Goal: Task Accomplishment & Management: Use online tool/utility

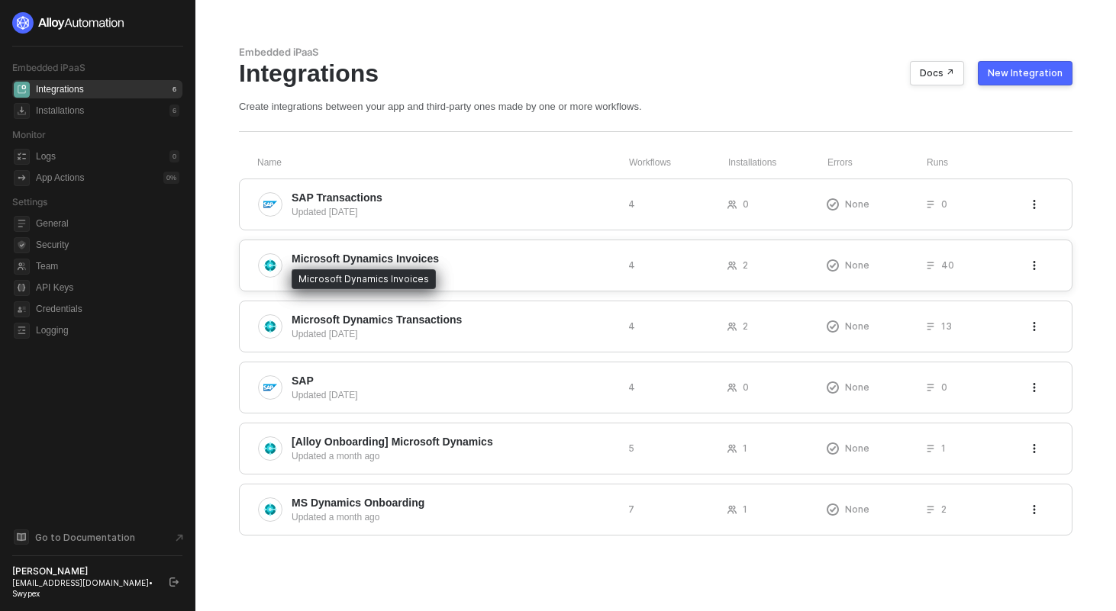
click at [402, 259] on span "Microsoft Dynamics Invoices" at bounding box center [365, 258] width 147 height 15
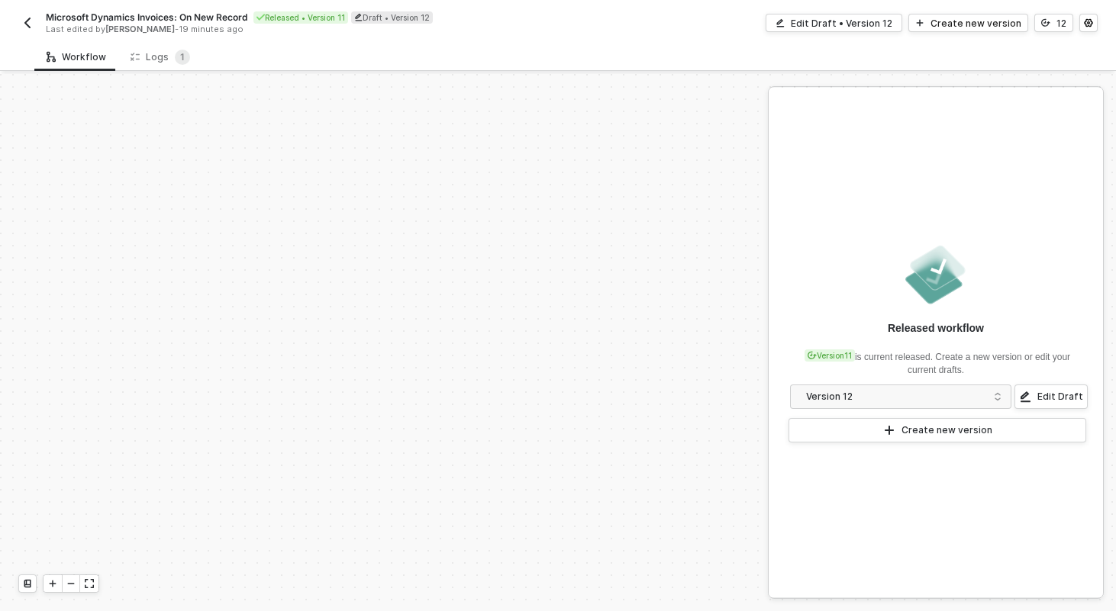
scroll to position [439, 0]
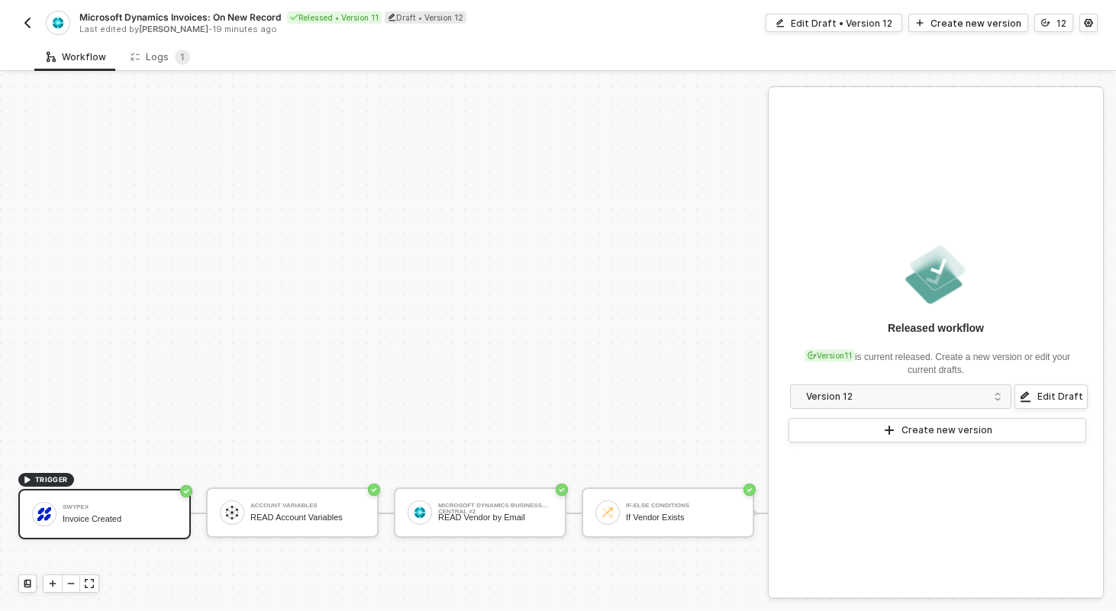
click at [37, 23] on div "Microsoft Dynamics Invoices: On New Record Released • Version 11 Draft • Versio…" at bounding box center [288, 23] width 540 height 24
click at [34, 23] on button "button" at bounding box center [27, 23] width 18 height 18
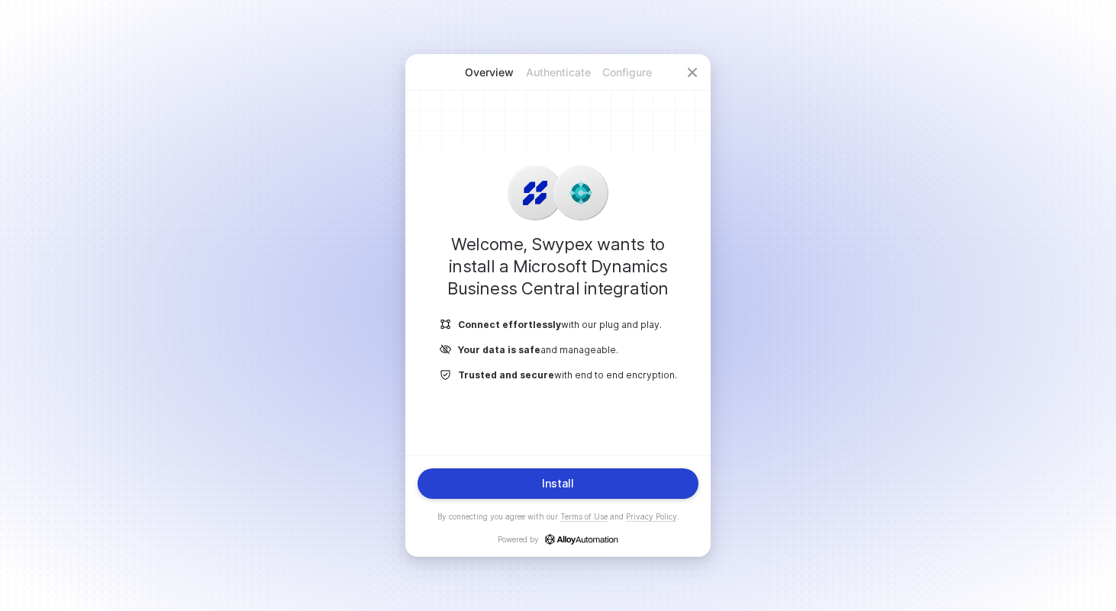
click at [614, 473] on button "Install" at bounding box center [558, 484] width 281 height 31
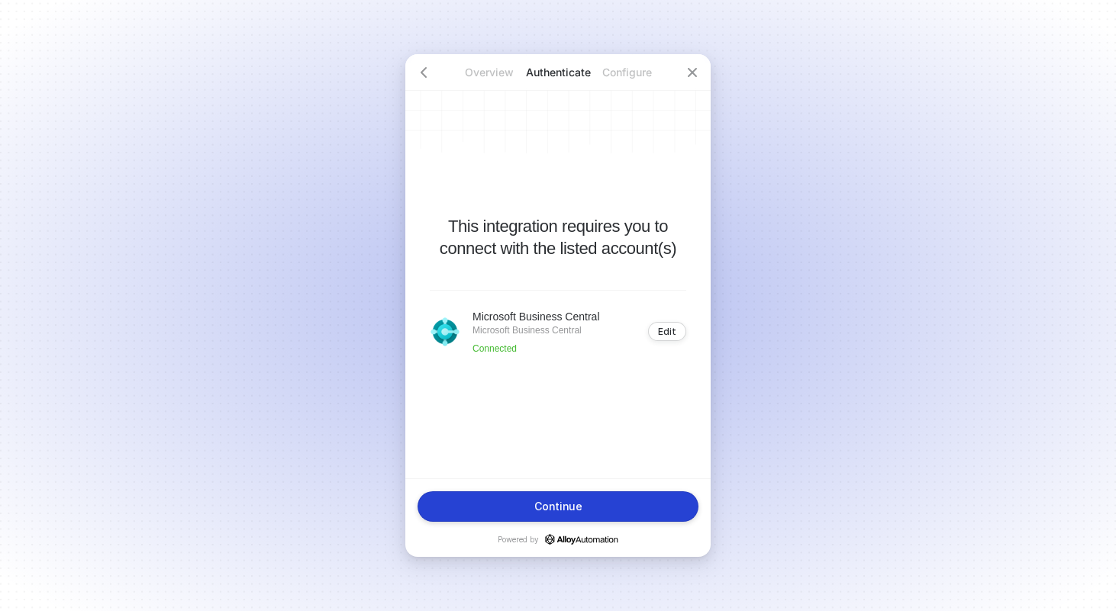
click at [602, 504] on button "Continue" at bounding box center [558, 507] width 281 height 31
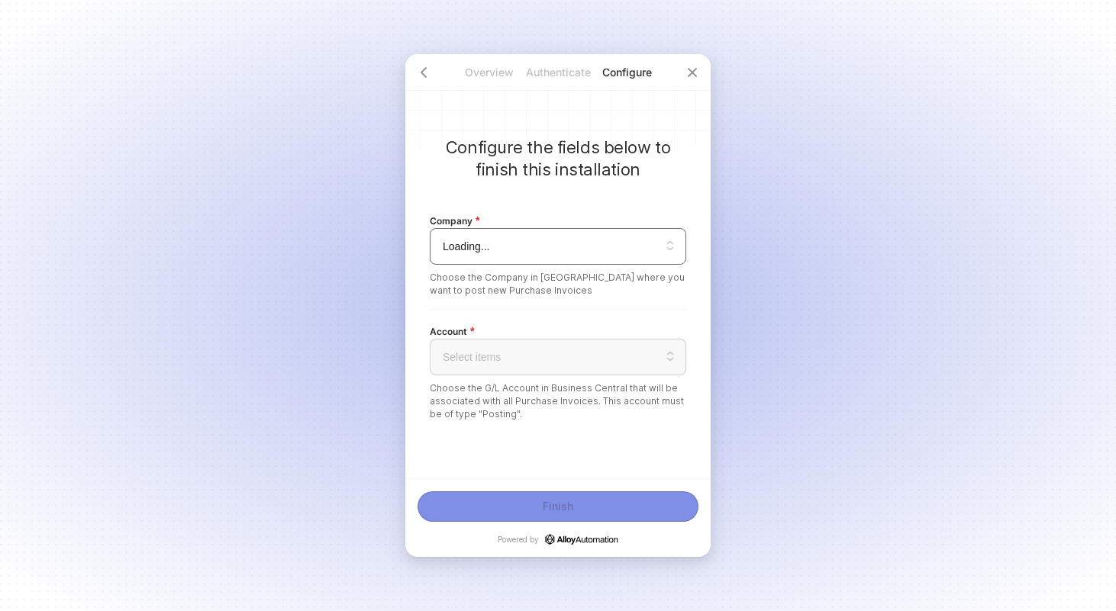
click at [495, 244] on input "search" at bounding box center [558, 246] width 238 height 35
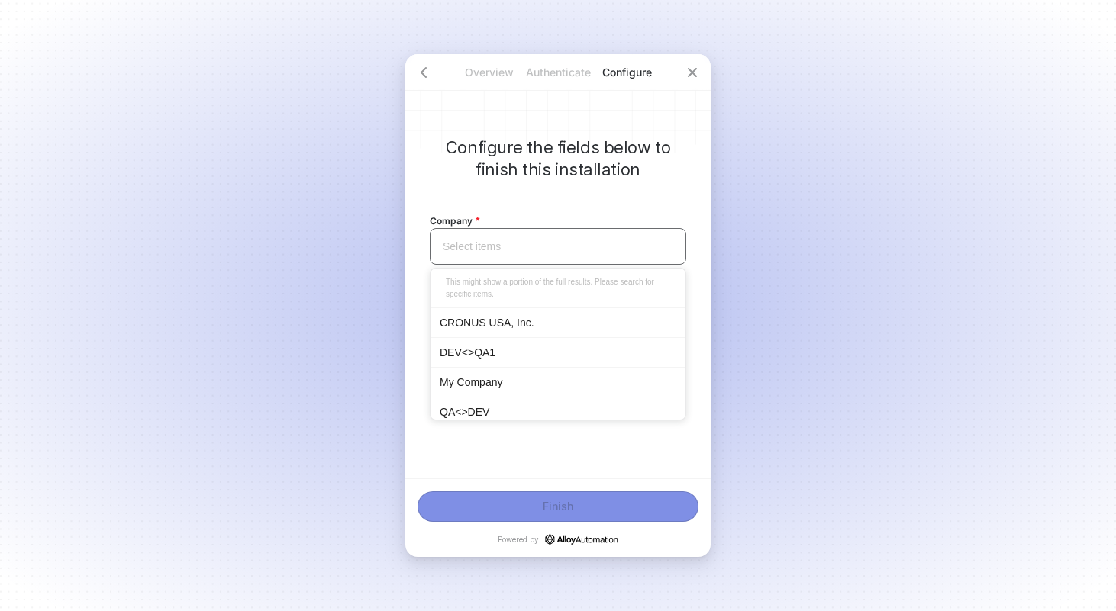
click at [501, 324] on div "CRONUS USA, Inc." at bounding box center [558, 323] width 237 height 17
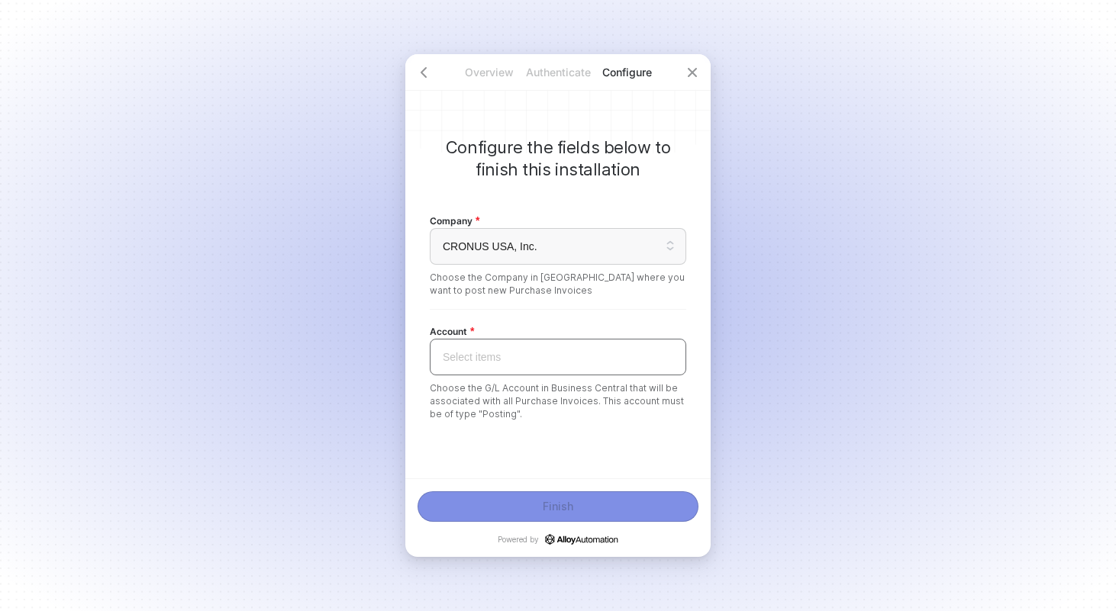
click at [502, 352] on input "search" at bounding box center [558, 357] width 238 height 35
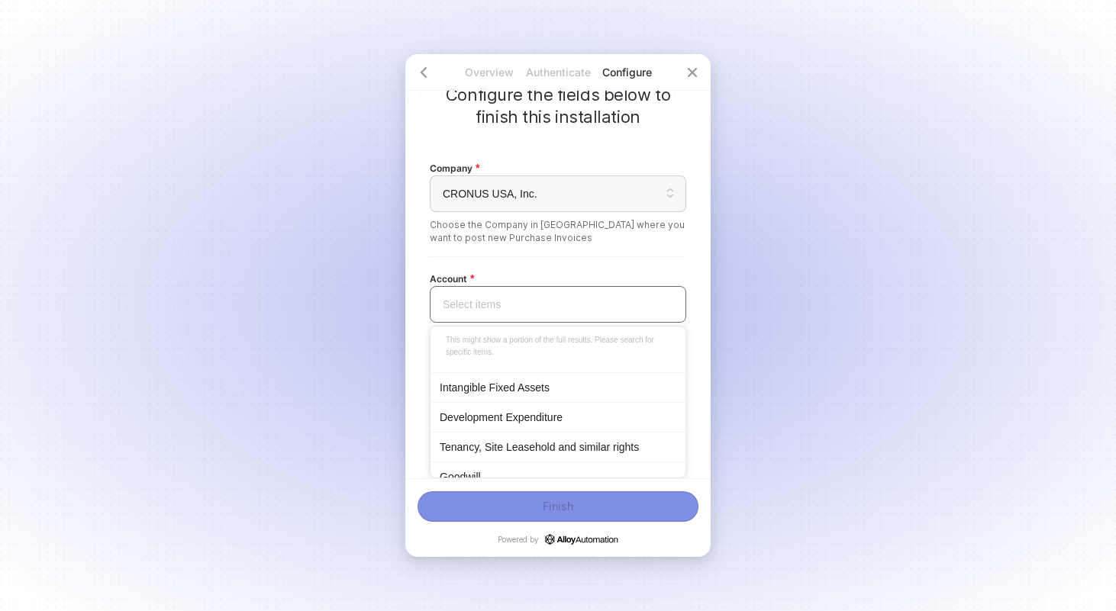
scroll to position [101, 0]
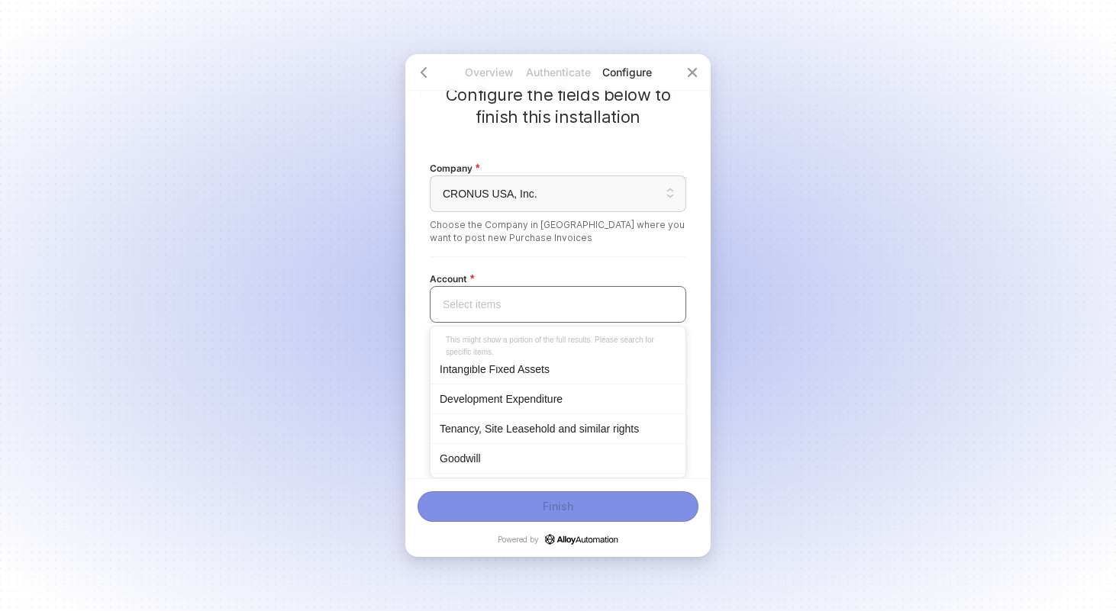
click at [506, 403] on div "Development Expenditure" at bounding box center [558, 399] width 237 height 17
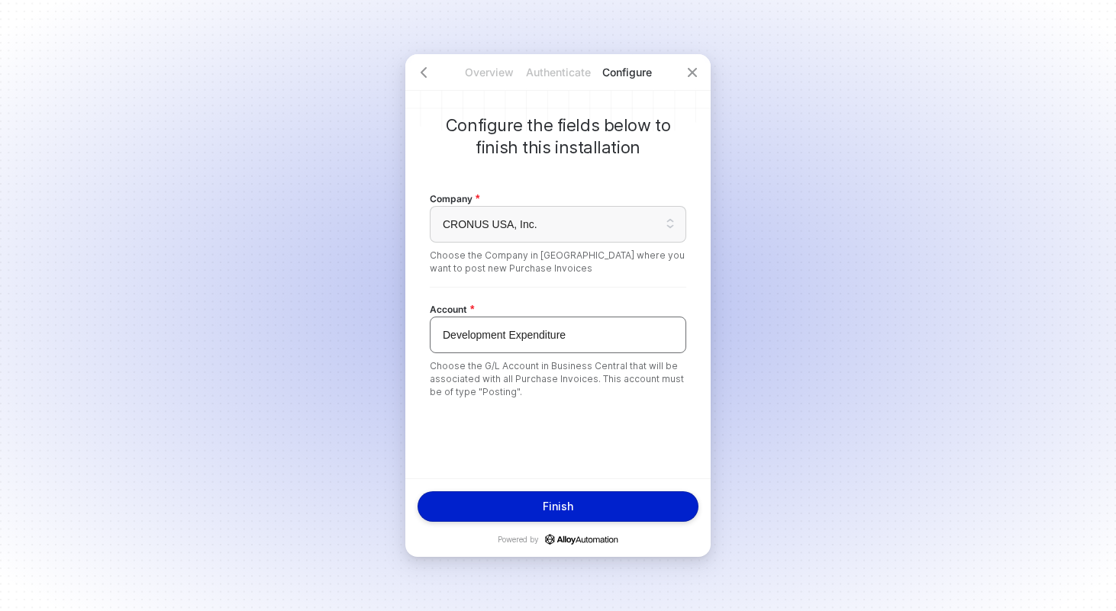
scroll to position [0, 0]
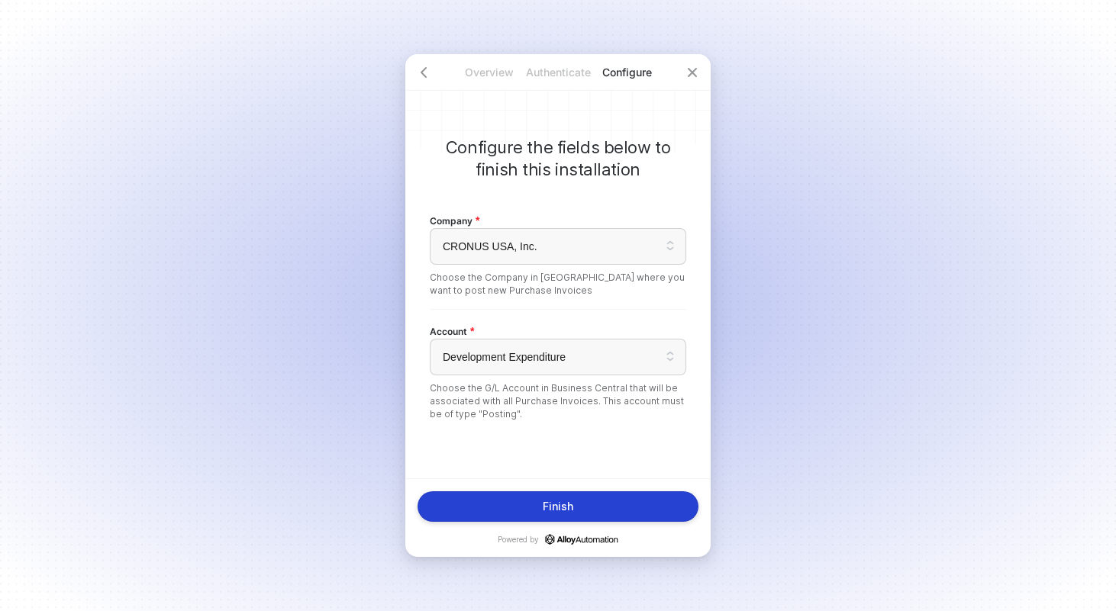
click at [547, 510] on div "Finish" at bounding box center [558, 507] width 31 height 12
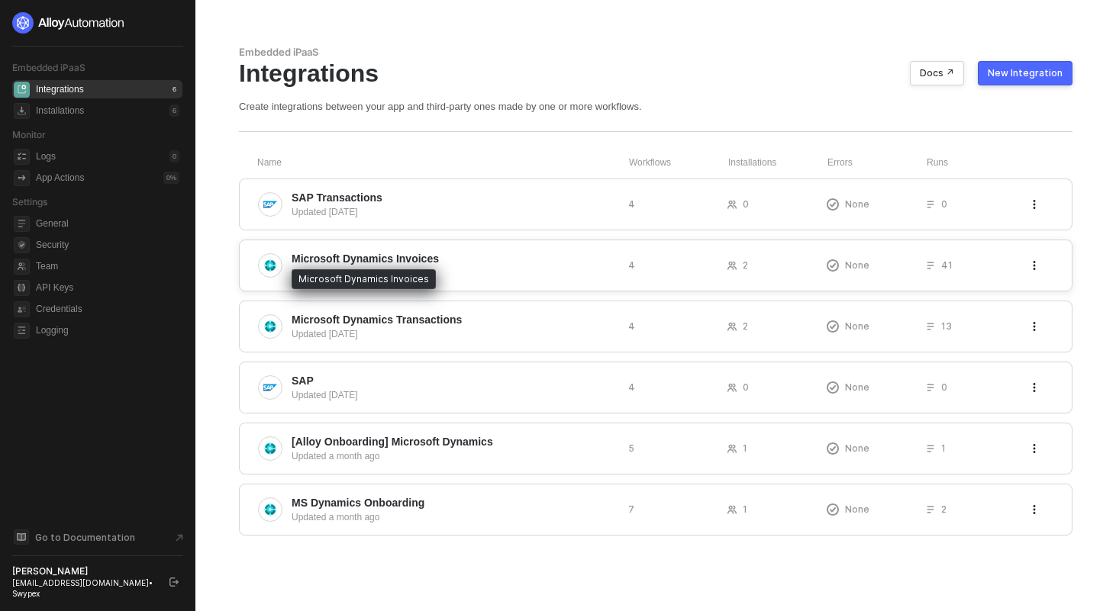
click at [337, 265] on span "Microsoft Dynamics Invoices" at bounding box center [365, 258] width 147 height 15
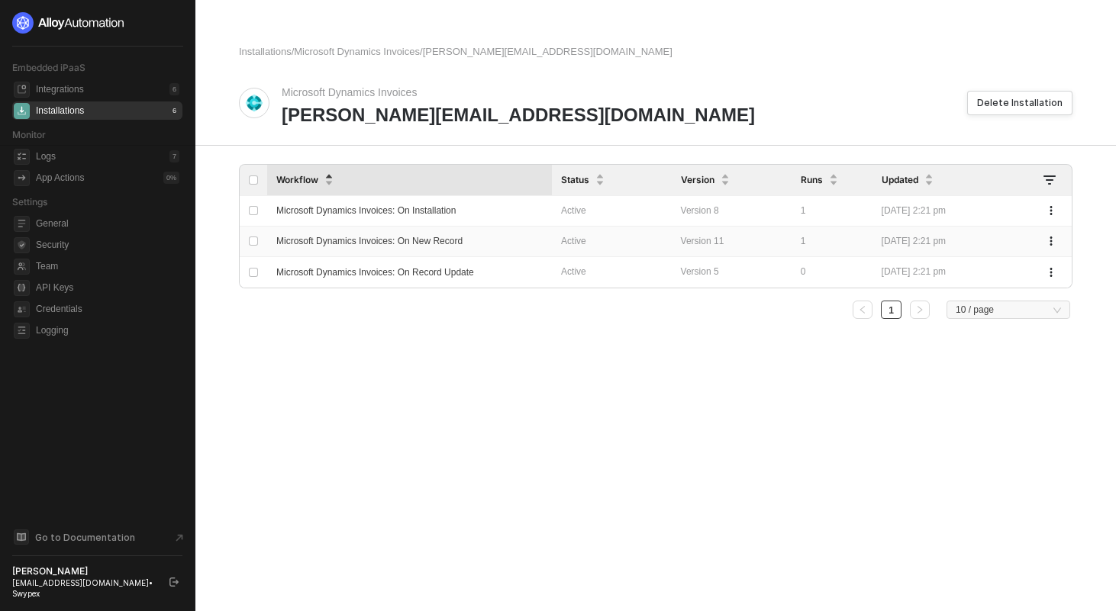
click at [457, 239] on span "Microsoft Dynamics Invoices: On New Record" at bounding box center [369, 241] width 186 height 11
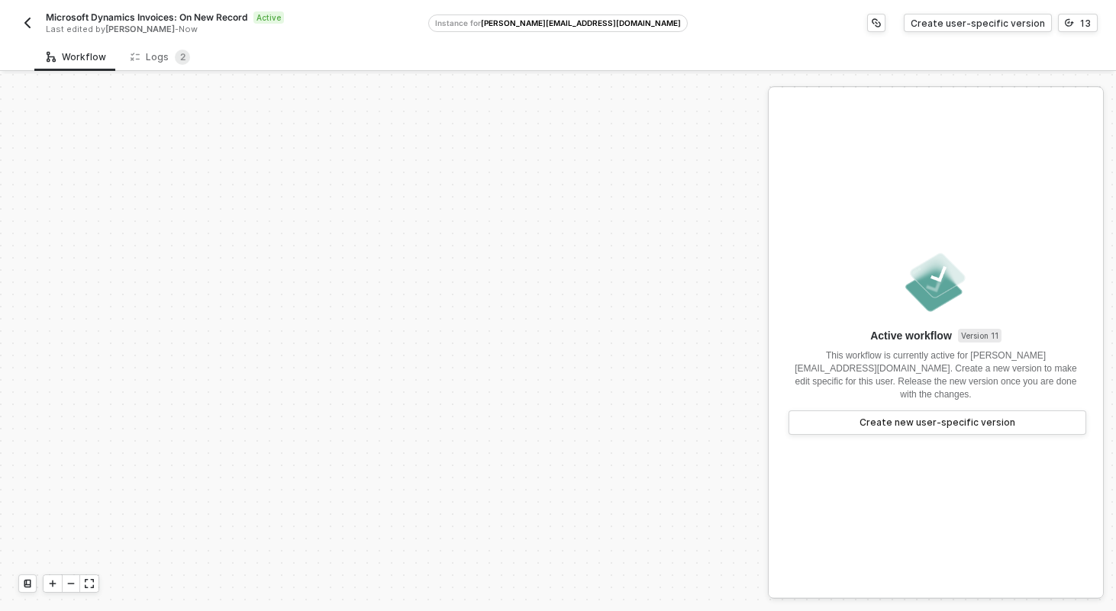
scroll to position [439, 0]
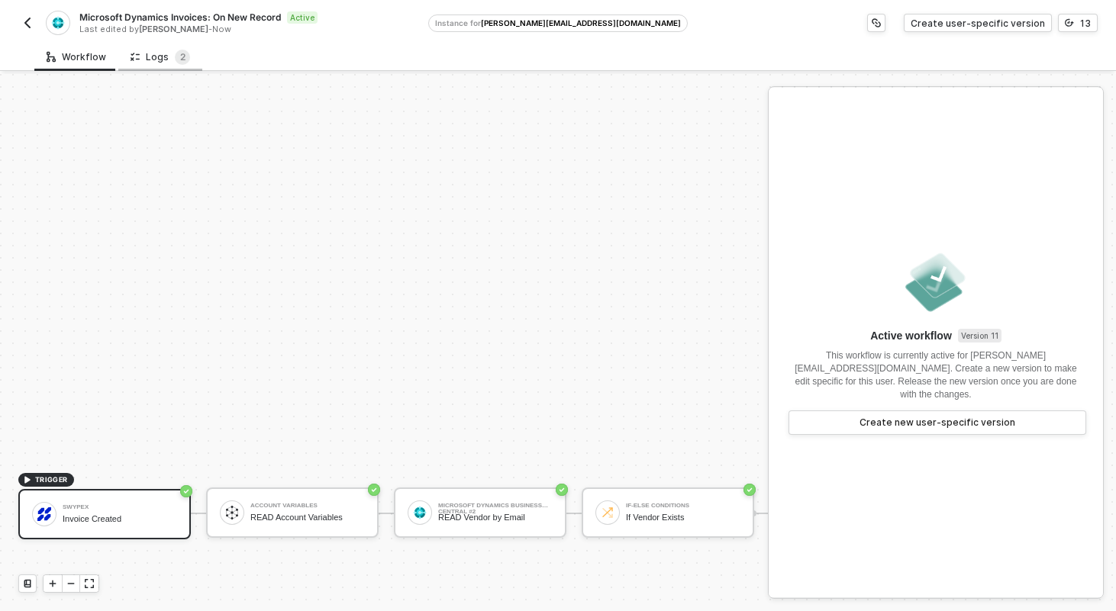
click at [157, 61] on div "Logs 2" at bounding box center [161, 57] width 60 height 15
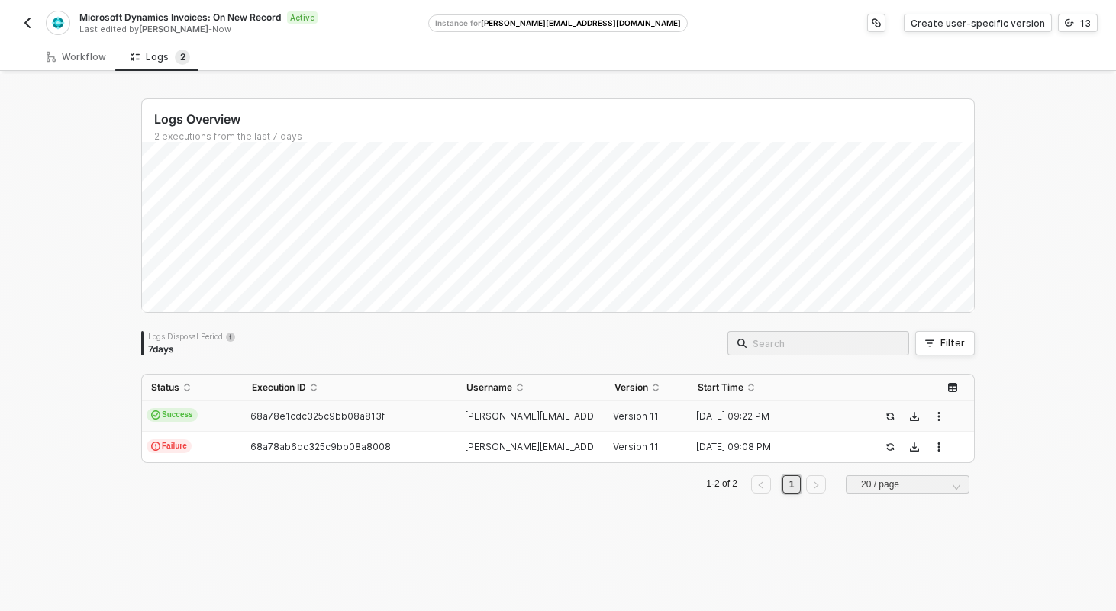
click at [222, 424] on td "Success" at bounding box center [192, 417] width 101 height 31
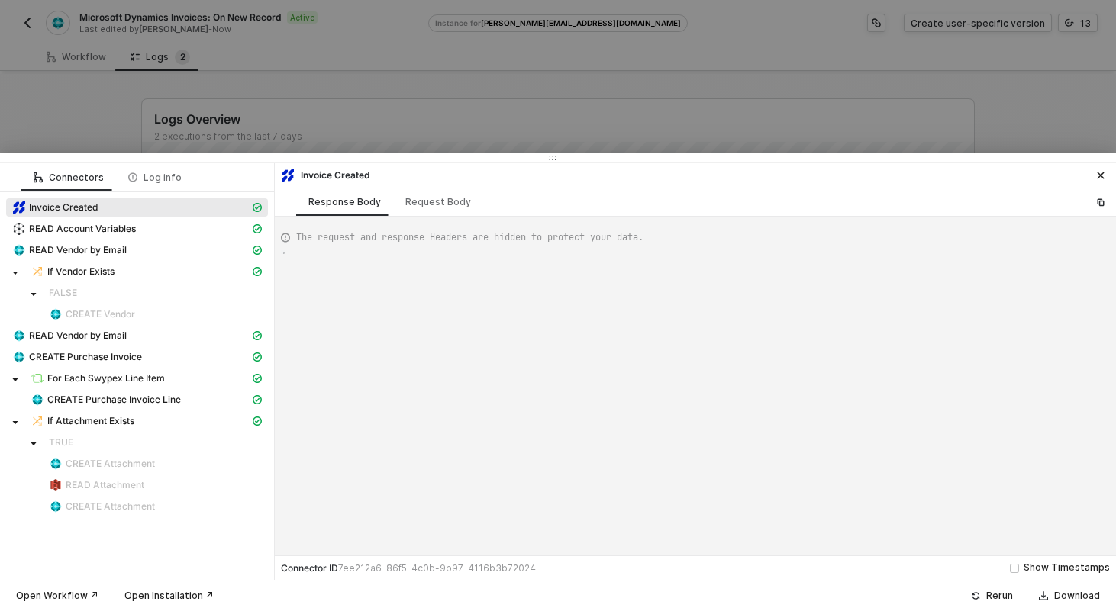
type textarea "{ "json": { "id": "fjdokqwfjoew", "internalId": "FDSFSDVC", "type": "Invoice", …"
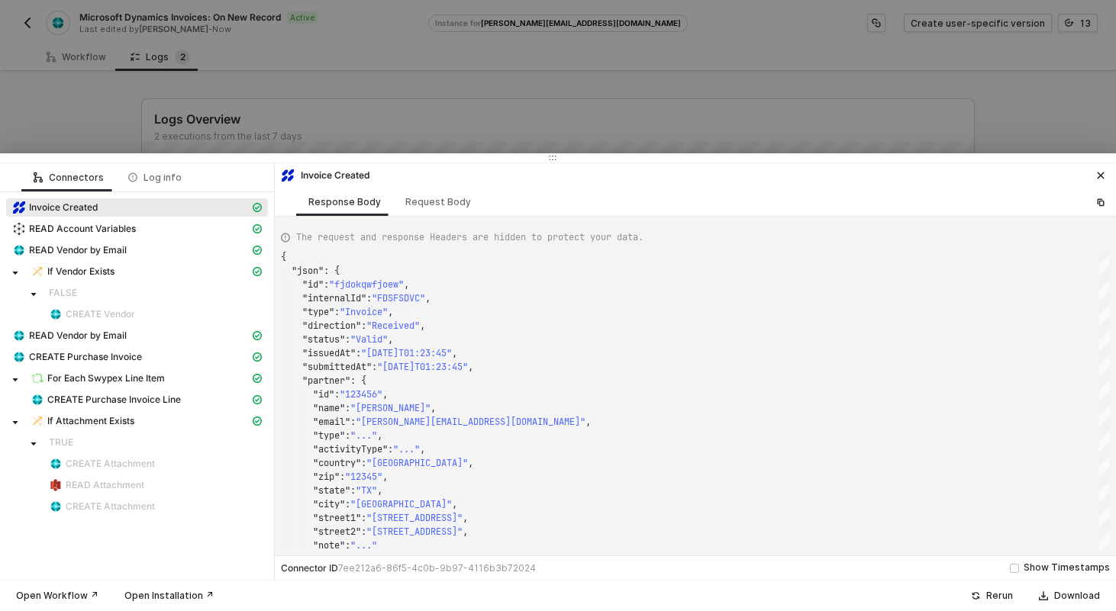
click at [233, 86] on div at bounding box center [558, 305] width 1116 height 611
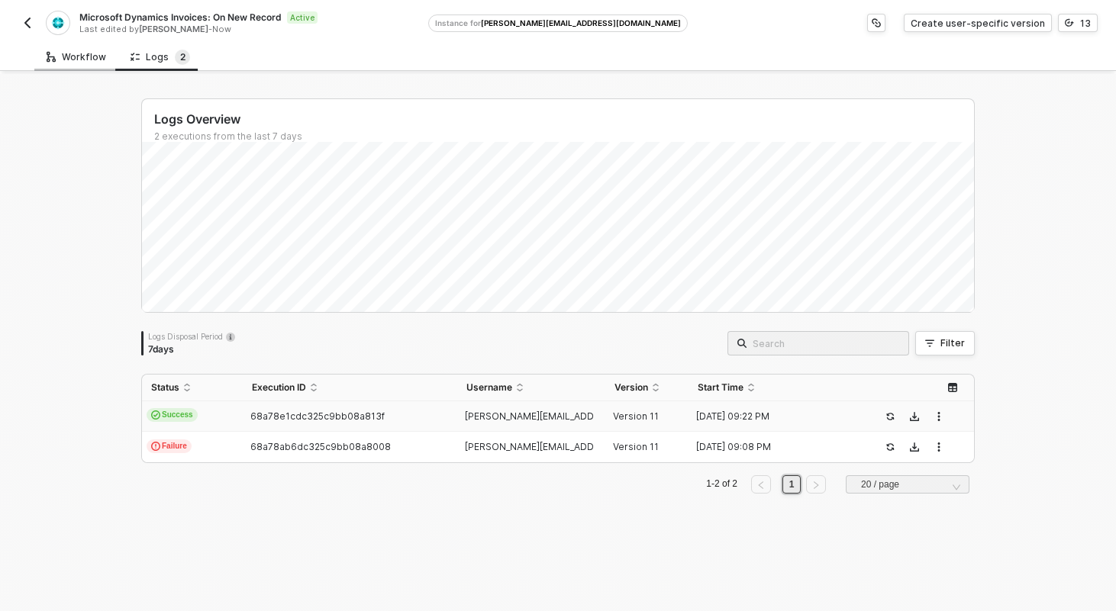
click at [68, 55] on div "Workflow" at bounding box center [77, 57] width 60 height 12
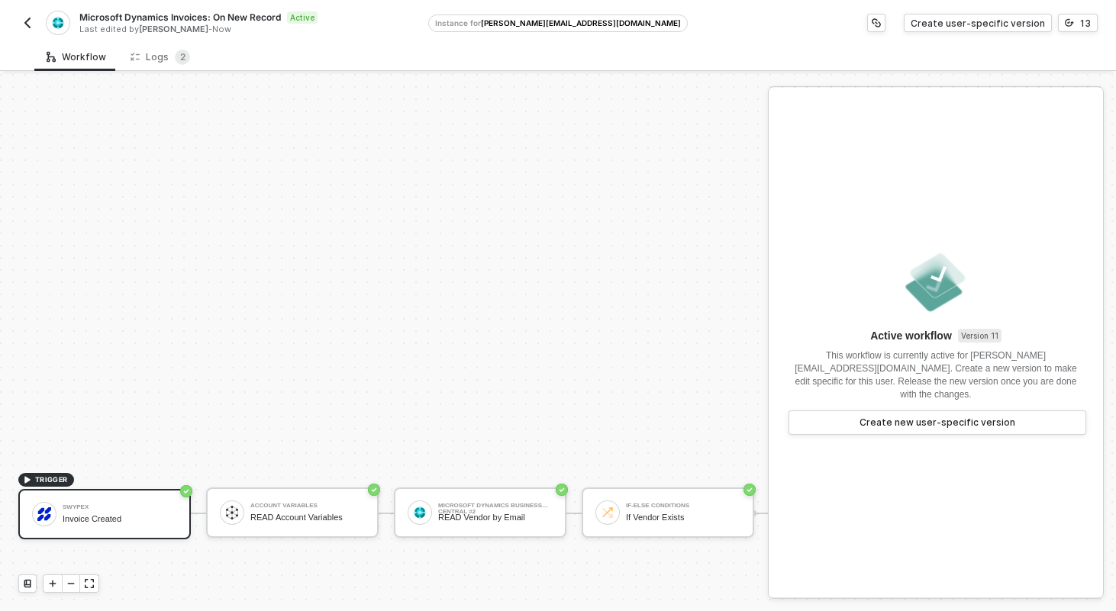
click at [34, 21] on button "button" at bounding box center [27, 23] width 18 height 18
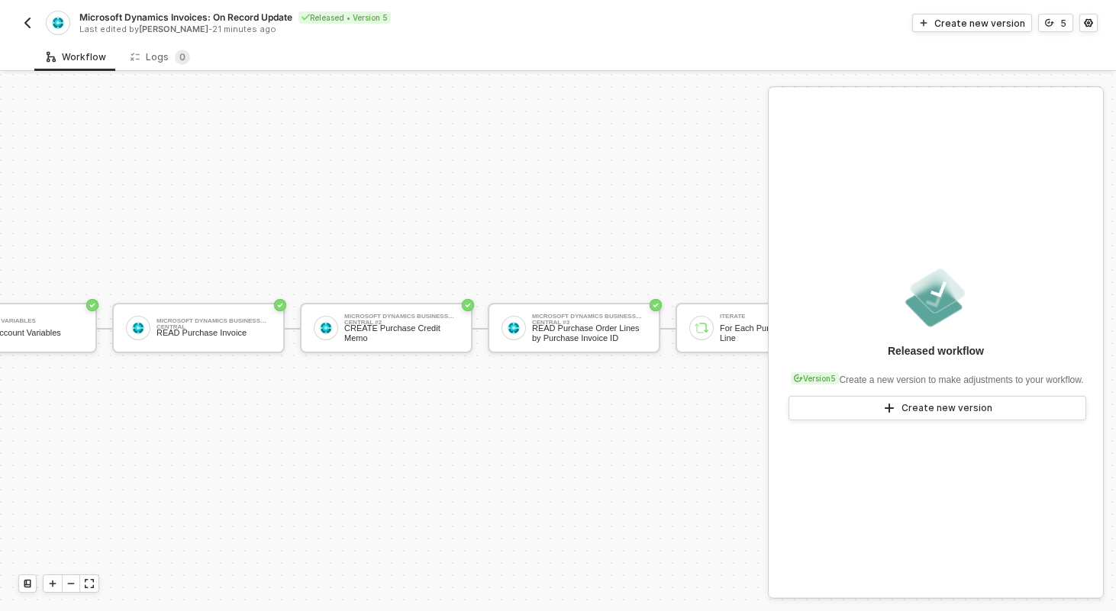
scroll to position [28, 0]
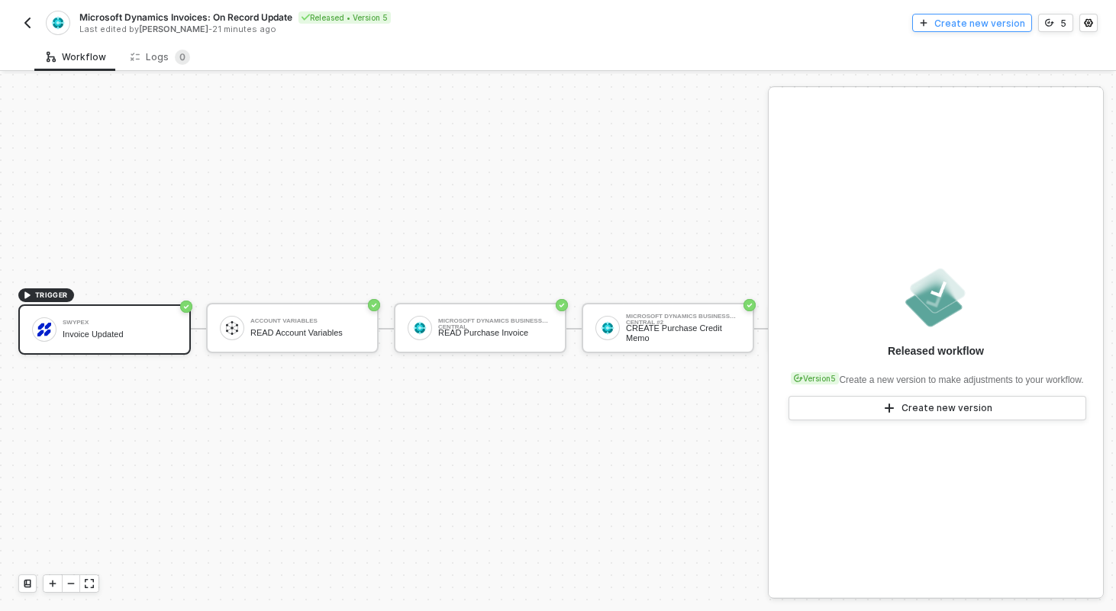
click at [956, 19] on div "Create new version" at bounding box center [979, 23] width 91 height 13
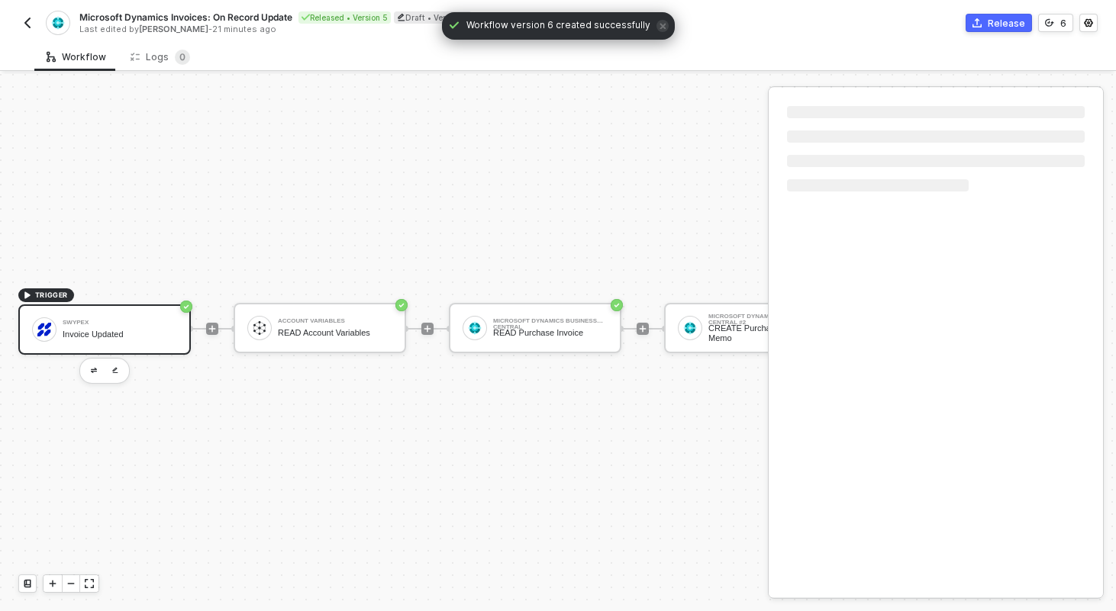
click at [127, 321] on div "Swypex" at bounding box center [120, 323] width 115 height 6
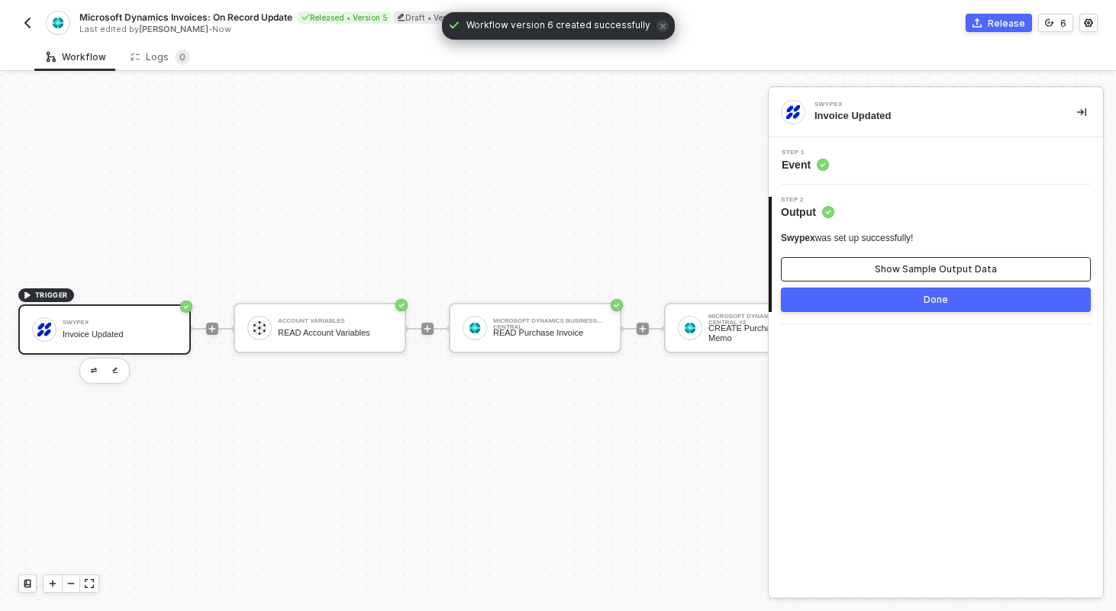
click at [911, 266] on div "Show Sample Output Data" at bounding box center [936, 269] width 122 height 12
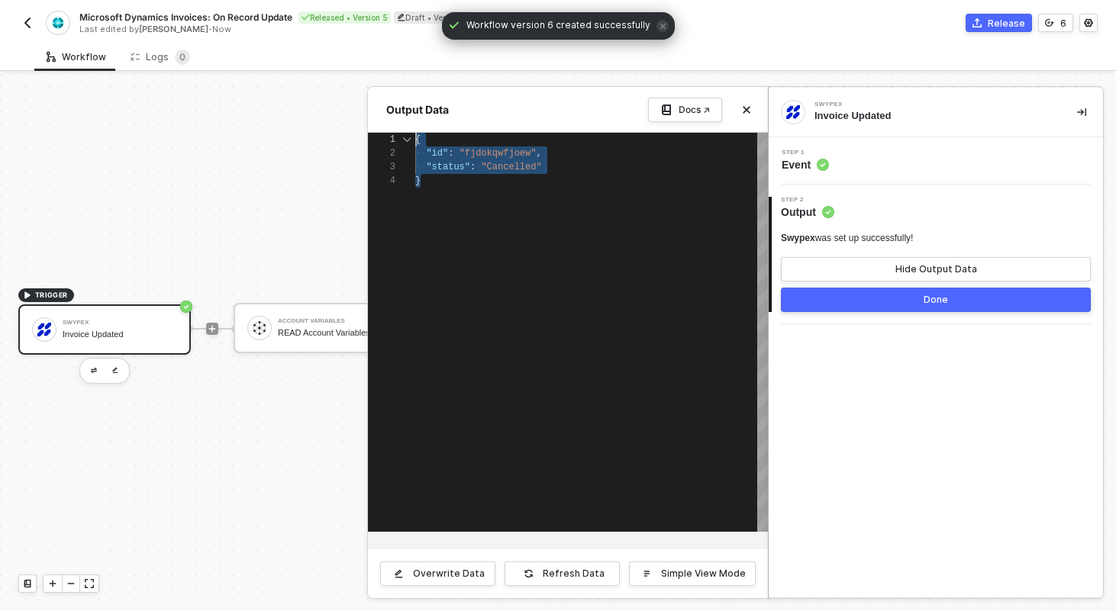
drag, startPoint x: 441, startPoint y: 188, endPoint x: 403, endPoint y: 133, distance: 66.9
click at [403, 133] on div "1 2 3 4 { ·· "id" : · "fjdokqwfjoew" , ·· "status" : · "Cancelled" } { "id": "f…" at bounding box center [568, 332] width 400 height 399
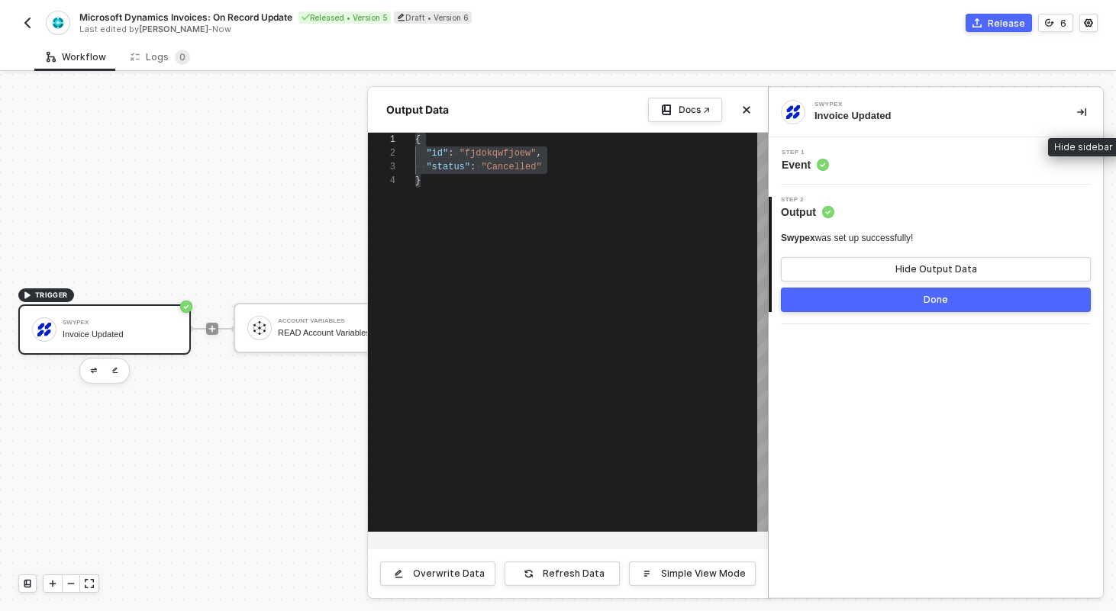
click at [1087, 105] on button "button" at bounding box center [1082, 112] width 18 height 18
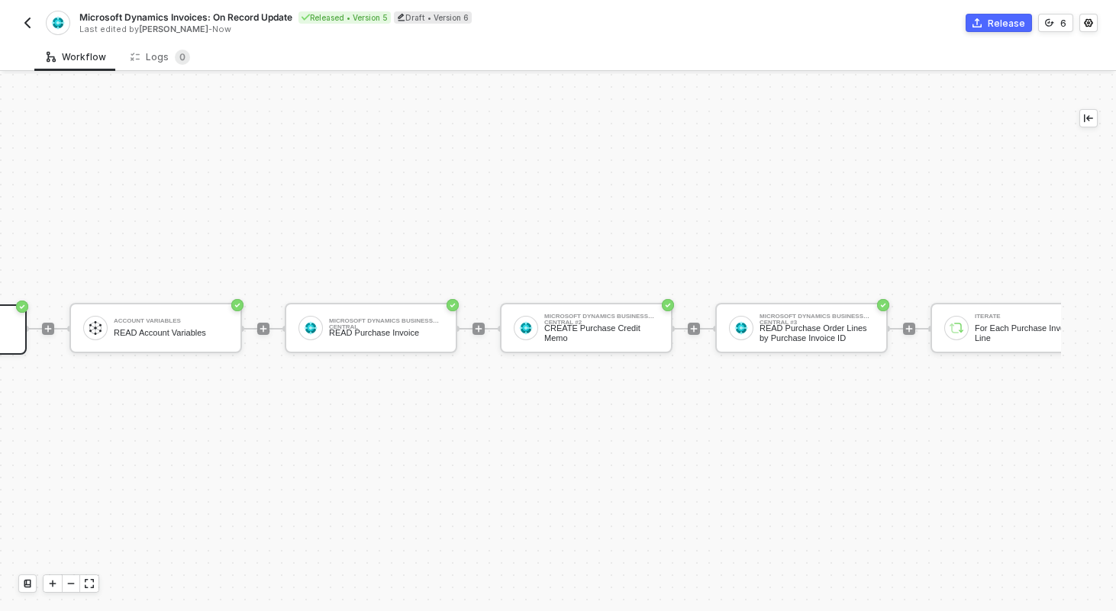
scroll to position [28, 170]
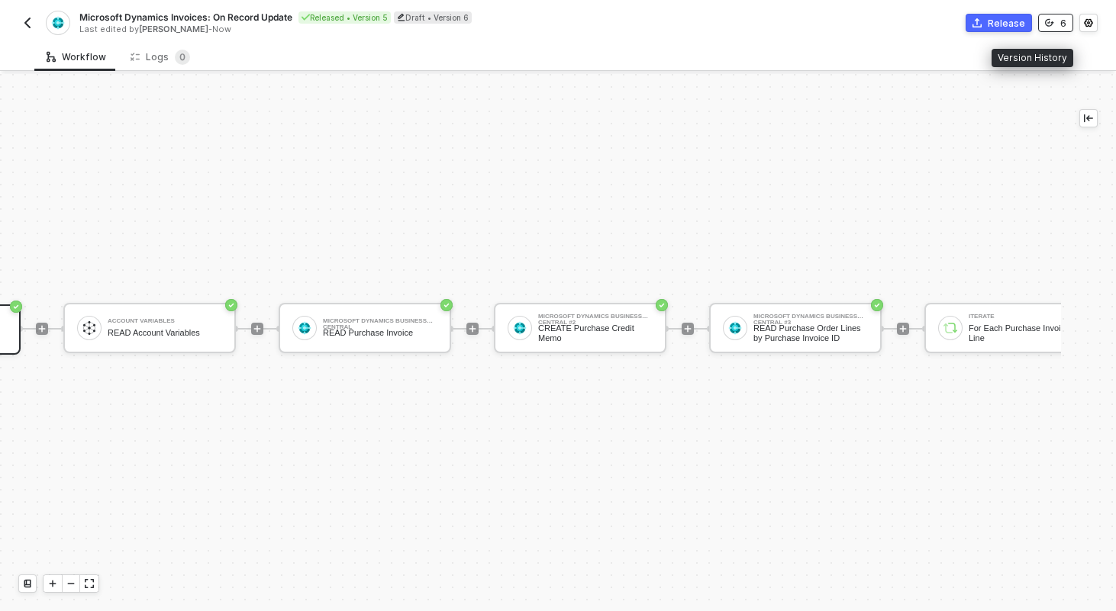
click at [1064, 21] on div "6" at bounding box center [1063, 23] width 6 height 13
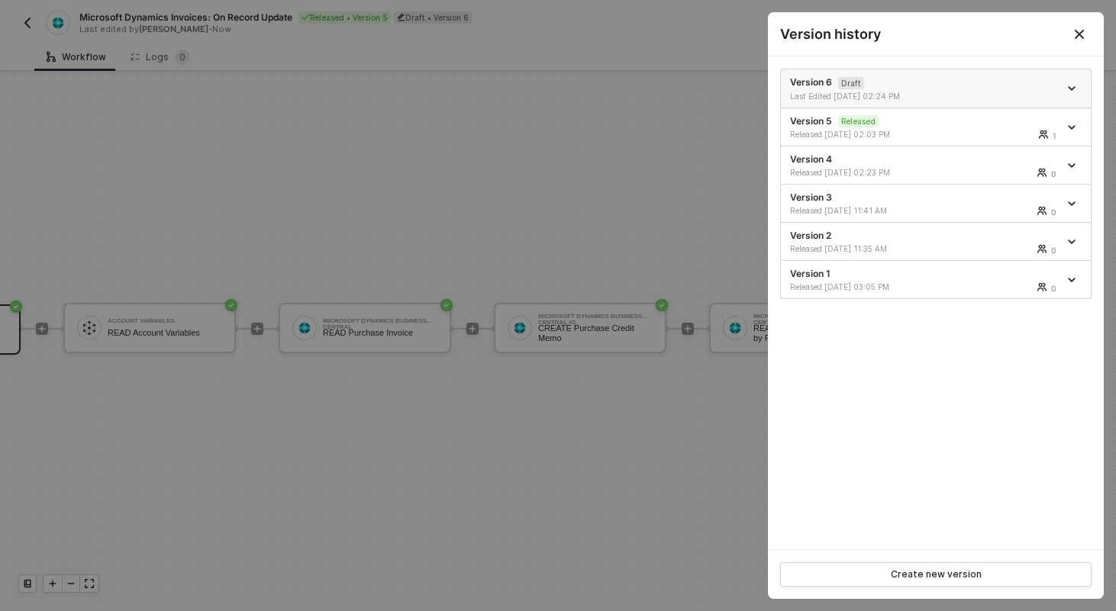
click at [1069, 92] on icon "icon-arrow-down" at bounding box center [1072, 89] width 8 height 8
click at [986, 164] on li "Delete" at bounding box center [1018, 173] width 119 height 30
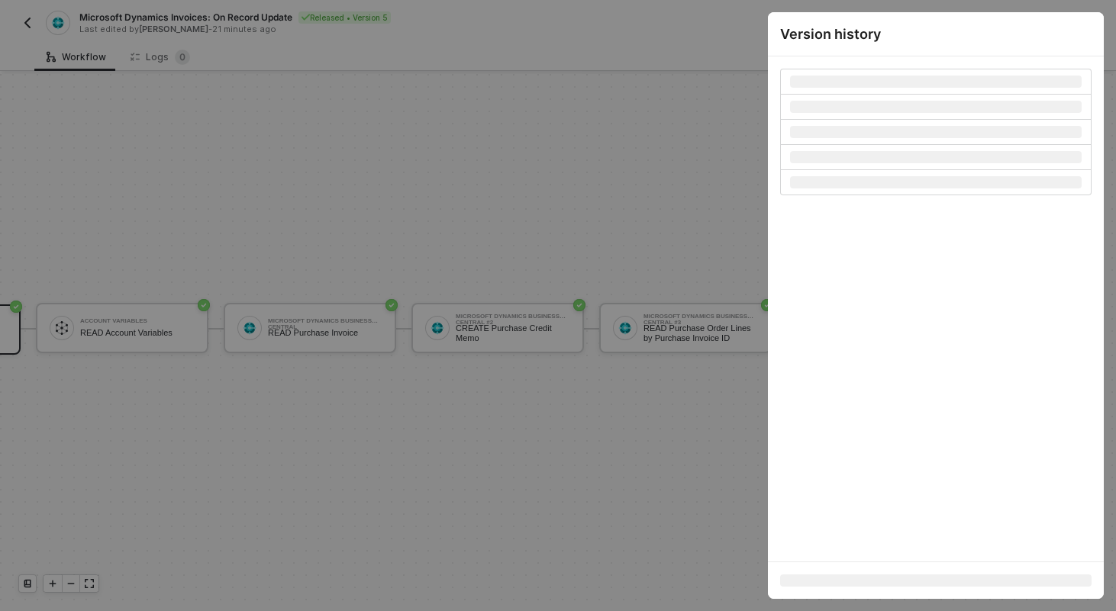
click at [671, 115] on div at bounding box center [558, 305] width 1116 height 611
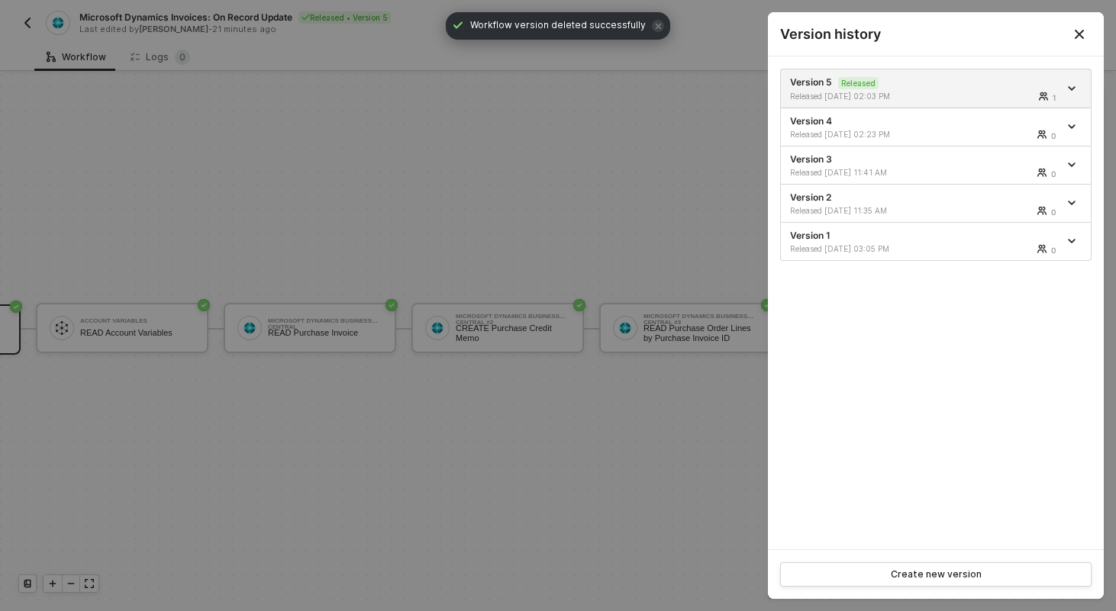
click at [1077, 42] on button "Close" at bounding box center [1079, 34] width 18 height 18
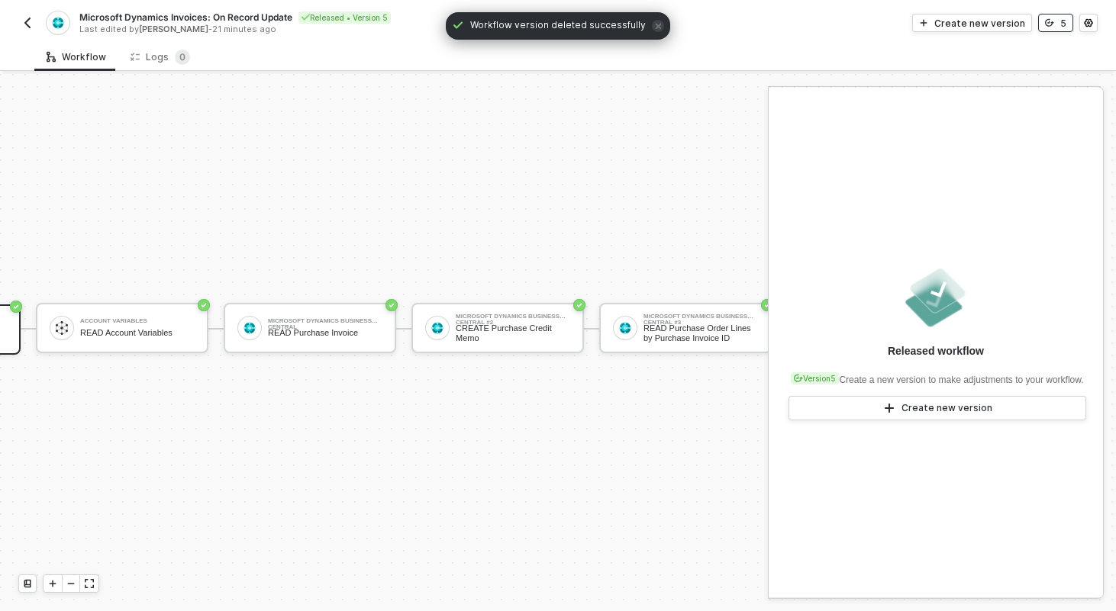
scroll to position [28, 0]
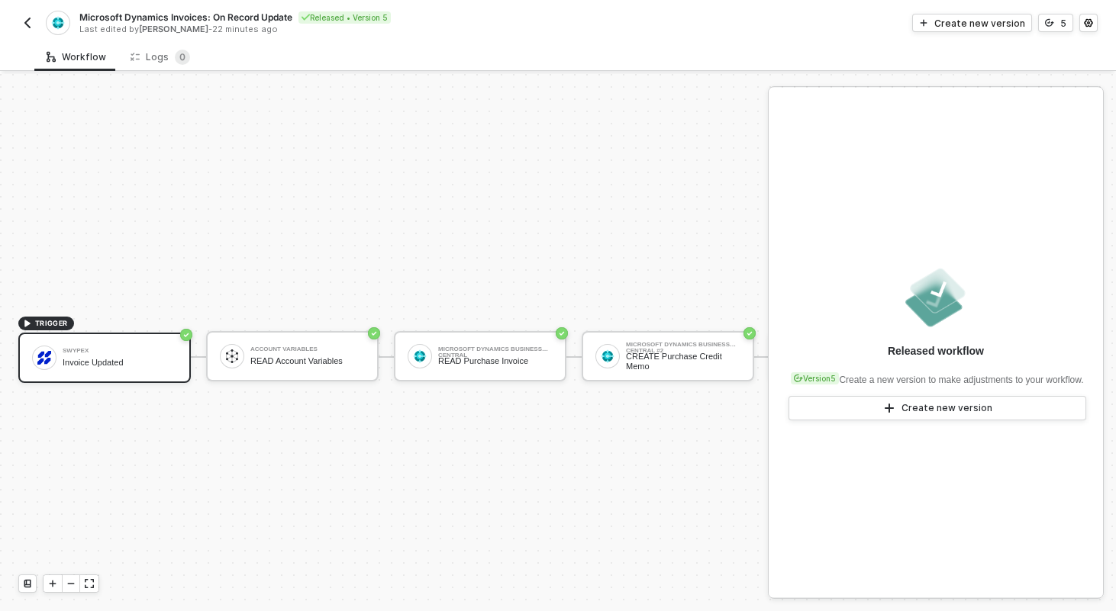
scroll to position [28, 0]
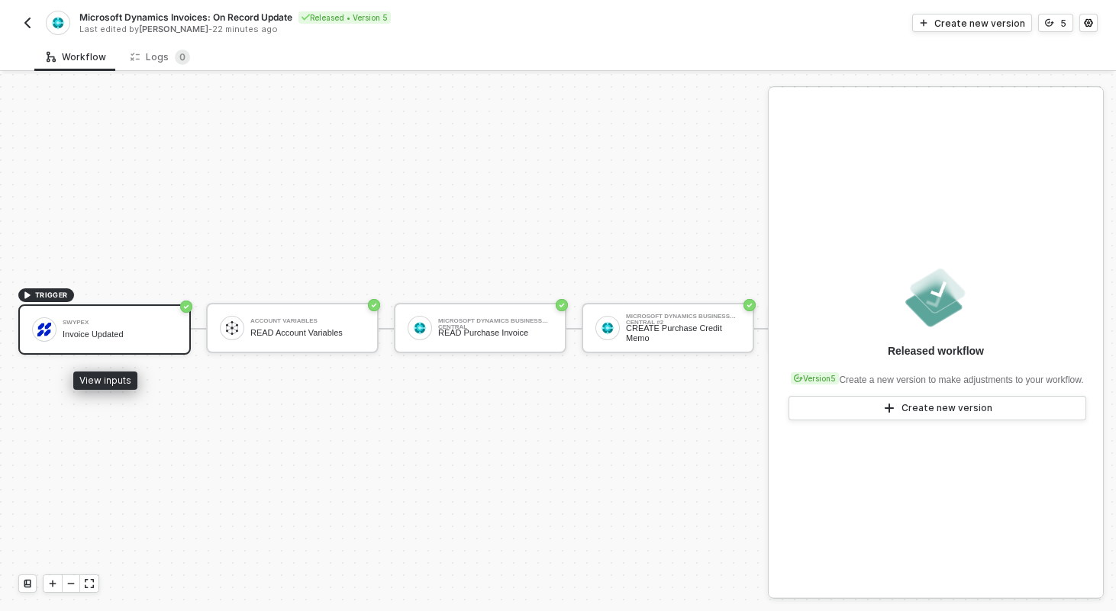
click at [107, 320] on div "Swypex" at bounding box center [120, 323] width 115 height 6
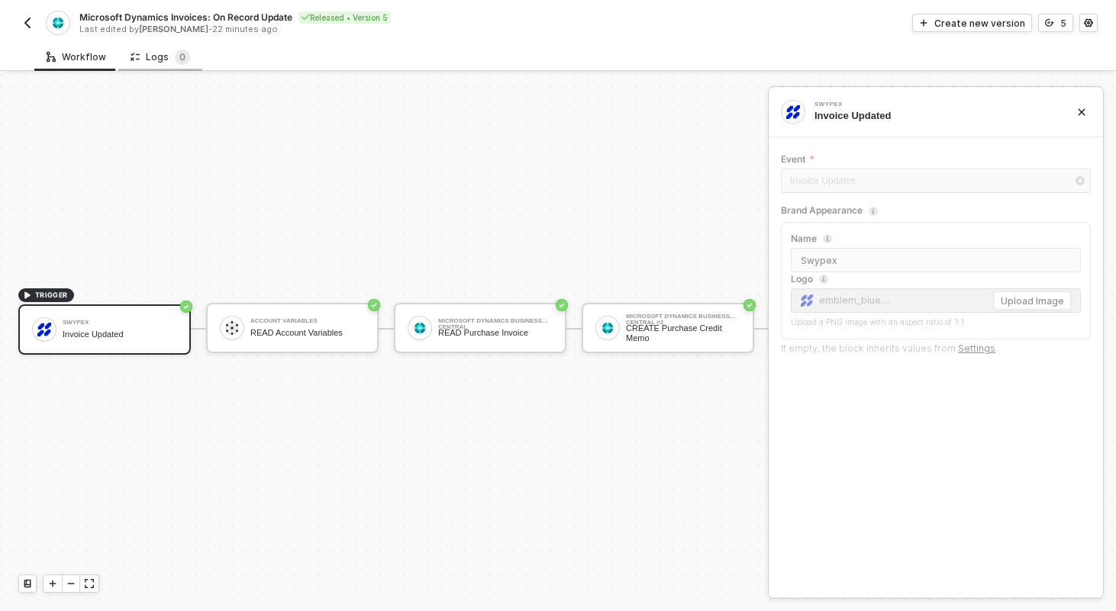
click at [159, 63] on div "Logs 0" at bounding box center [161, 57] width 60 height 15
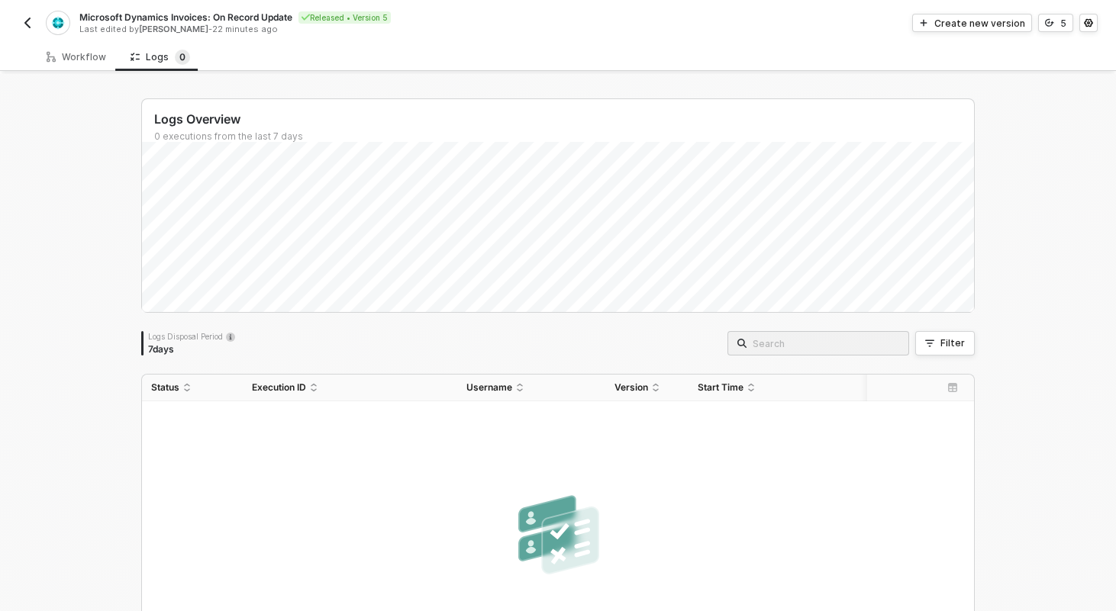
click at [28, 20] on img "button" at bounding box center [27, 23] width 12 height 12
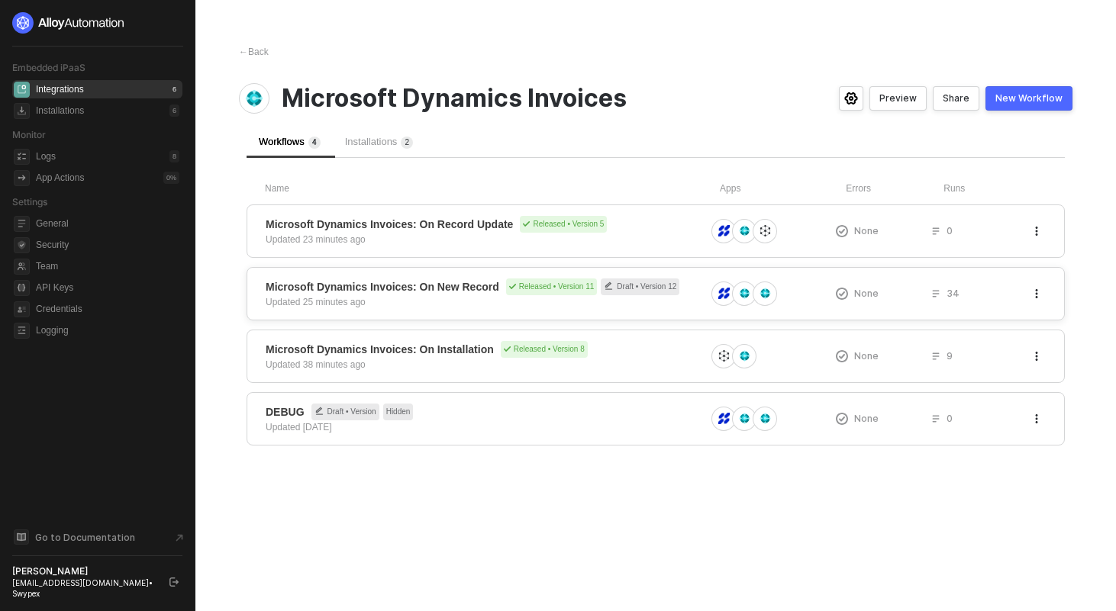
click at [445, 285] on span "Microsoft Dynamics Invoices: On New Record" at bounding box center [383, 286] width 234 height 15
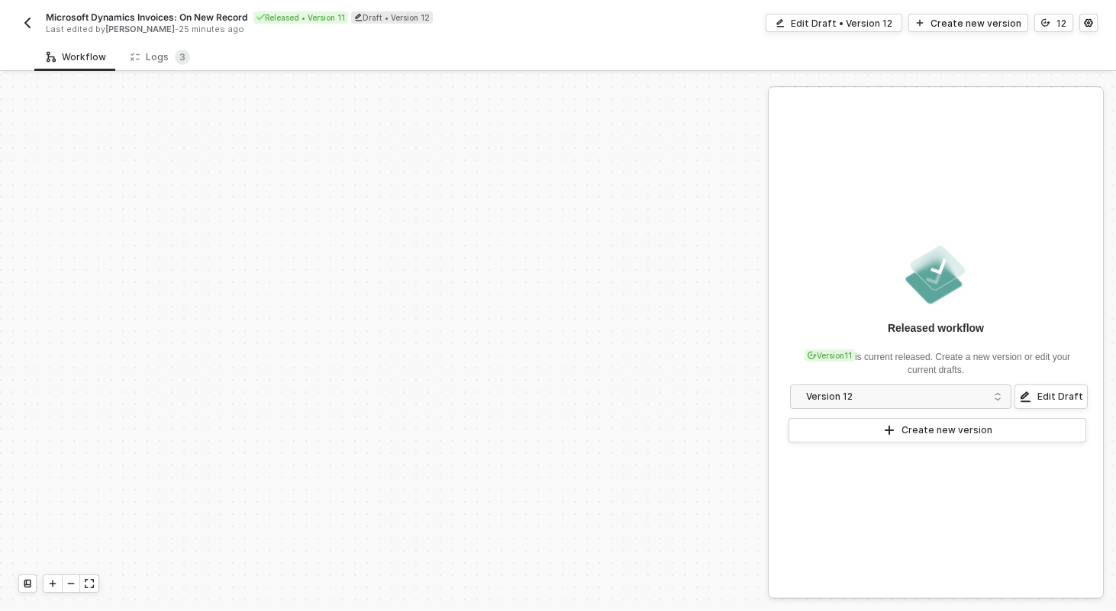
scroll to position [439, 0]
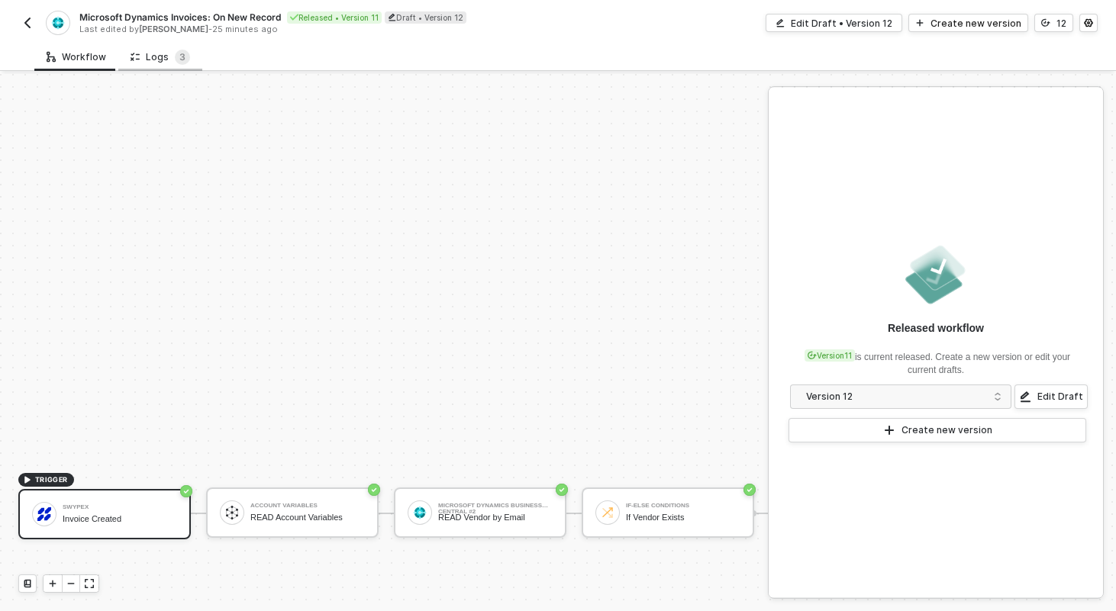
click at [185, 54] on div "Logs 3" at bounding box center [160, 57] width 84 height 28
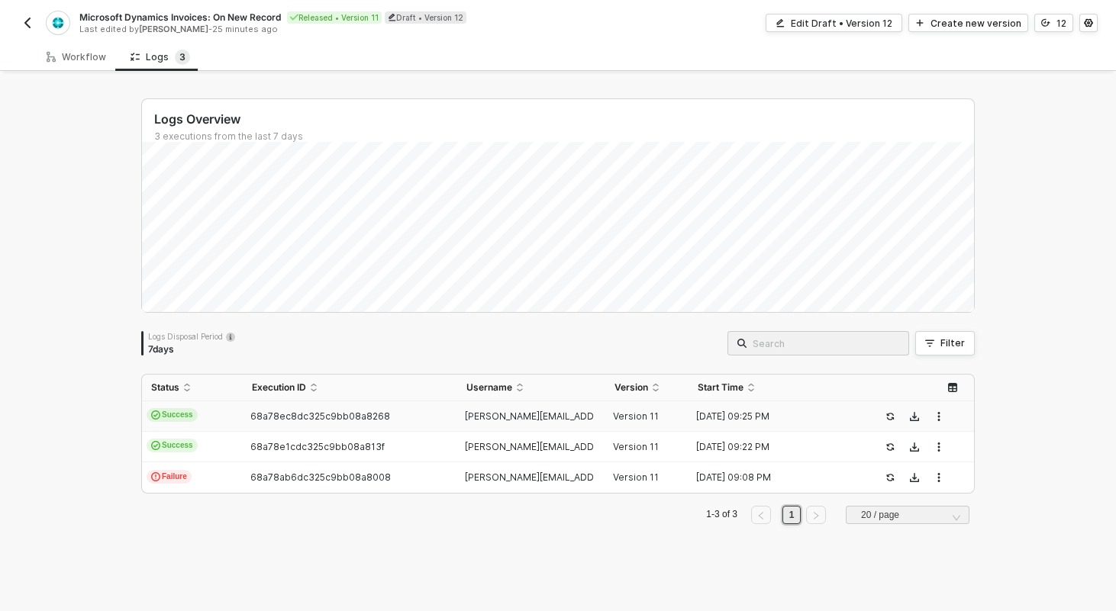
click at [239, 420] on td "Success" at bounding box center [192, 417] width 101 height 31
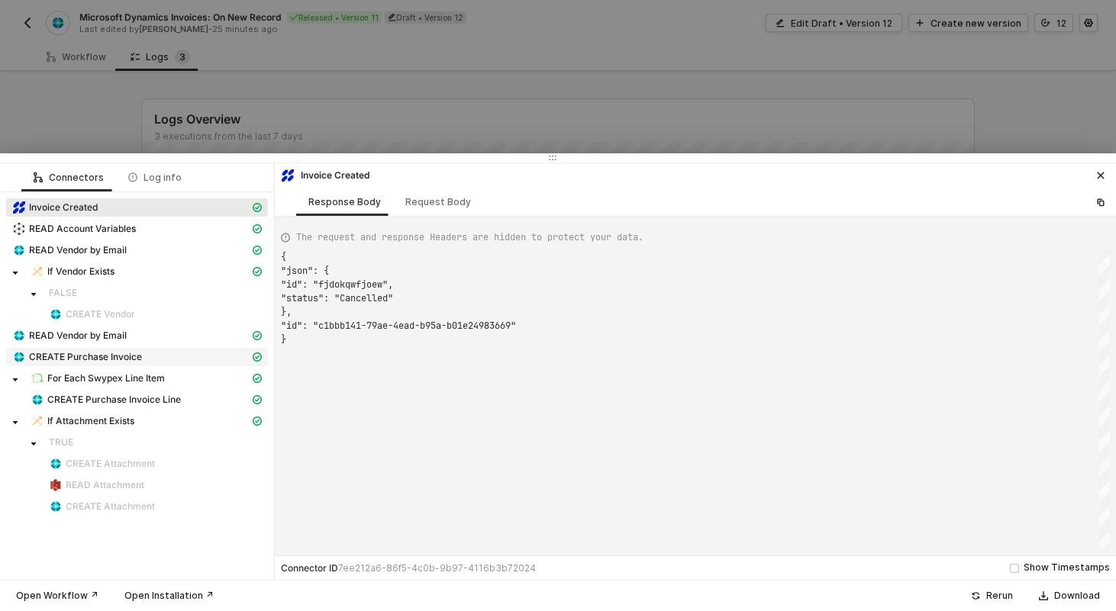
scroll to position [82, 0]
click at [301, 98] on div at bounding box center [558, 305] width 1116 height 611
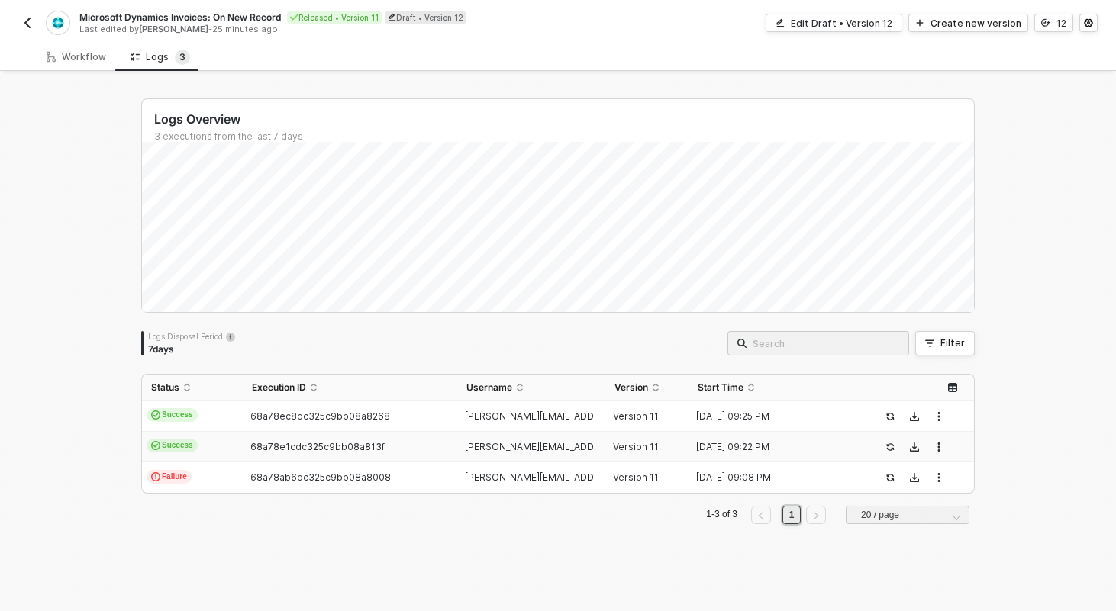
click at [223, 441] on td "Success" at bounding box center [192, 447] width 101 height 31
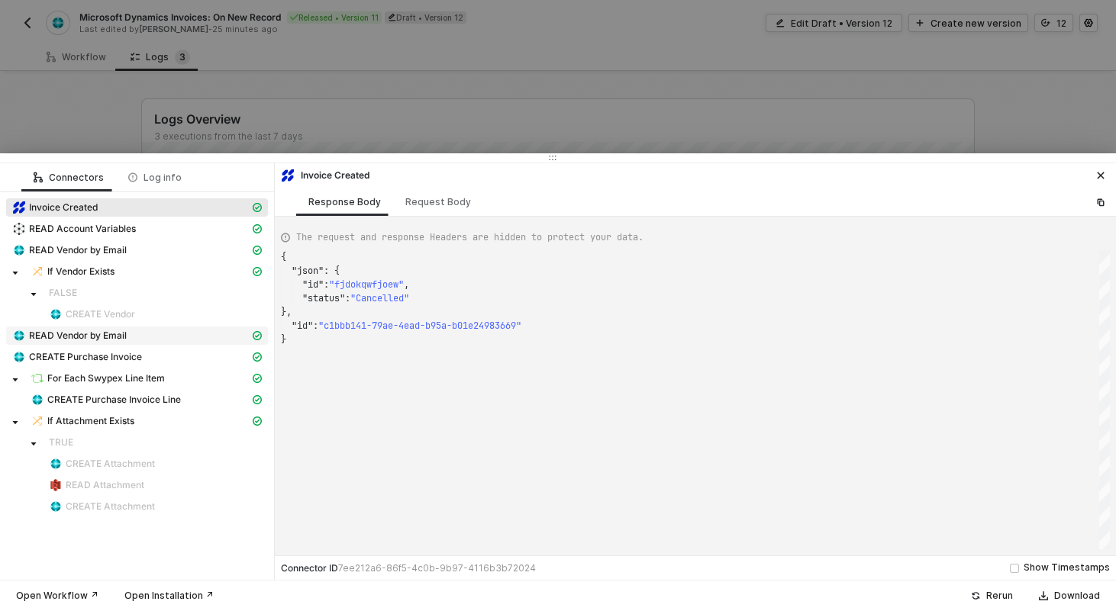
scroll to position [137, 0]
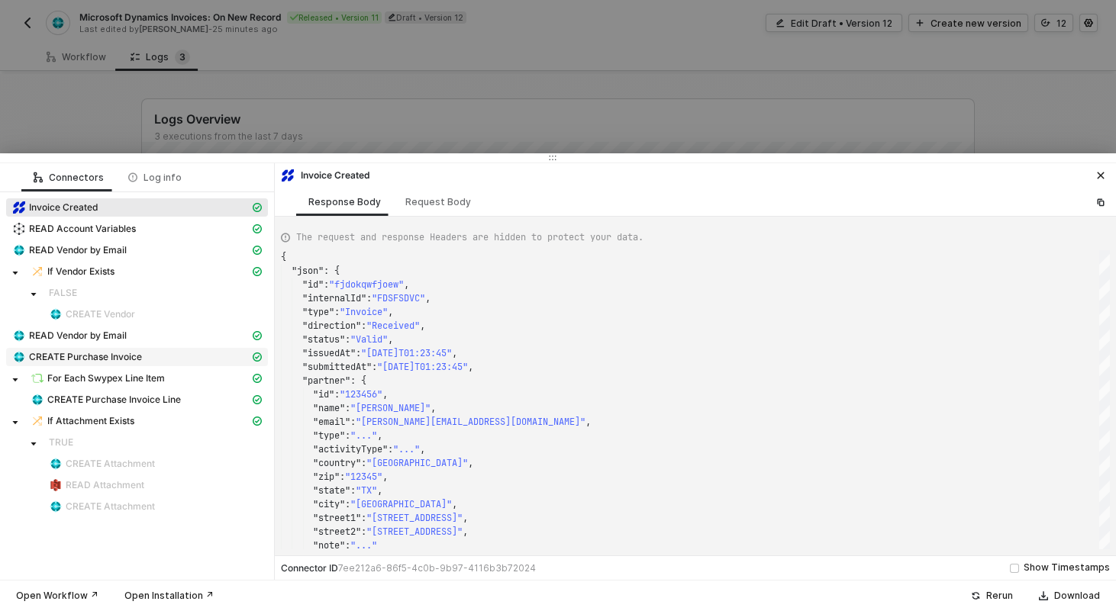
click at [73, 357] on span "CREATE Purchase Invoice" at bounding box center [85, 357] width 113 height 12
type textarea "{ "json": { "purchaseOrder": { "id": "9a8cd3f0-d47e-f011-8eef-7c1e52a1f64f", "n…"
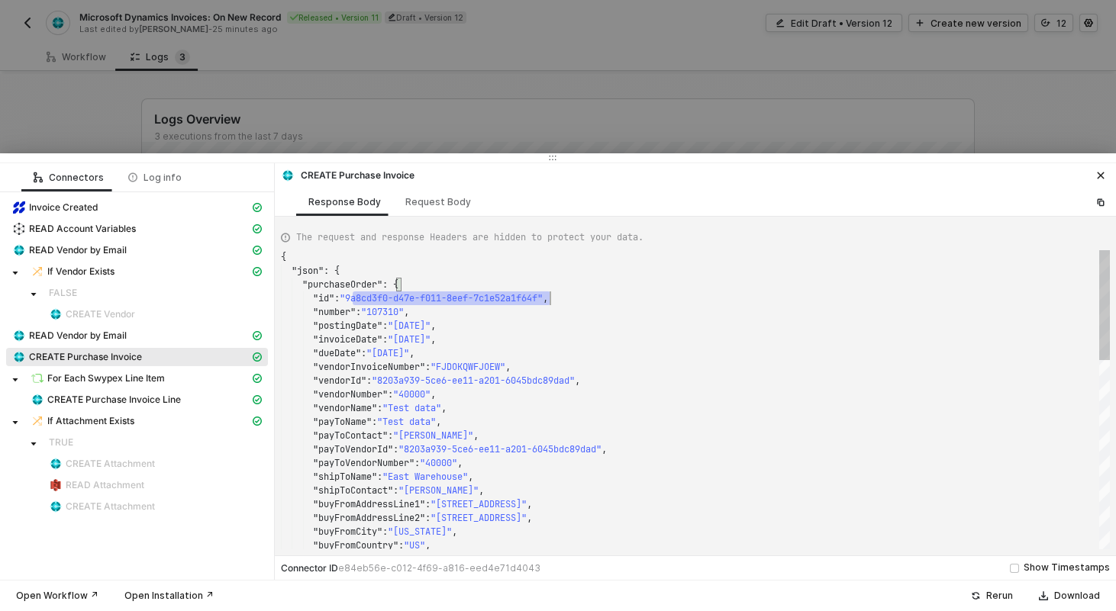
scroll to position [41, 269]
drag, startPoint x: 353, startPoint y: 298, endPoint x: 550, endPoint y: 298, distance: 196.9
click at [407, 66] on div at bounding box center [558, 305] width 1116 height 611
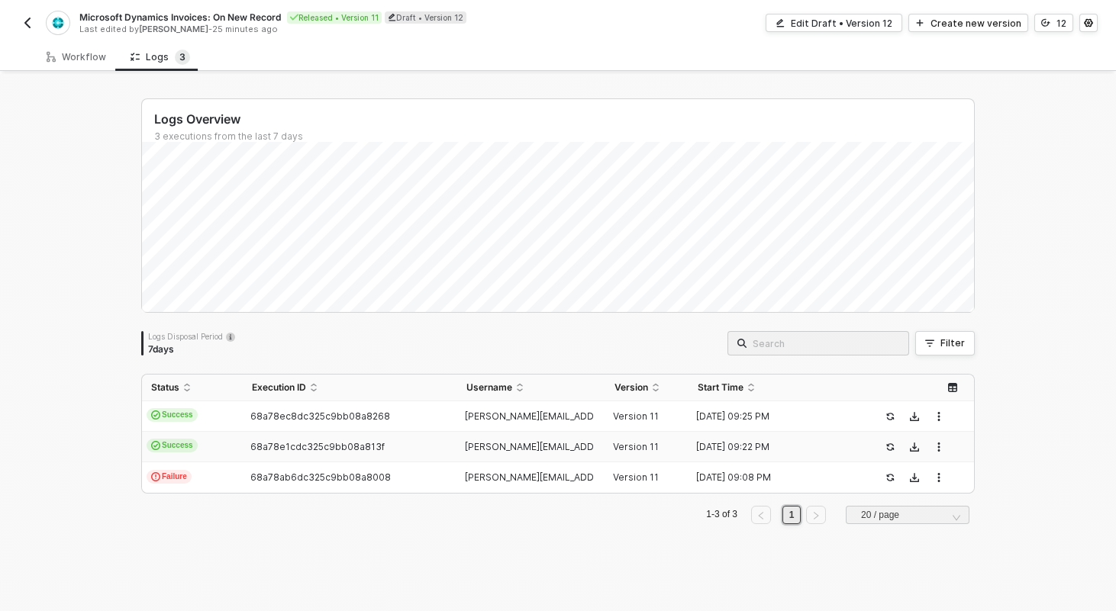
click at [28, 18] on img "button" at bounding box center [27, 23] width 12 height 12
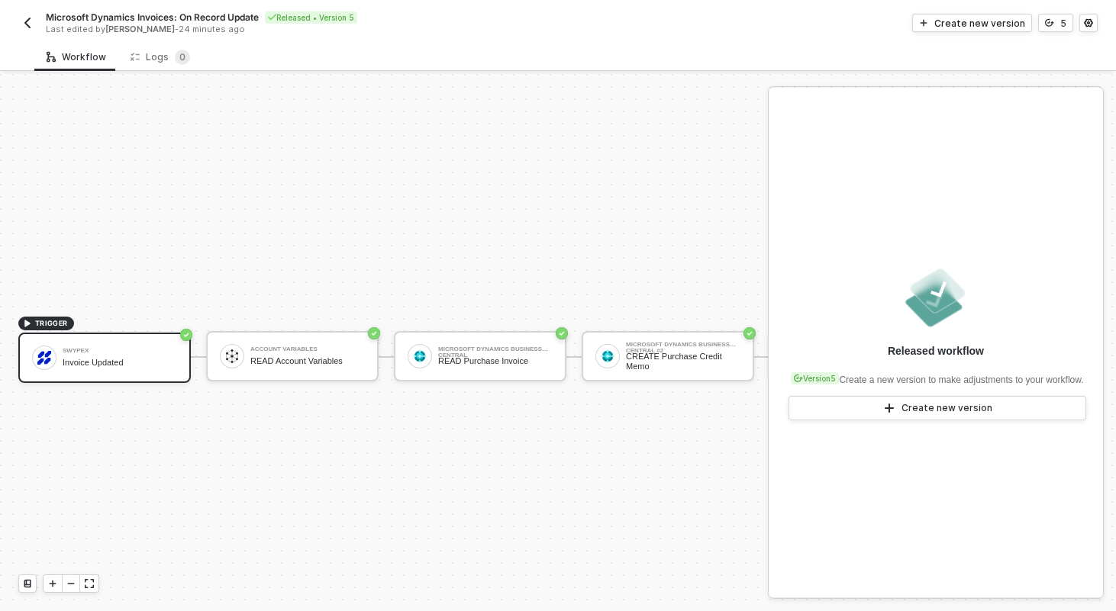
scroll to position [28, 0]
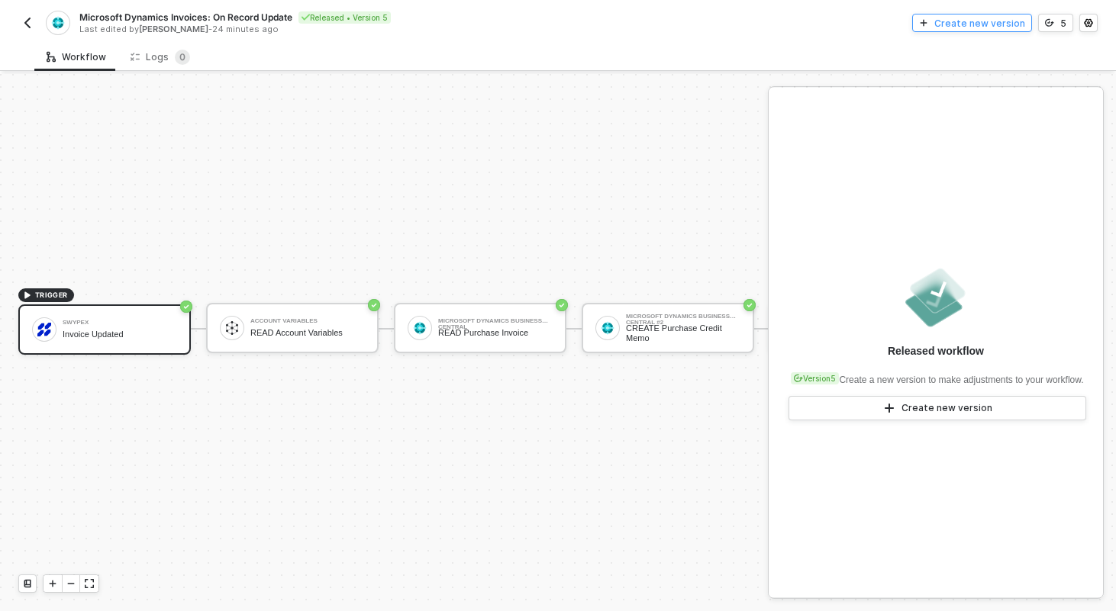
click at [984, 17] on div "Create new version" at bounding box center [979, 23] width 91 height 13
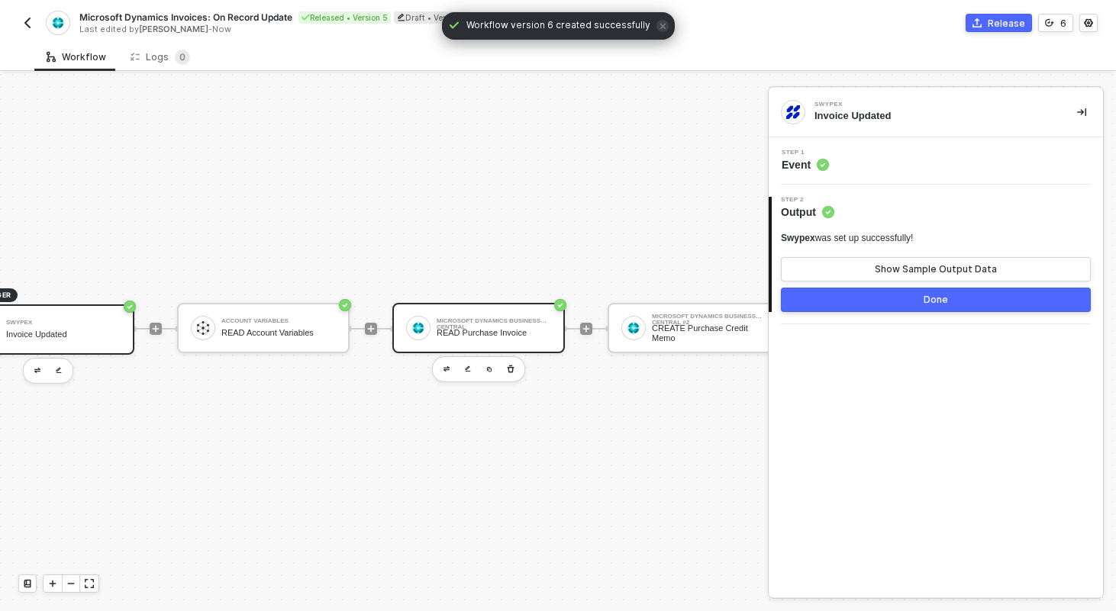
scroll to position [28, 56]
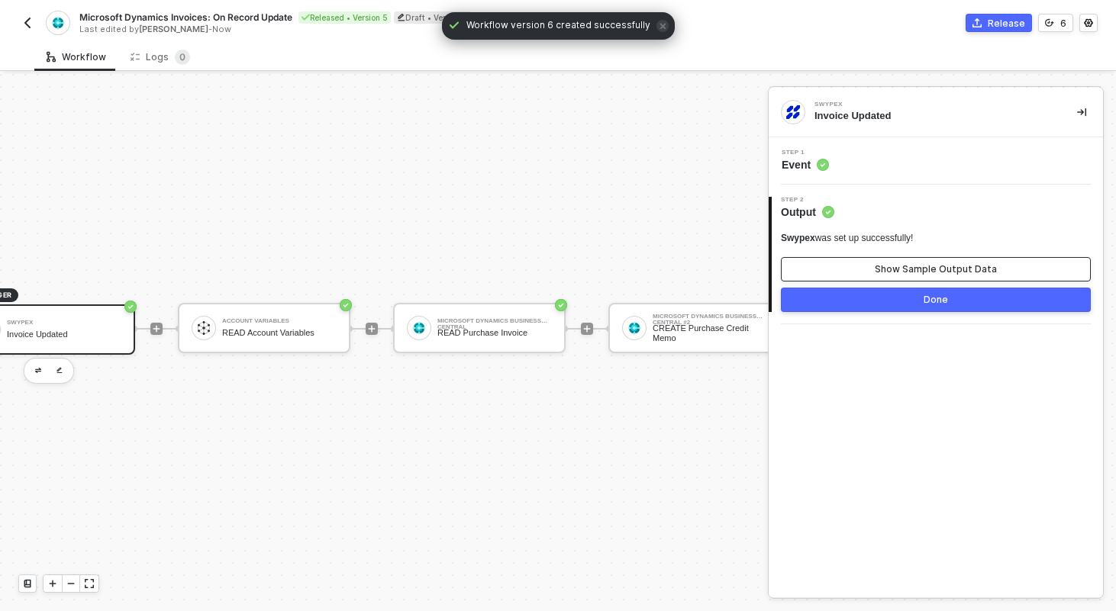
click at [1018, 271] on button "Show Sample Output Data" at bounding box center [936, 269] width 310 height 24
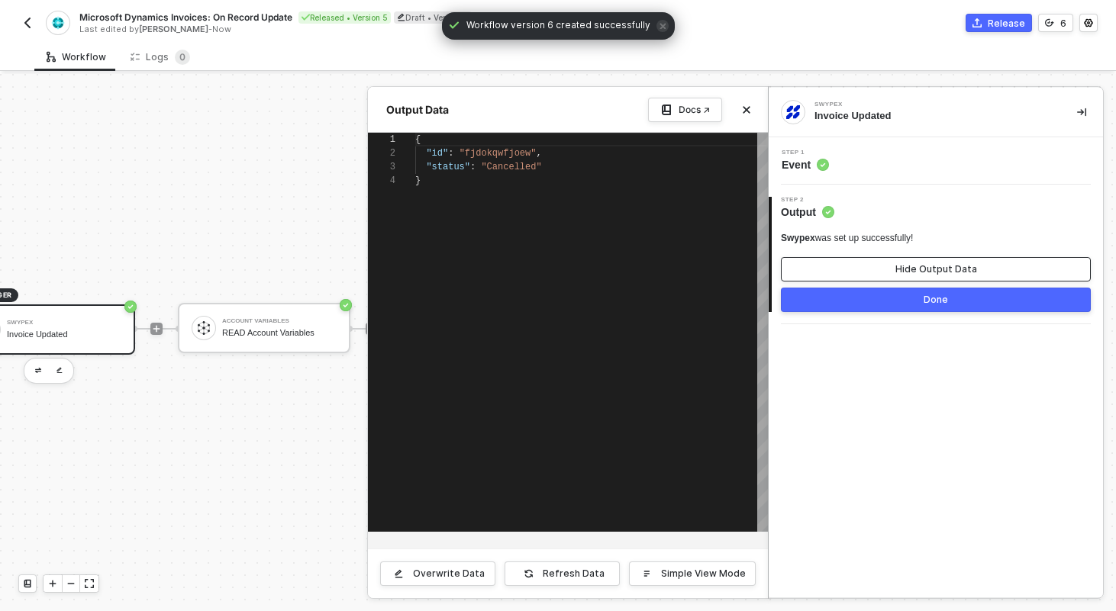
scroll to position [41, 0]
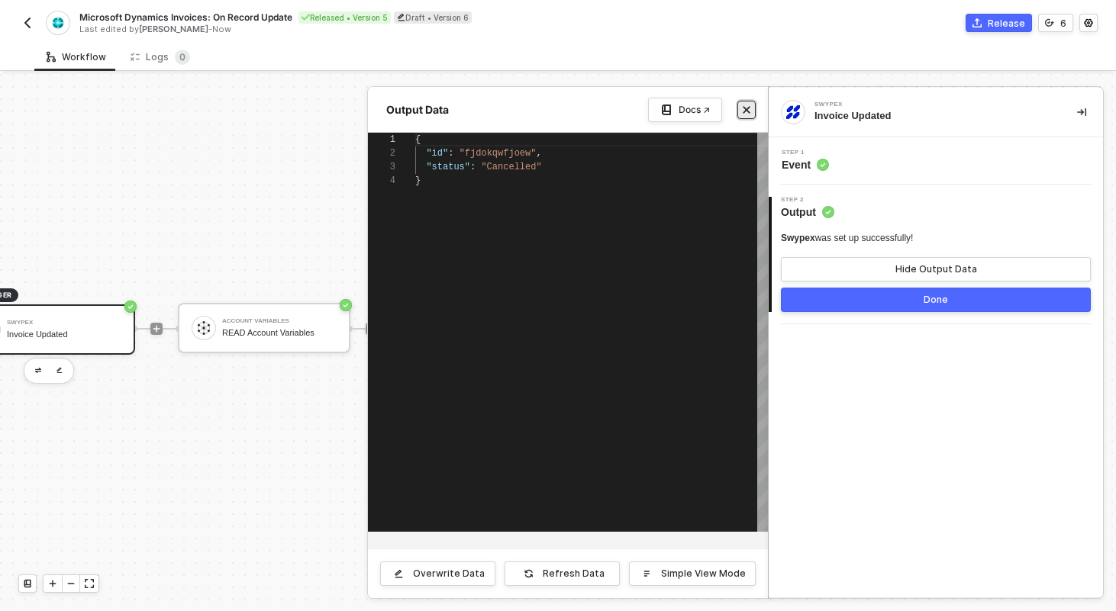
click at [747, 117] on button "Close" at bounding box center [746, 110] width 18 height 18
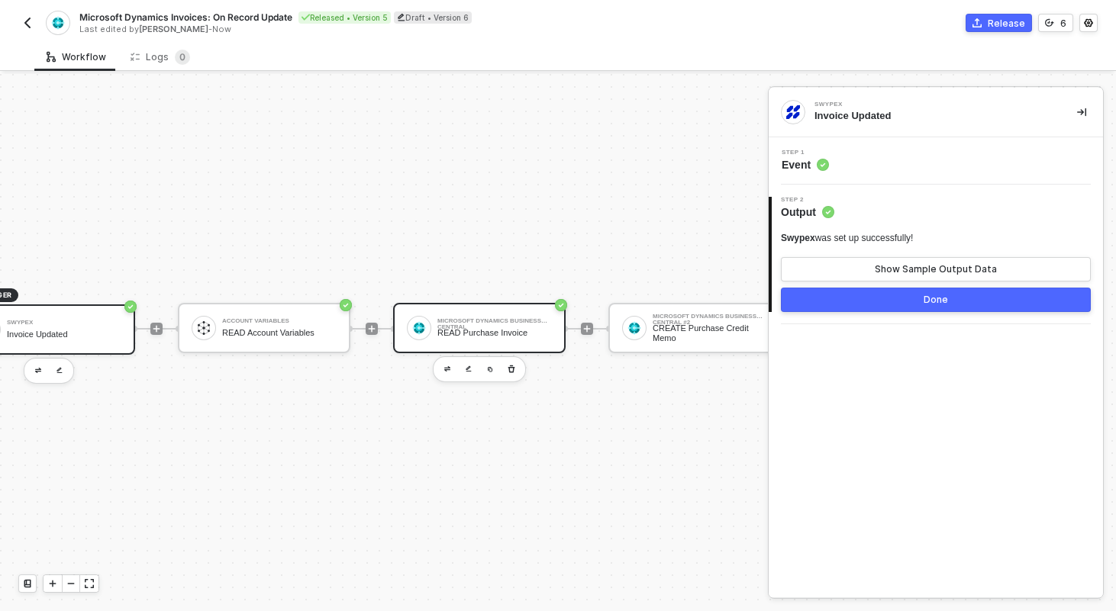
click at [474, 344] on div "Microsoft Dynamics Business Central READ Purchase Invoice" at bounding box center [479, 328] width 173 height 50
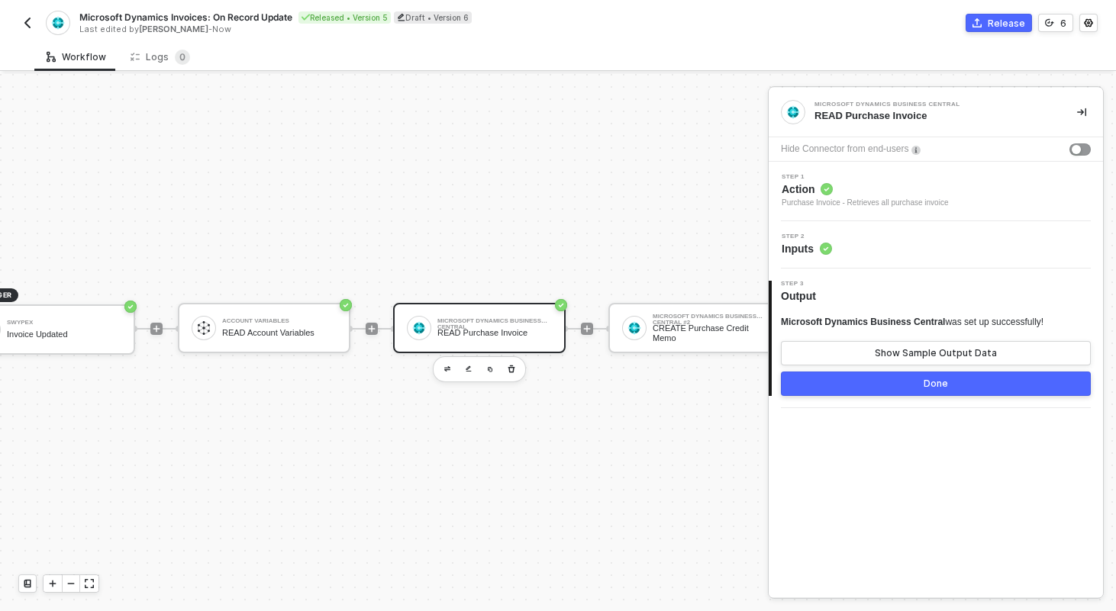
click at [844, 237] on div "Step 2 Inputs" at bounding box center [938, 245] width 331 height 23
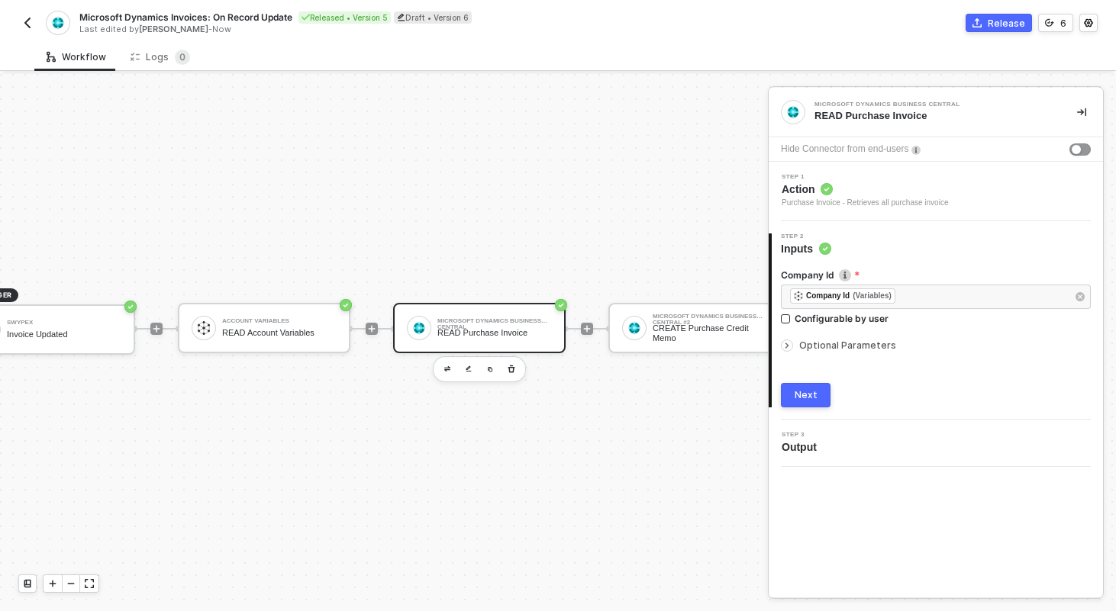
click at [853, 347] on span "Optional Parameters" at bounding box center [847, 345] width 97 height 11
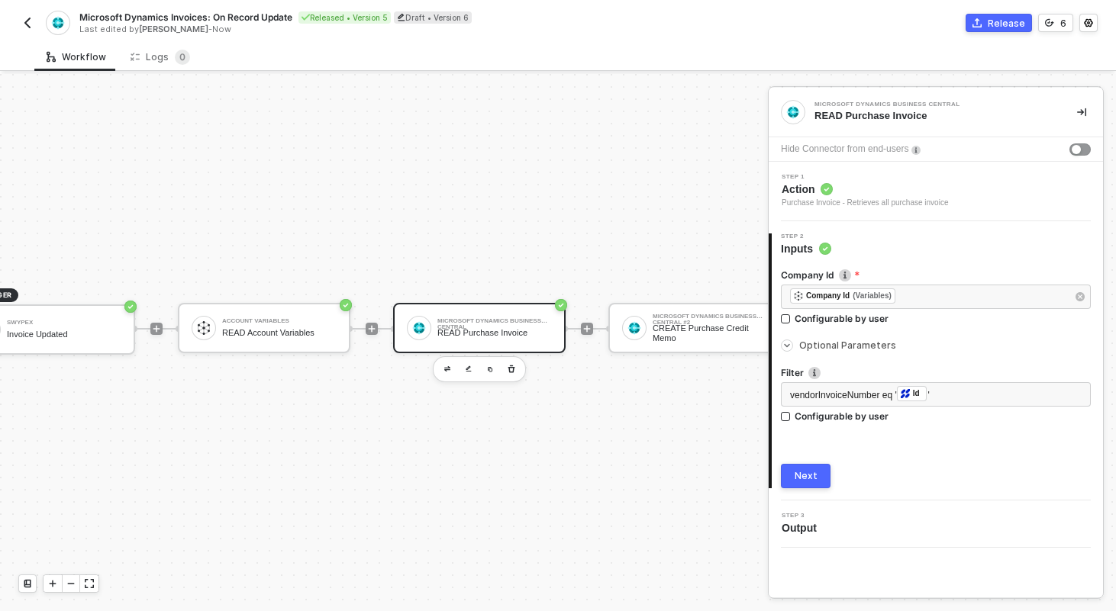
scroll to position [28, 0]
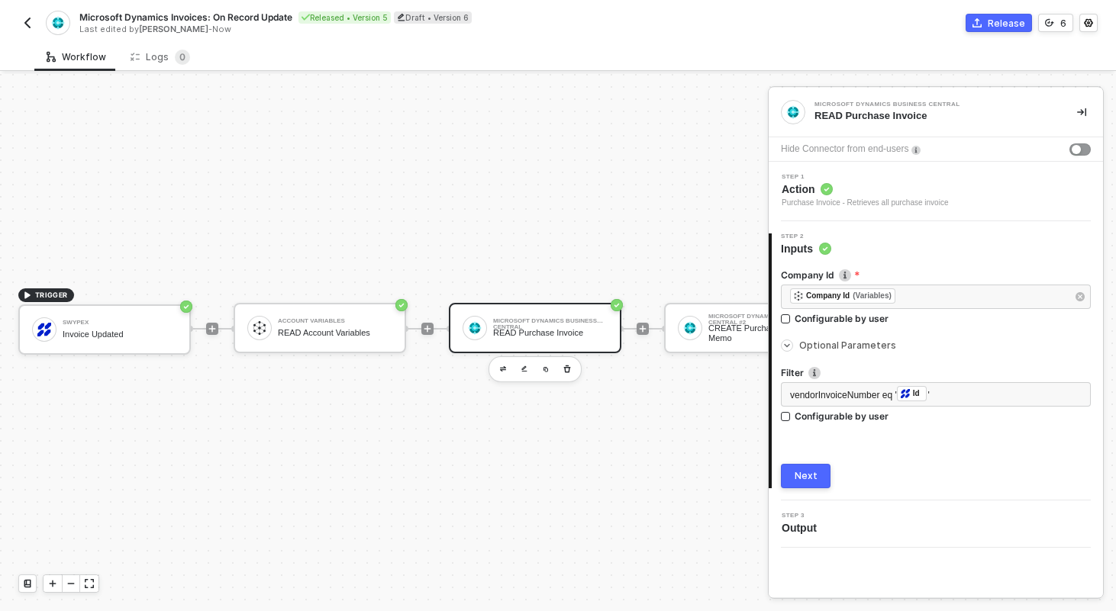
click at [25, 22] on img "button" at bounding box center [27, 23] width 12 height 12
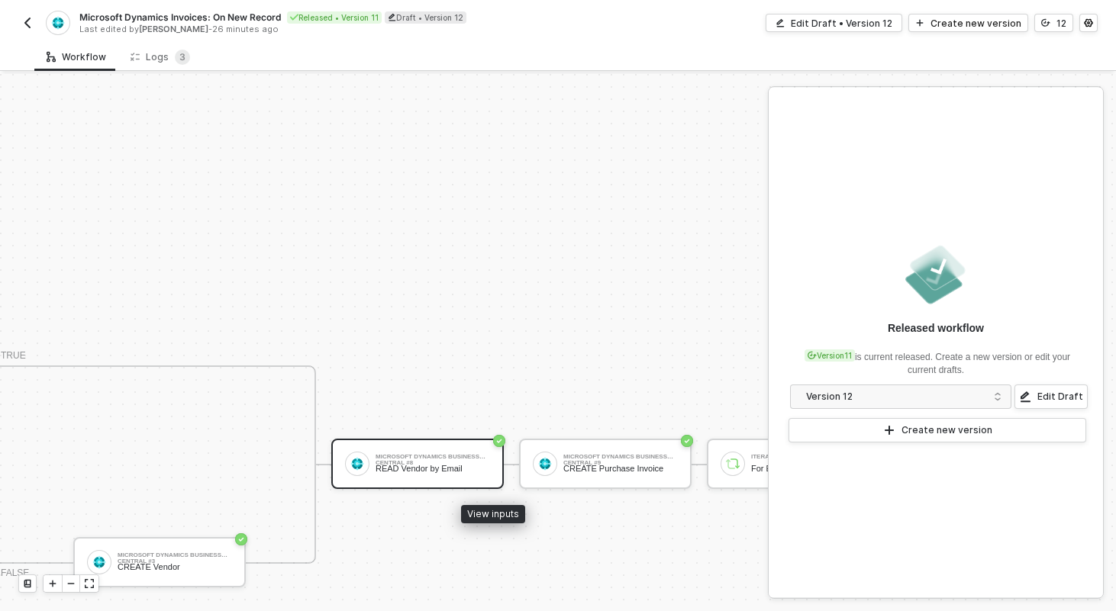
scroll to position [488, 801]
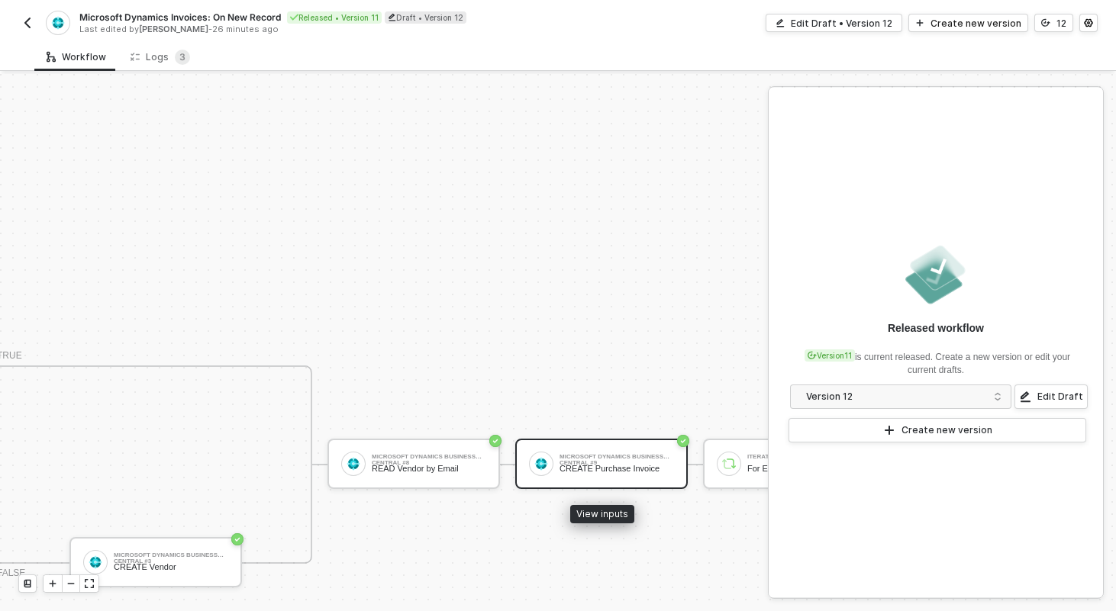
click at [636, 460] on div "Microsoft Dynamics Business Central #9" at bounding box center [617, 457] width 115 height 6
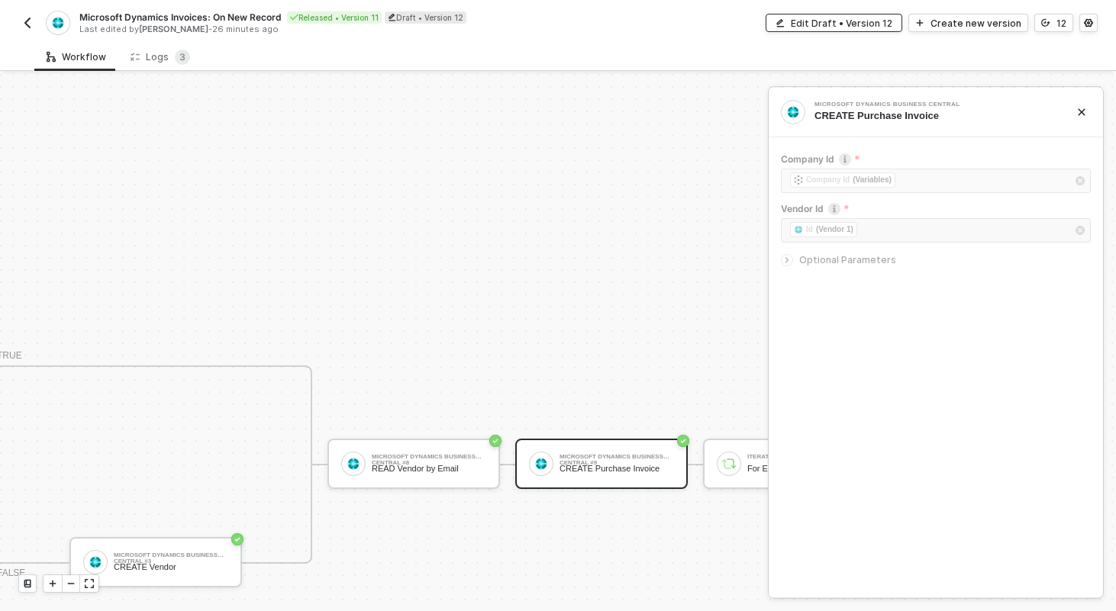
click at [855, 17] on div "Edit Draft • Version 12" at bounding box center [842, 23] width 102 height 13
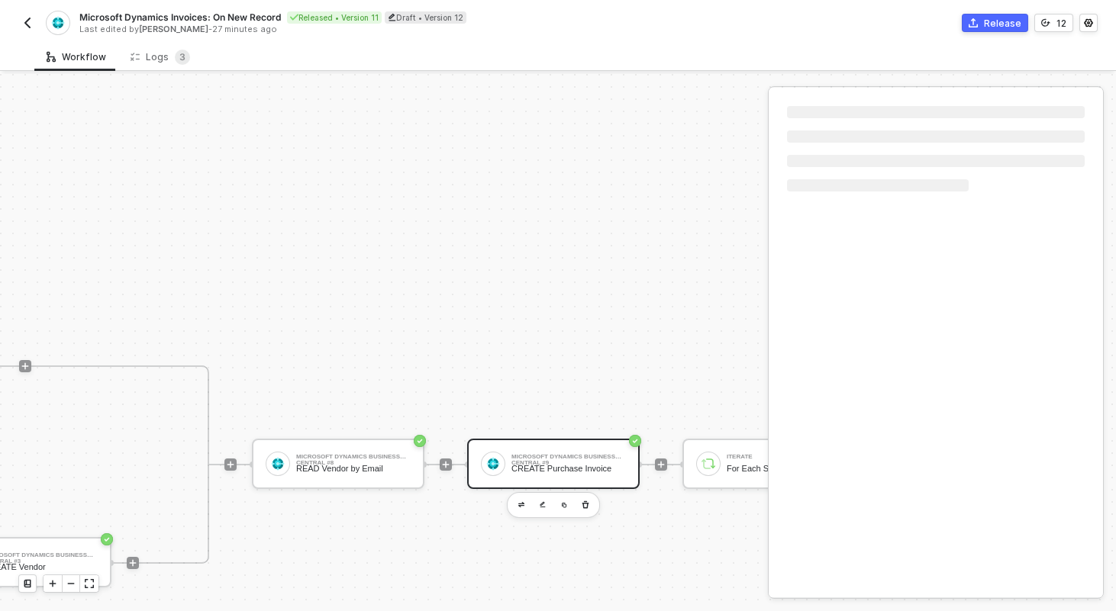
scroll to position [488, 1157]
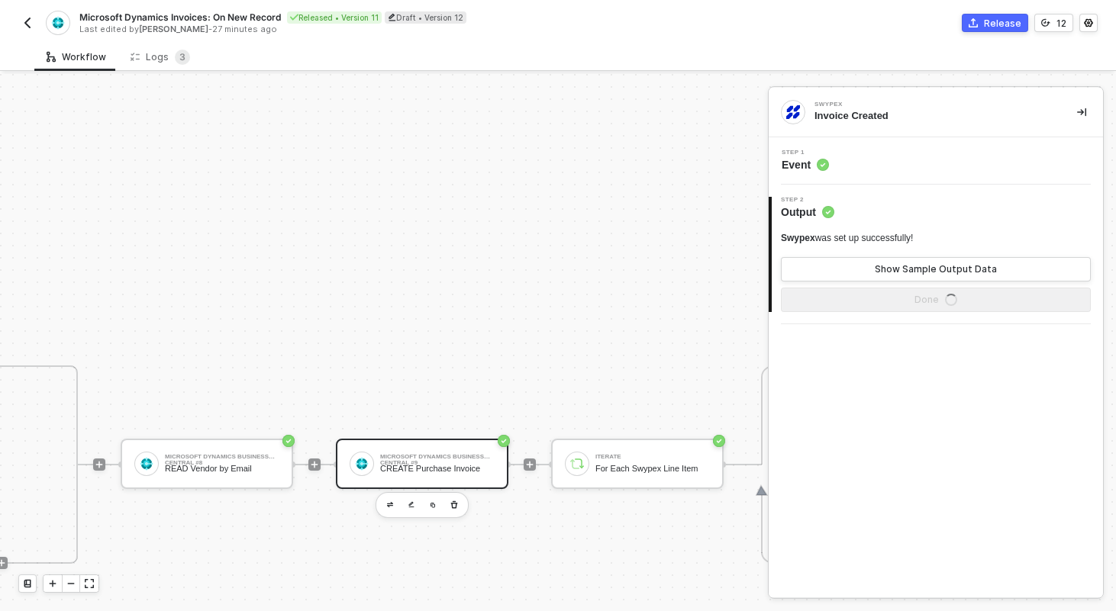
click at [444, 473] on div "CREATE Purchase Invoice" at bounding box center [437, 469] width 115 height 10
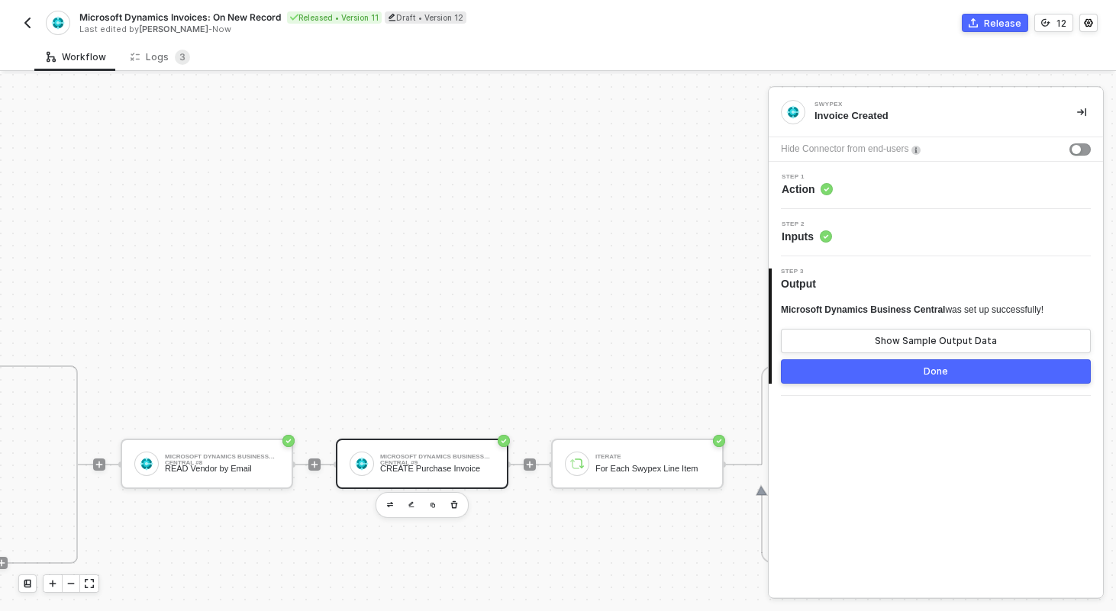
click at [860, 241] on div "Step 2 Inputs" at bounding box center [938, 232] width 331 height 23
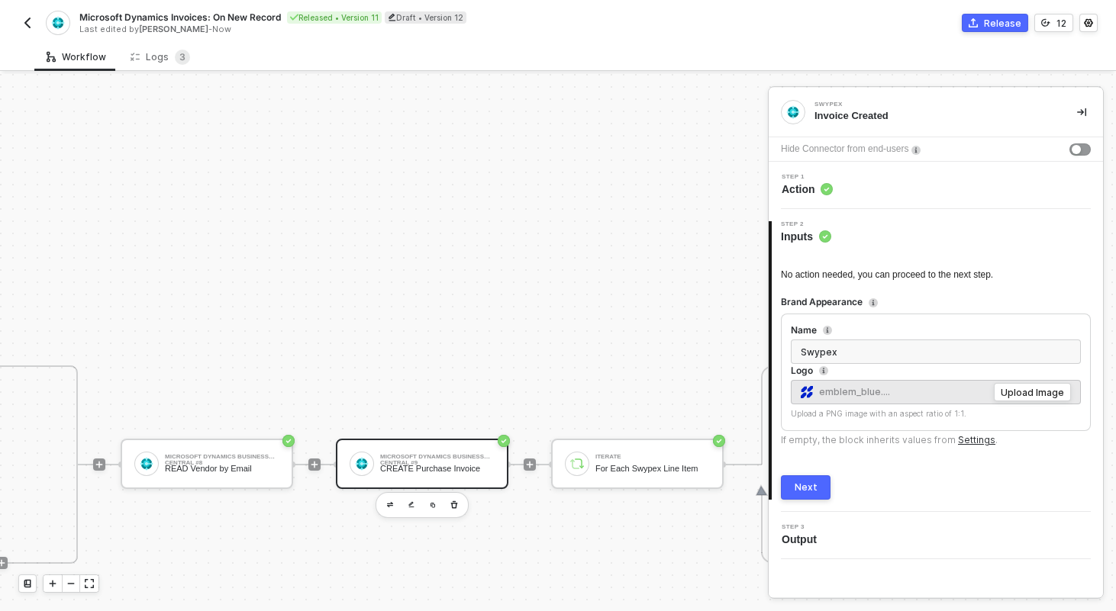
click at [414, 456] on div "Microsoft Dynamics Business Central #9" at bounding box center [437, 457] width 115 height 6
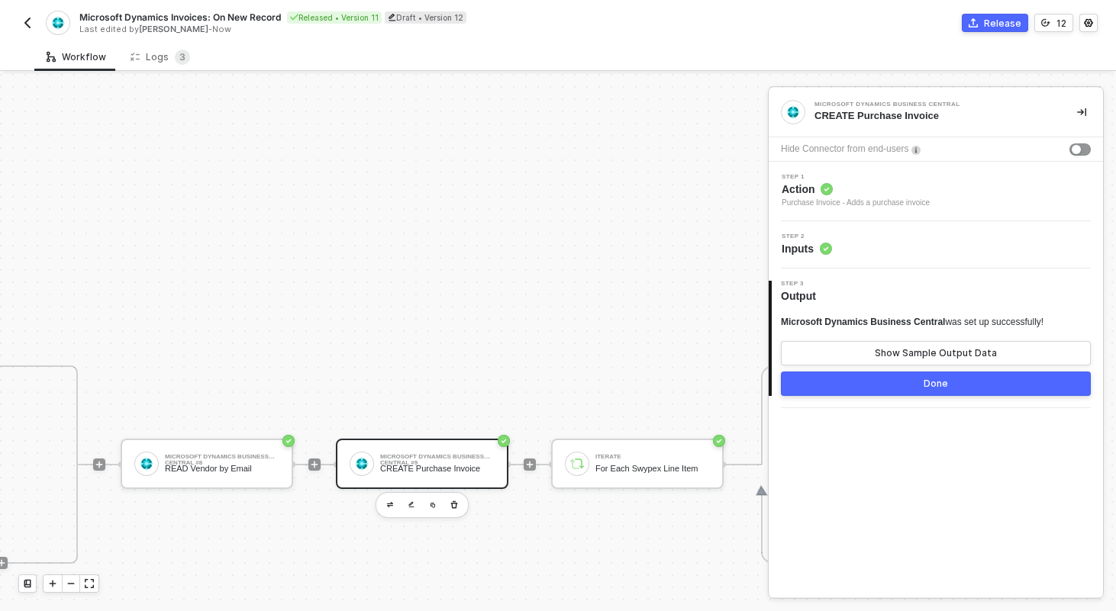
click at [841, 234] on div "Step 2 Inputs" at bounding box center [938, 245] width 331 height 23
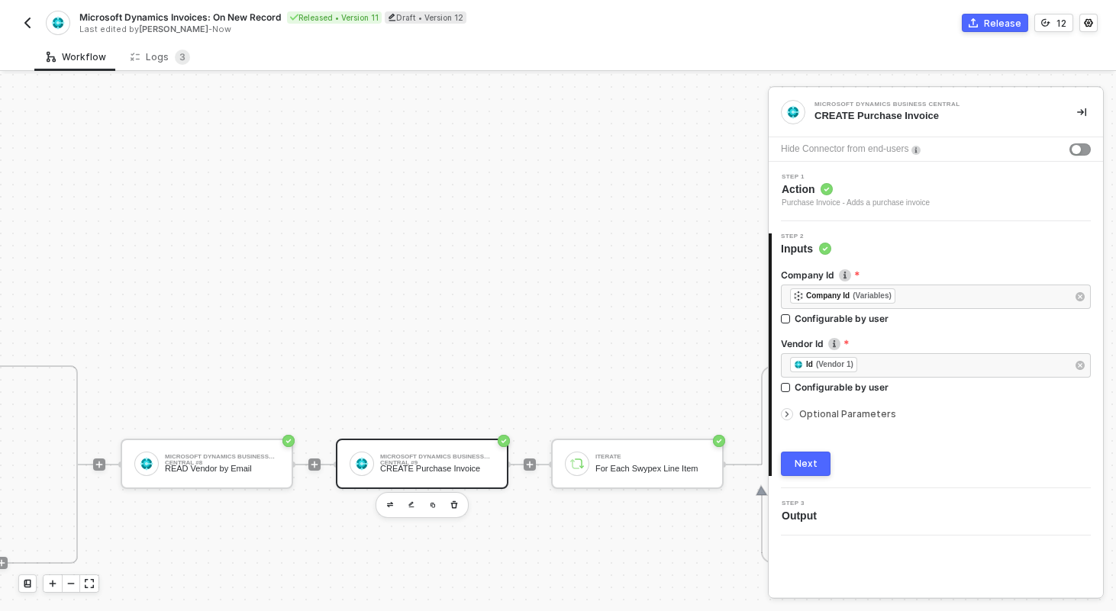
click at [838, 415] on span "Optional Parameters" at bounding box center [847, 413] width 97 height 11
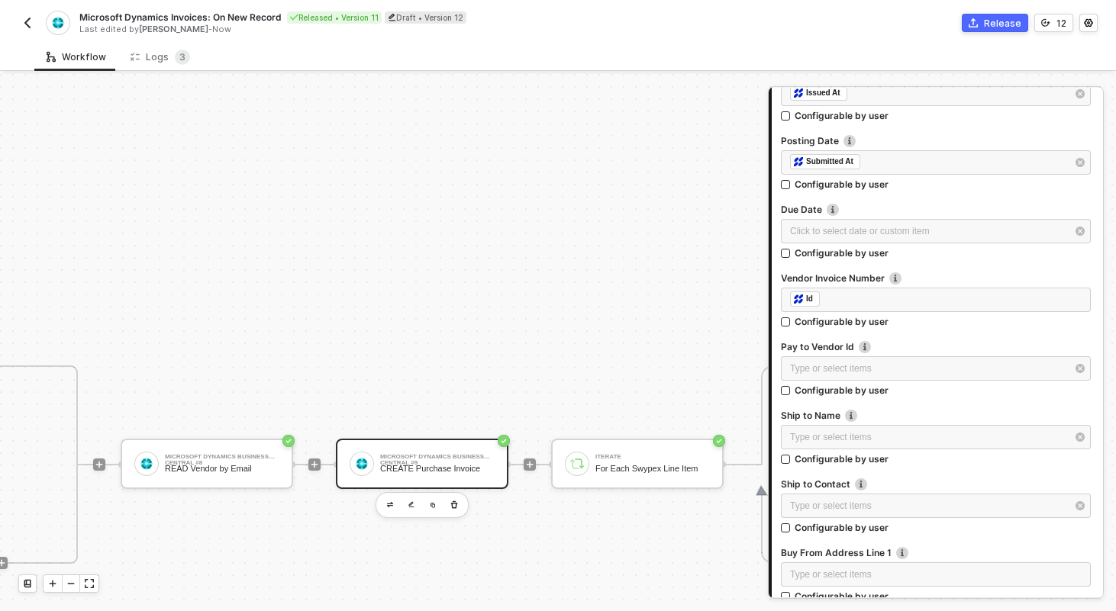
scroll to position [376, 0]
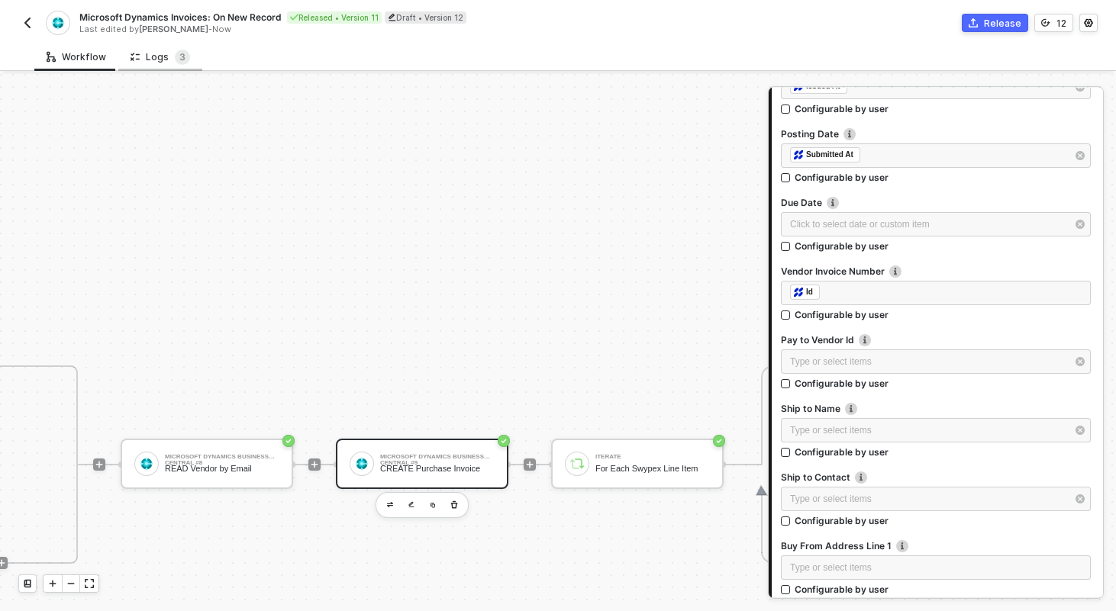
click at [160, 53] on div "Logs 3" at bounding box center [161, 57] width 60 height 15
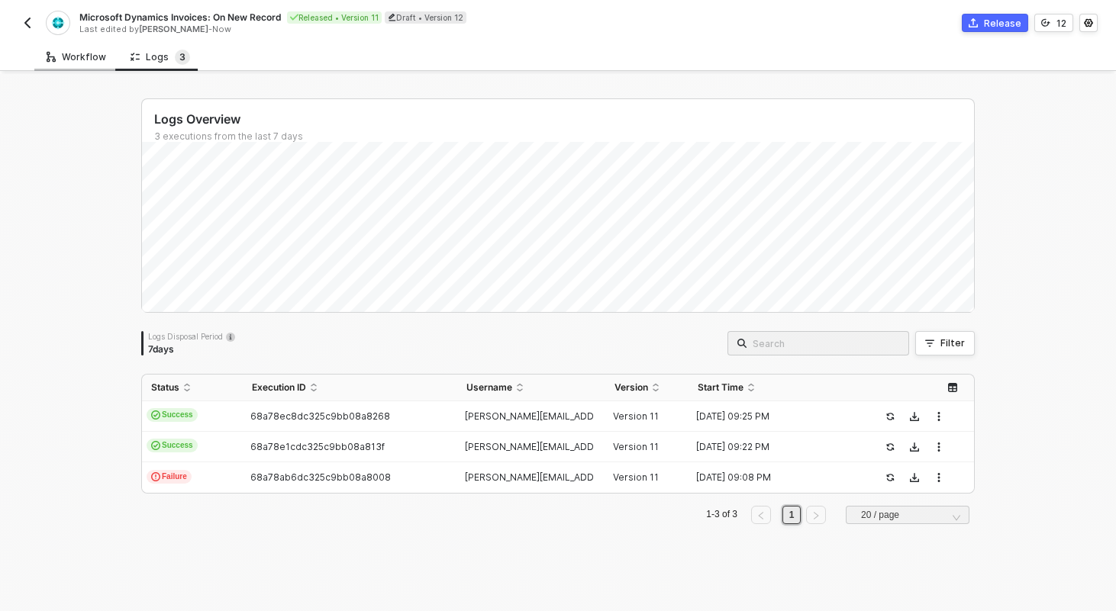
click at [68, 50] on div "Workflow" at bounding box center [76, 57] width 84 height 28
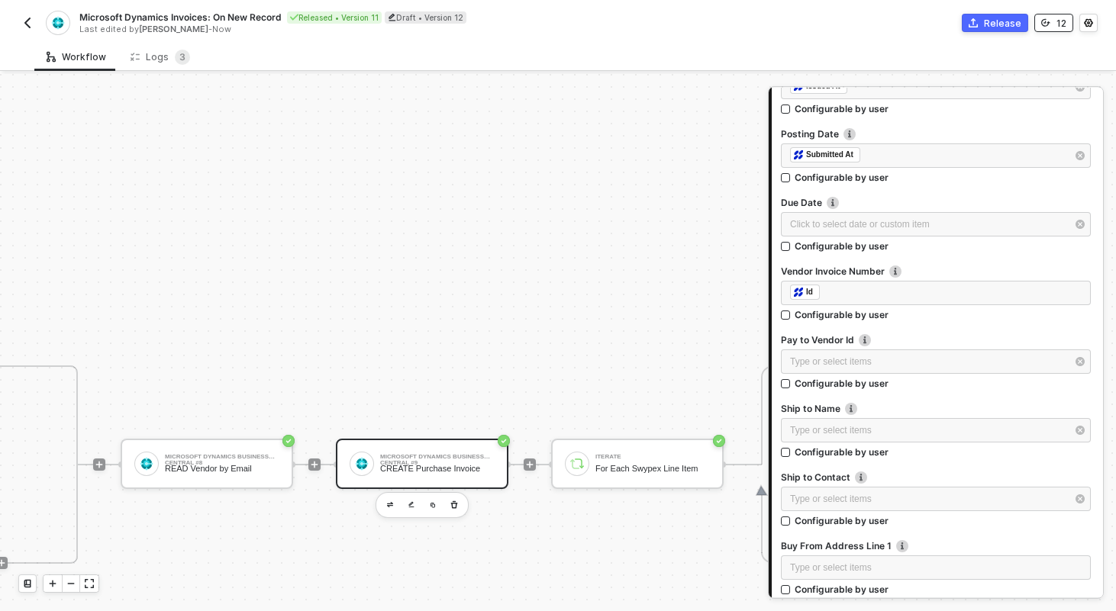
click at [1056, 22] on div "12" at bounding box center [1061, 23] width 10 height 13
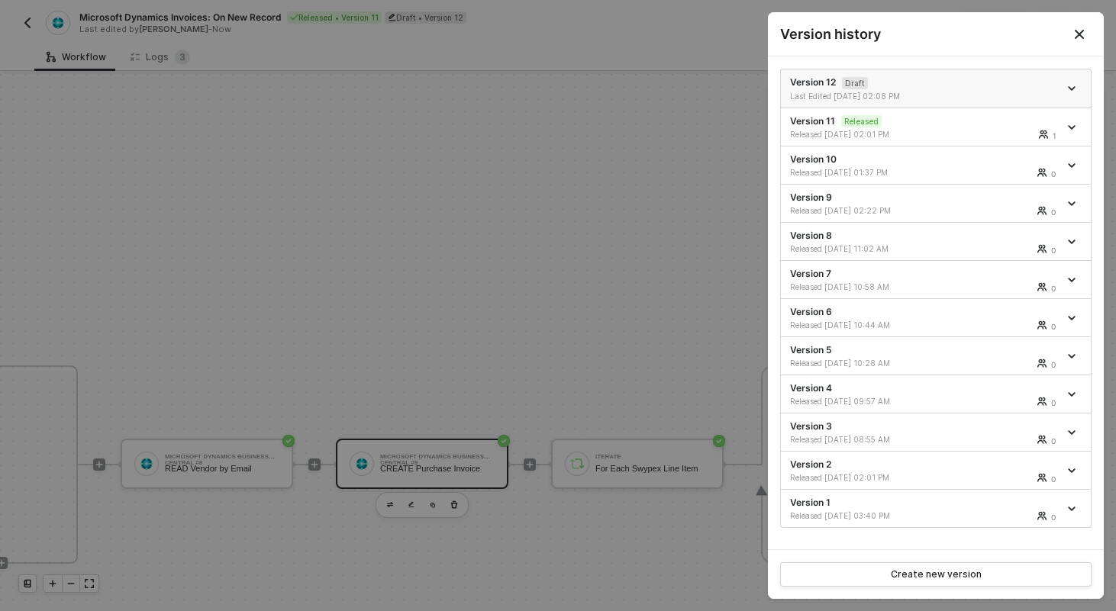
click at [1071, 89] on icon "icon-arrow-down" at bounding box center [1072, 88] width 6 height 3
click at [983, 174] on div "Delete" at bounding box center [1018, 173] width 95 height 15
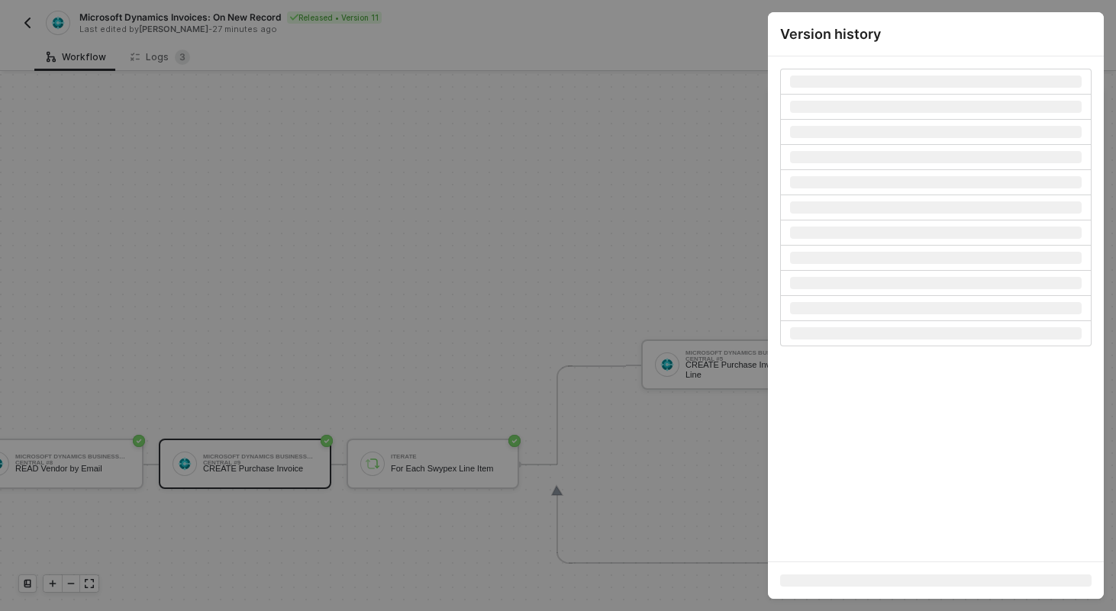
click at [250, 124] on div at bounding box center [558, 305] width 1116 height 611
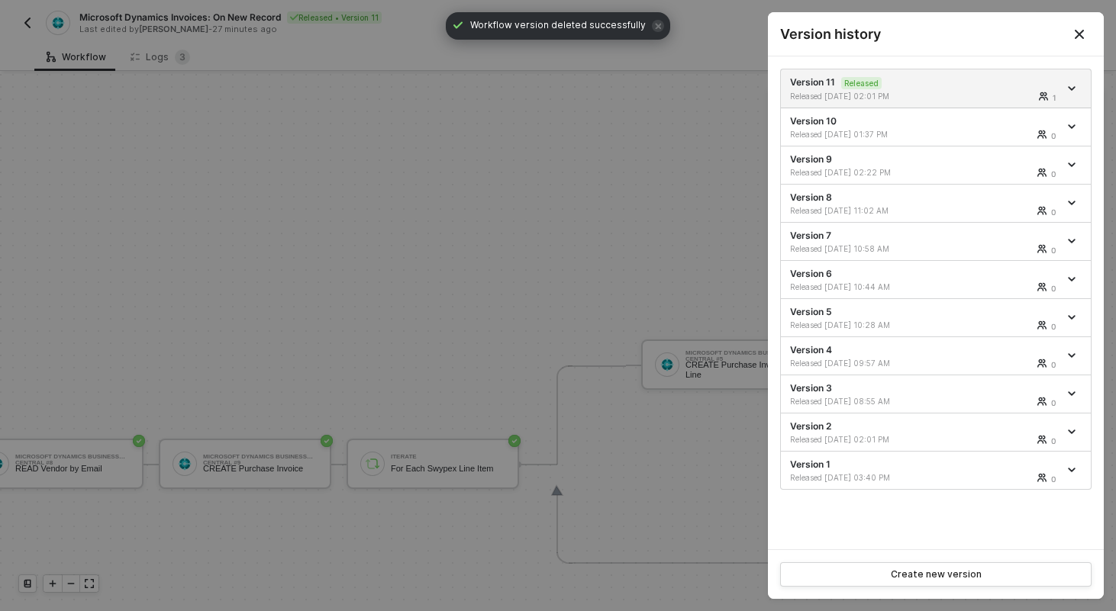
click at [162, 54] on div at bounding box center [558, 305] width 1116 height 611
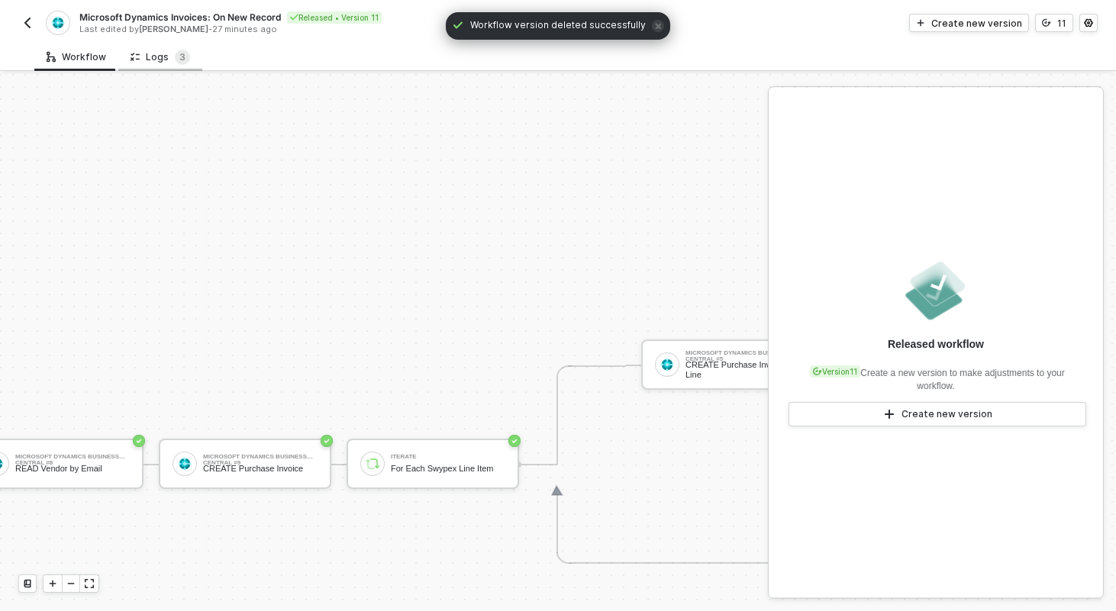
click at [162, 62] on div "Logs 3" at bounding box center [161, 57] width 60 height 15
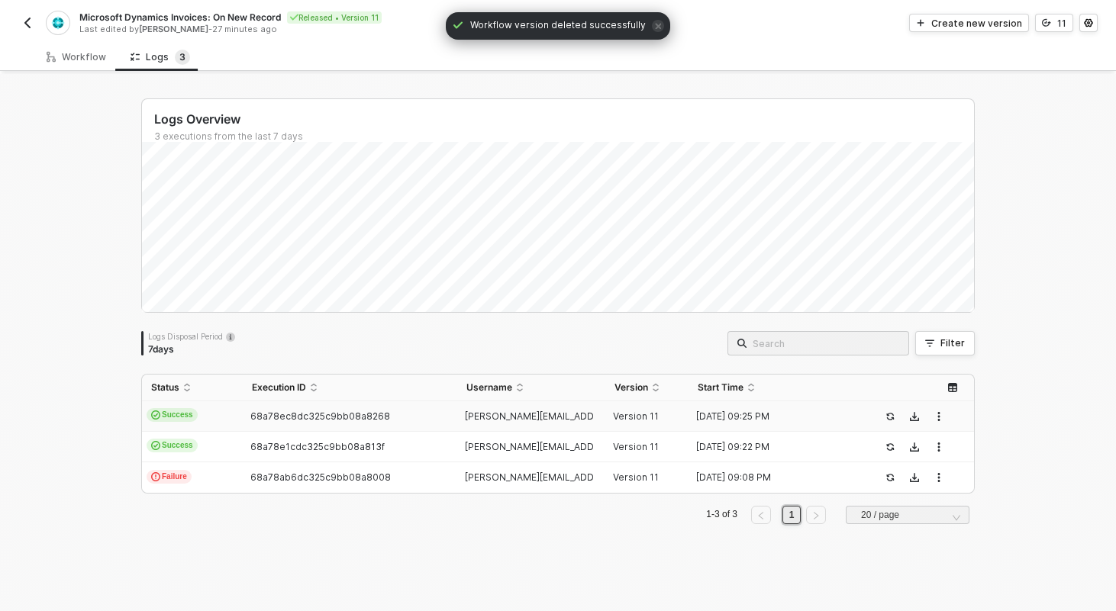
click at [243, 418] on td "Success" at bounding box center [192, 417] width 101 height 31
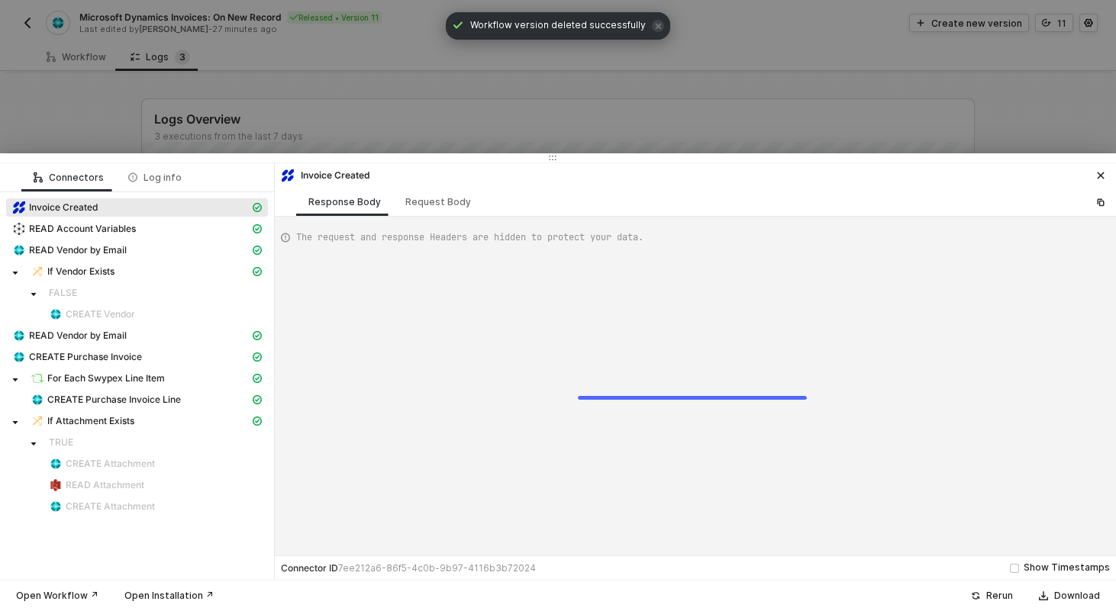
scroll to position [82, 0]
click at [174, 358] on div "CREATE Purchase Invoice" at bounding box center [130, 357] width 237 height 14
type textarea "{ "json": { "purchaseOrder": { "id": "aa939757-d57e-f011-8eef-7c1e52a1f64f", "n…"
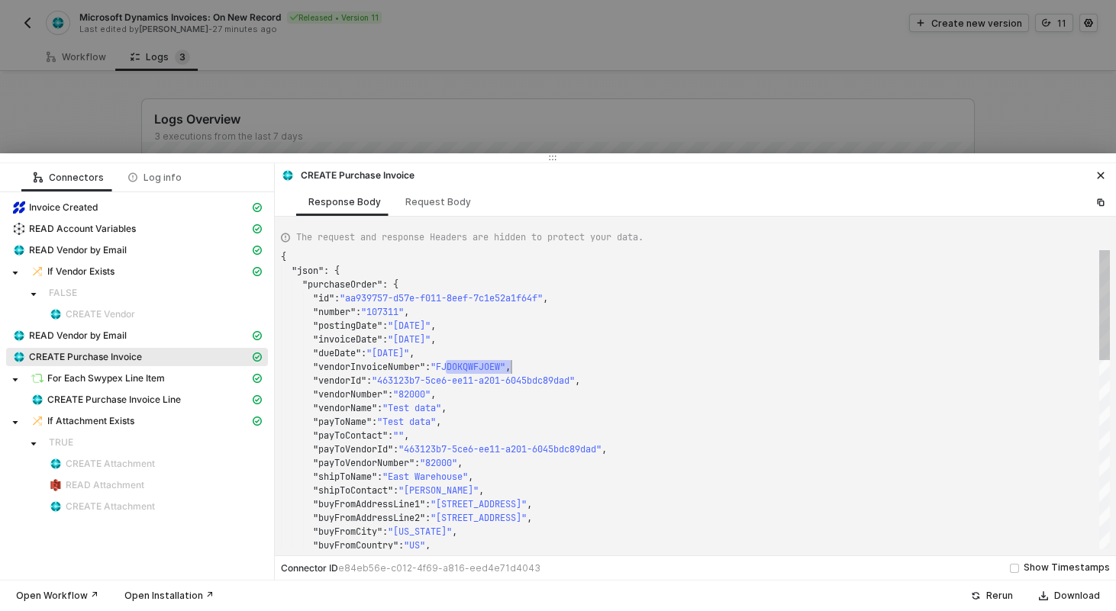
scroll to position [110, 231]
drag, startPoint x: 444, startPoint y: 361, endPoint x: 513, endPoint y: 366, distance: 69.6
click at [308, 74] on div at bounding box center [558, 305] width 1116 height 611
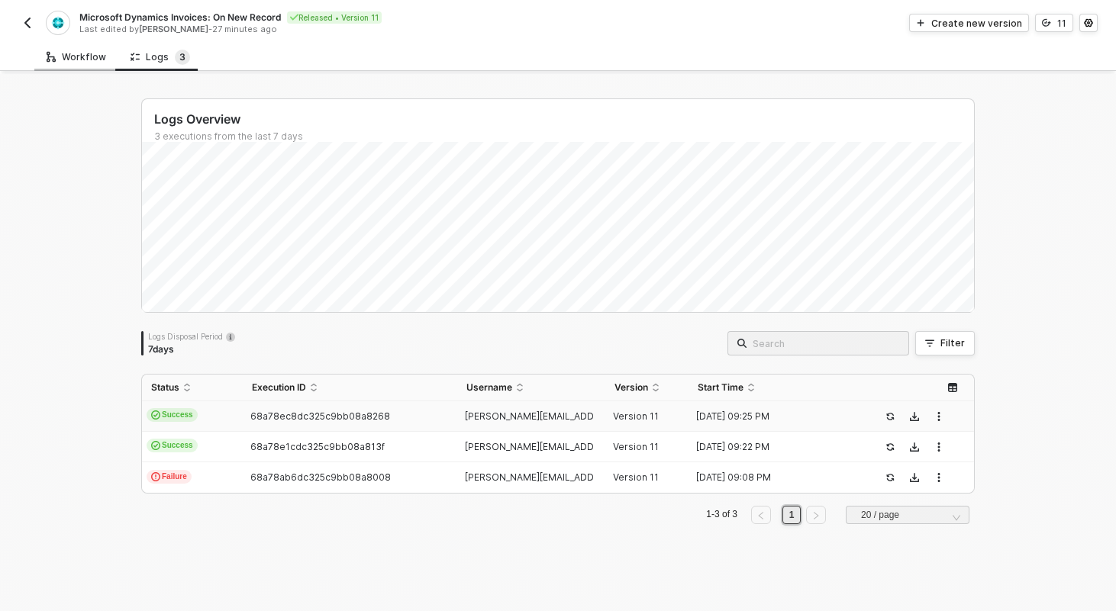
click at [79, 63] on div "Workflow" at bounding box center [76, 57] width 84 height 28
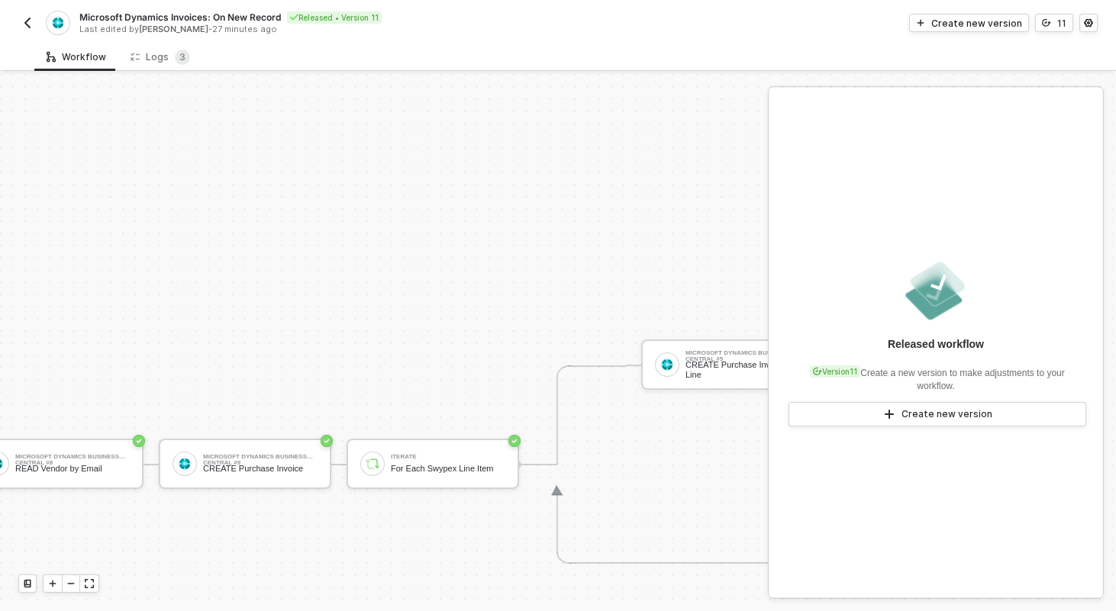
click at [1057, 32] on div "Microsoft Dynamics Invoices: On New Record Released • Version 11 Last edited by…" at bounding box center [557, 21] width 1079 height 43
click at [1054, 24] on button "11" at bounding box center [1054, 23] width 38 height 18
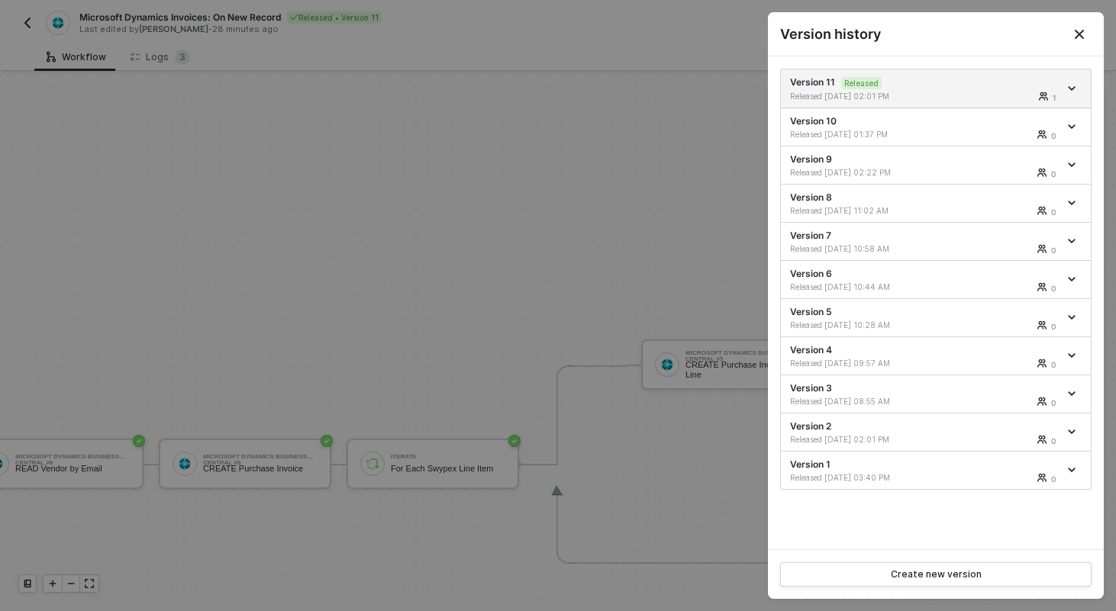
click at [572, 157] on div at bounding box center [558, 305] width 1116 height 611
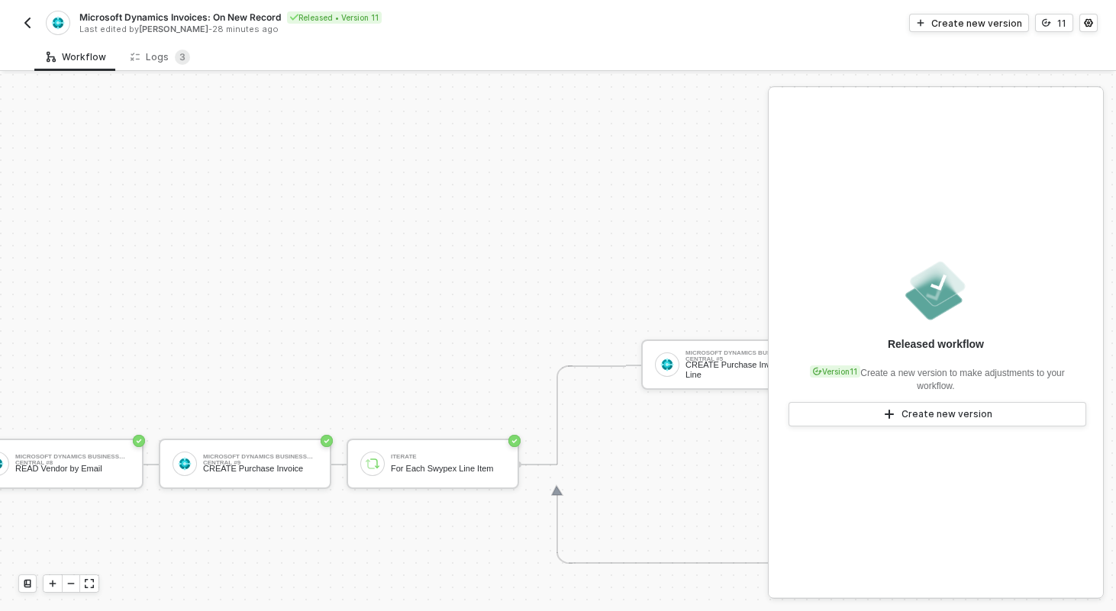
click at [34, 21] on button "button" at bounding box center [27, 23] width 18 height 18
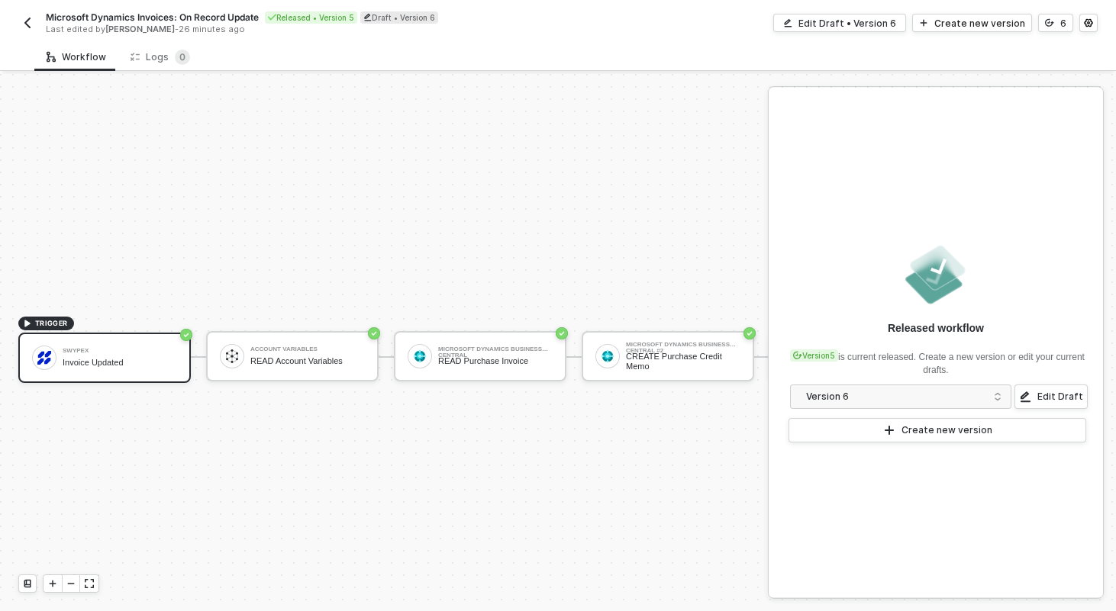
scroll to position [28, 0]
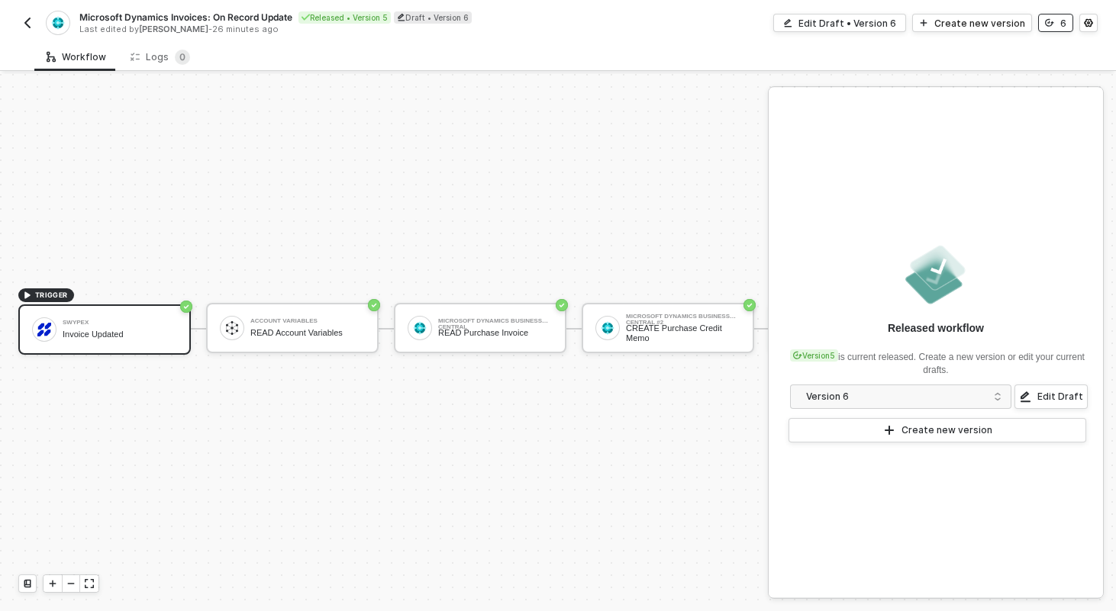
click at [1062, 21] on div "6" at bounding box center [1063, 23] width 6 height 13
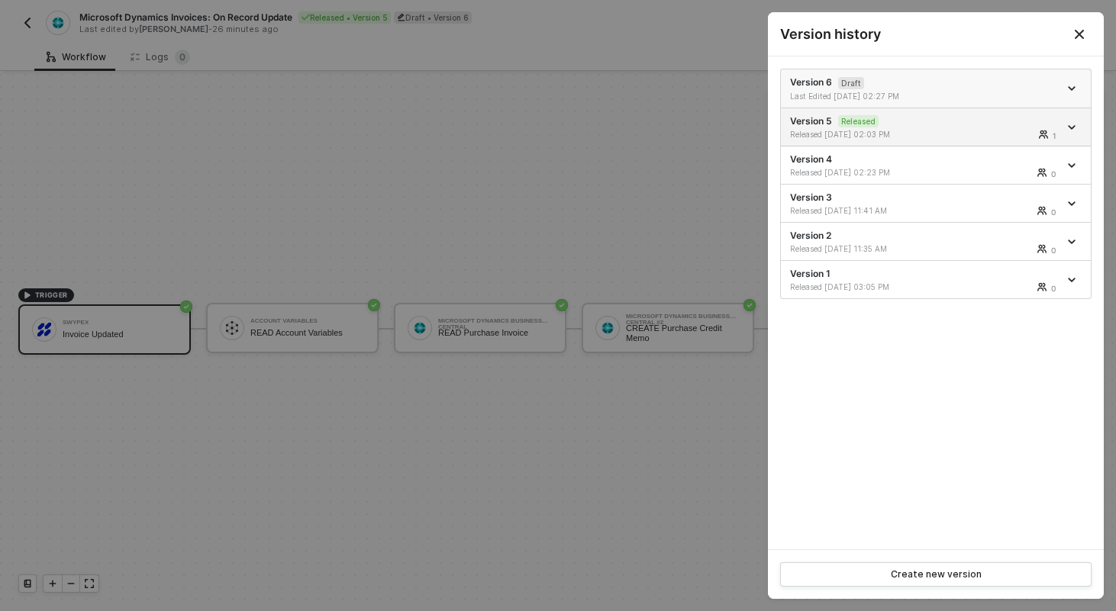
click at [1068, 85] on icon "icon-arrow-down" at bounding box center [1072, 89] width 8 height 8
click at [982, 169] on div "Delete" at bounding box center [1018, 173] width 95 height 15
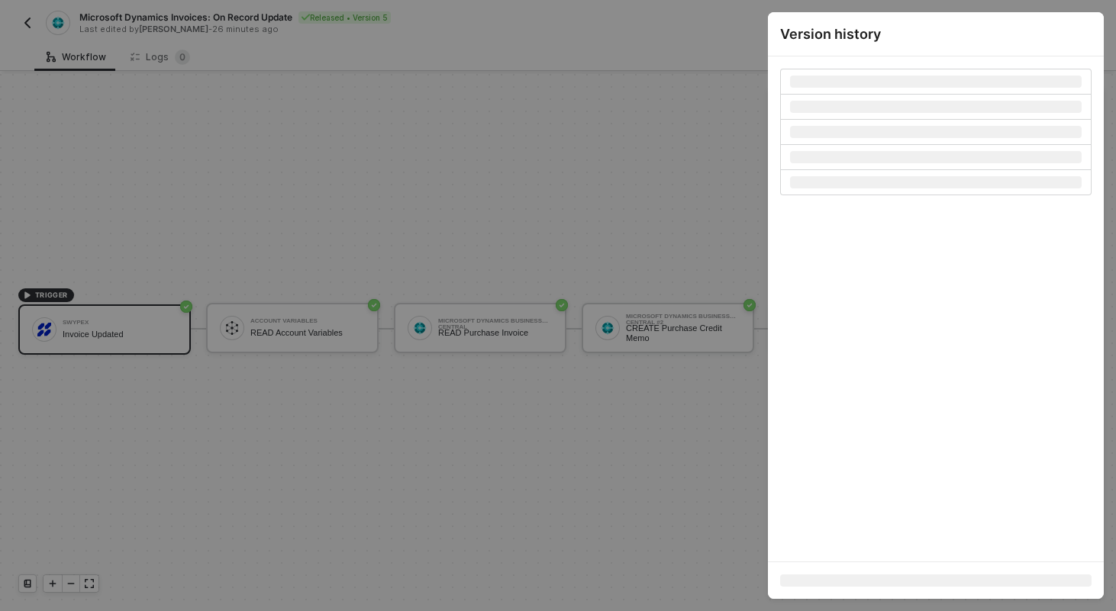
click at [427, 219] on div at bounding box center [558, 305] width 1116 height 611
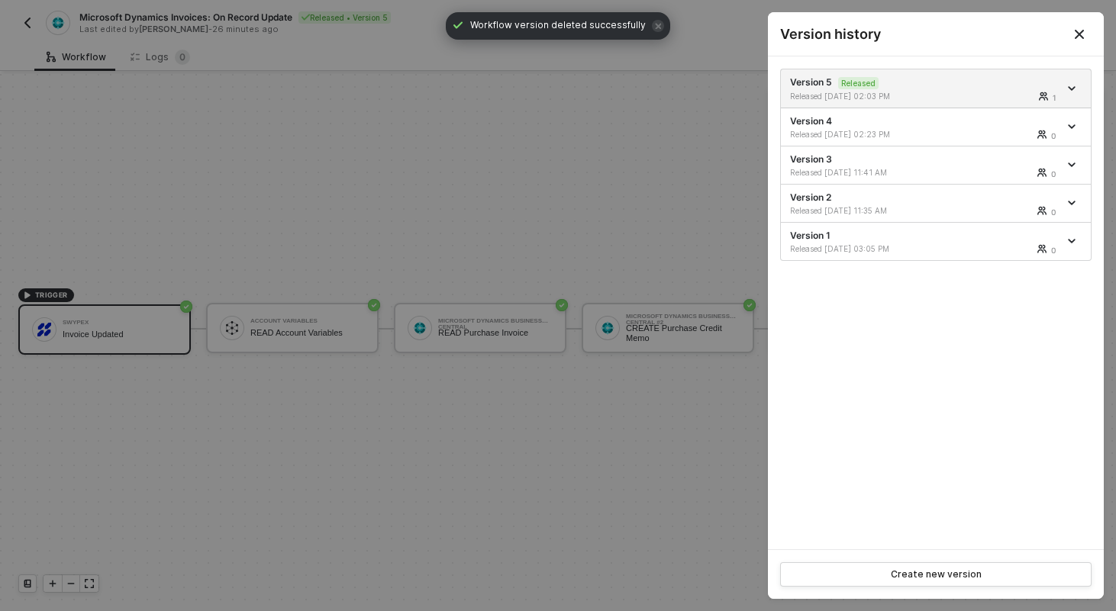
click at [28, 34] on div at bounding box center [558, 305] width 1116 height 611
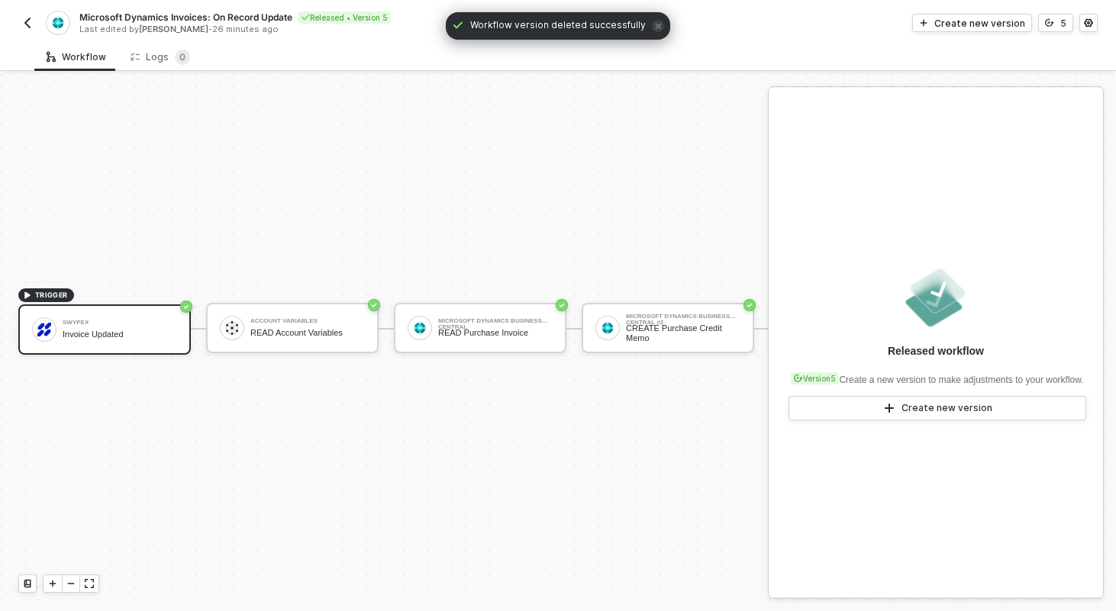
click at [28, 21] on img "button" at bounding box center [27, 23] width 12 height 12
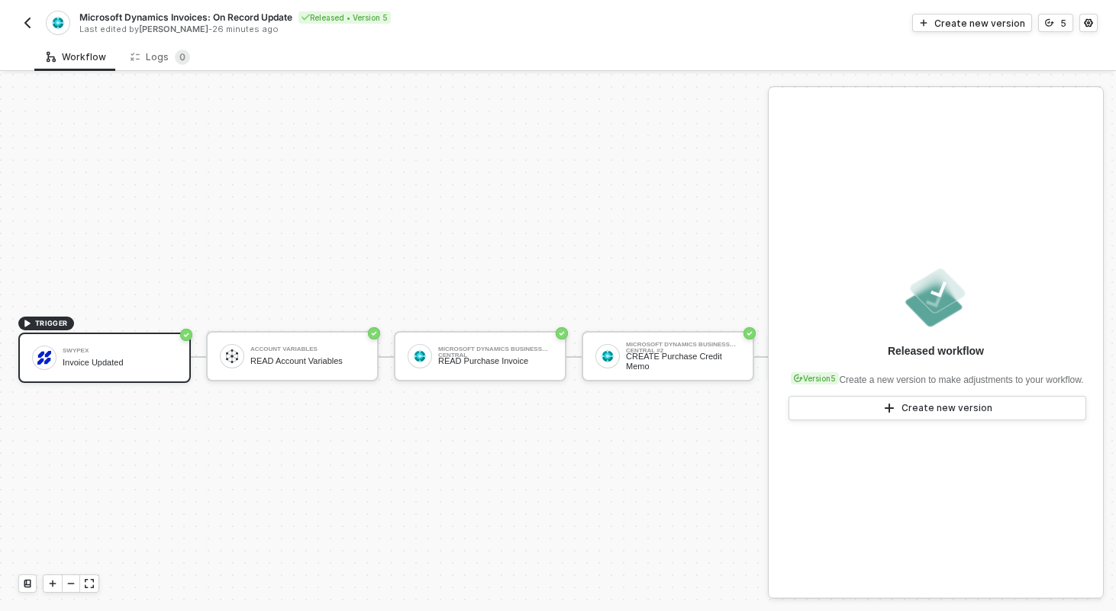
scroll to position [28, 0]
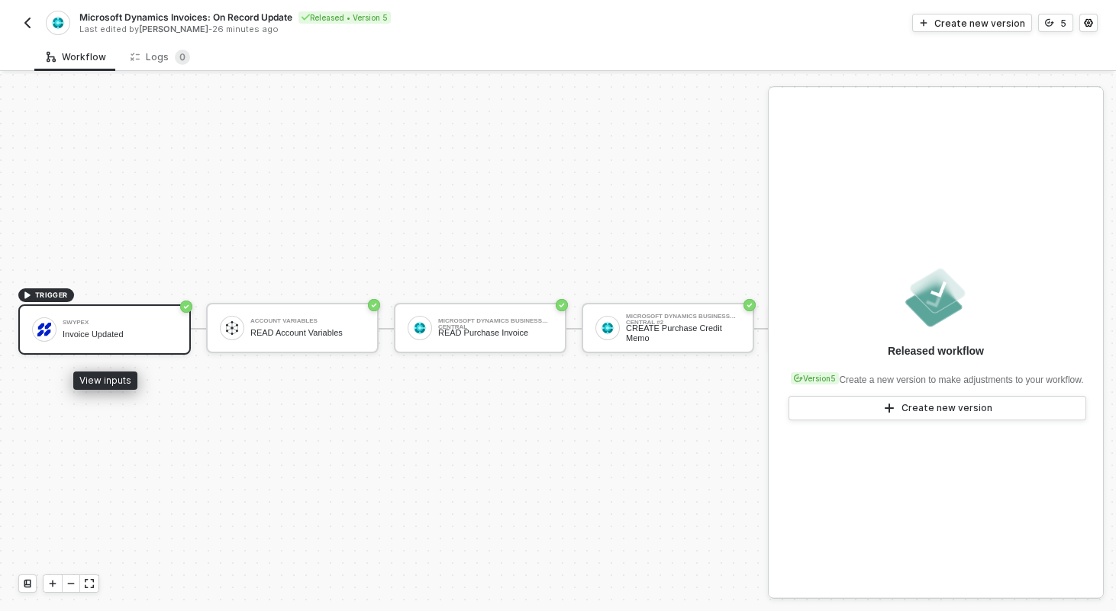
click at [139, 325] on div "Swypex Invoice Updated" at bounding box center [120, 329] width 115 height 29
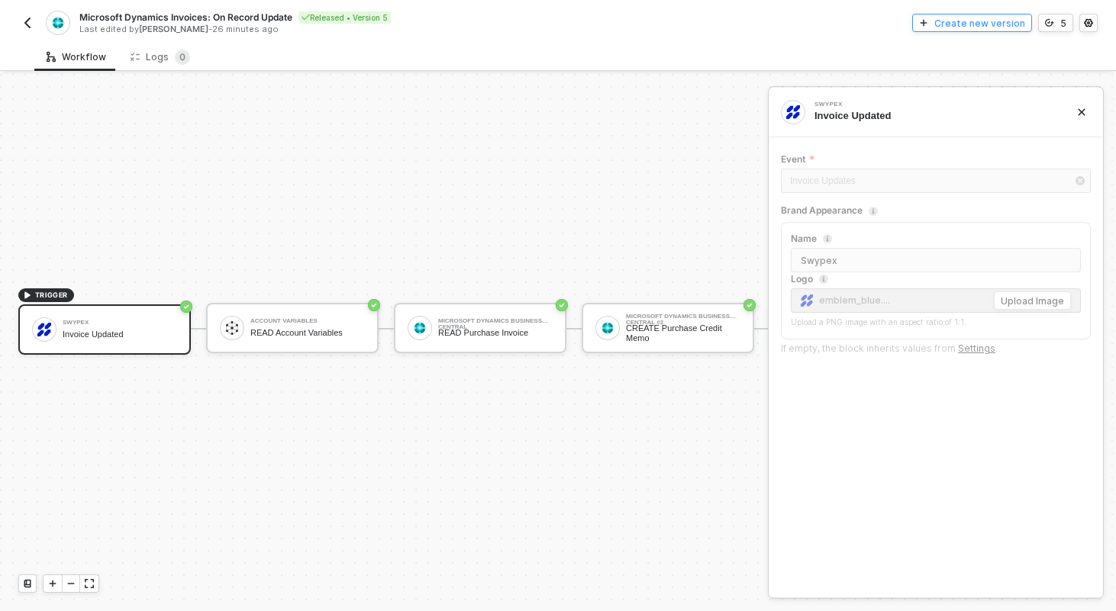
click at [1003, 29] on button "Create new version" at bounding box center [972, 23] width 120 height 18
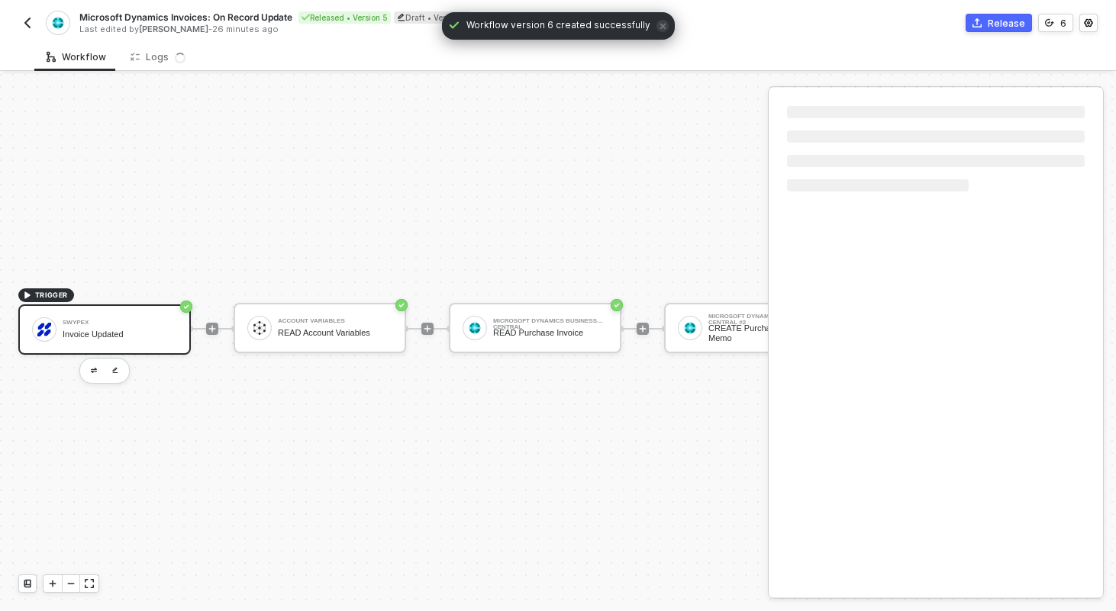
click at [160, 320] on div "Swypex" at bounding box center [120, 323] width 115 height 6
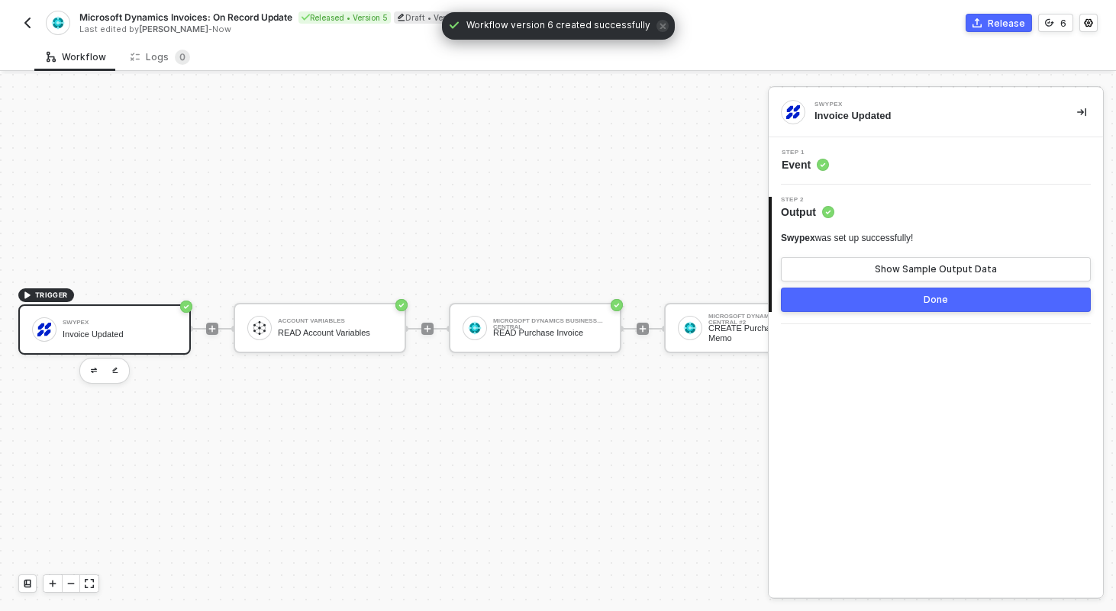
click at [885, 162] on div "Step 1 Event" at bounding box center [938, 161] width 331 height 23
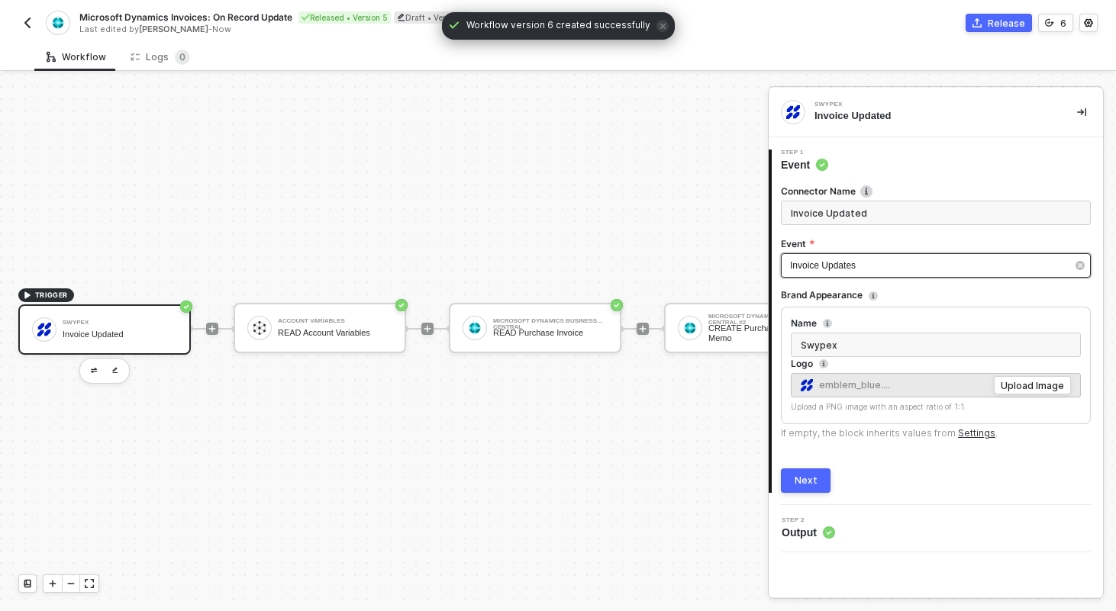
click at [882, 263] on div "Invoice Updates" at bounding box center [928, 266] width 276 height 15
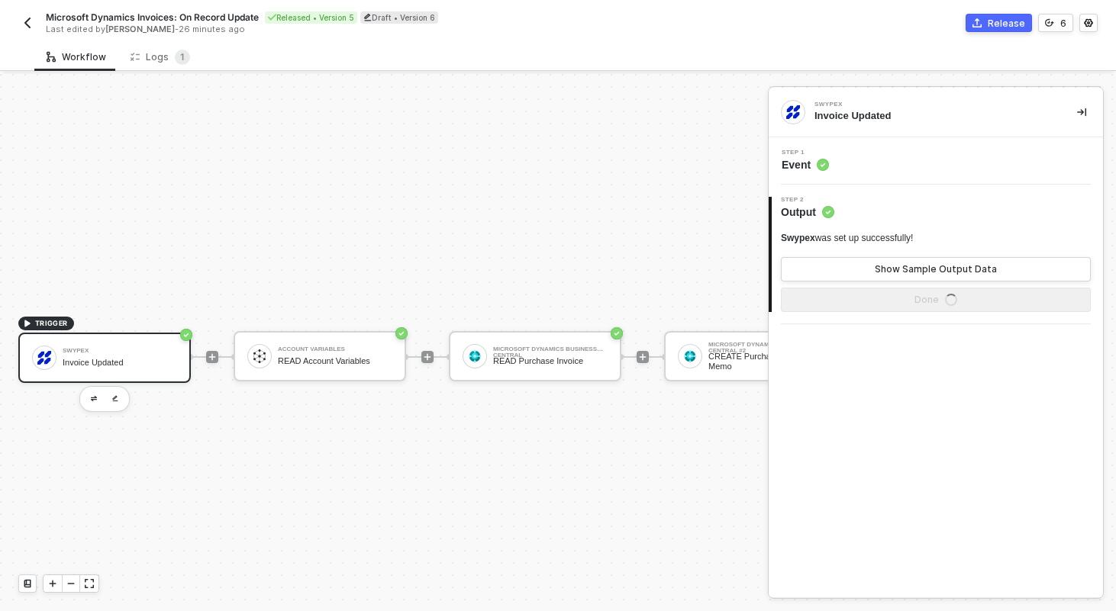
scroll to position [28, 0]
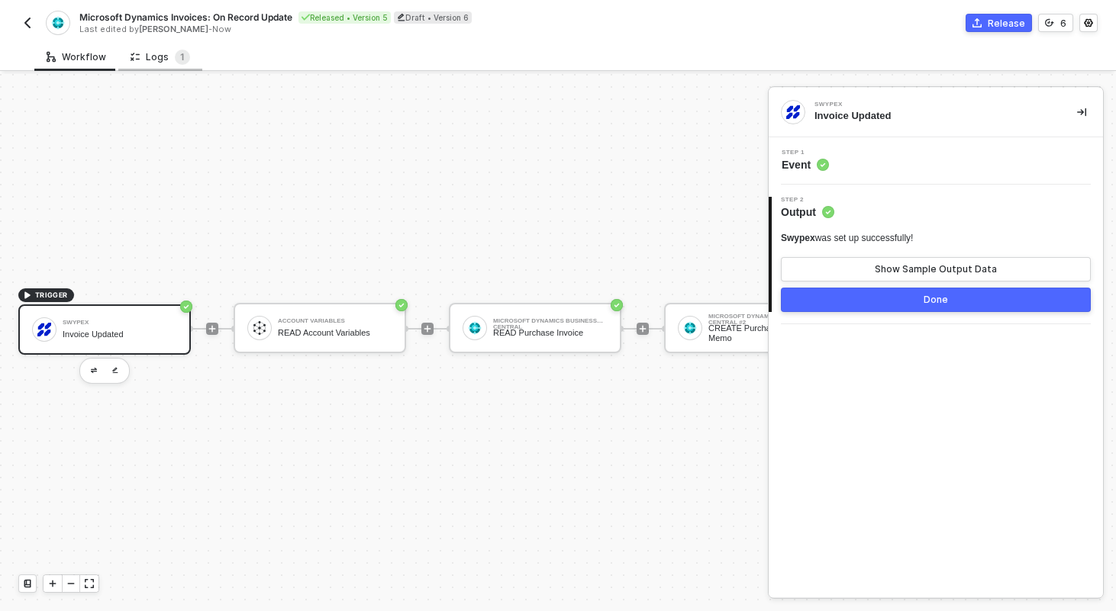
click at [164, 55] on div "Logs 1" at bounding box center [161, 57] width 60 height 15
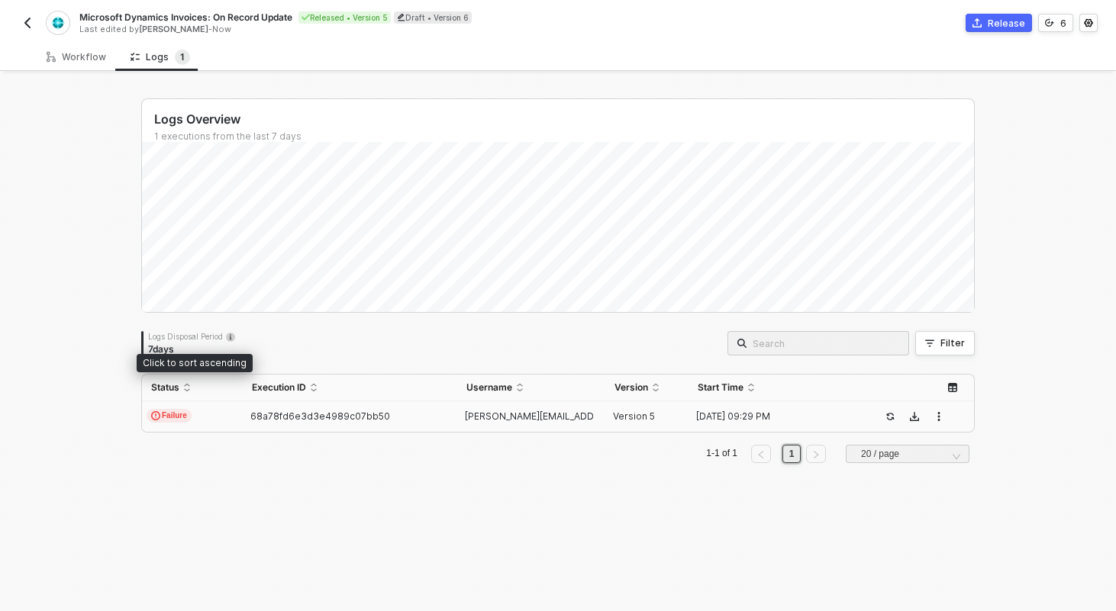
click at [224, 408] on td "Failure" at bounding box center [192, 417] width 101 height 31
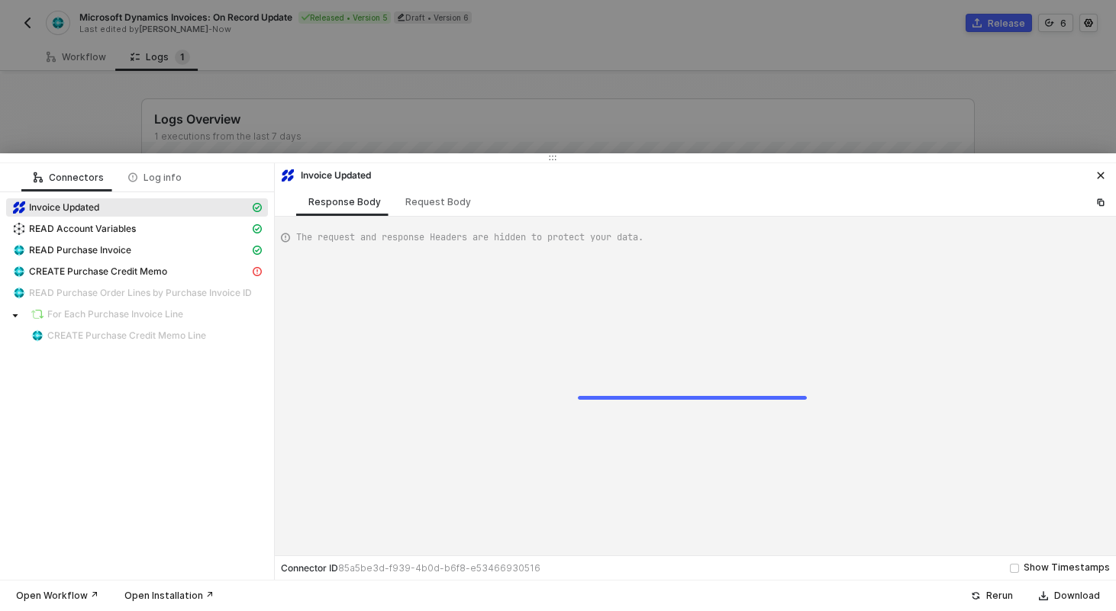
scroll to position [82, 0]
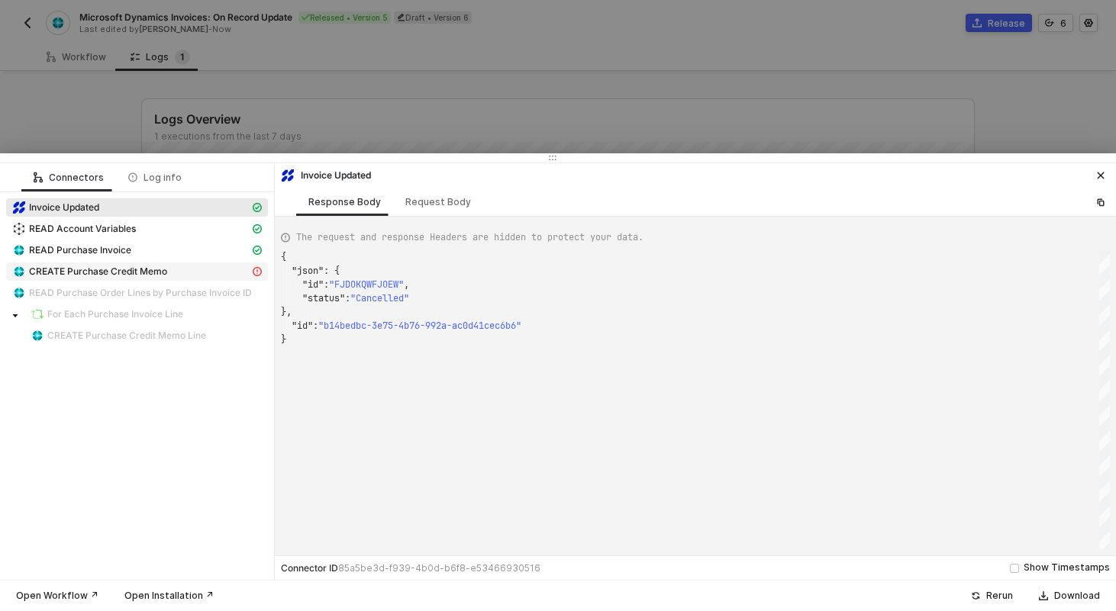
click at [141, 268] on span "CREATE Purchase Credit Memo" at bounding box center [98, 272] width 138 height 12
type textarea "{ "statusCode": 400, "message": "Error : {\"error\":{\"code\":\"Internal_Invali…"
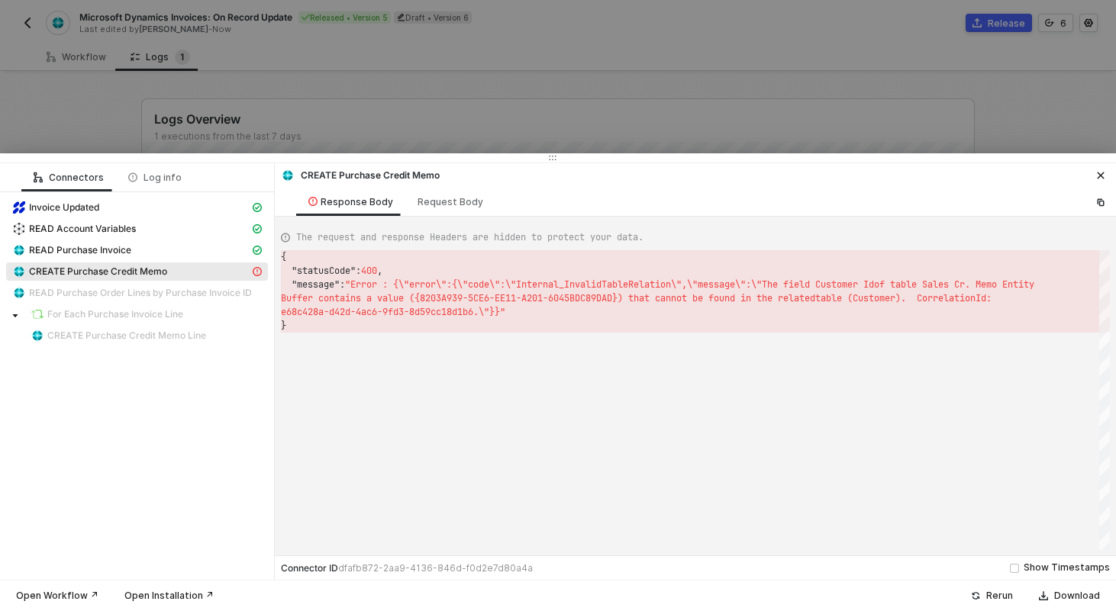
scroll to position [41, 0]
click at [444, 85] on div at bounding box center [558, 305] width 1116 height 611
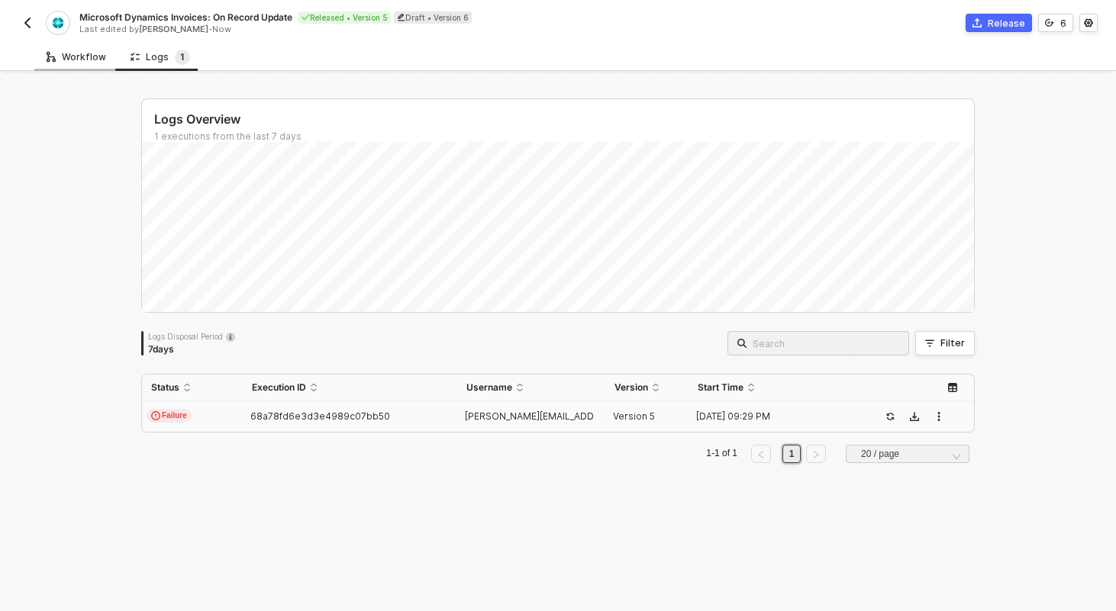
click at [83, 69] on div "Workflow" at bounding box center [76, 57] width 84 height 28
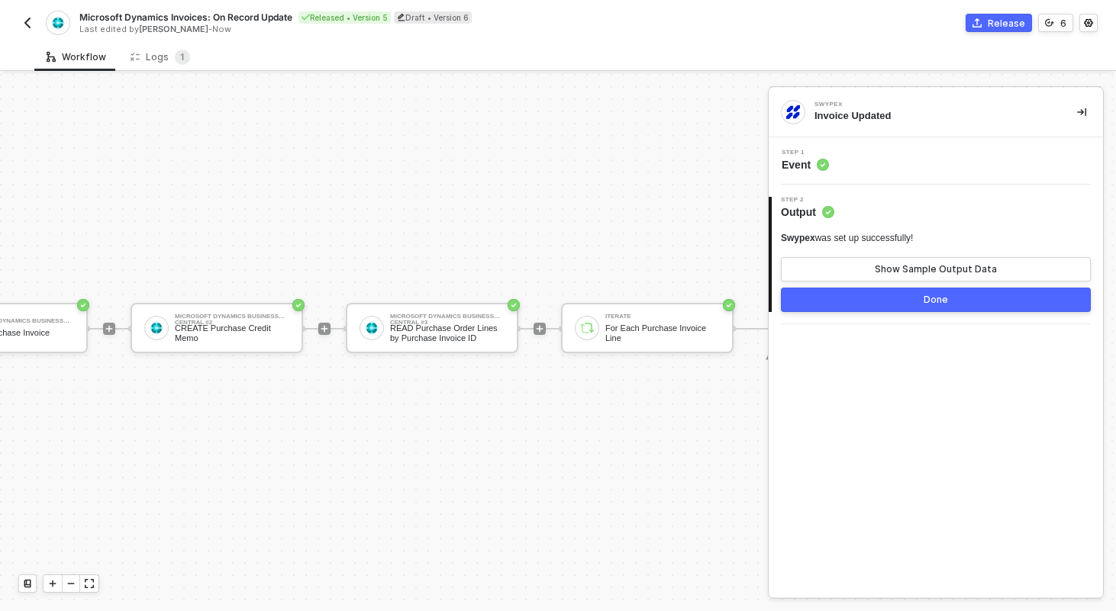
scroll to position [28, 625]
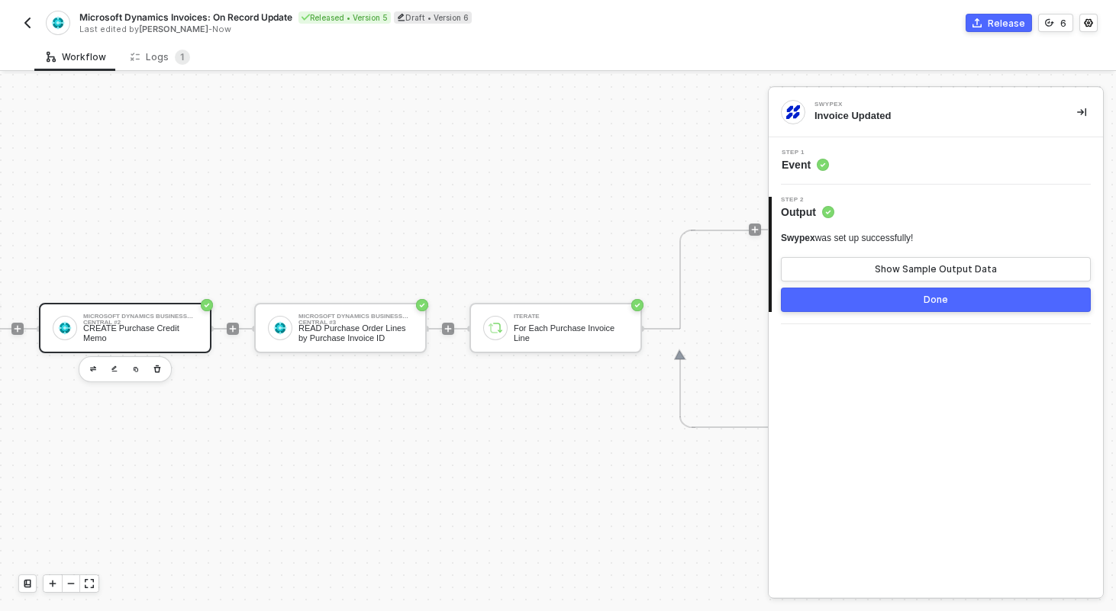
click at [131, 337] on div "CREATE Purchase Credit Memo" at bounding box center [140, 333] width 115 height 19
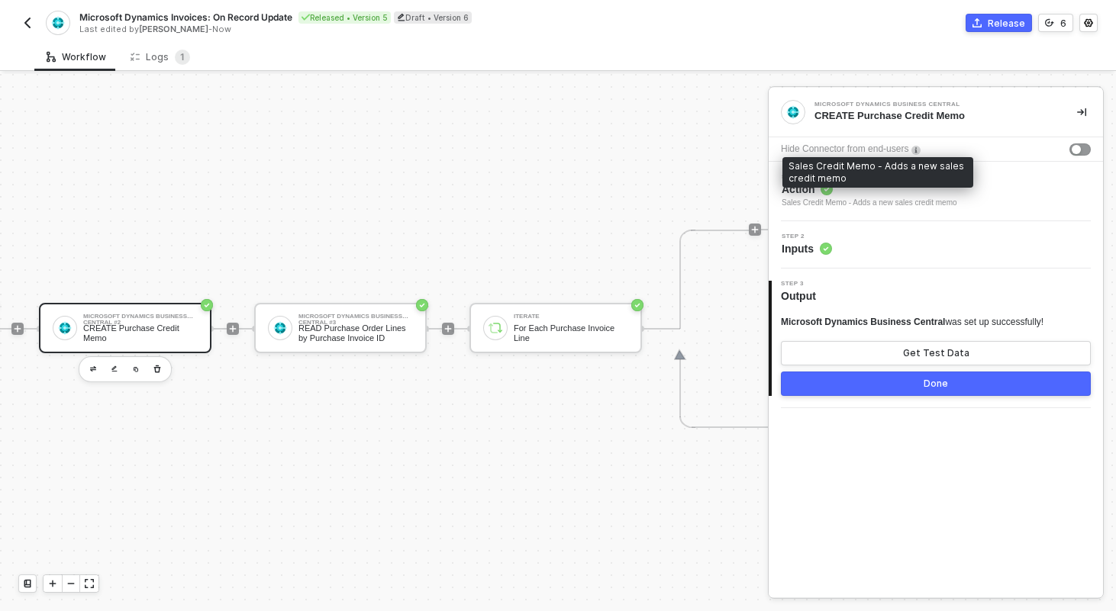
click at [876, 206] on div "Sales Credit Memo - Adds a new sales credit memo" at bounding box center [870, 203] width 176 height 12
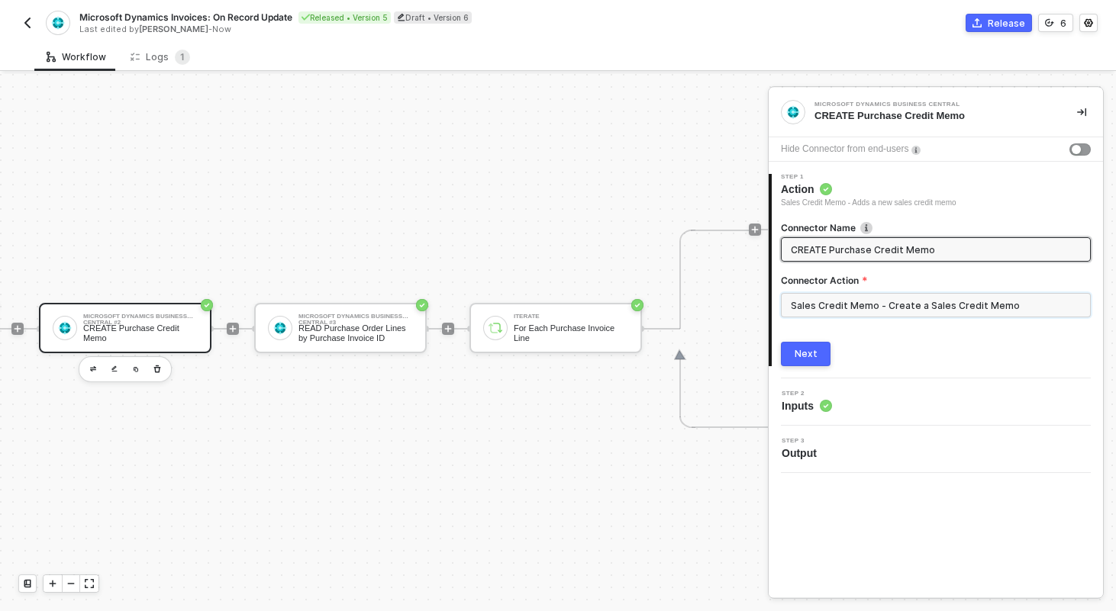
click at [859, 309] on input "Sales Credit Memo - Create a Sales Credit Memo" at bounding box center [936, 305] width 310 height 24
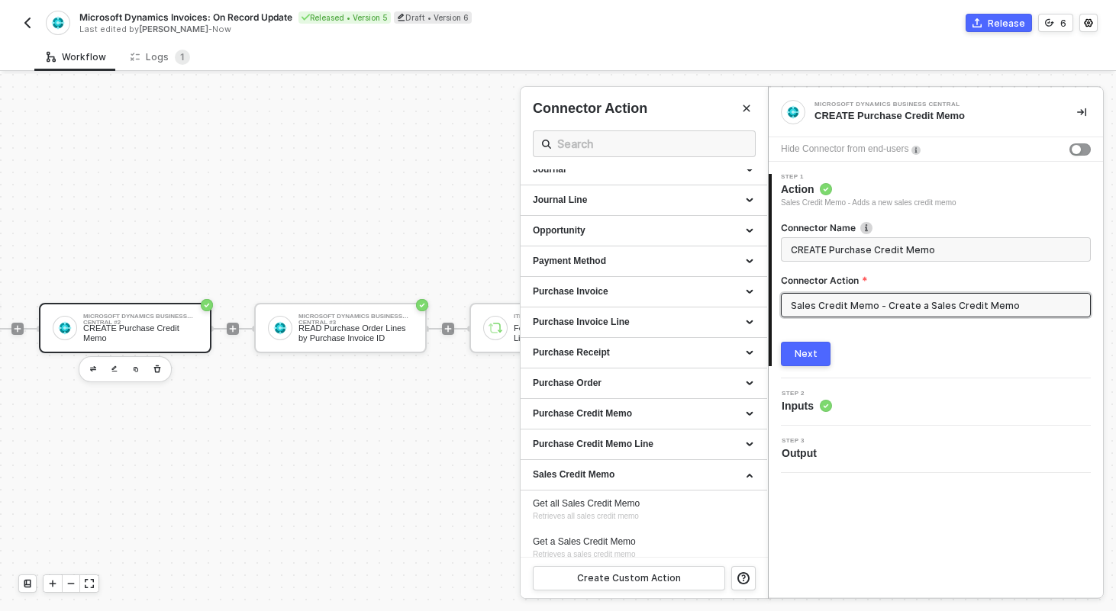
scroll to position [504, 0]
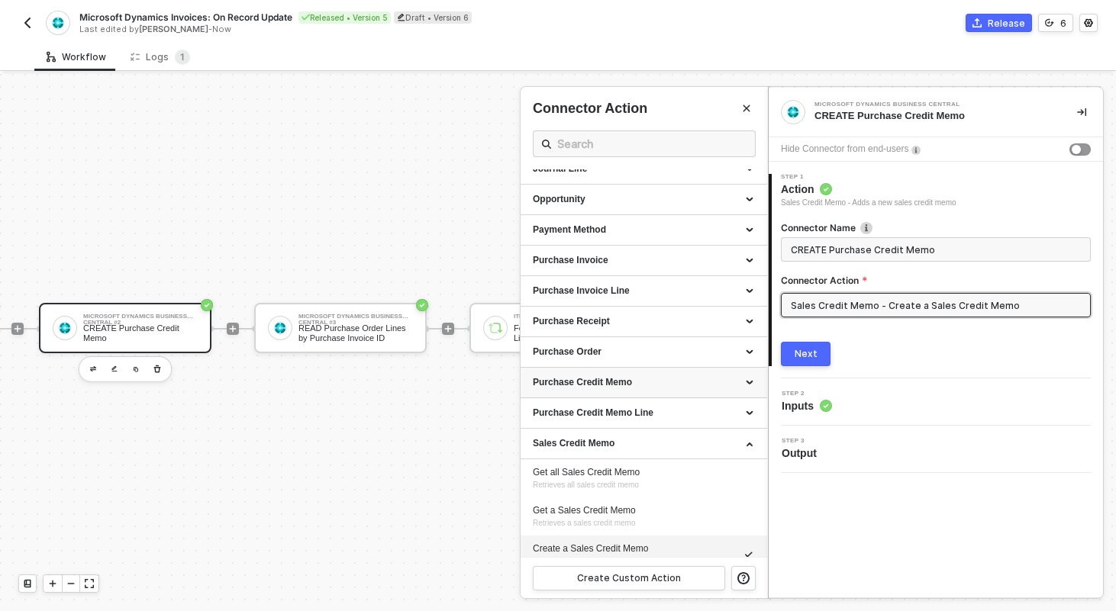
click at [757, 382] on div "Purchase Credit Memo" at bounding box center [644, 383] width 247 height 31
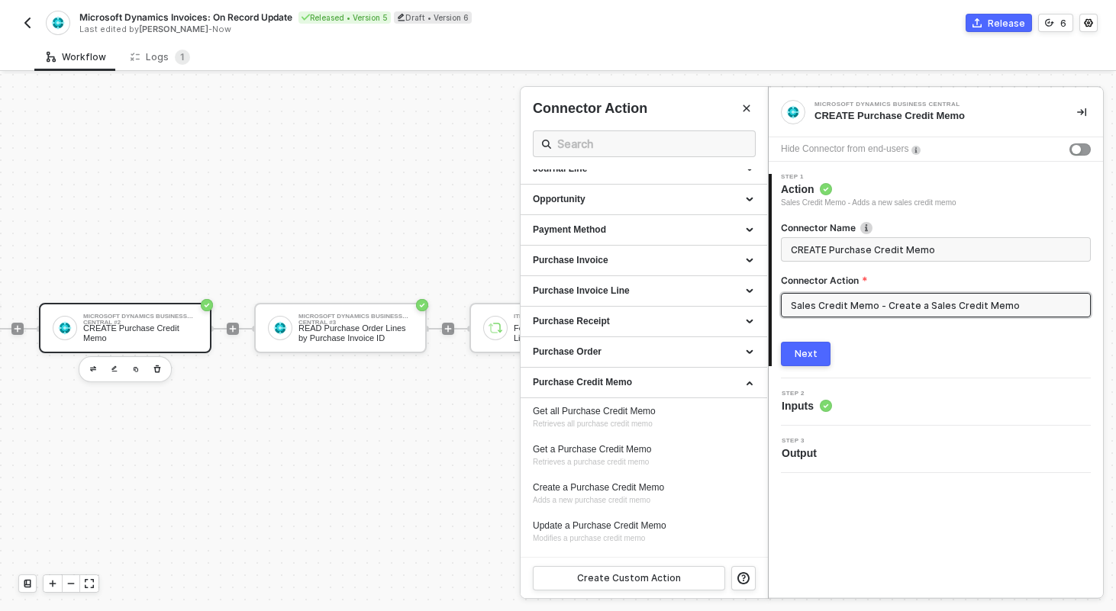
click at [91, 369] on div at bounding box center [558, 342] width 1116 height 537
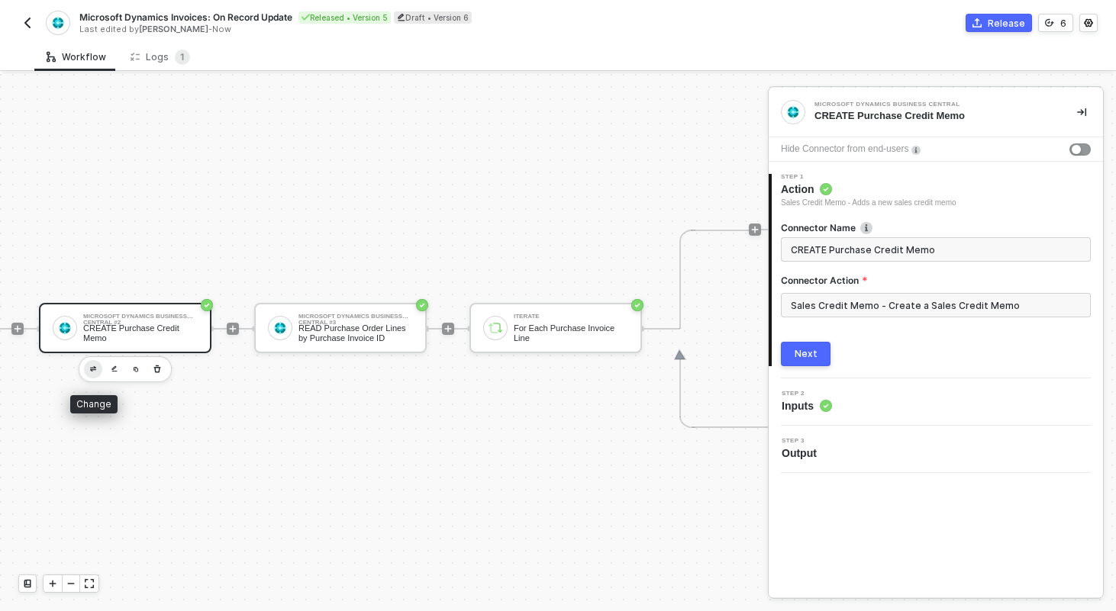
click at [91, 369] on img "button" at bounding box center [93, 368] width 6 height 5
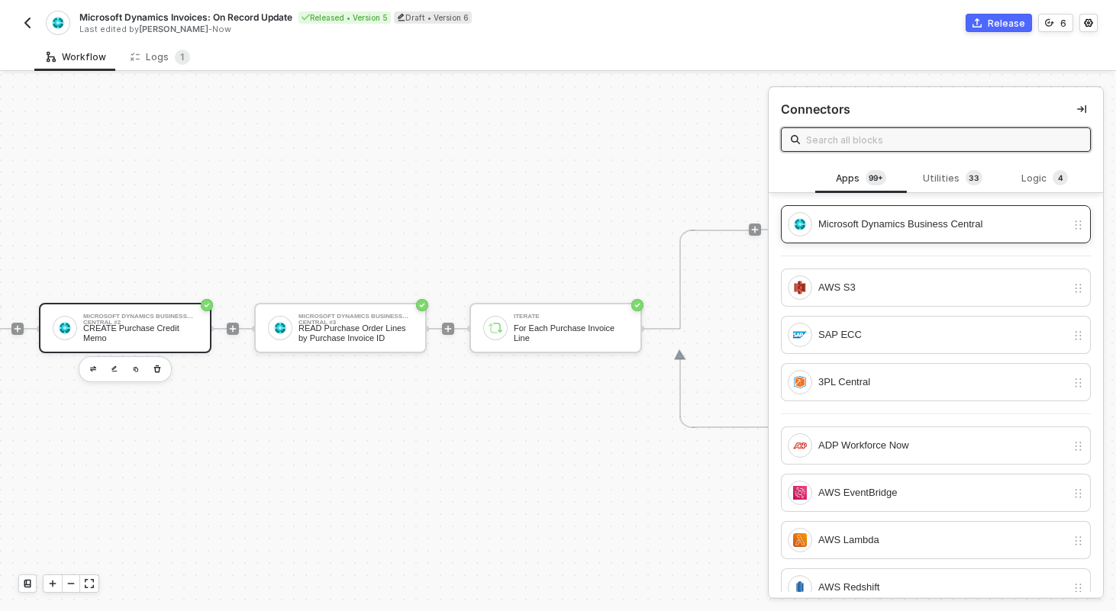
click at [832, 216] on div "Microsoft Dynamics Business Central" at bounding box center [942, 224] width 248 height 17
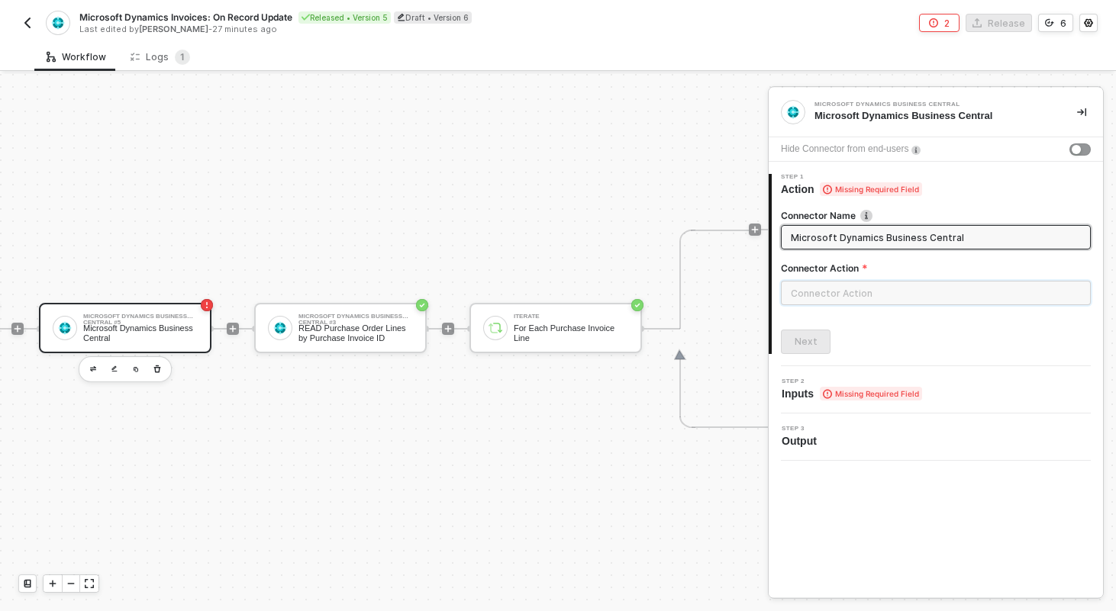
click at [852, 297] on input "text" at bounding box center [936, 293] width 310 height 24
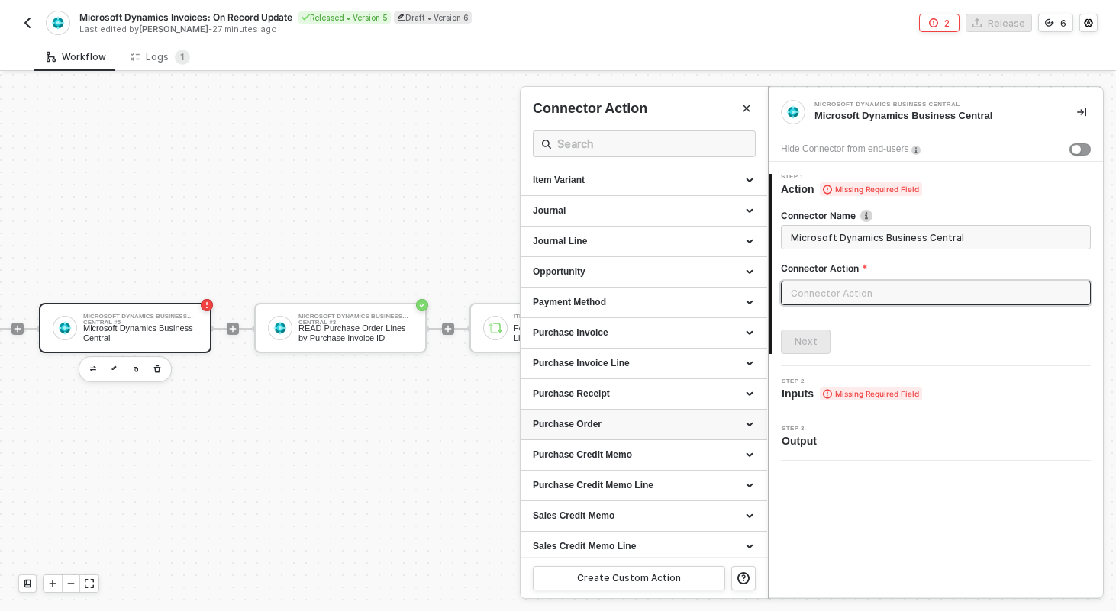
scroll to position [432, 0]
click at [753, 451] on div "Purchase Credit Memo" at bounding box center [644, 454] width 222 height 13
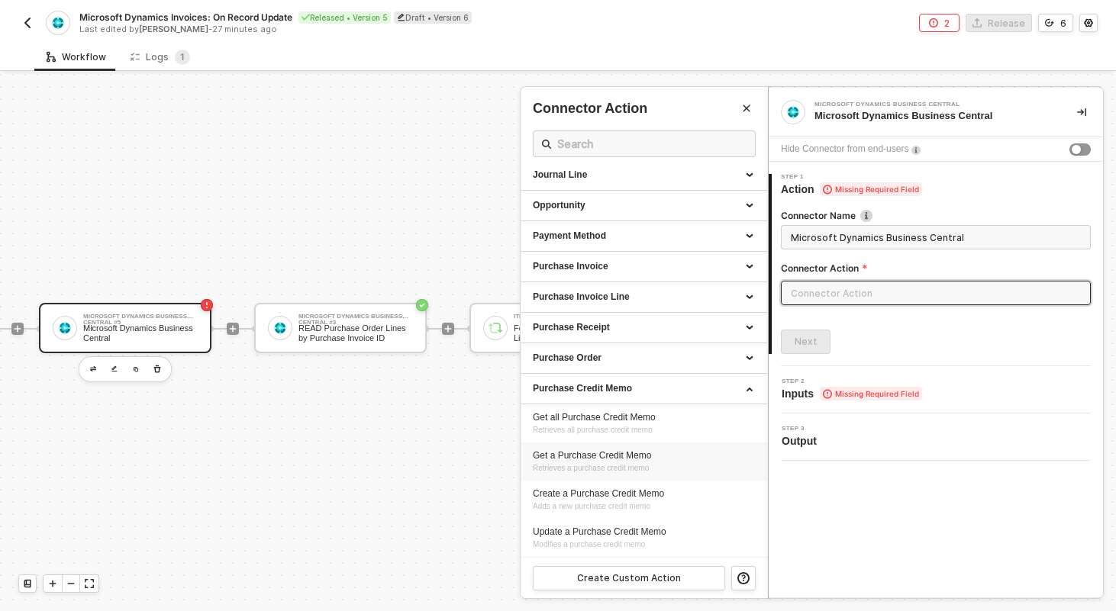
scroll to position [500, 0]
click at [612, 497] on div "Create a Purchase Credit Memo" at bounding box center [644, 491] width 222 height 13
type input "Adds a new purchase credit memo"
type input "Purchase Credit Memo - Create a Purchase Credit Memo"
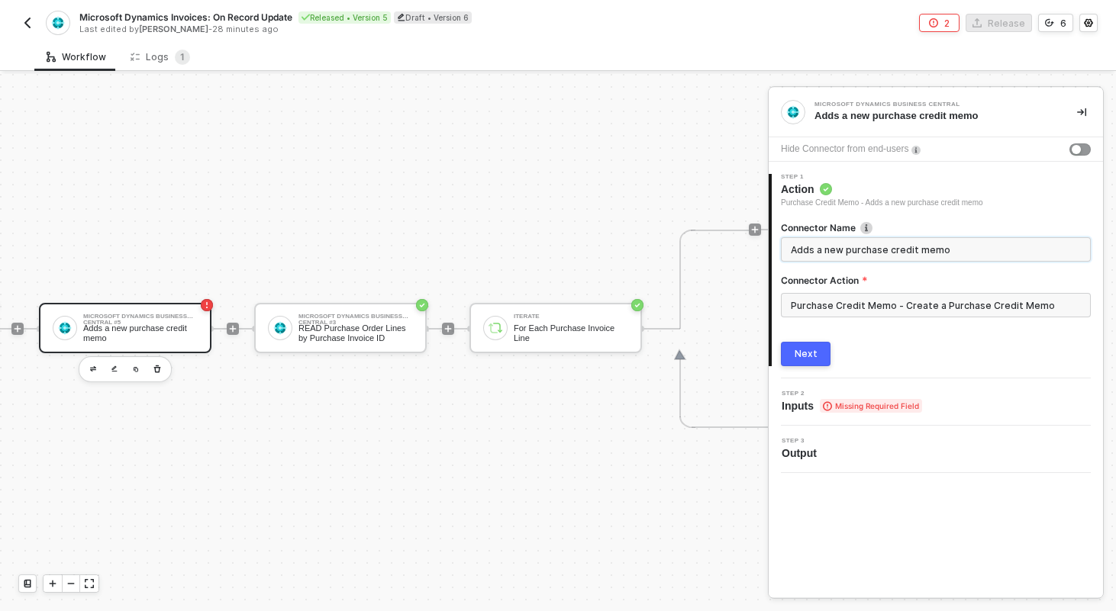
click at [856, 241] on input "Adds a new purchase credit memo" at bounding box center [934, 249] width 287 height 17
type input "CREATE Purchase Credit Memo"
click at [805, 363] on button "Next" at bounding box center [806, 354] width 50 height 24
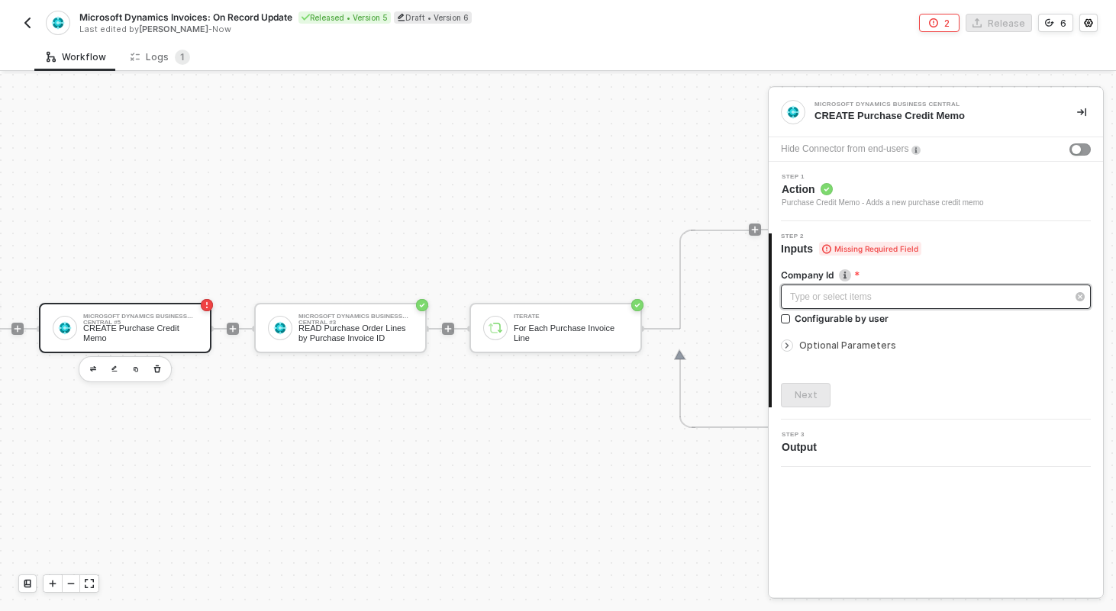
click at [837, 298] on div "Type or select items ﻿" at bounding box center [928, 297] width 276 height 15
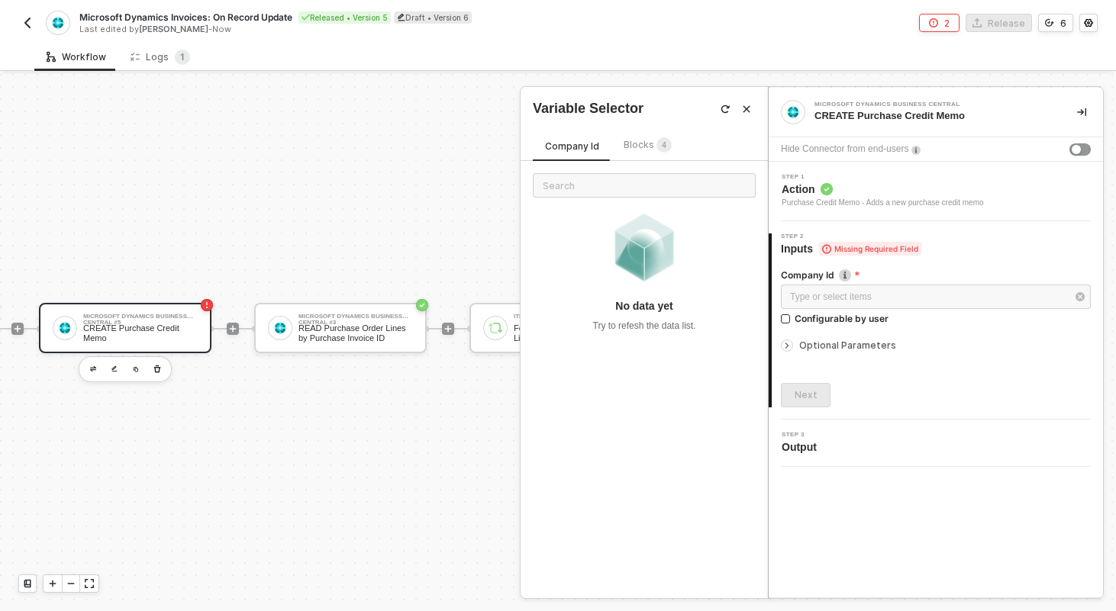
click at [630, 138] on div "Blocks 4" at bounding box center [648, 145] width 48 height 17
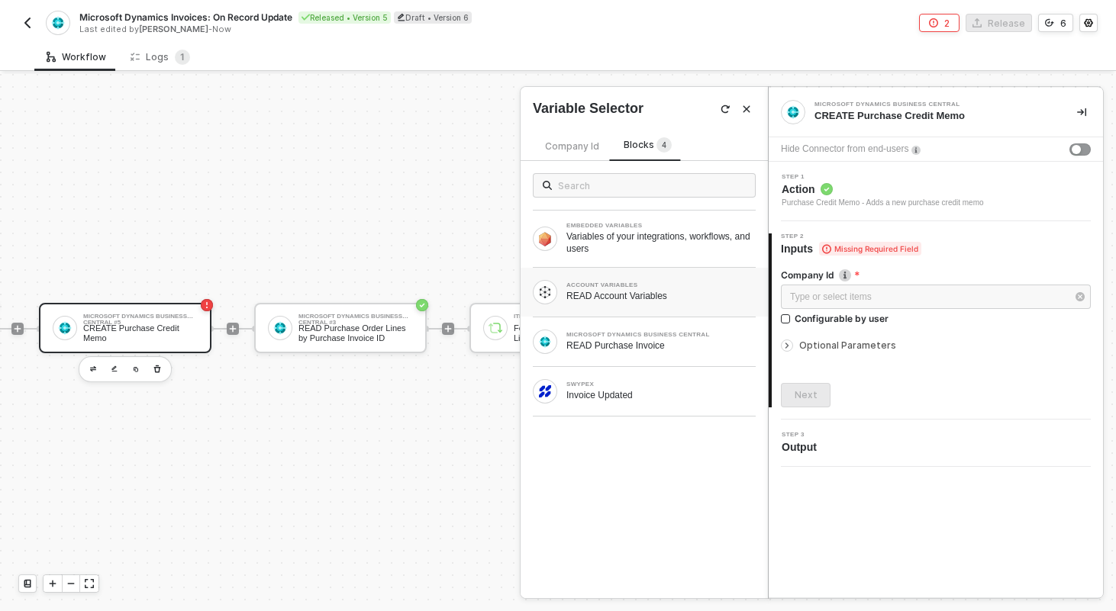
click at [570, 295] on div "READ Account Variables" at bounding box center [660, 296] width 189 height 12
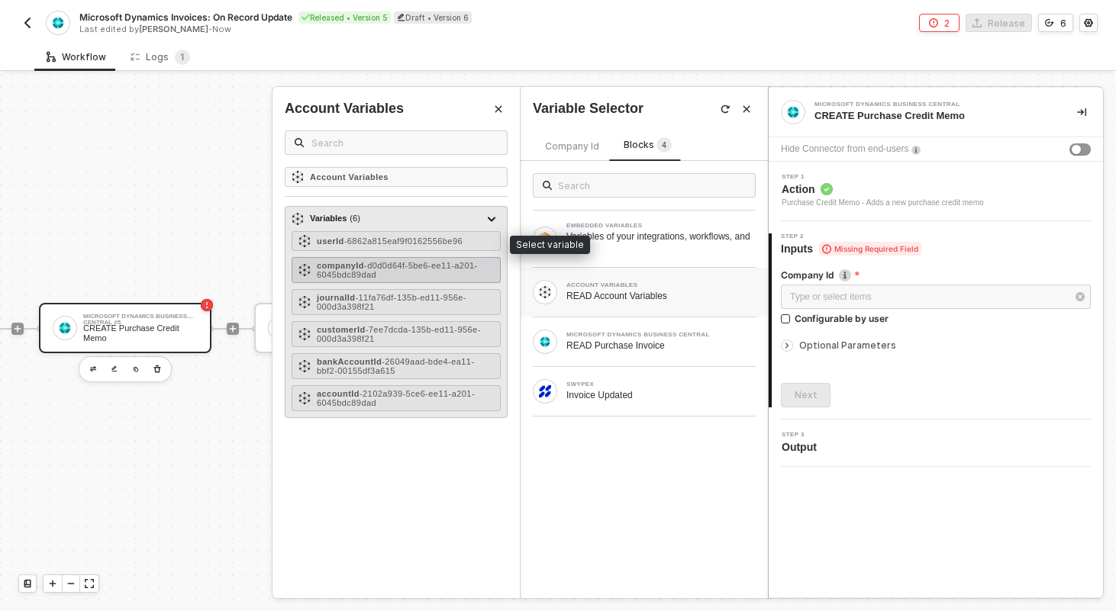
click at [352, 261] on strong "companyId" at bounding box center [340, 265] width 47 height 9
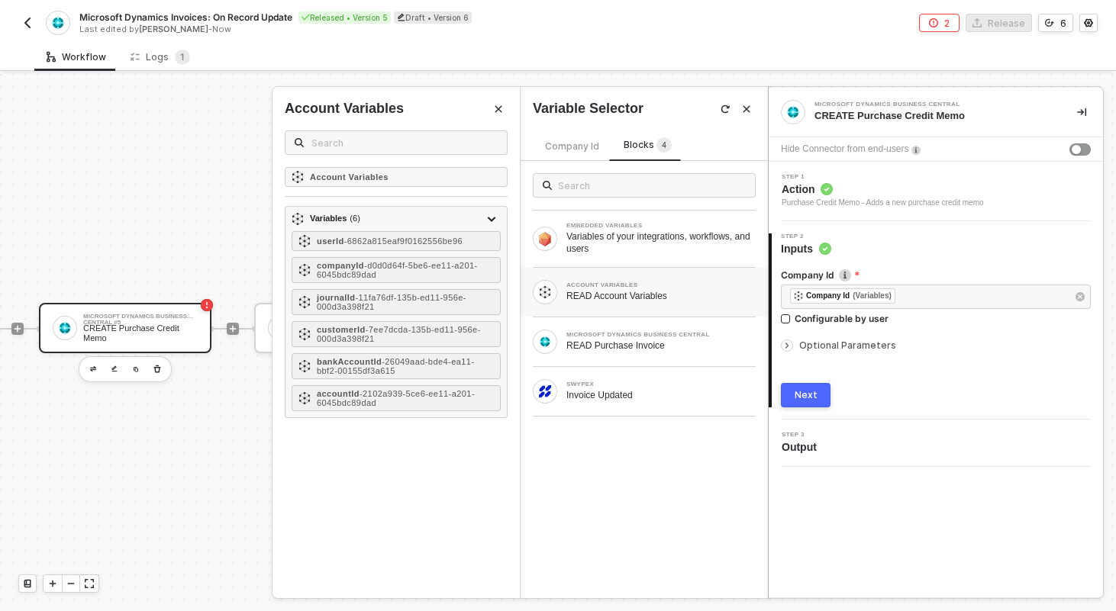
click at [824, 345] on span "Optional Parameters" at bounding box center [847, 345] width 97 height 11
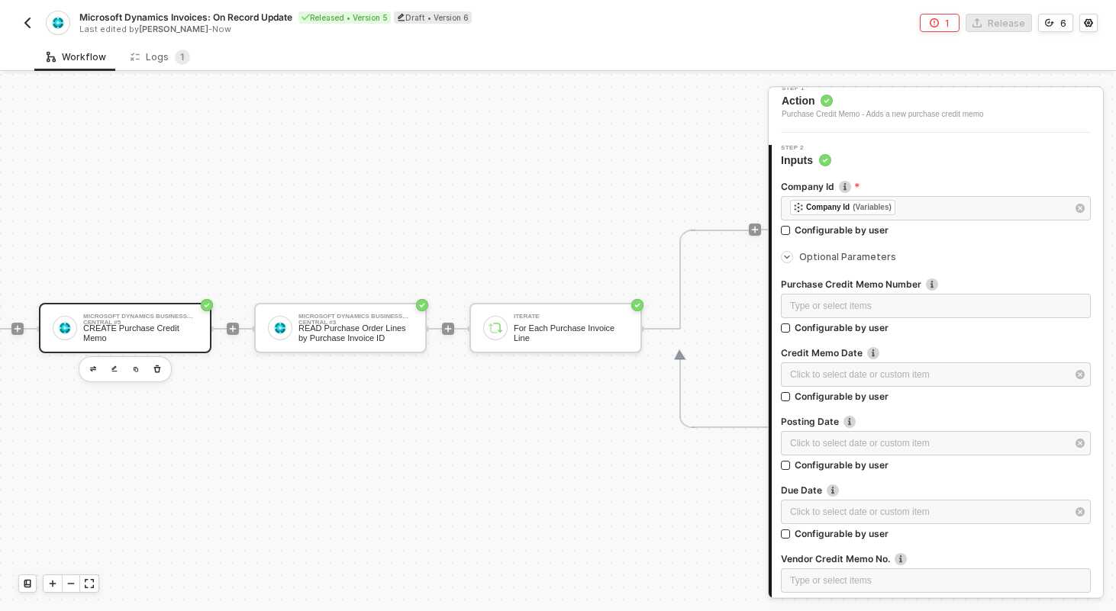
scroll to position [92, 0]
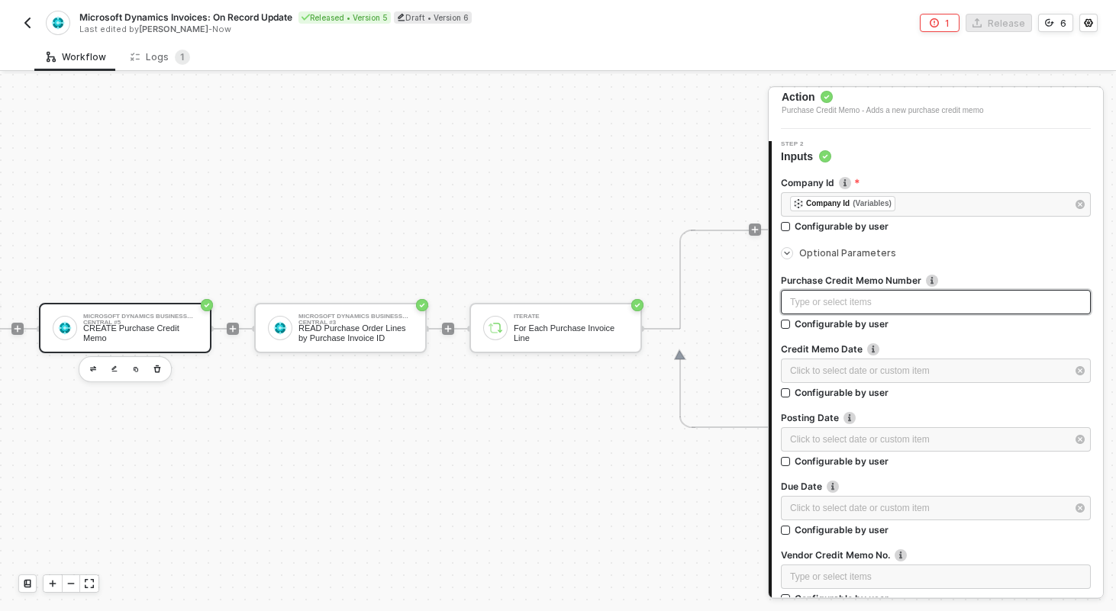
click at [847, 306] on div "Type or select items ﻿" at bounding box center [936, 302] width 292 height 15
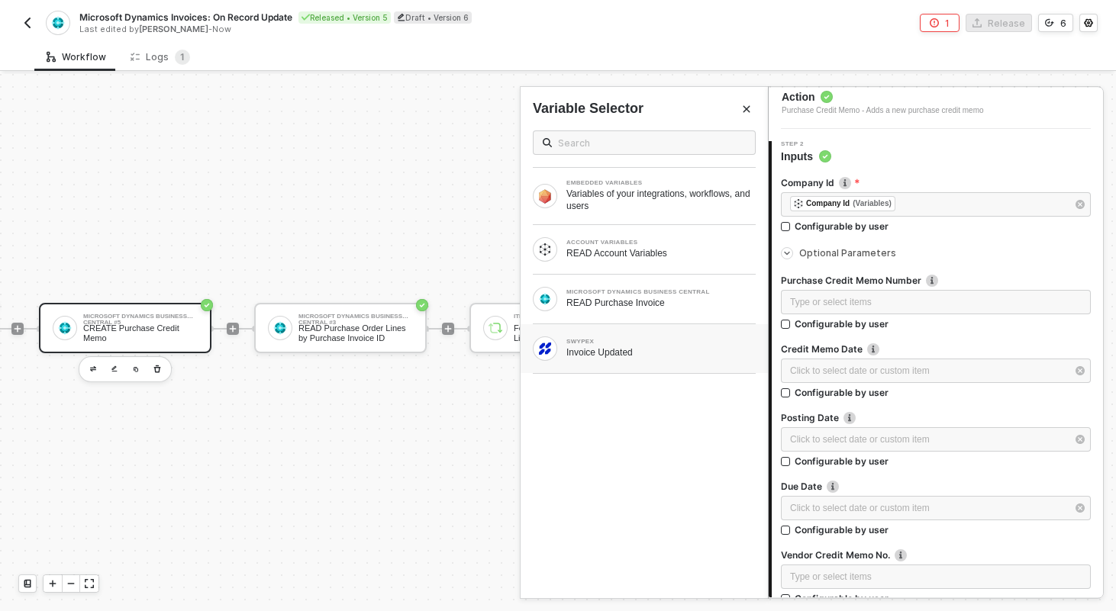
click at [631, 363] on div "SWYPEX Invoice Updated" at bounding box center [644, 348] width 247 height 49
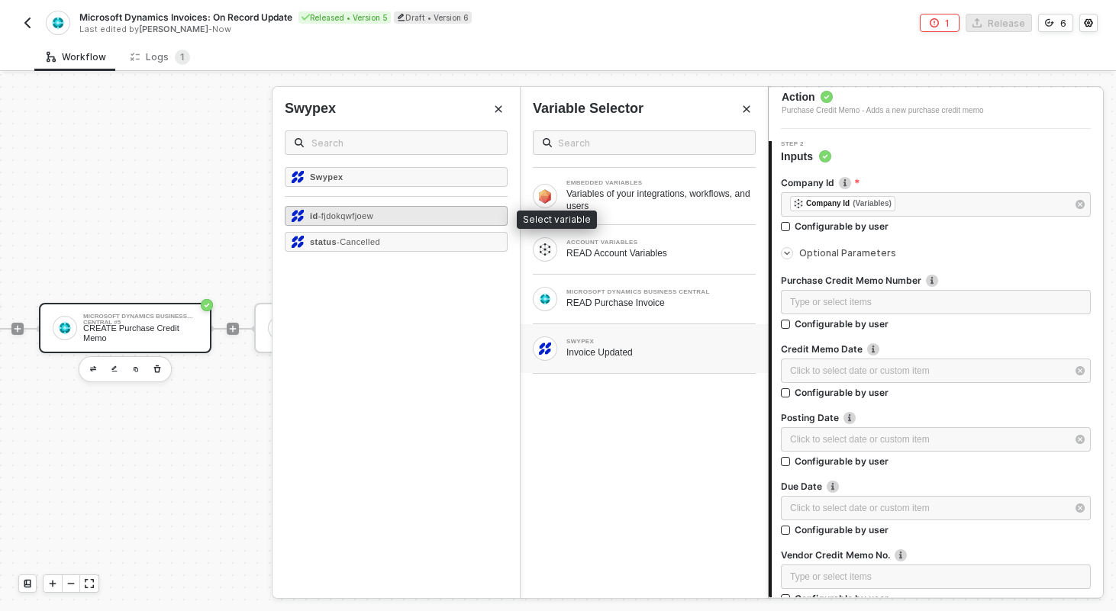
click at [413, 213] on div "id - fjdokqwfjoew" at bounding box center [396, 216] width 223 height 20
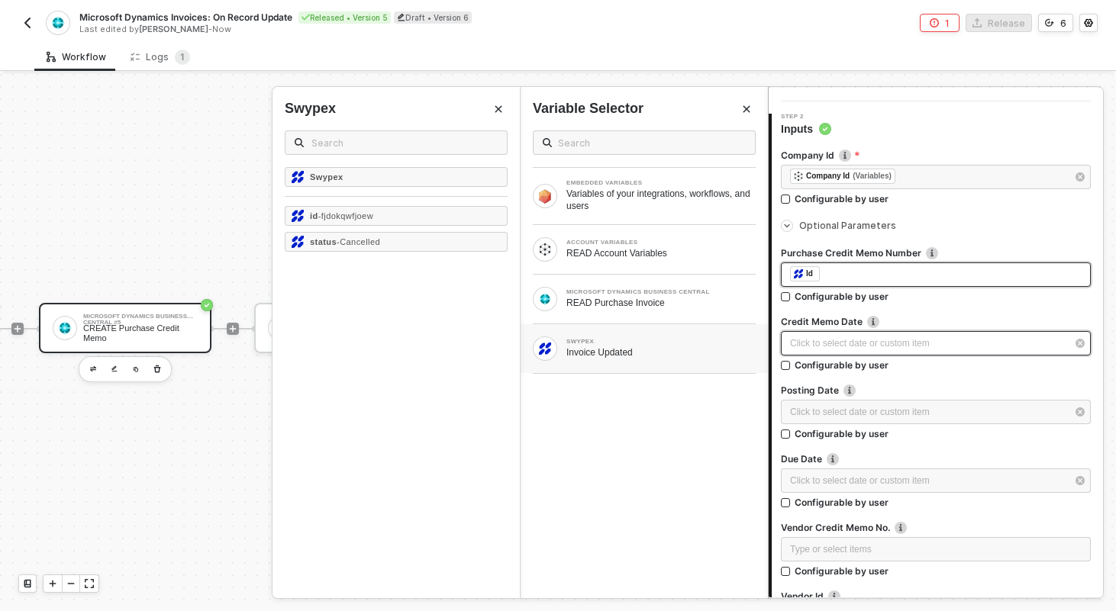
scroll to position [124, 0]
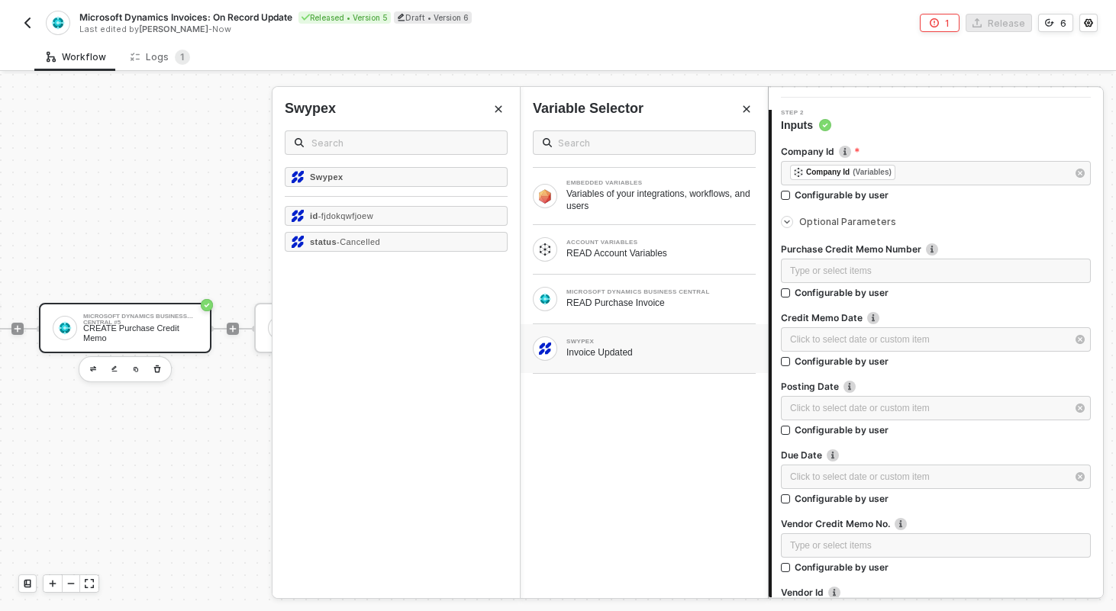
click at [855, 222] on span "Optional Parameters" at bounding box center [847, 221] width 97 height 11
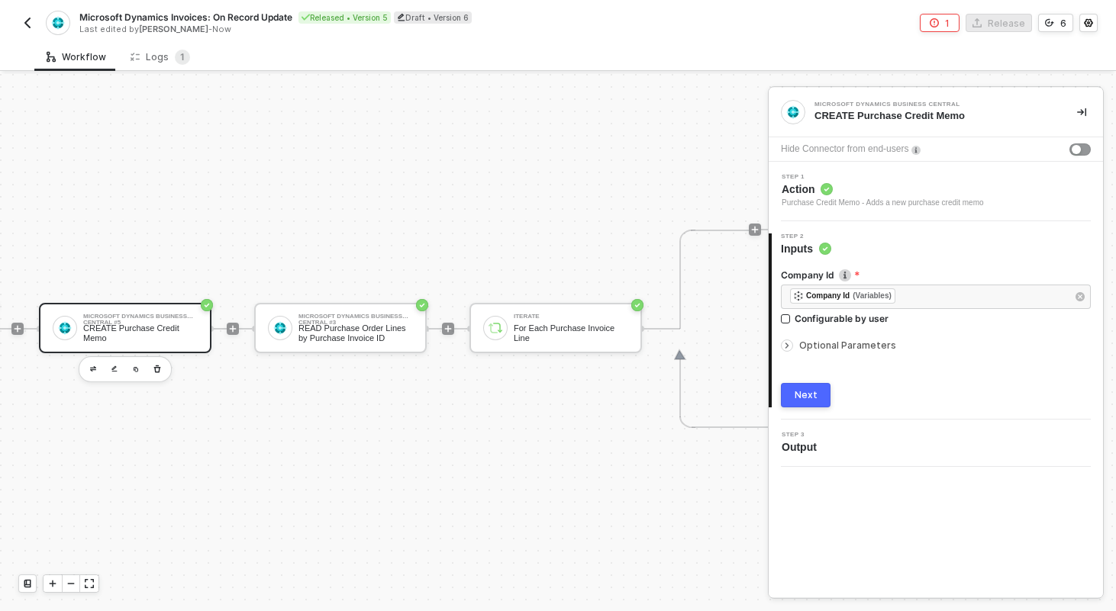
scroll to position [0, 0]
click at [805, 398] on div "Next" at bounding box center [806, 395] width 23 height 12
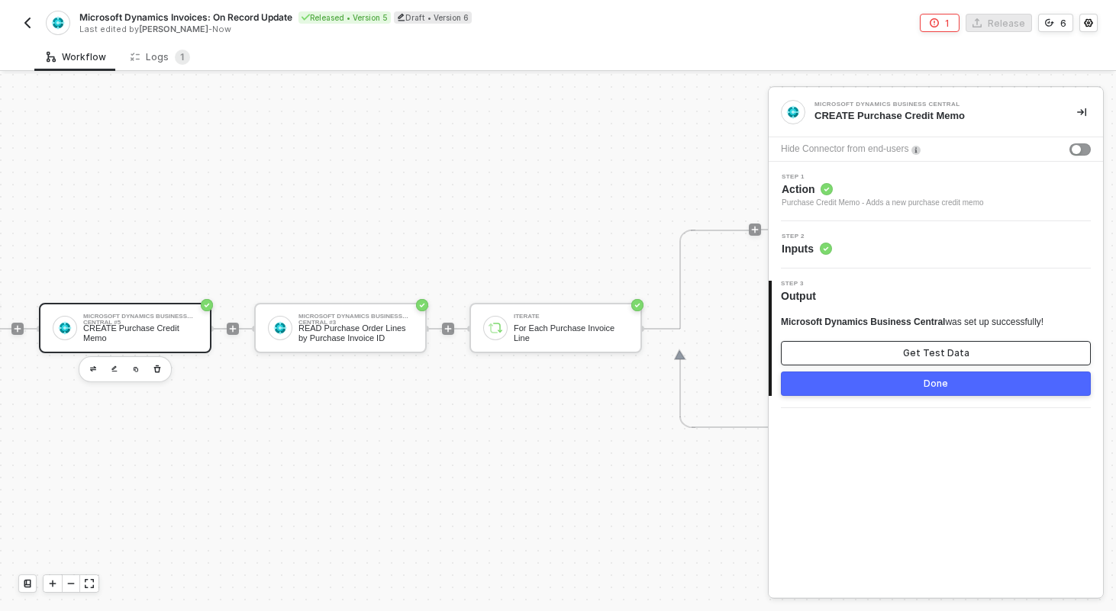
click at [920, 360] on button "Get Test Data" at bounding box center [936, 353] width 310 height 24
click at [924, 356] on div "Show Sample Output Data" at bounding box center [936, 353] width 122 height 12
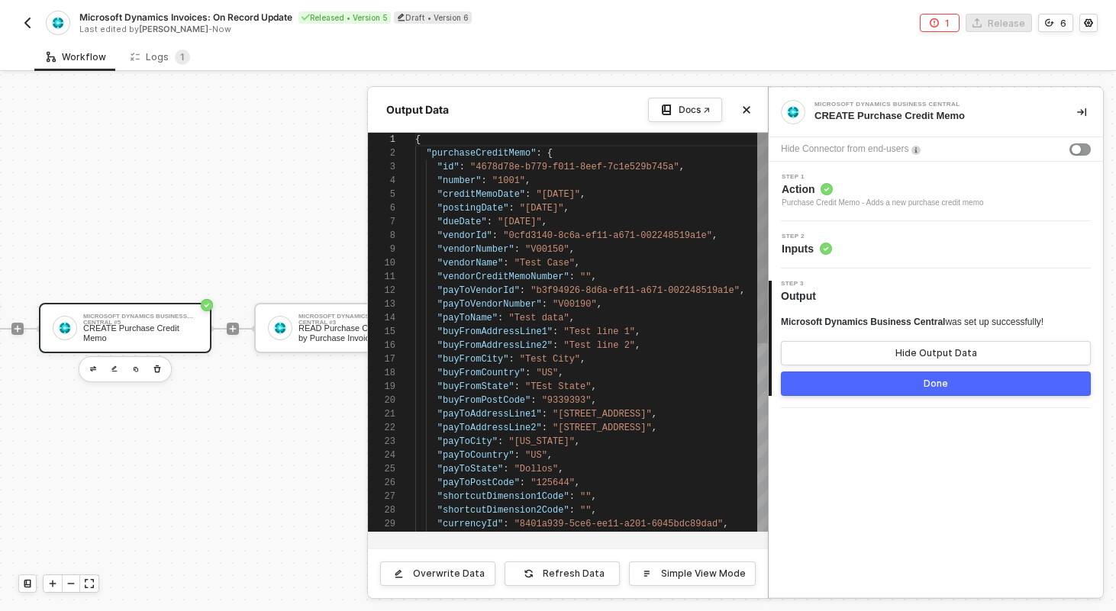
scroll to position [137, 0]
click at [910, 386] on button "Done" at bounding box center [936, 384] width 310 height 24
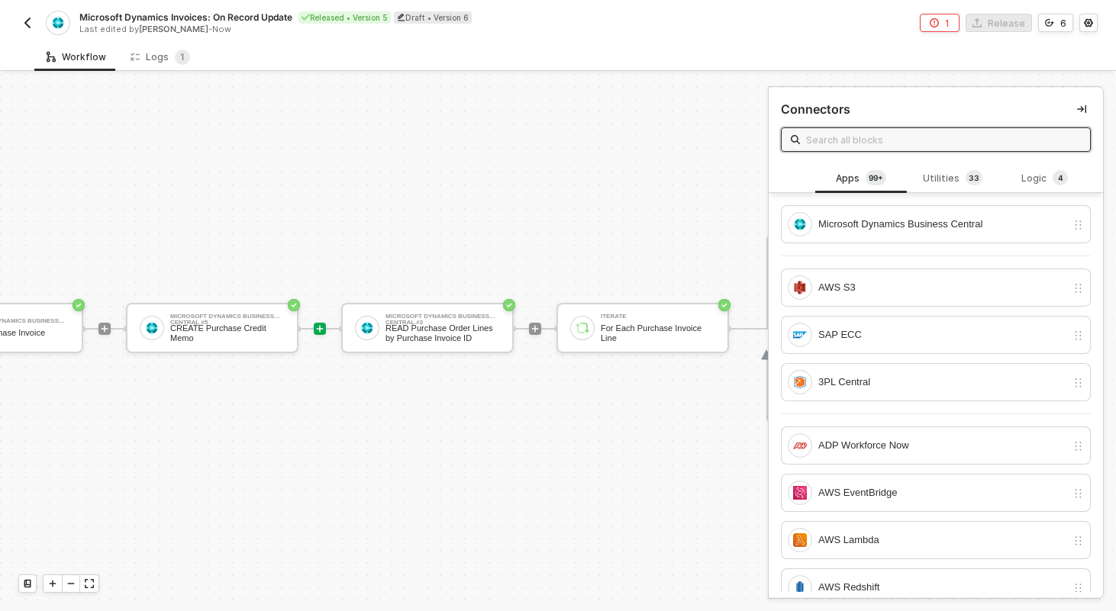
scroll to position [28, 507]
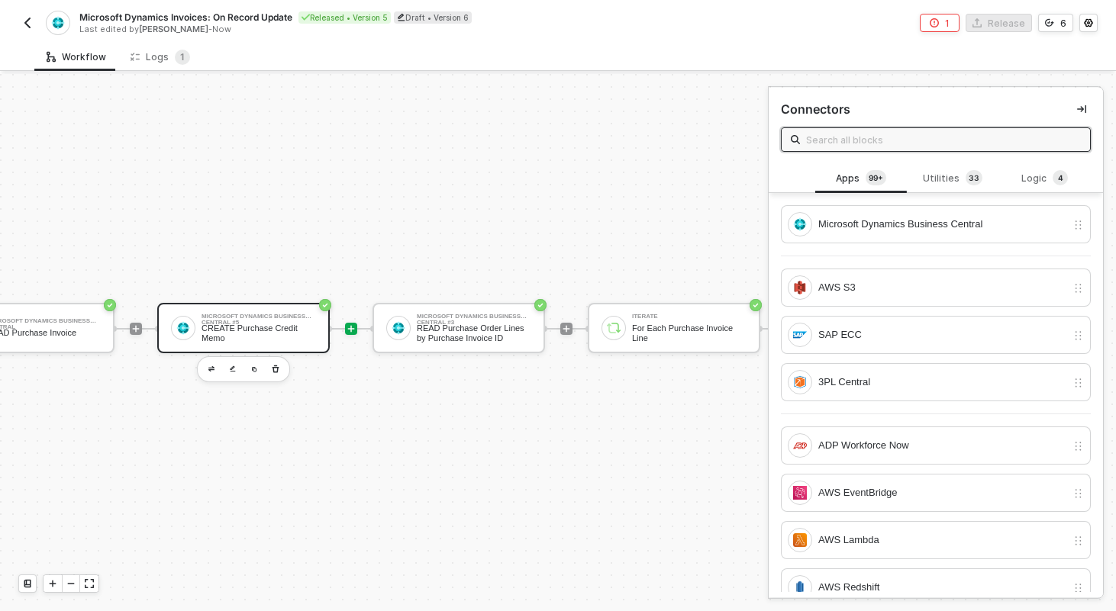
click at [285, 325] on div "CREATE Purchase Credit Memo" at bounding box center [259, 333] width 115 height 19
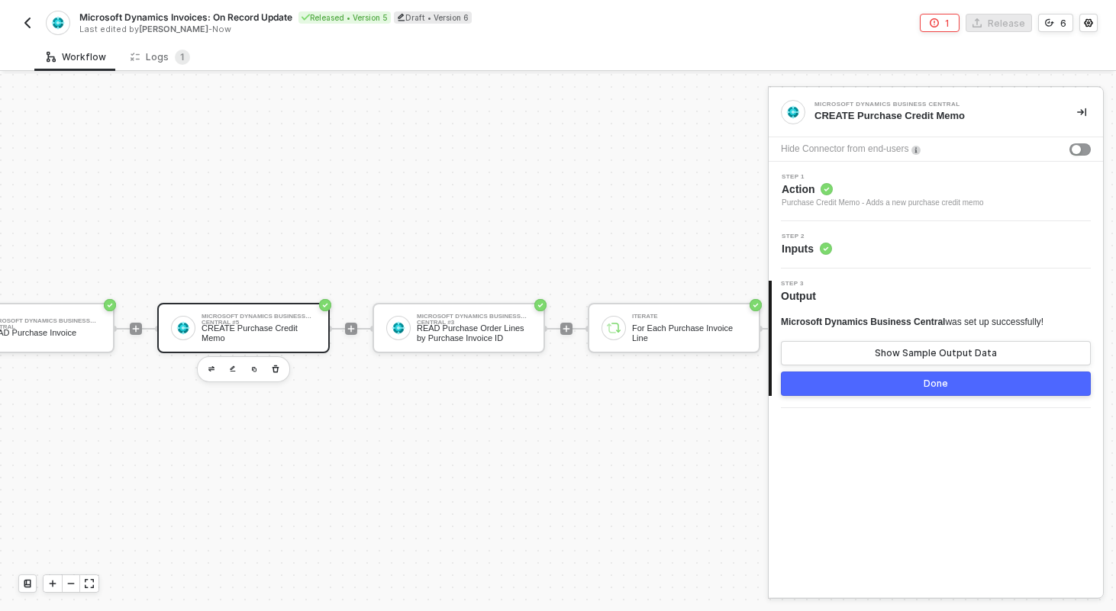
click at [927, 236] on div "Step 2 Inputs" at bounding box center [938, 245] width 331 height 23
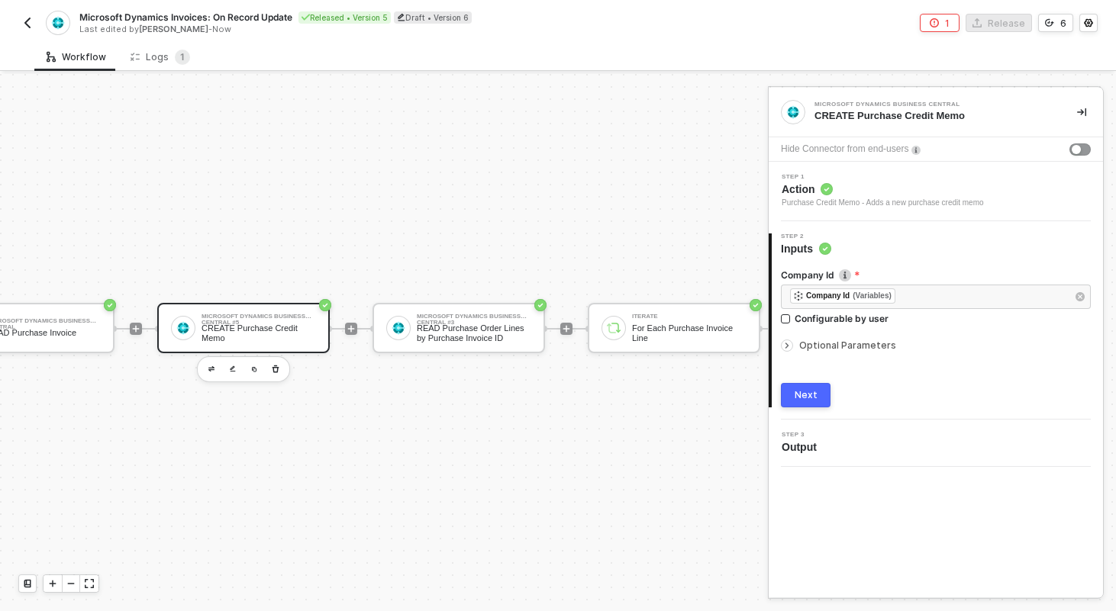
click at [834, 337] on div "Optional Parameters" at bounding box center [936, 345] width 310 height 17
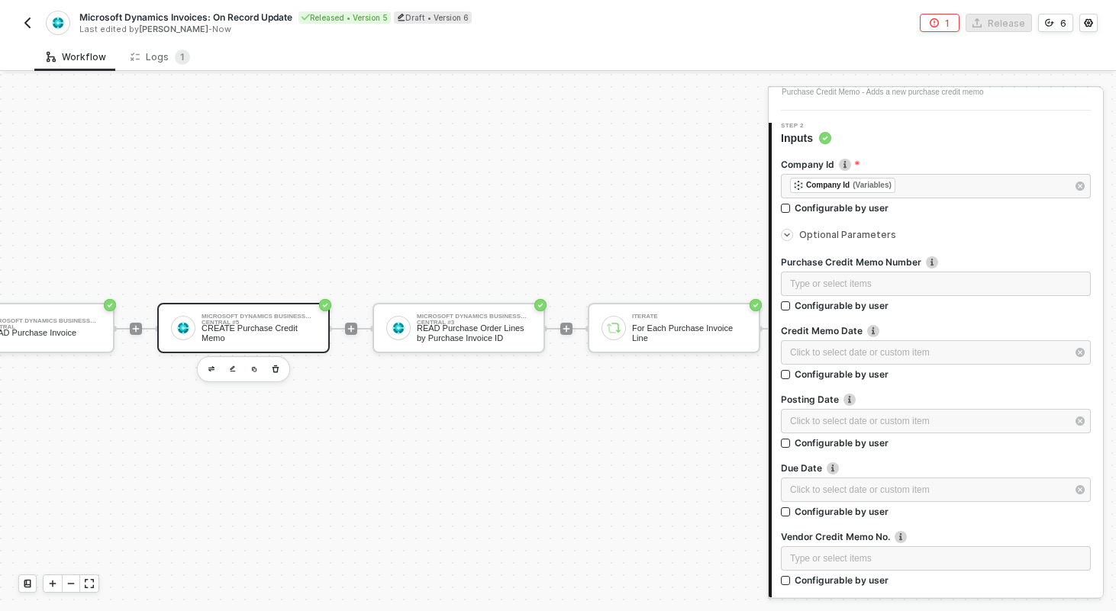
scroll to position [124, 0]
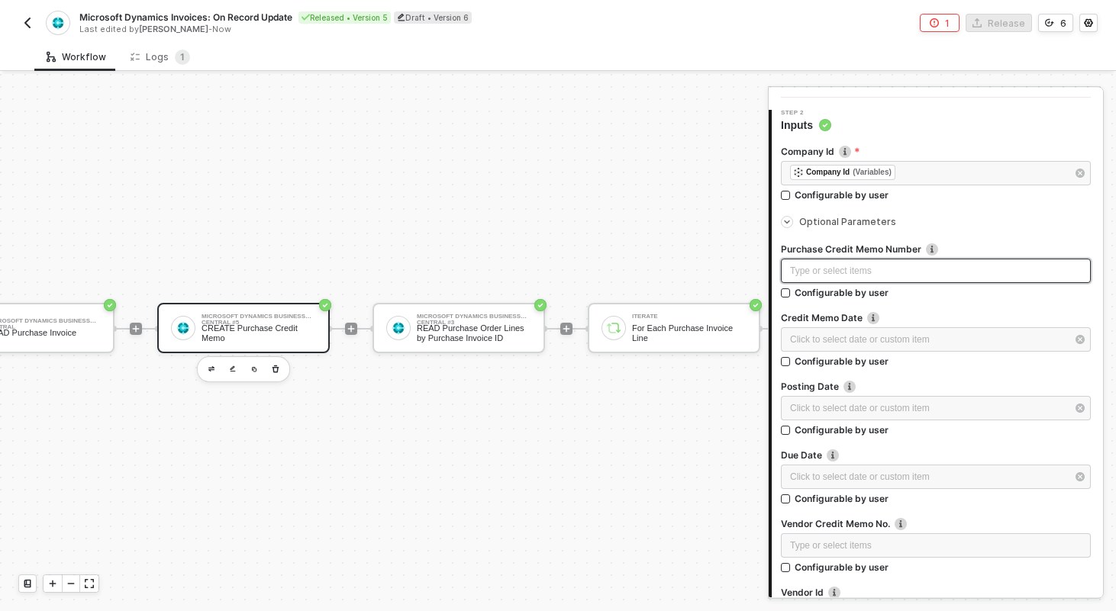
click at [858, 260] on div "Type or select items ﻿" at bounding box center [936, 271] width 310 height 24
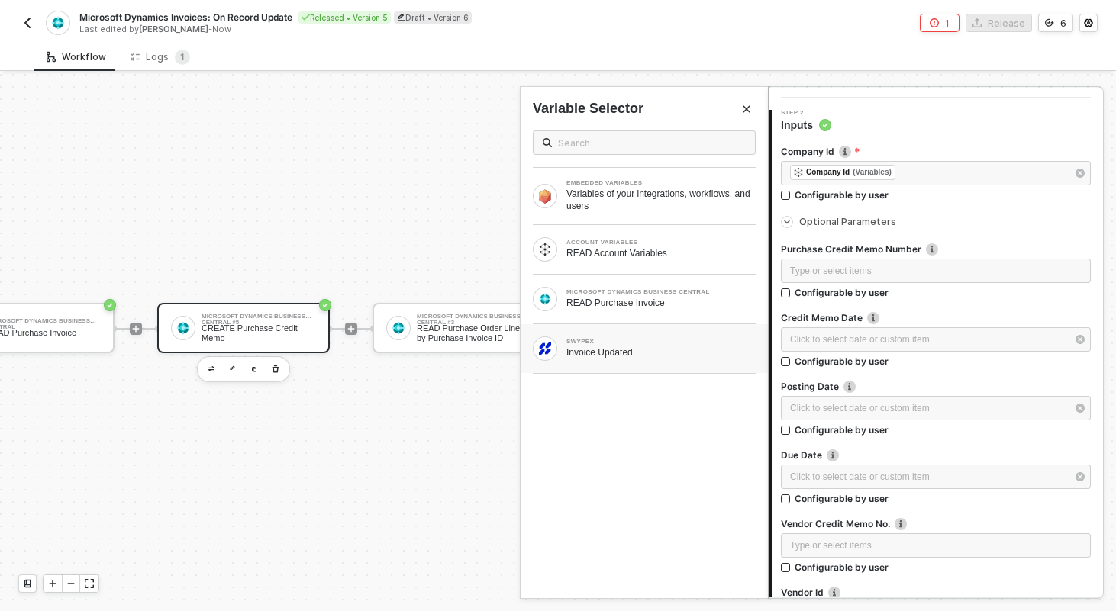
click at [626, 351] on div "Invoice Updated" at bounding box center [660, 353] width 189 height 12
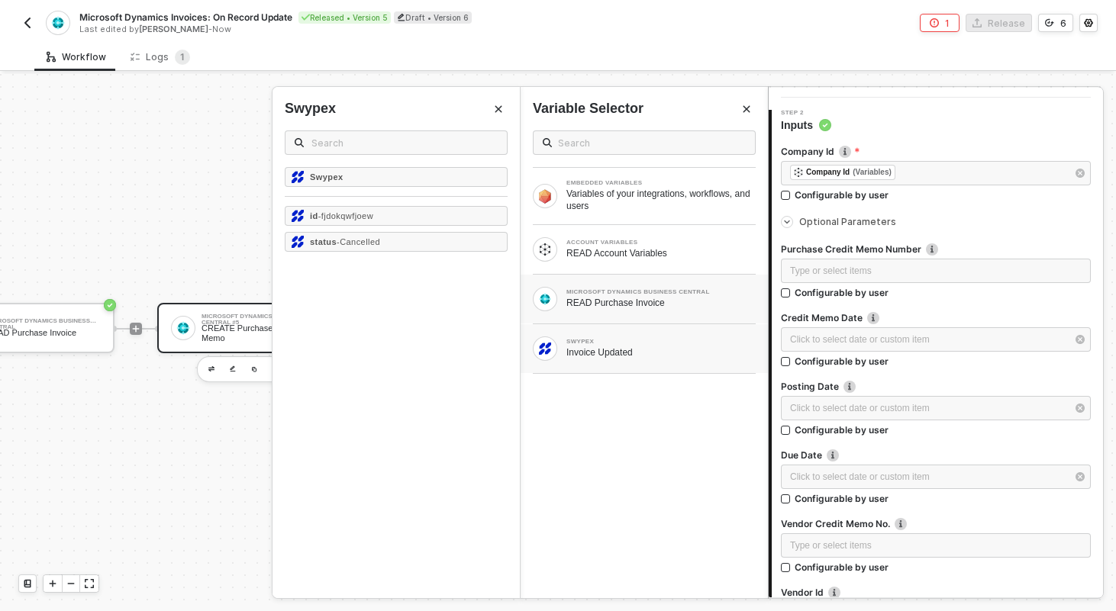
click at [614, 300] on div "READ Purchase Invoice" at bounding box center [660, 303] width 189 height 12
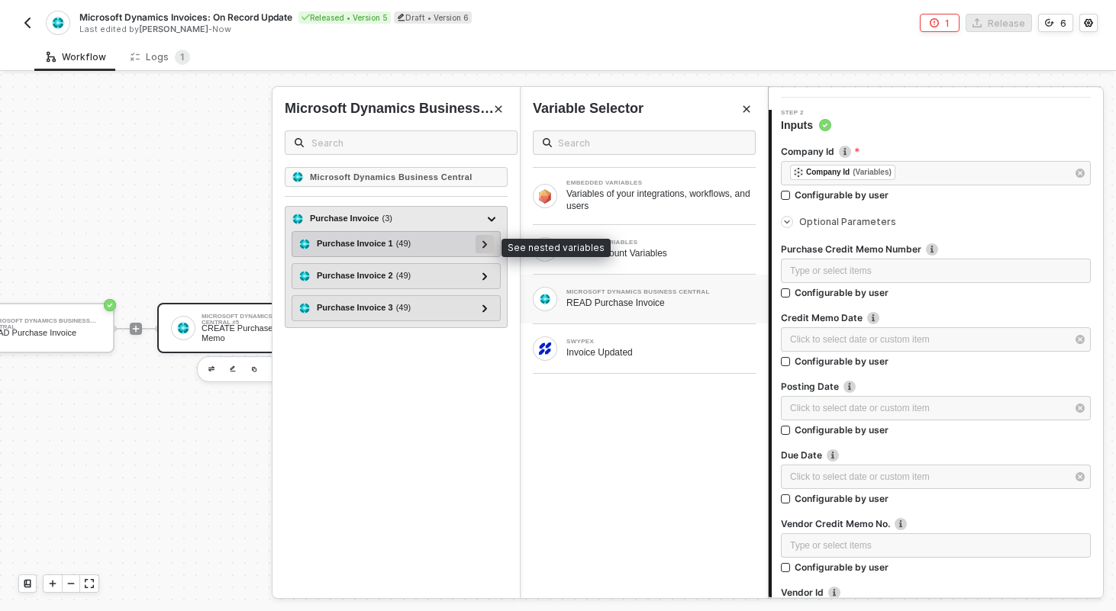
click at [486, 242] on icon at bounding box center [484, 244] width 5 height 8
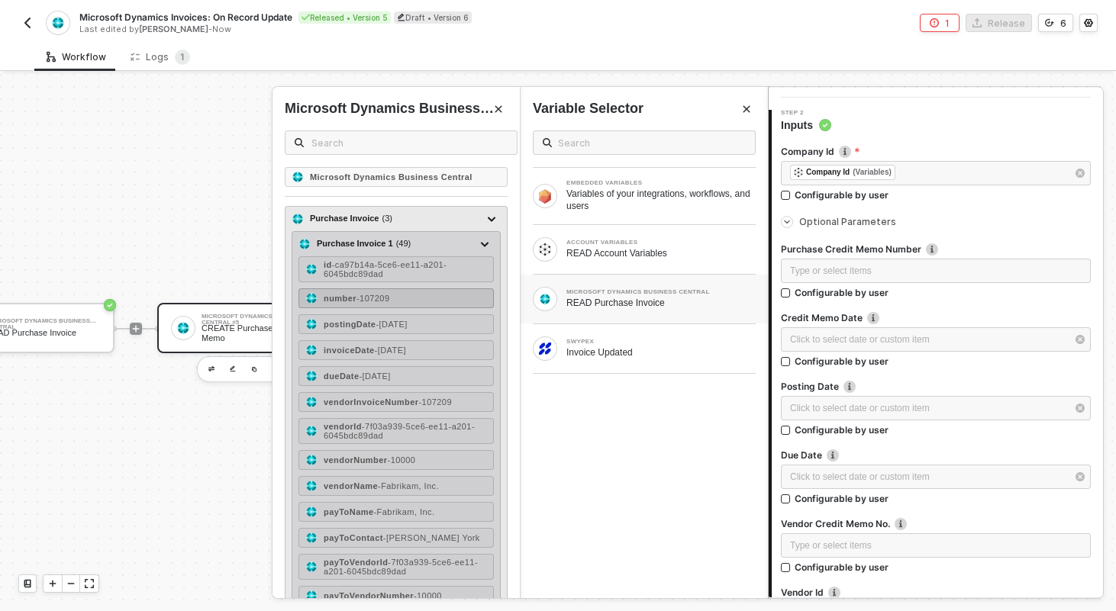
click at [408, 298] on div "number - 107209" at bounding box center [395, 299] width 195 height 20
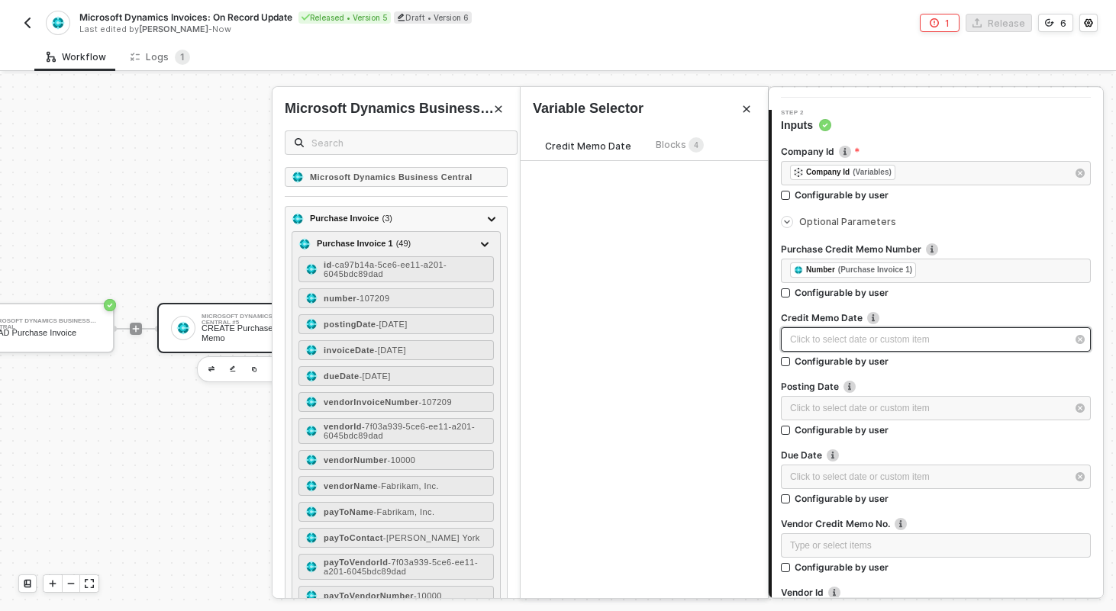
click at [817, 344] on div "Click to select date or custom item ﻿" at bounding box center [928, 340] width 276 height 15
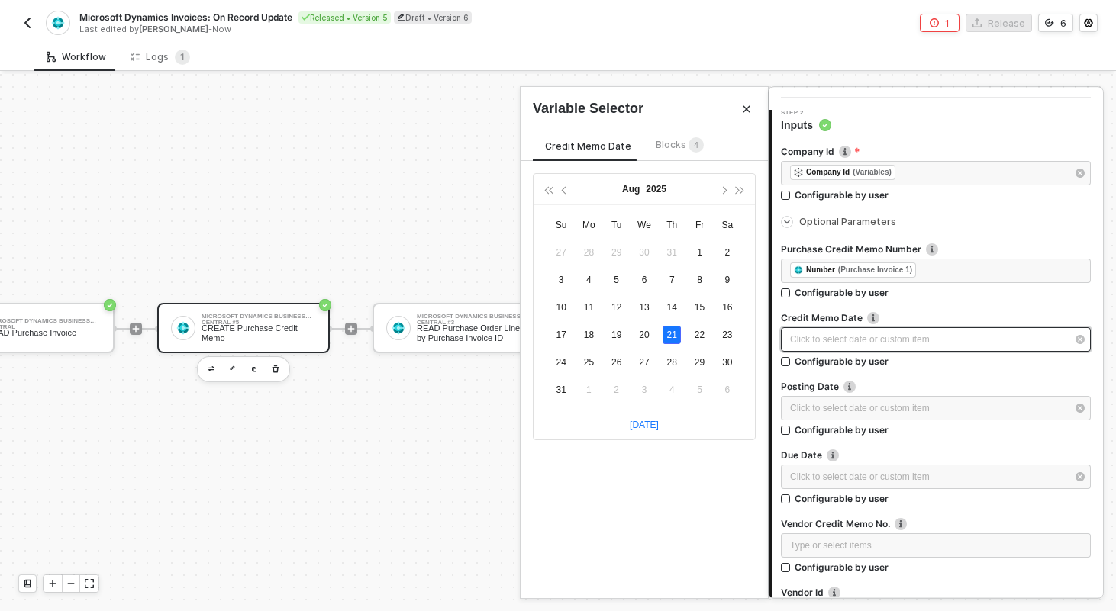
type input "2025-08-21"
click at [673, 153] on div "Blocks 4" at bounding box center [680, 145] width 48 height 17
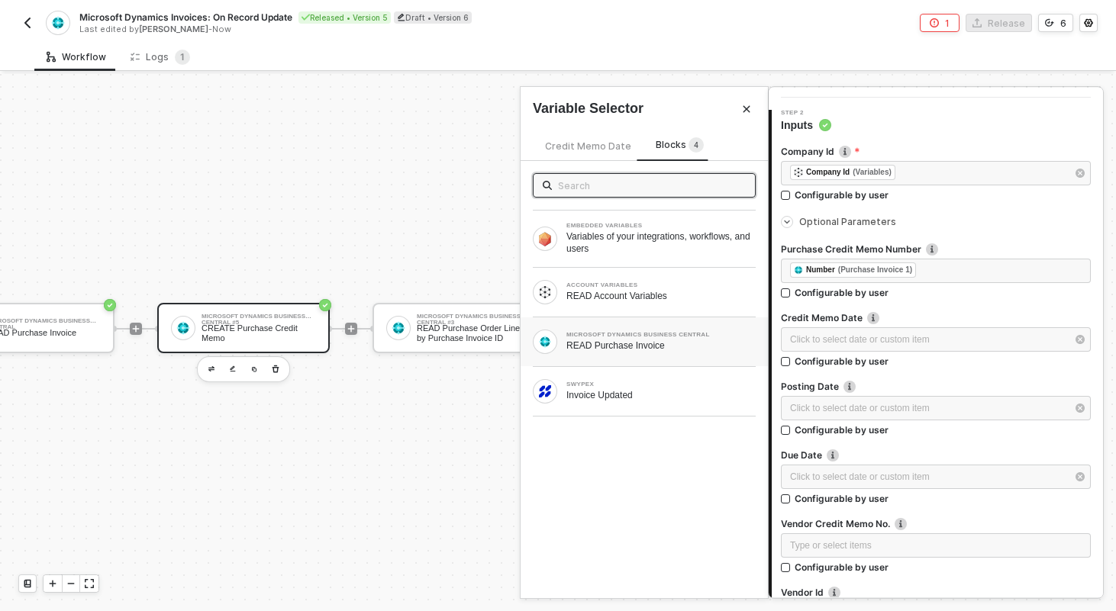
click at [621, 342] on div "READ Purchase Invoice" at bounding box center [660, 346] width 189 height 12
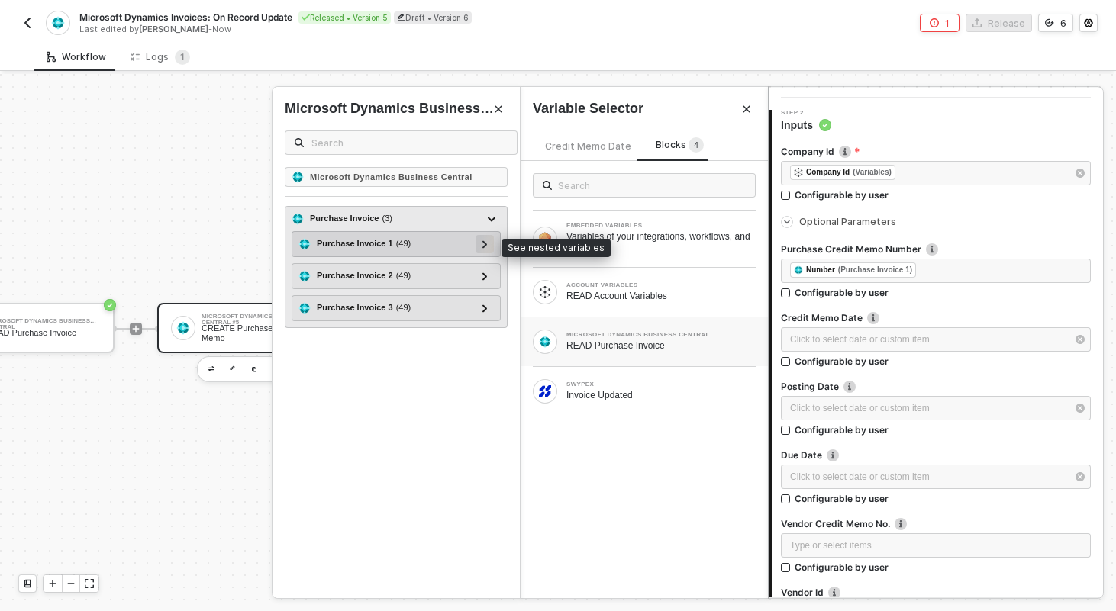
click at [489, 240] on div at bounding box center [485, 244] width 18 height 18
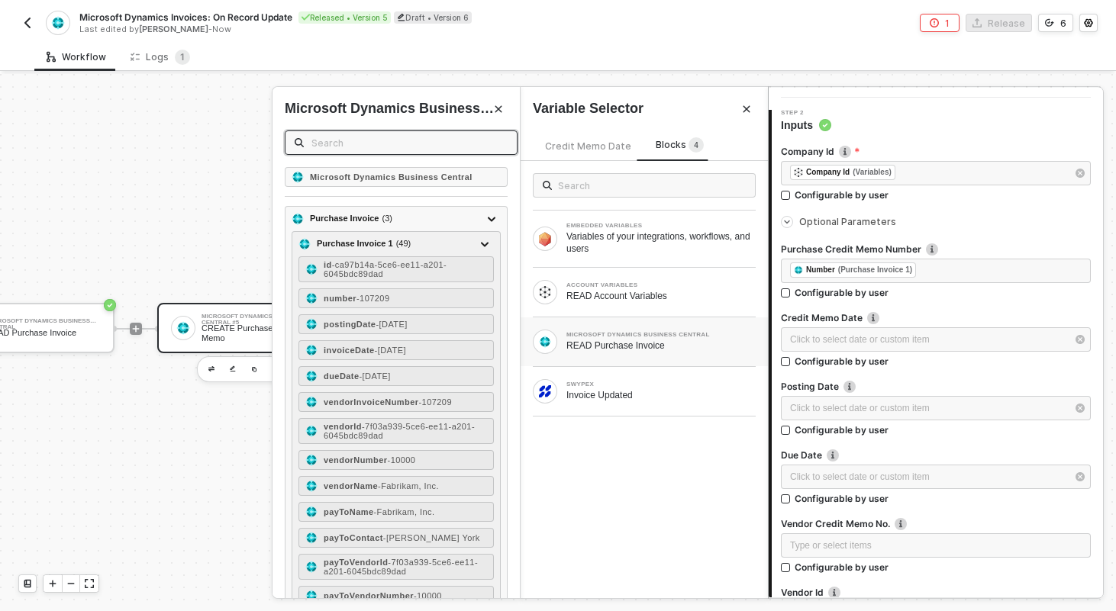
click at [415, 144] on input "text" at bounding box center [409, 142] width 196 height 17
type input "date"
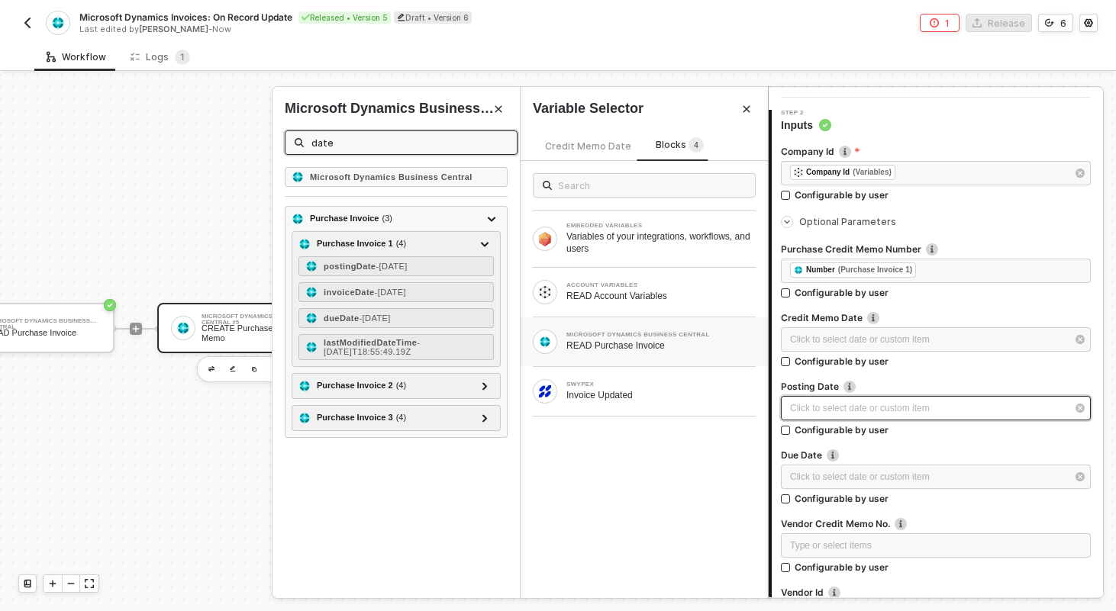
click at [825, 400] on div "Click to select date or custom item ﻿" at bounding box center [936, 408] width 310 height 24
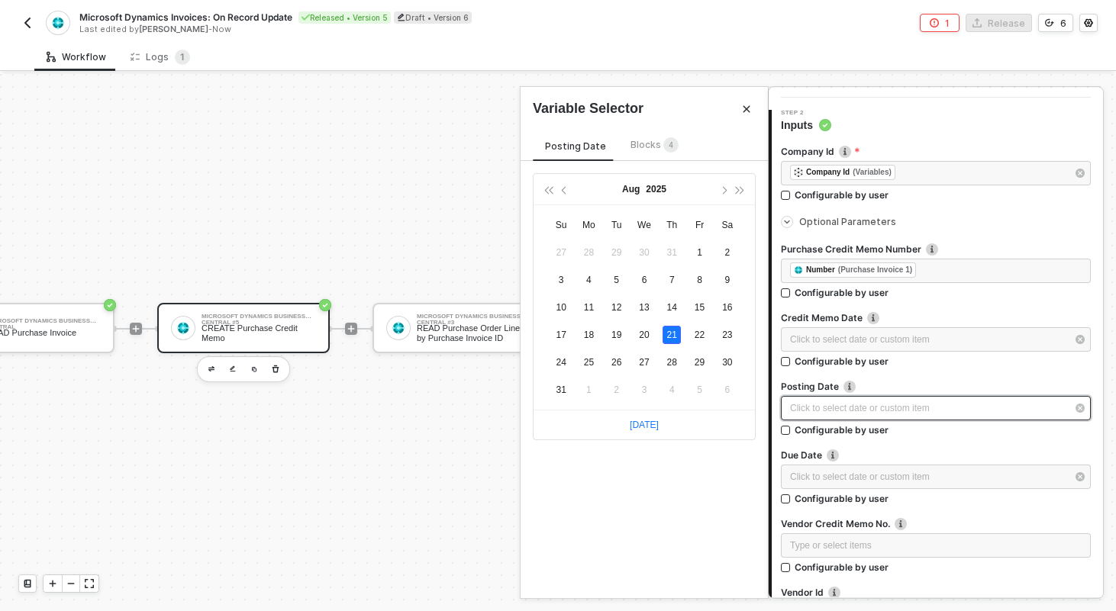
type input "2025-08-21"
click at [644, 152] on div "Blocks 4" at bounding box center [655, 145] width 48 height 17
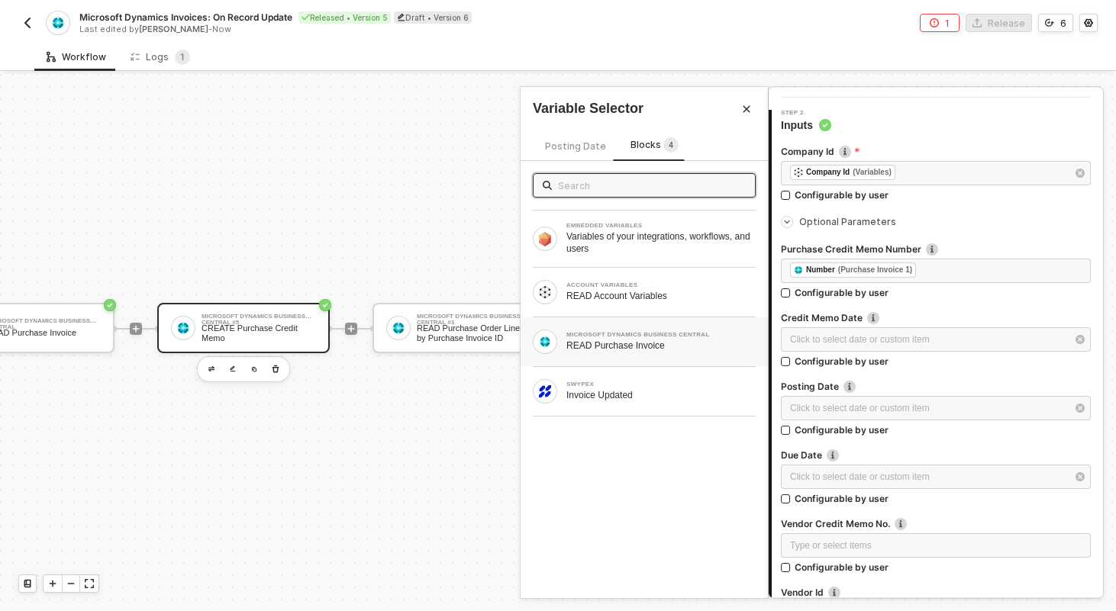
click at [624, 335] on div "MICROSOFT DYNAMICS BUSINESS CENTRAL" at bounding box center [660, 335] width 189 height 6
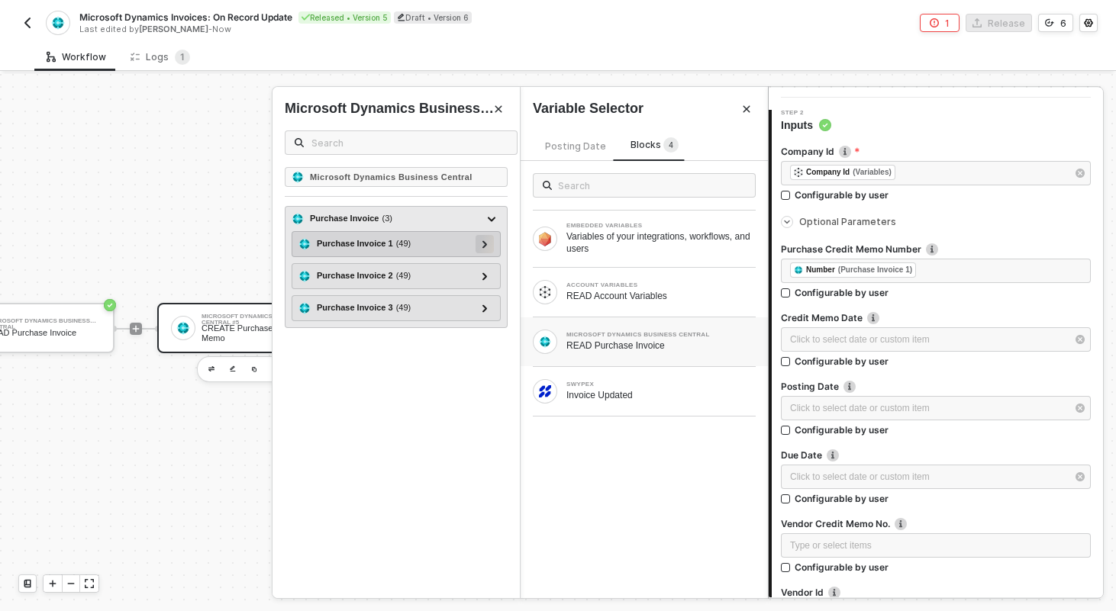
click at [483, 237] on div at bounding box center [485, 243] width 8 height 17
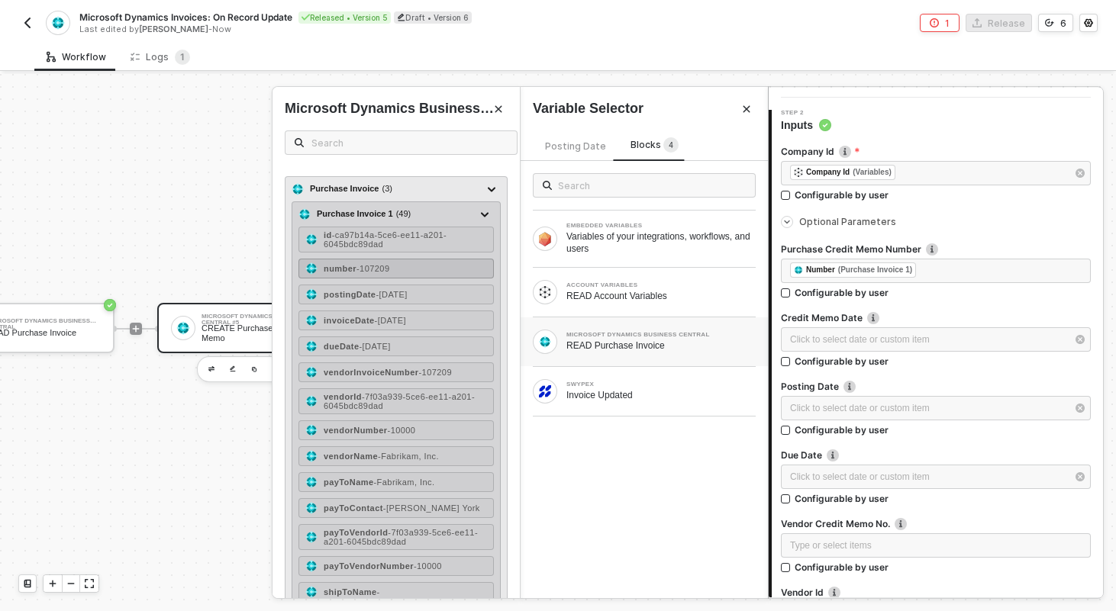
scroll to position [33, 0]
click at [392, 294] on span "- 2024-04-08" at bounding box center [391, 291] width 31 height 9
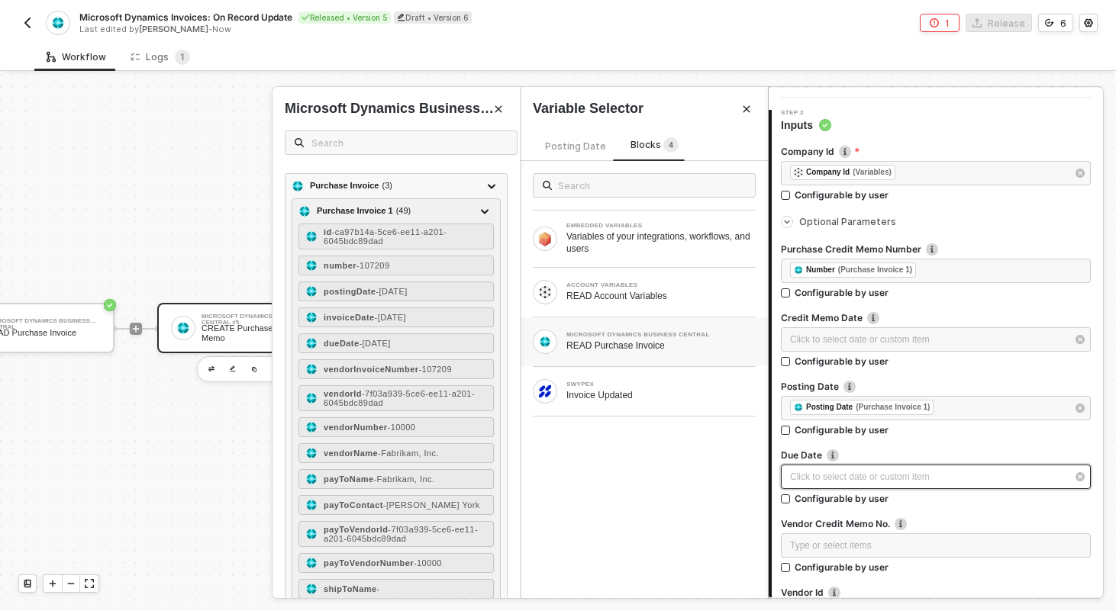
click at [883, 476] on div "Click to select date or custom item ﻿" at bounding box center [928, 477] width 276 height 15
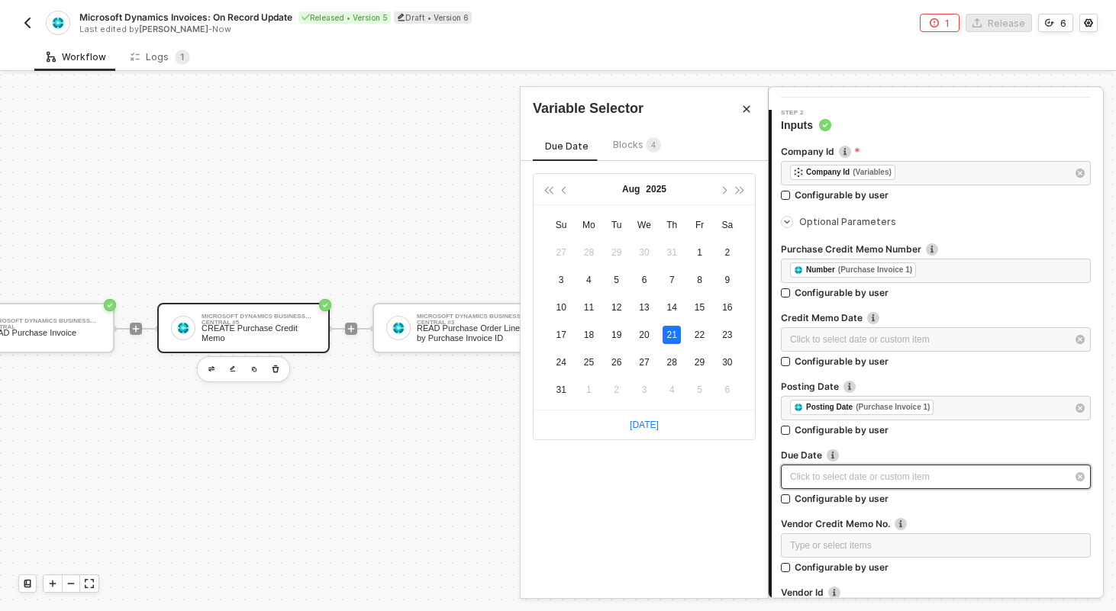
type input "2025-08-21"
click at [650, 153] on span "4" at bounding box center [653, 145] width 15 height 17
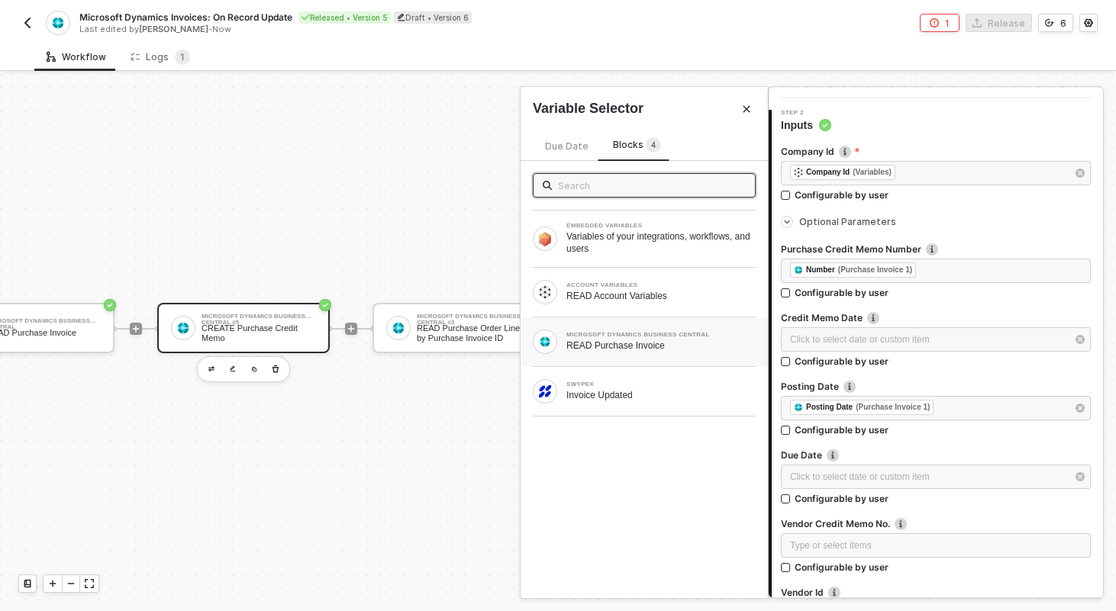
click at [700, 336] on div "MICROSOFT DYNAMICS BUSINESS CENTRAL" at bounding box center [660, 335] width 189 height 6
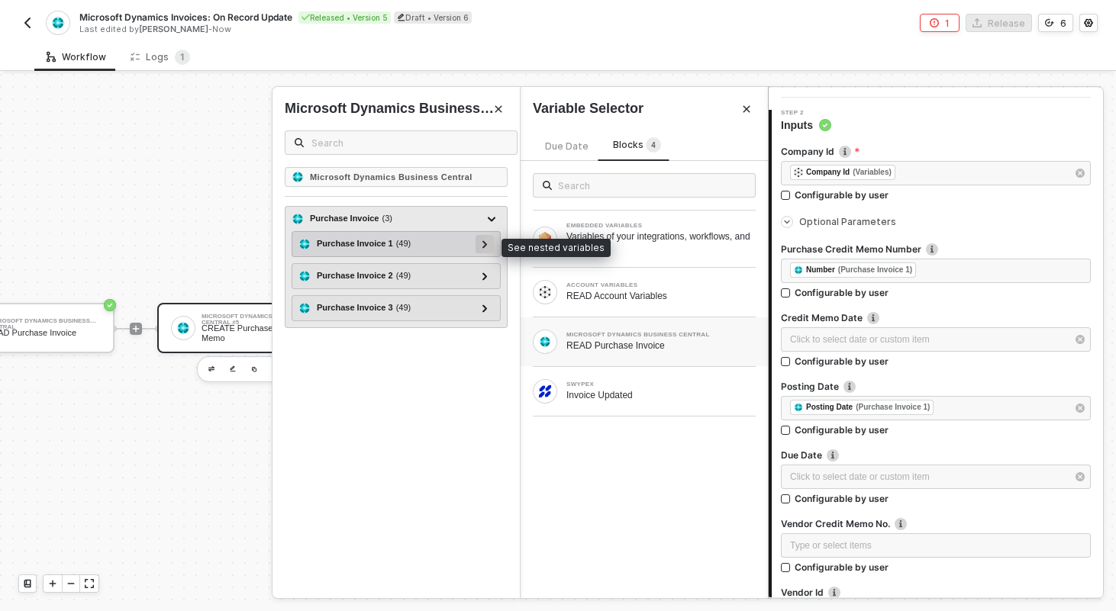
click at [488, 245] on div at bounding box center [485, 243] width 8 height 17
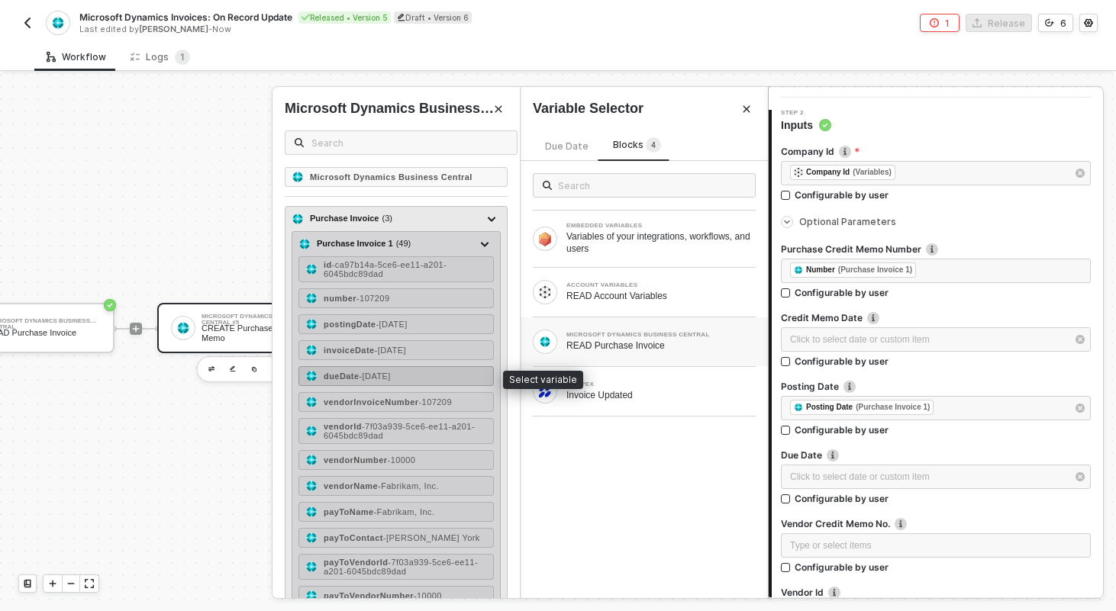
click at [390, 380] on span "- 2025-01-01" at bounding box center [374, 376] width 31 height 9
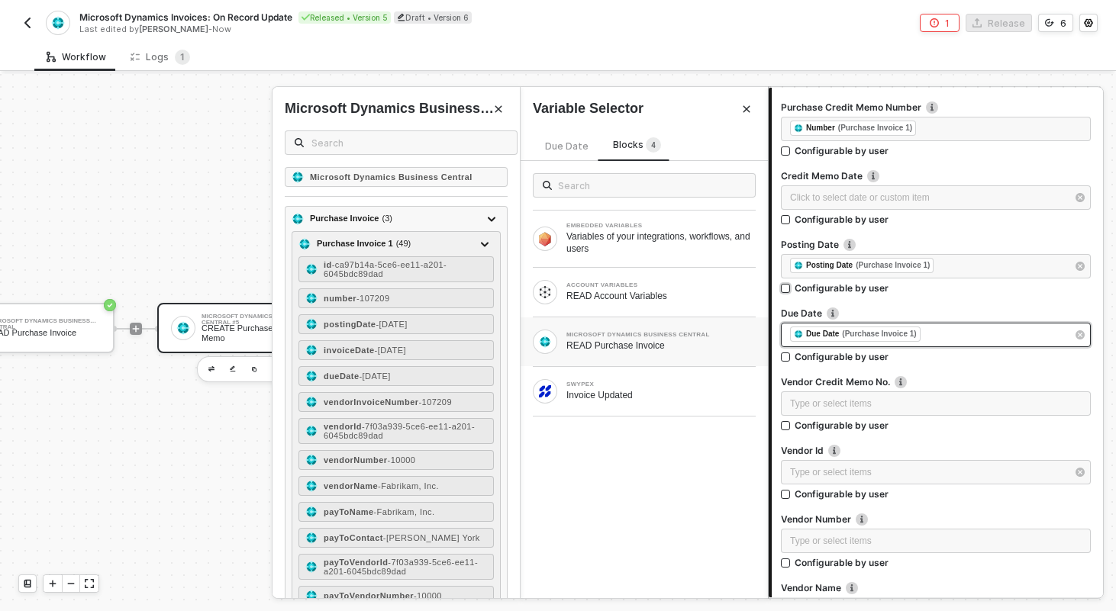
scroll to position [271, 0]
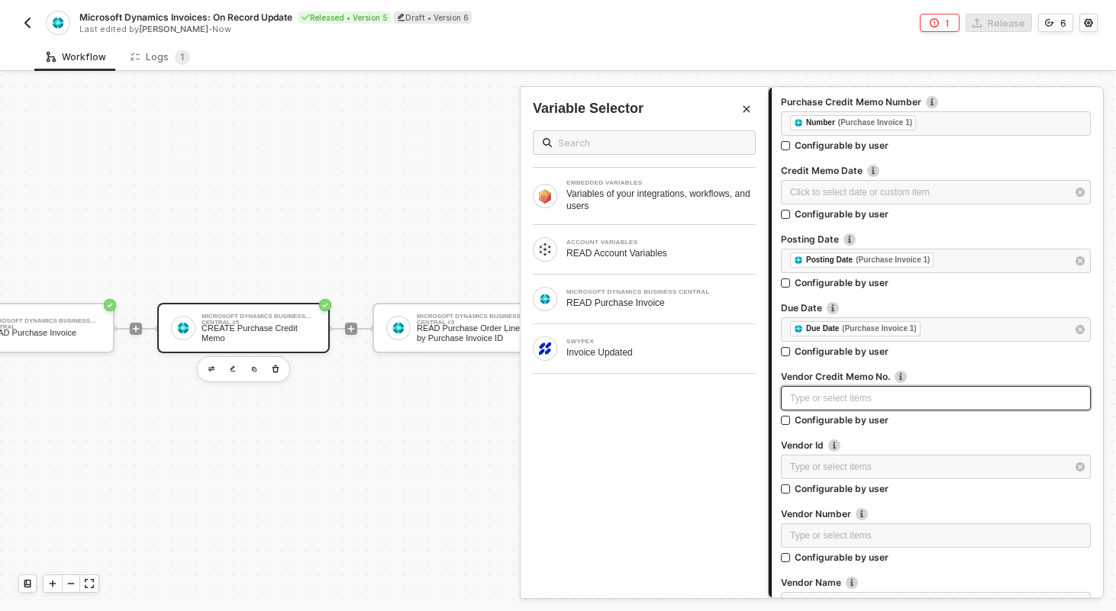
click at [893, 395] on div "Type or select items ﻿" at bounding box center [936, 399] width 292 height 15
click at [695, 301] on div "READ Purchase Invoice" at bounding box center [660, 303] width 189 height 12
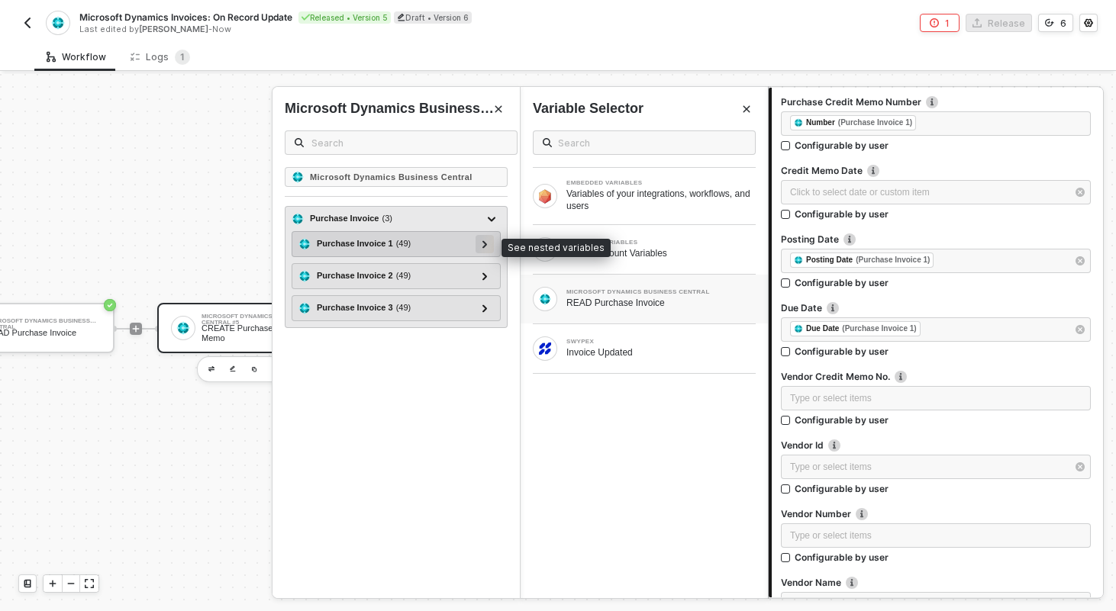
click at [485, 242] on icon at bounding box center [484, 244] width 5 height 8
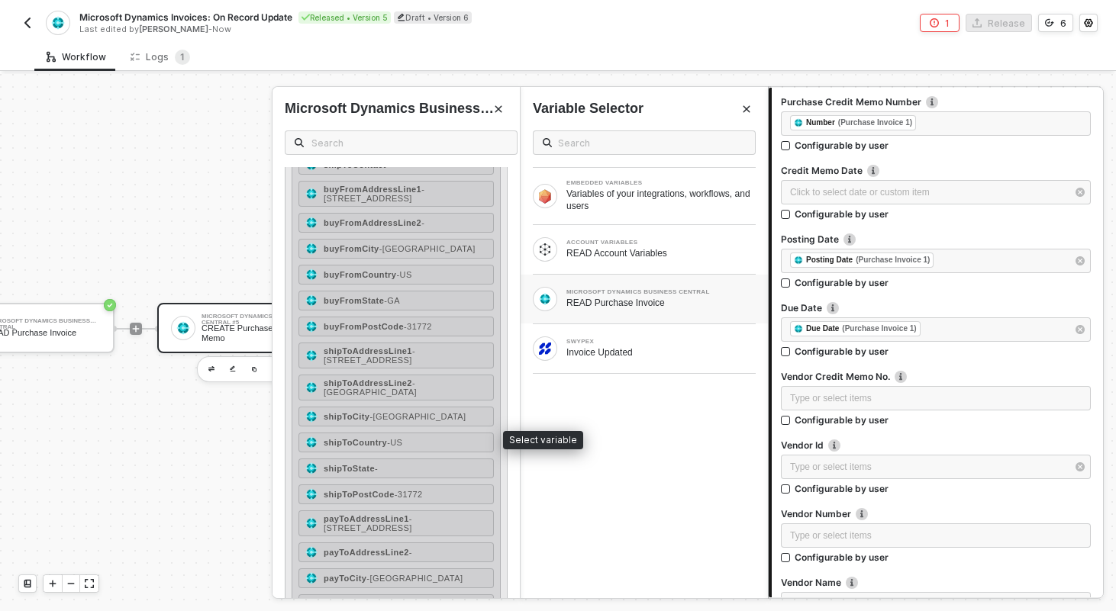
scroll to position [492, 0]
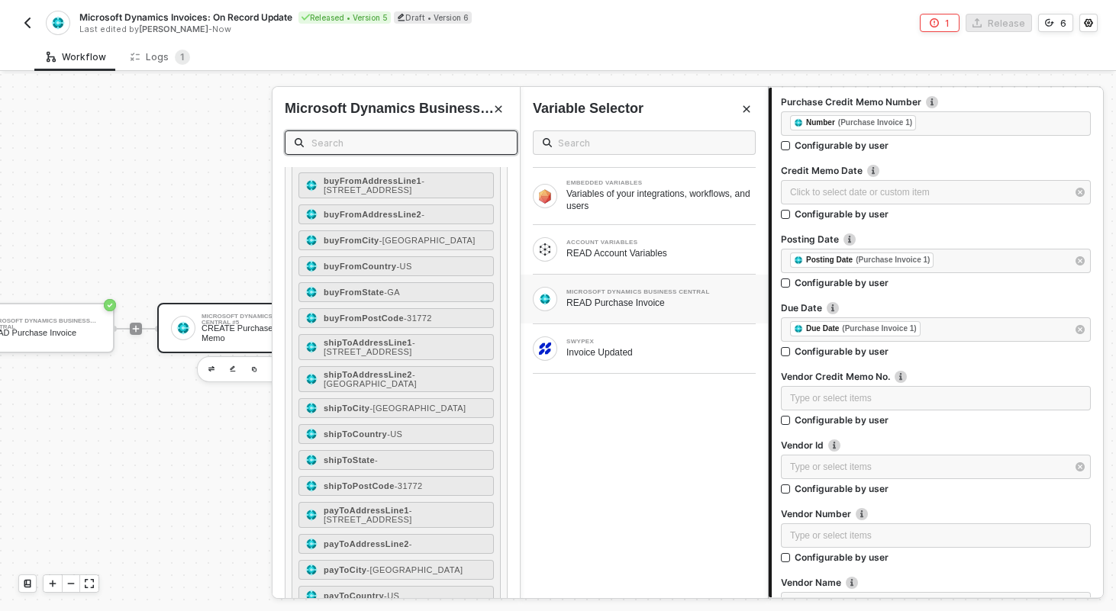
click at [394, 137] on input "text" at bounding box center [409, 142] width 196 height 17
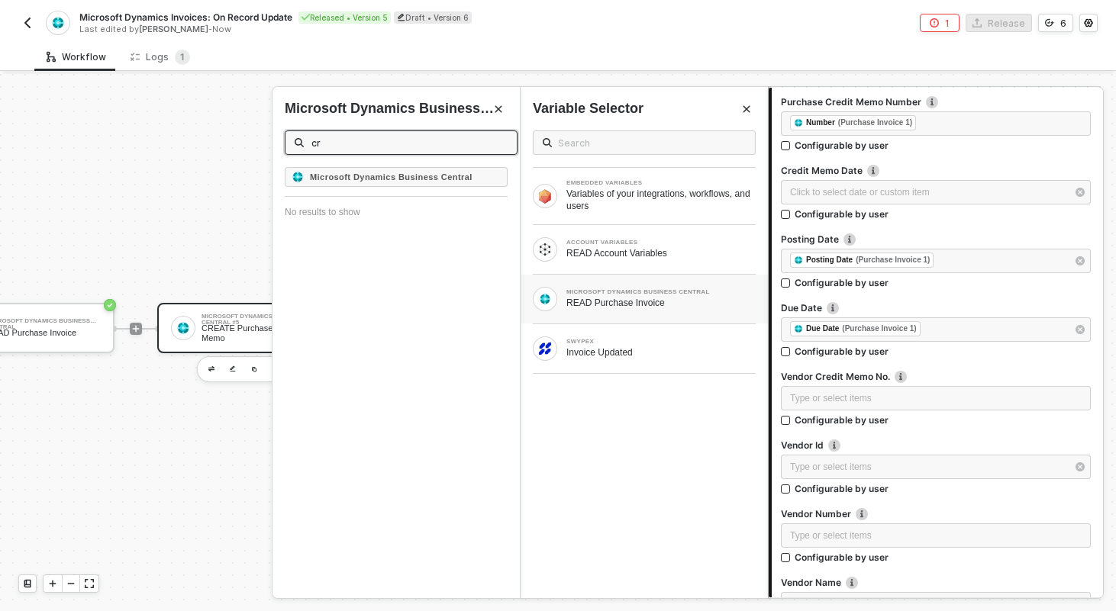
type input "c"
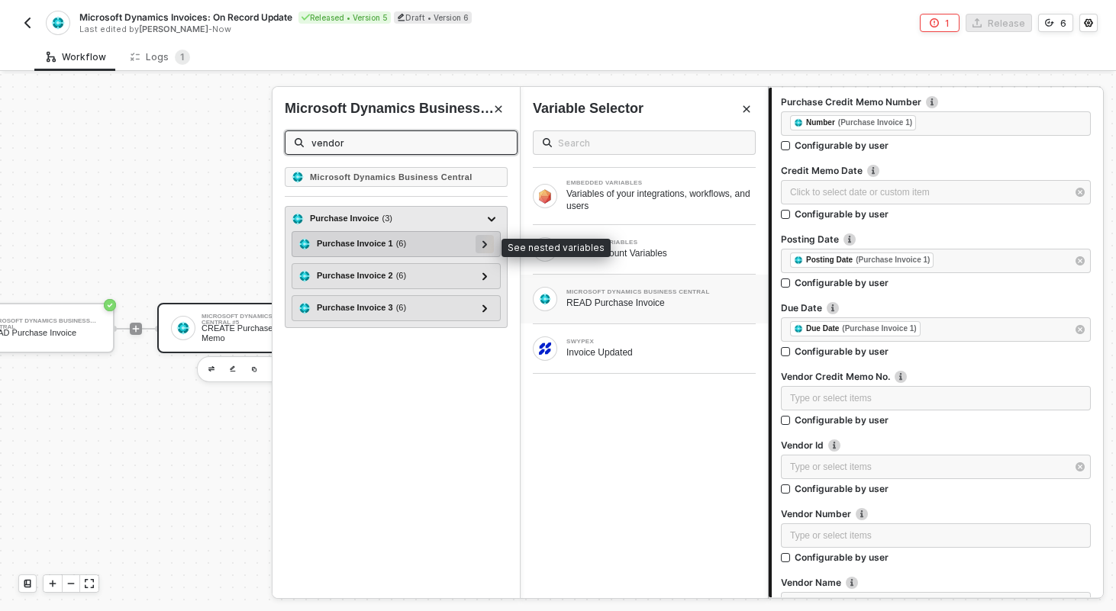
type input "vendor"
click at [485, 247] on icon at bounding box center [484, 244] width 5 height 8
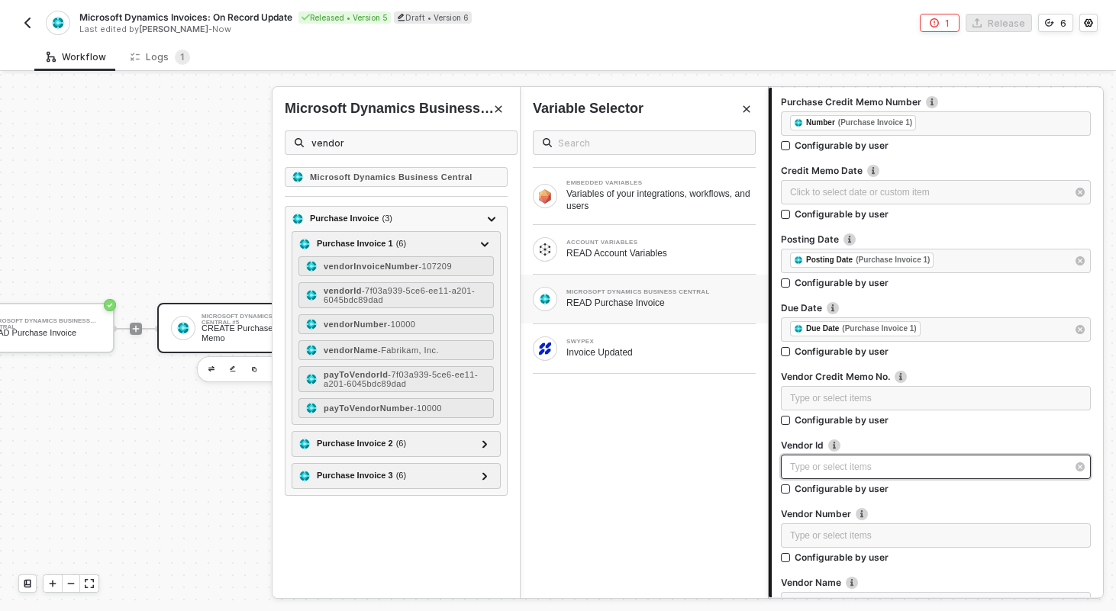
click at [864, 470] on div "Type or select items ﻿" at bounding box center [928, 467] width 276 height 15
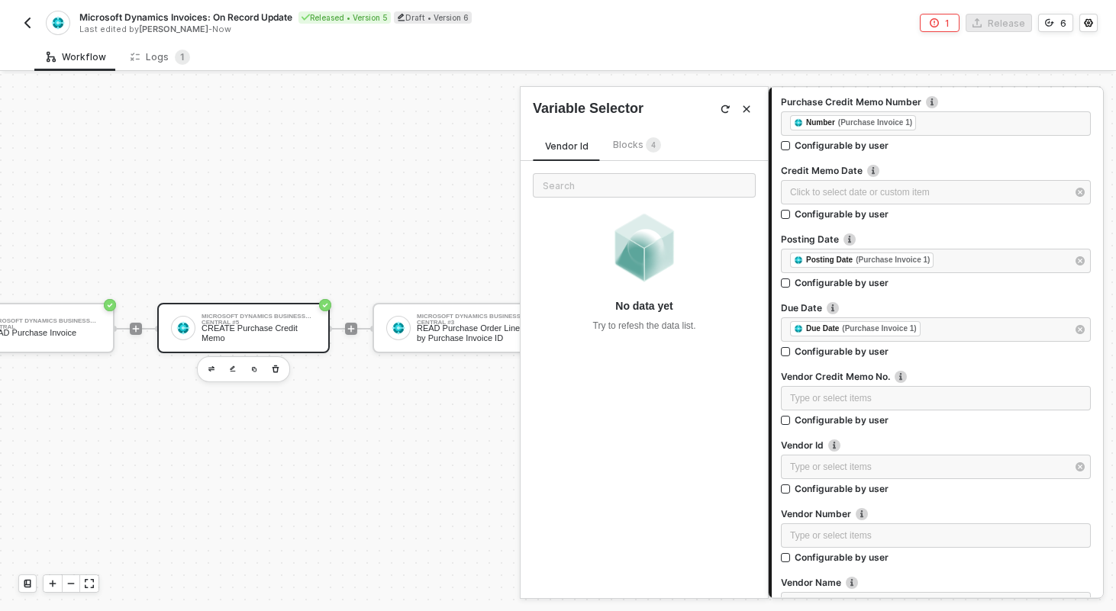
click at [647, 147] on sup "4" at bounding box center [653, 144] width 15 height 15
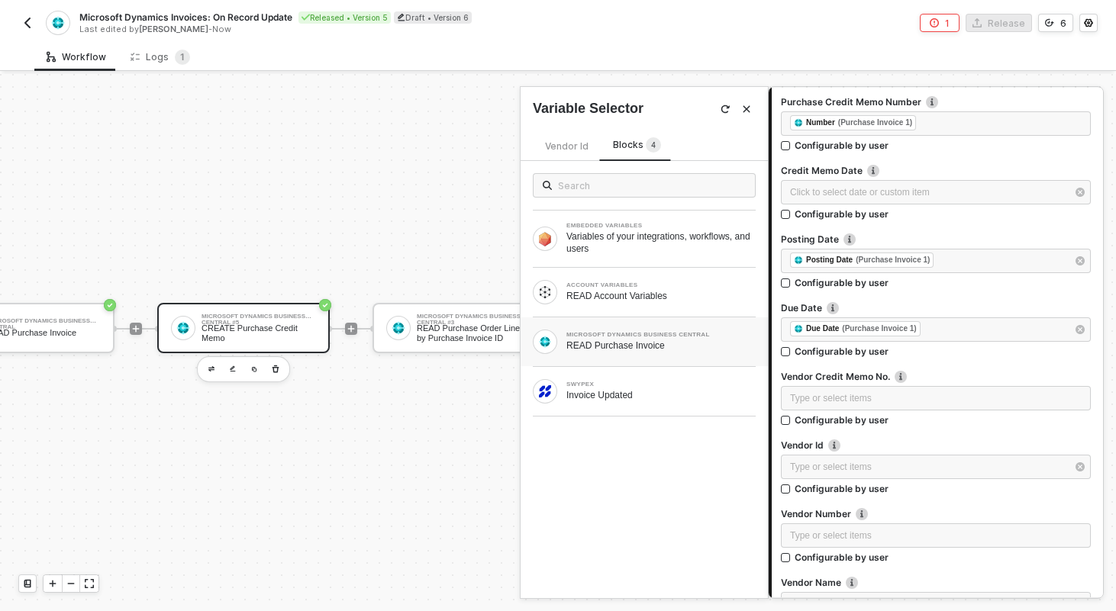
click at [611, 339] on div "MICROSOFT DYNAMICS BUSINESS CENTRAL READ Purchase Invoice" at bounding box center [660, 342] width 189 height 20
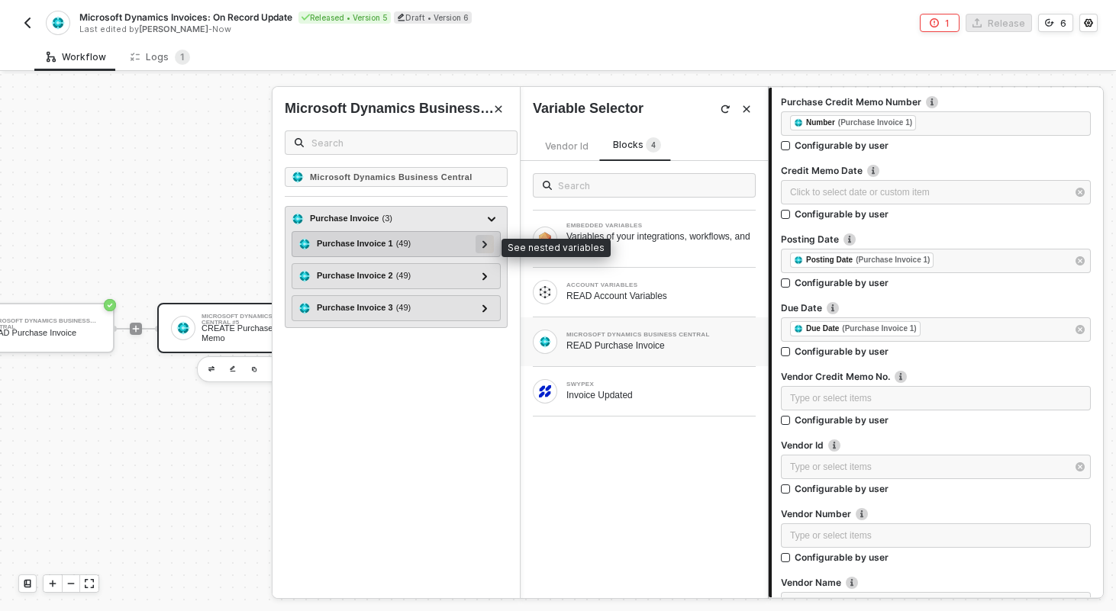
click at [482, 250] on div at bounding box center [485, 243] width 8 height 17
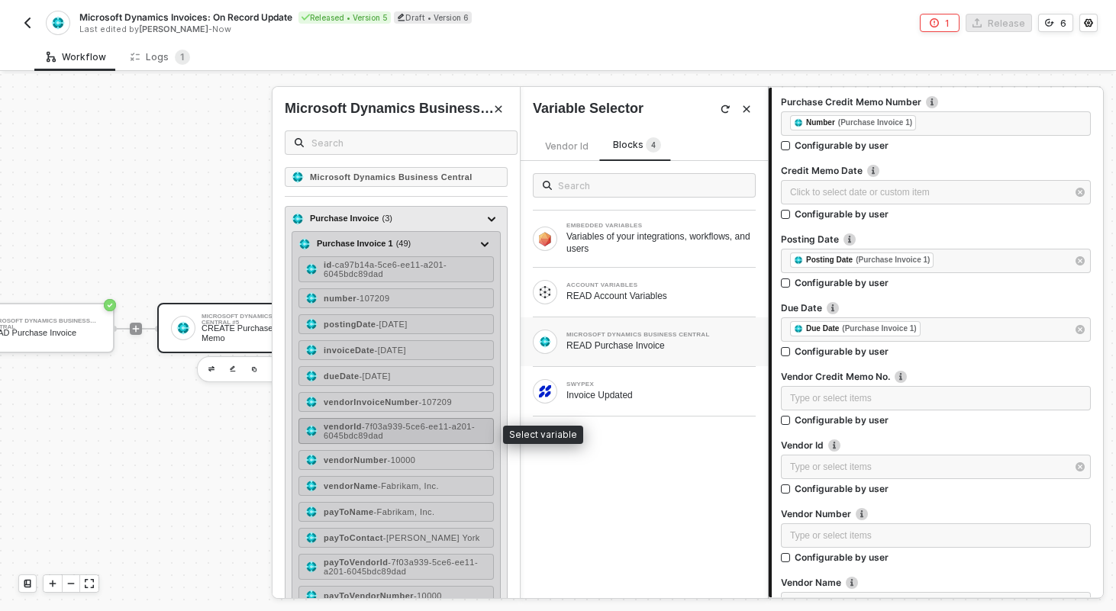
click at [378, 419] on div "vendorId - 7f03a939-5ce6-ee11-a201-6045bdc89dad" at bounding box center [395, 431] width 195 height 26
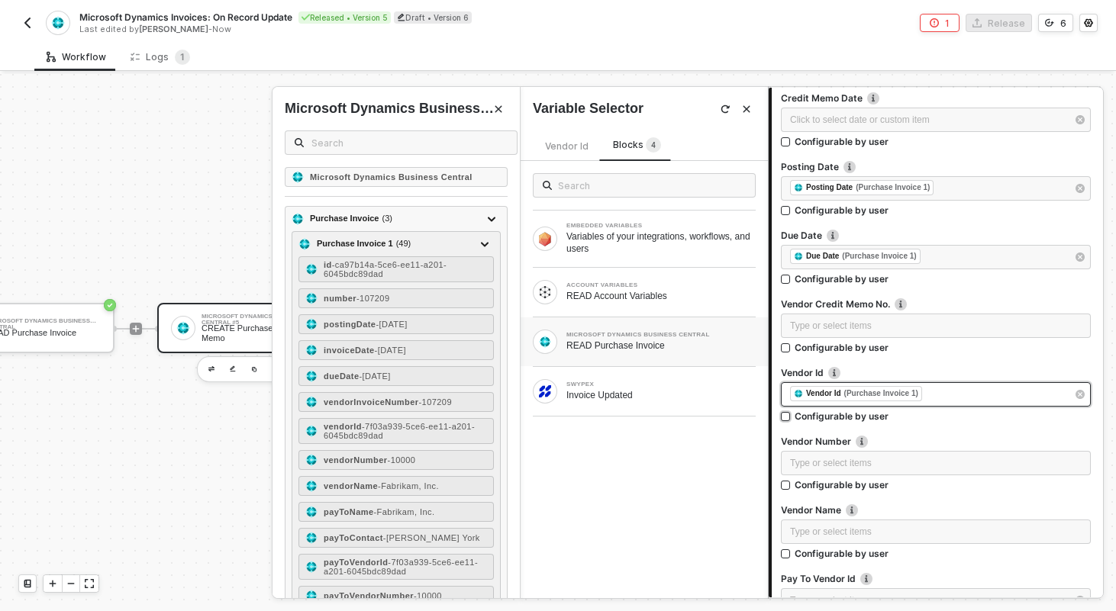
scroll to position [347, 0]
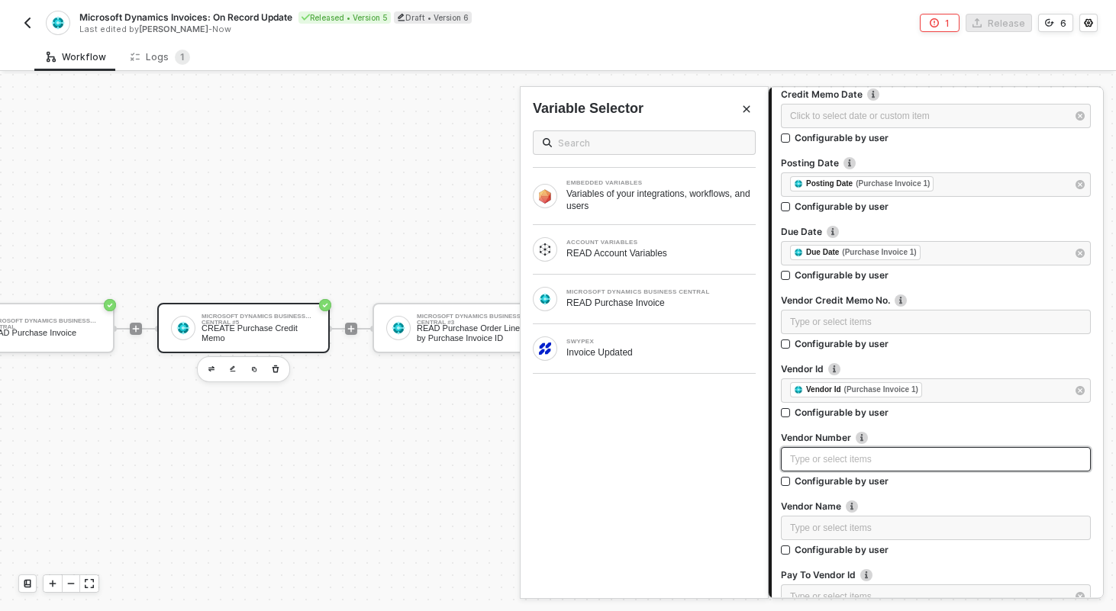
click at [844, 447] on div "Type or select items ﻿" at bounding box center [936, 459] width 310 height 24
click at [593, 285] on div "MICROSOFT DYNAMICS BUSINESS CENTRAL READ Purchase Invoice" at bounding box center [644, 299] width 247 height 49
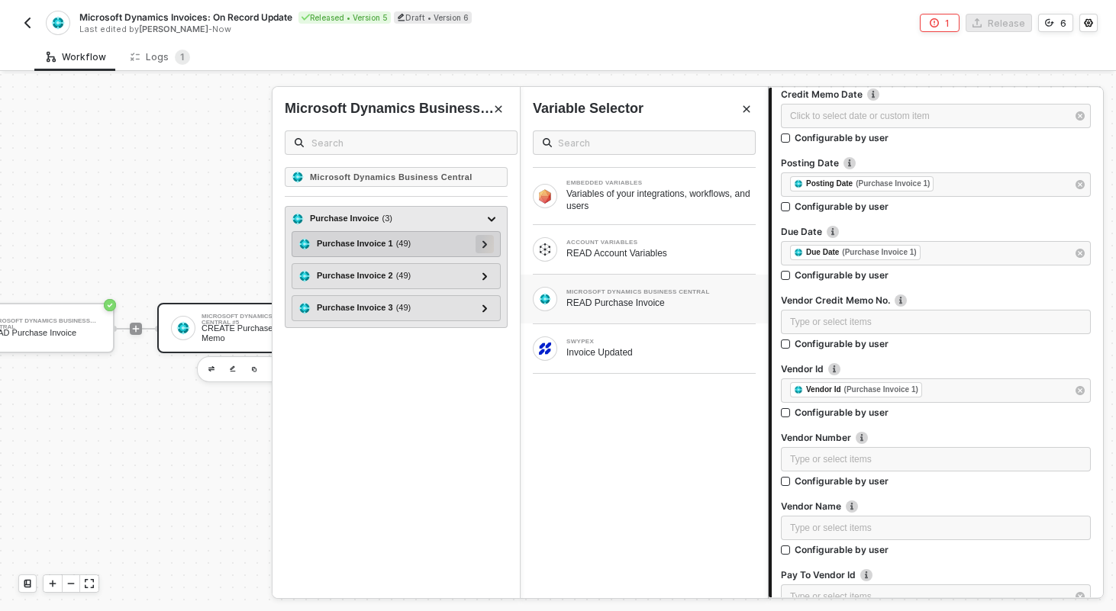
click at [492, 240] on div at bounding box center [485, 244] width 18 height 18
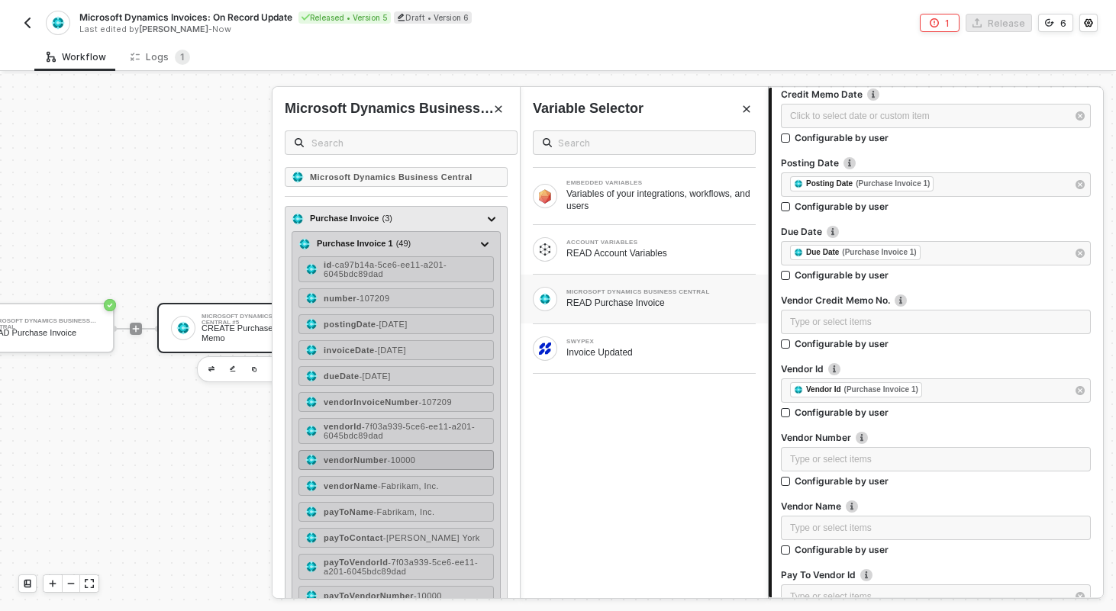
click at [414, 458] on span "- 10000" at bounding box center [402, 460] width 28 height 9
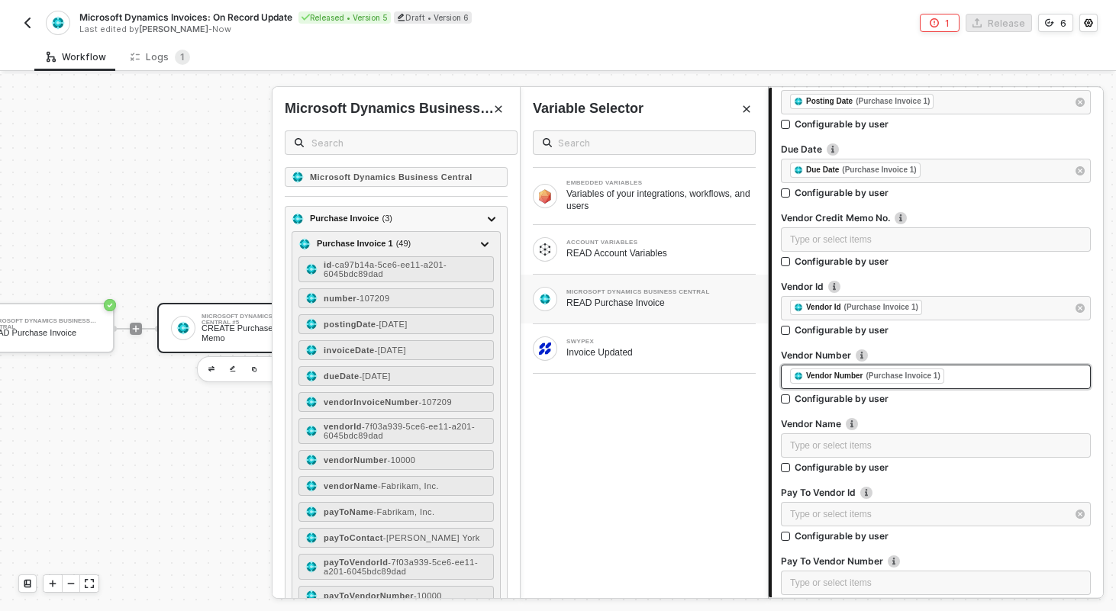
scroll to position [434, 0]
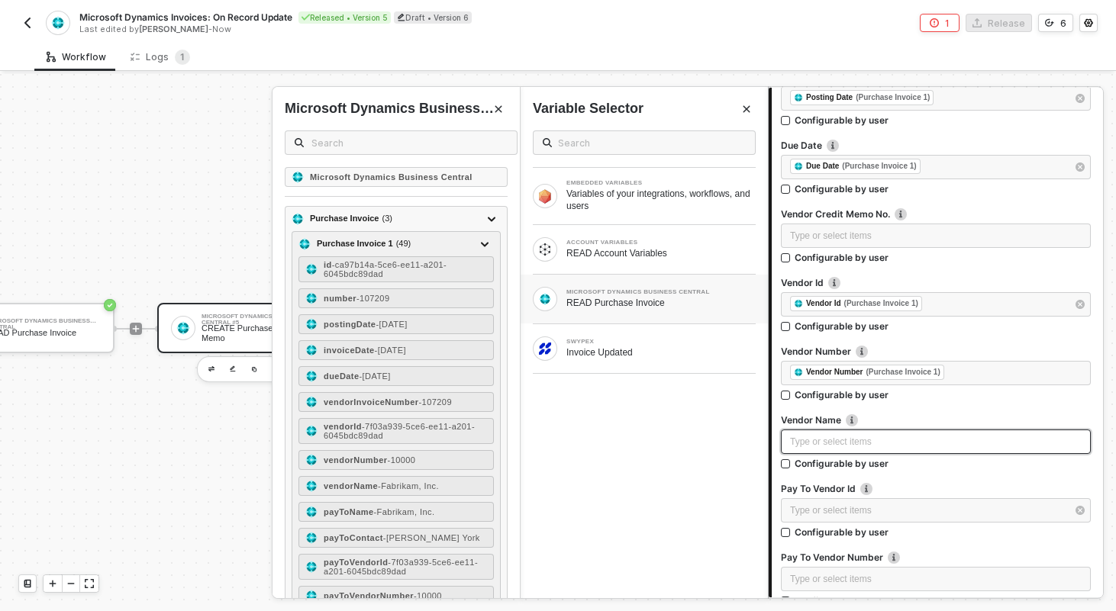
click at [839, 445] on div "Type or select items ﻿" at bounding box center [936, 442] width 292 height 15
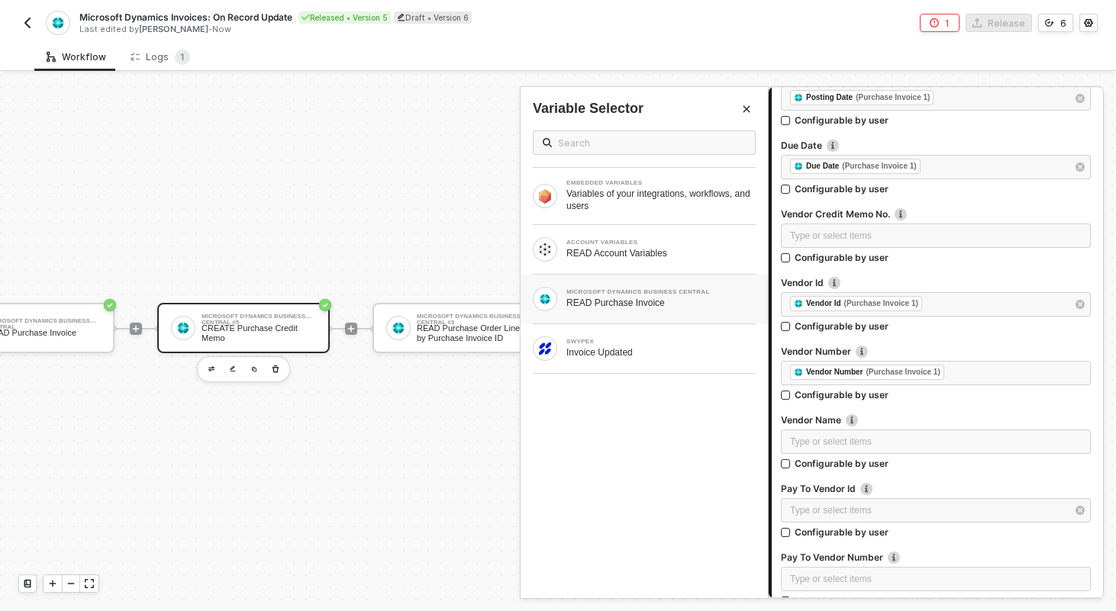
click at [650, 301] on div "READ Purchase Invoice" at bounding box center [660, 303] width 189 height 12
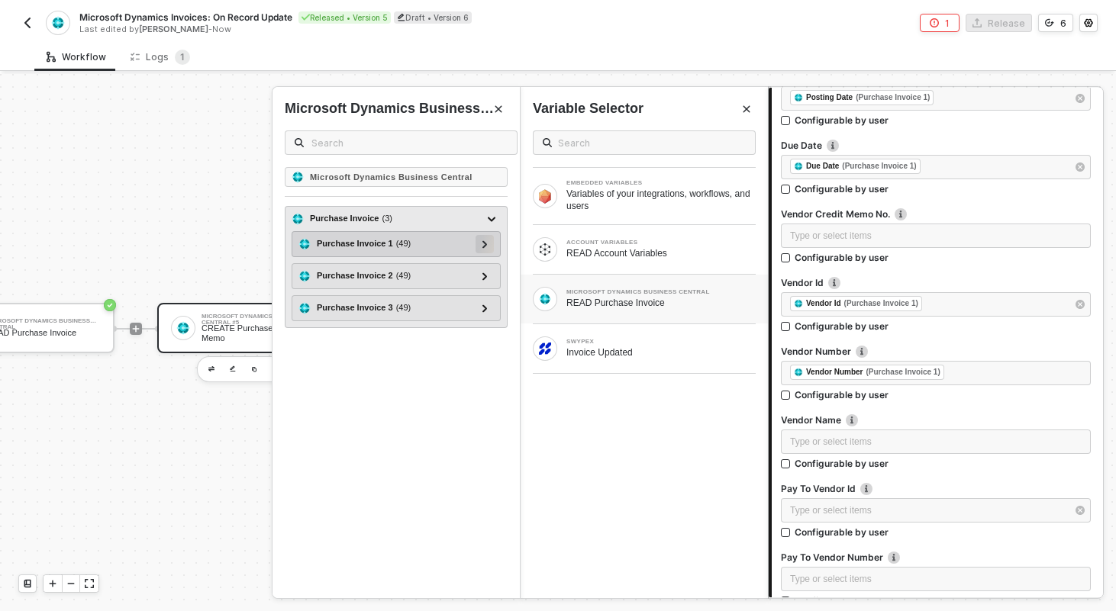
click at [488, 244] on div at bounding box center [485, 243] width 8 height 17
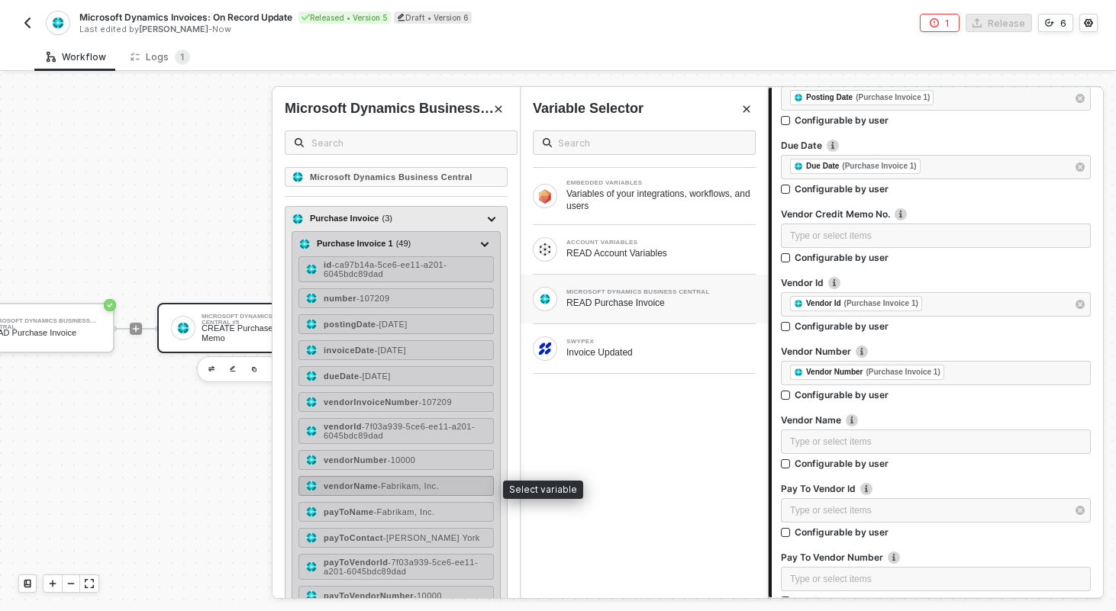
click at [389, 485] on span "- Fabrikam, Inc." at bounding box center [408, 486] width 61 height 9
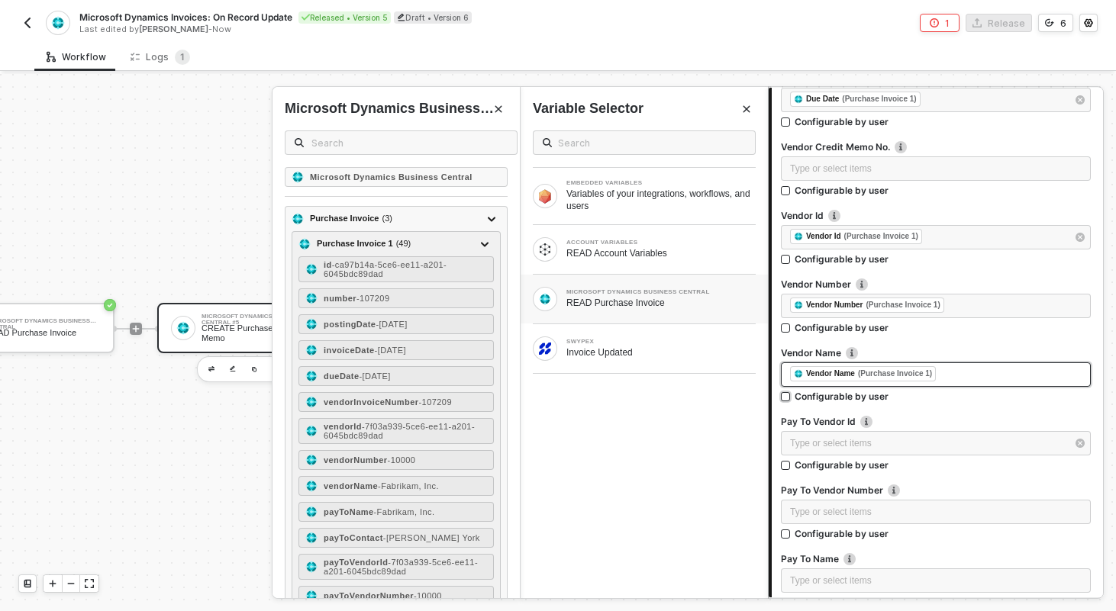
scroll to position [508, 0]
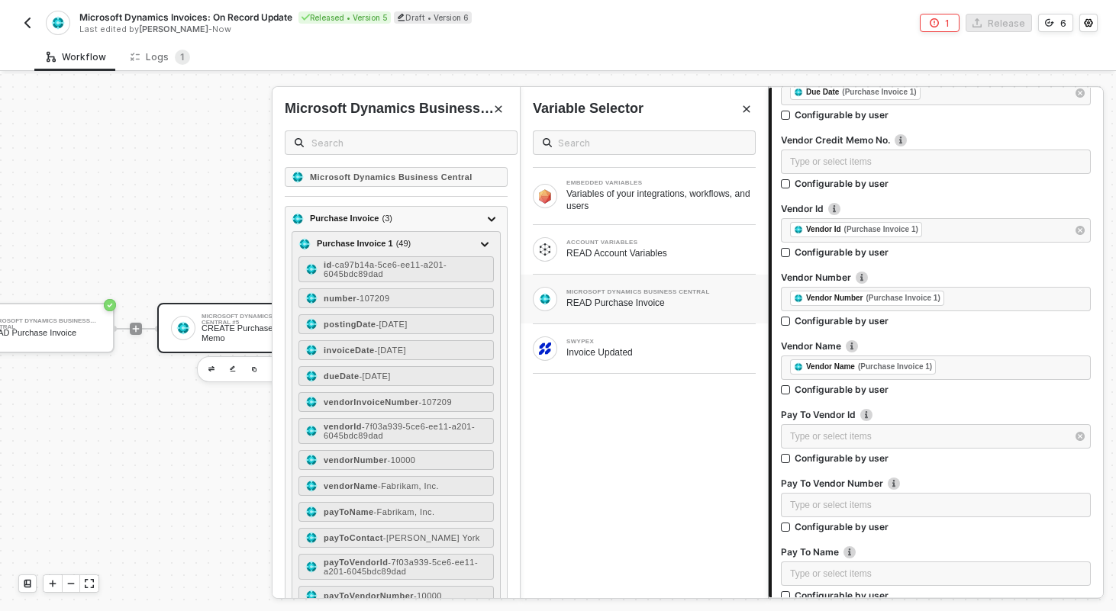
click at [847, 421] on div "Pay To Vendor Id" at bounding box center [936, 416] width 310 height 16
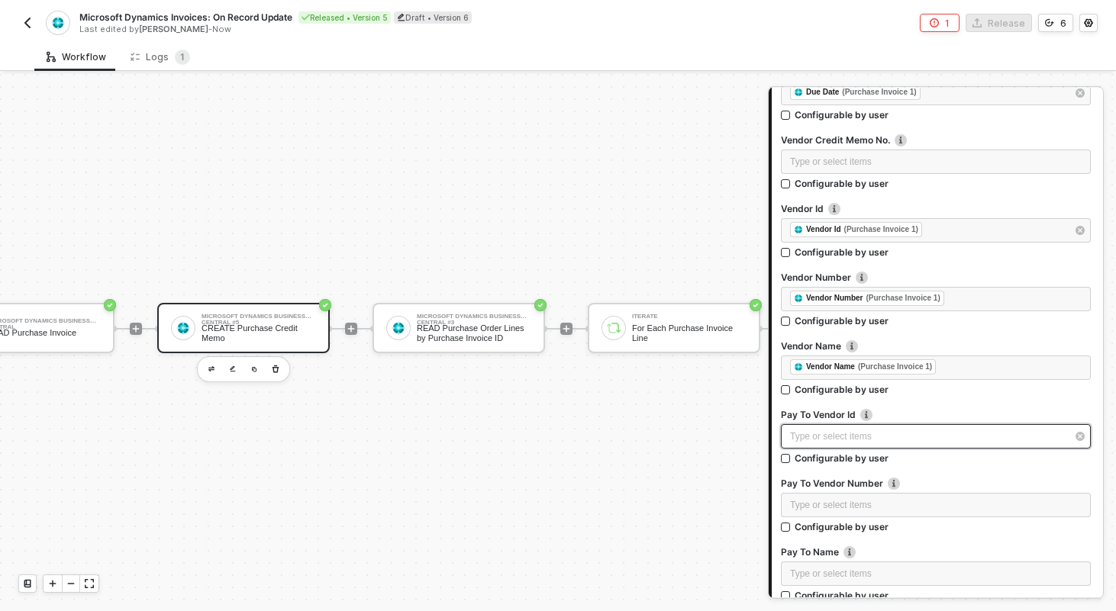
click at [846, 440] on div "Type or select items ﻿" at bounding box center [928, 437] width 276 height 15
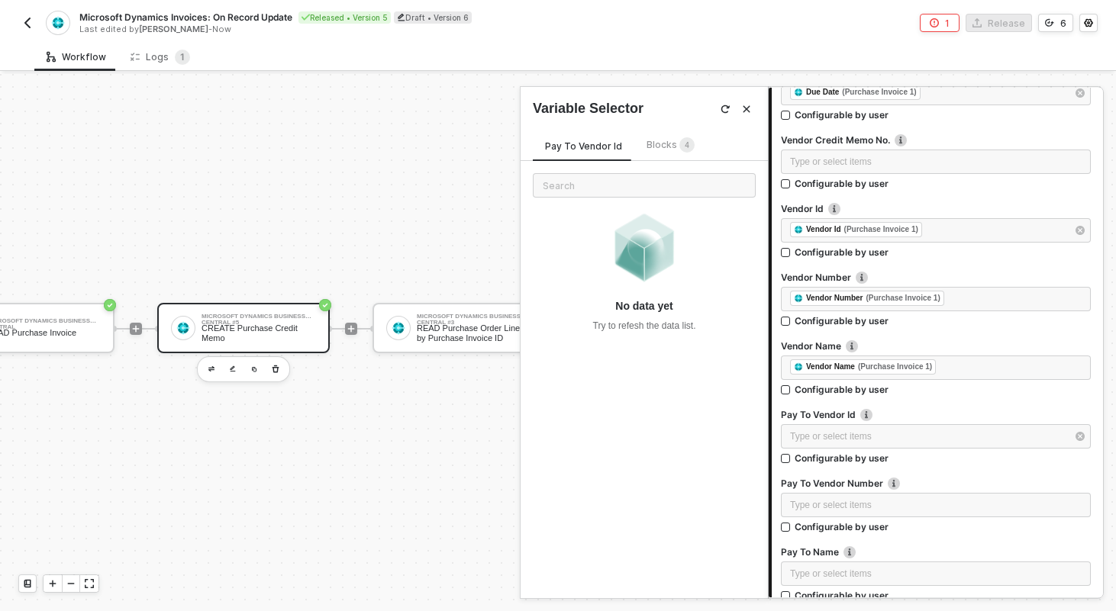
click at [676, 154] on div "Blocks 4" at bounding box center [670, 146] width 73 height 18
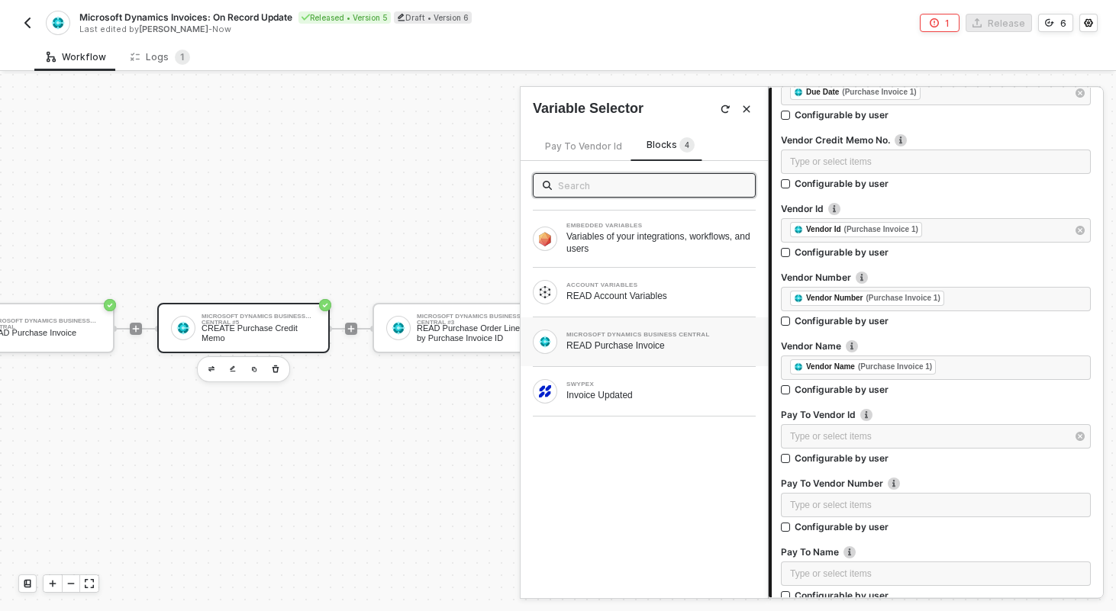
click at [642, 340] on div "READ Purchase Invoice" at bounding box center [660, 346] width 189 height 12
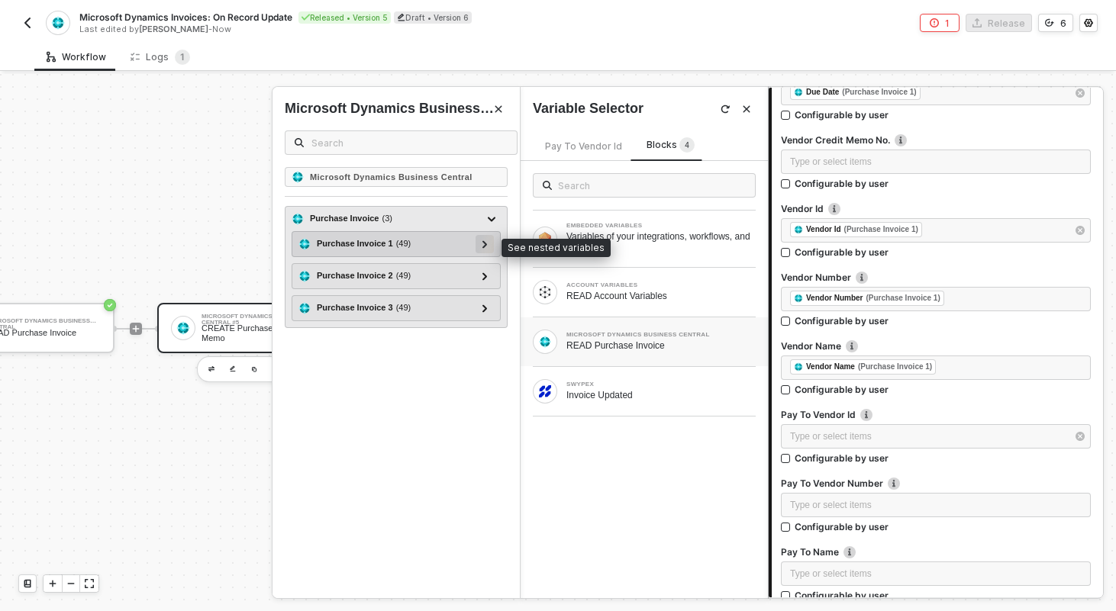
click at [486, 245] on icon at bounding box center [484, 244] width 5 height 8
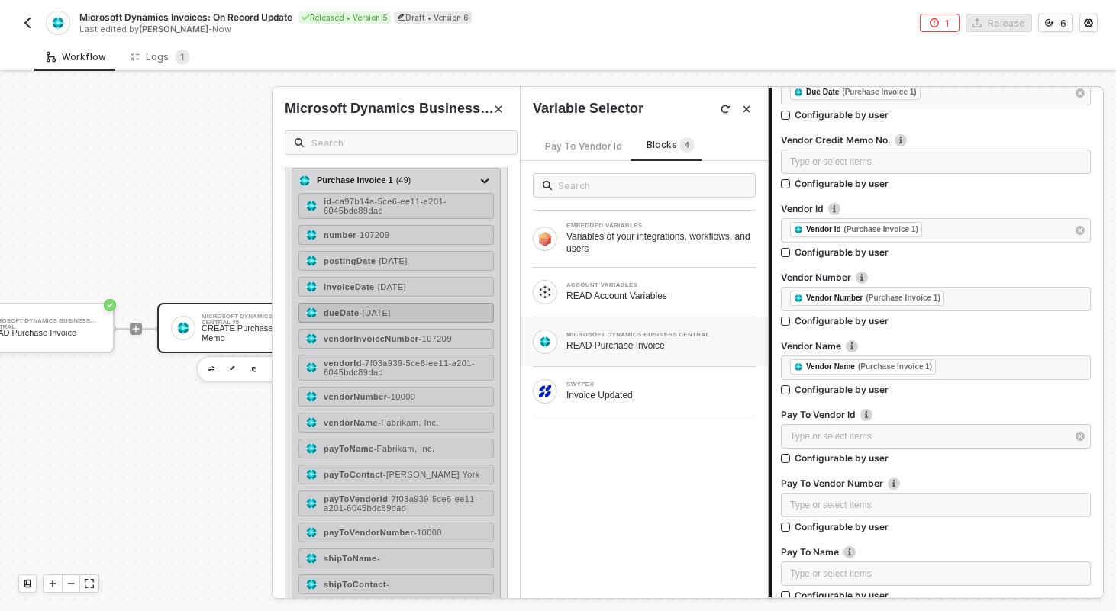
scroll to position [73, 0]
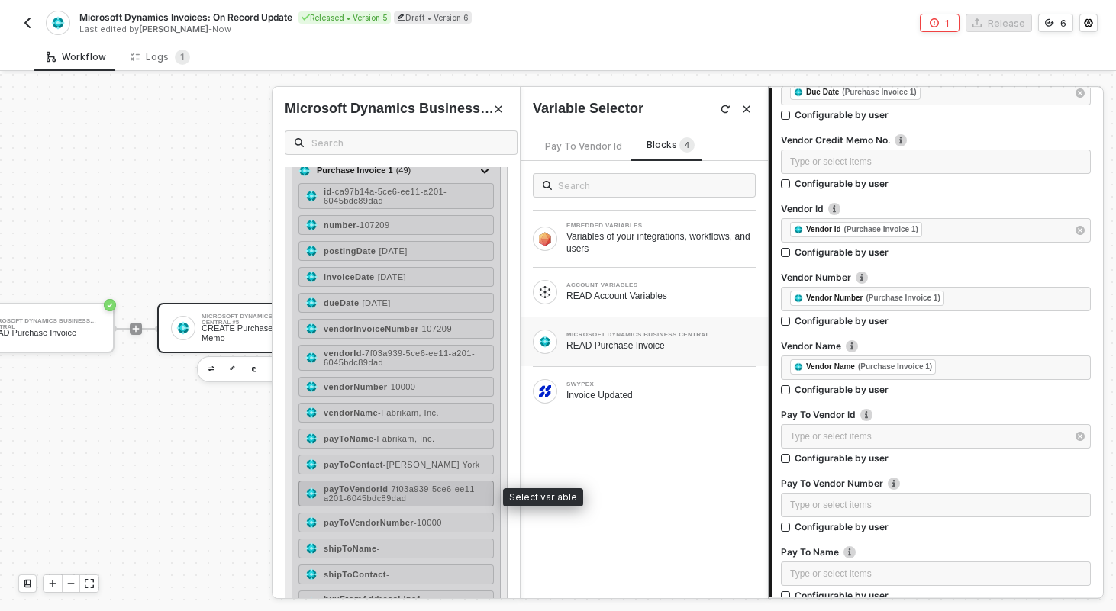
click at [388, 486] on strong "payToVendorId" at bounding box center [356, 489] width 64 height 9
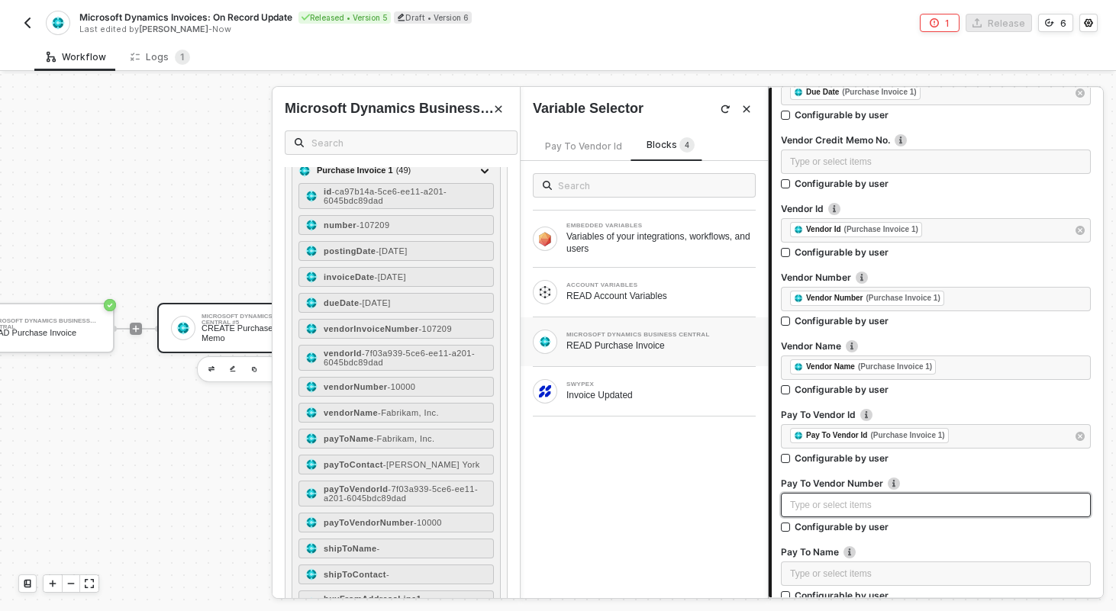
click at [798, 496] on div "Type or select items ﻿" at bounding box center [936, 505] width 310 height 24
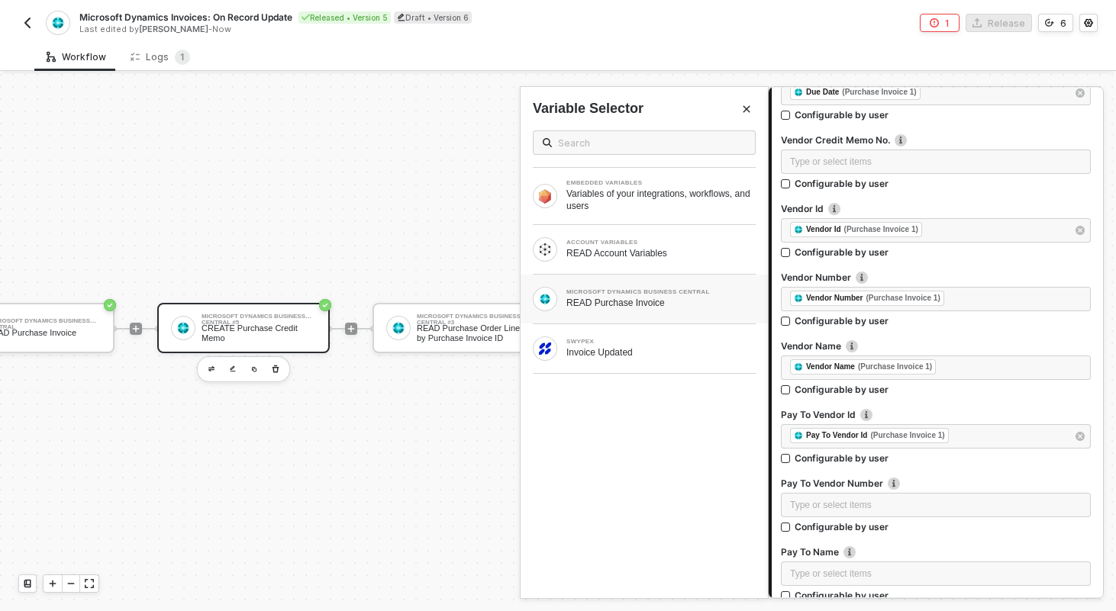
click at [650, 295] on div "MICROSOFT DYNAMICS BUSINESS CENTRAL" at bounding box center [660, 292] width 189 height 6
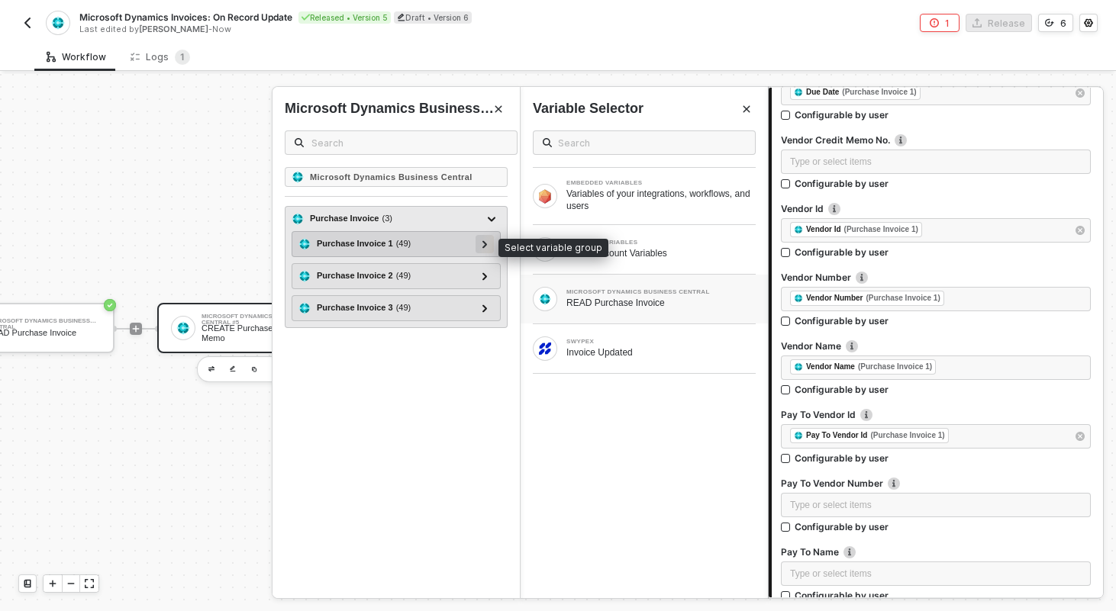
click at [481, 245] on div at bounding box center [485, 243] width 8 height 17
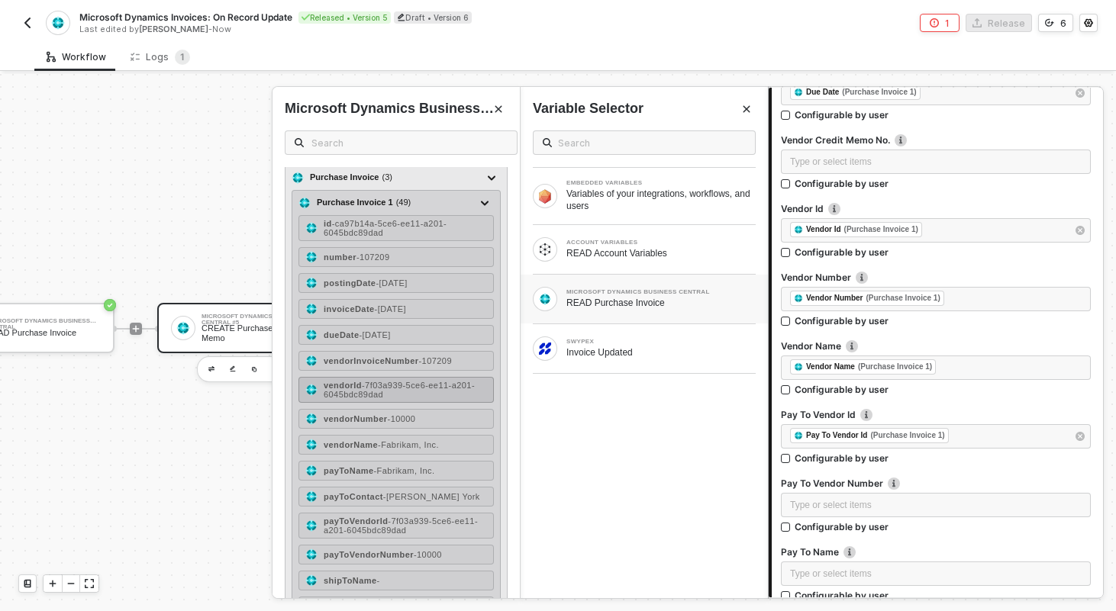
scroll to position [44, 0]
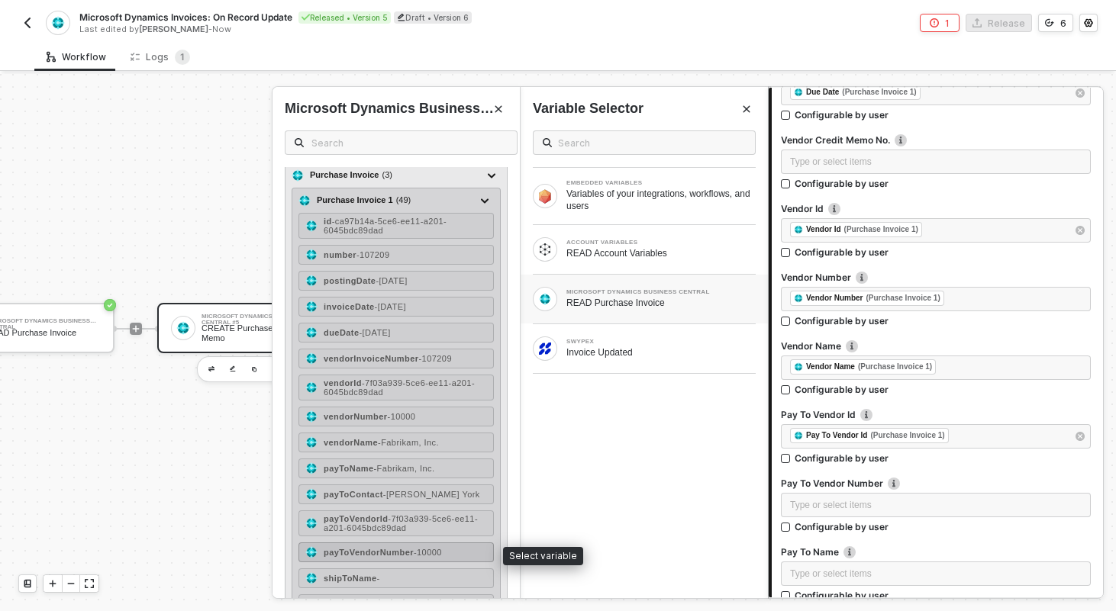
click at [424, 552] on span "- 10000" at bounding box center [428, 552] width 28 height 9
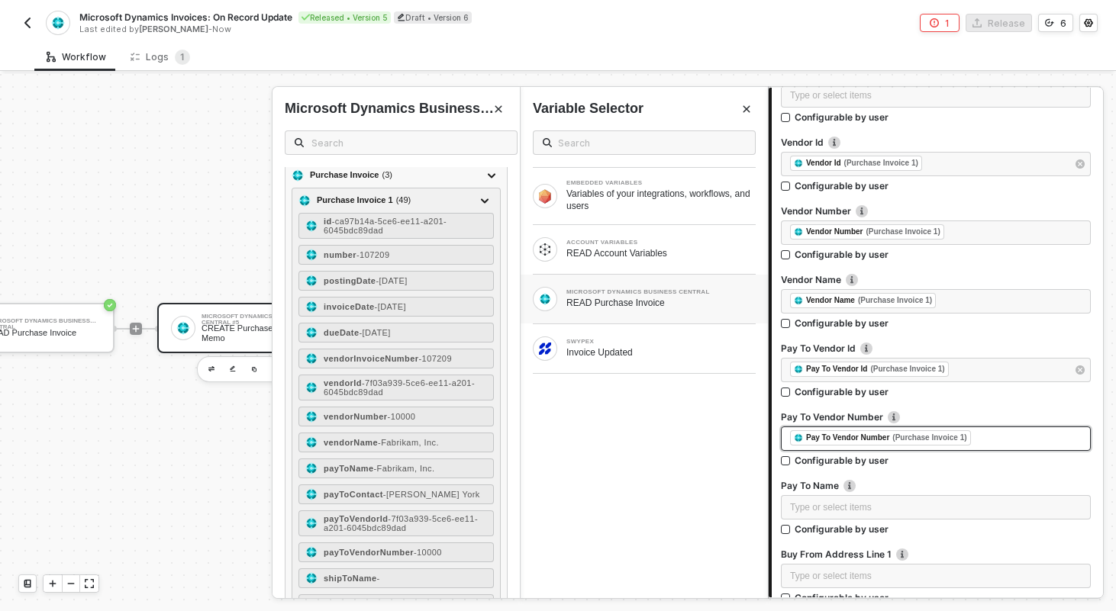
scroll to position [596, 0]
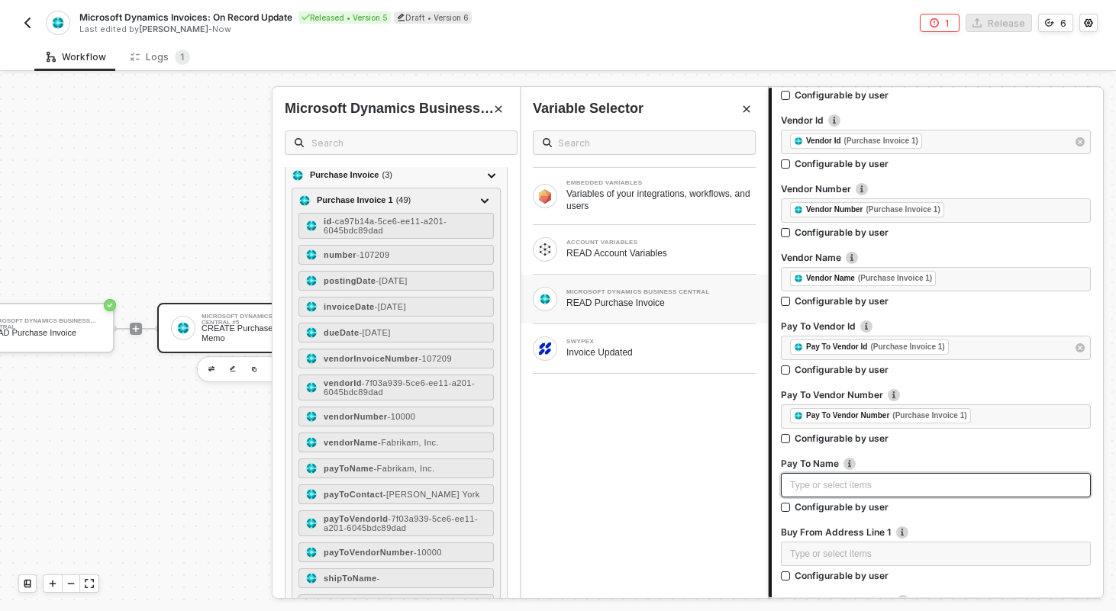
click at [816, 487] on div "Type or select items ﻿" at bounding box center [936, 486] width 292 height 15
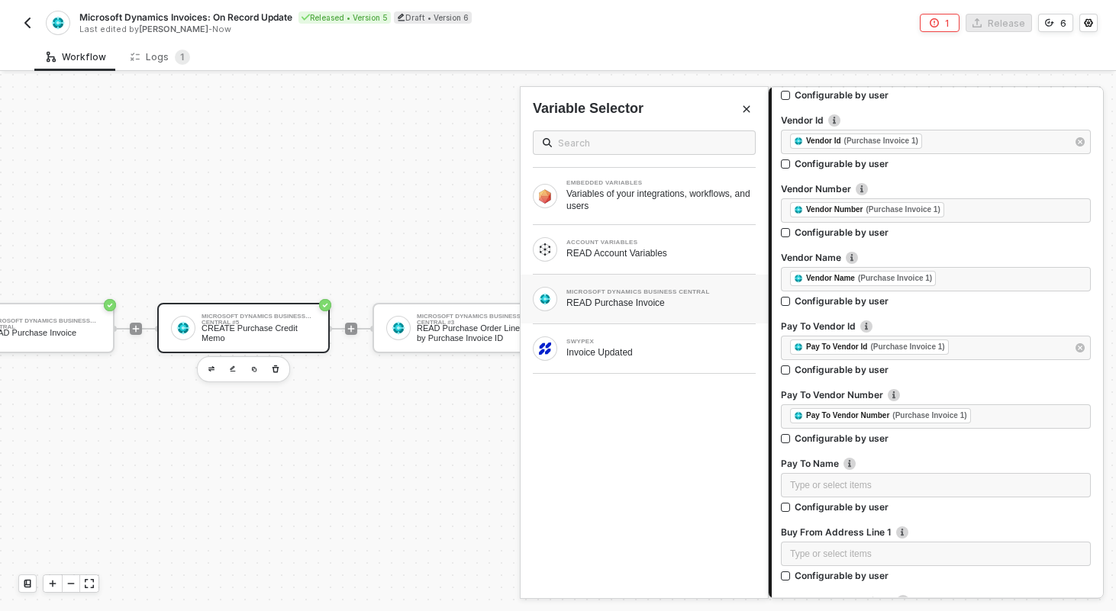
click at [627, 305] on div "READ Purchase Invoice" at bounding box center [660, 303] width 189 height 12
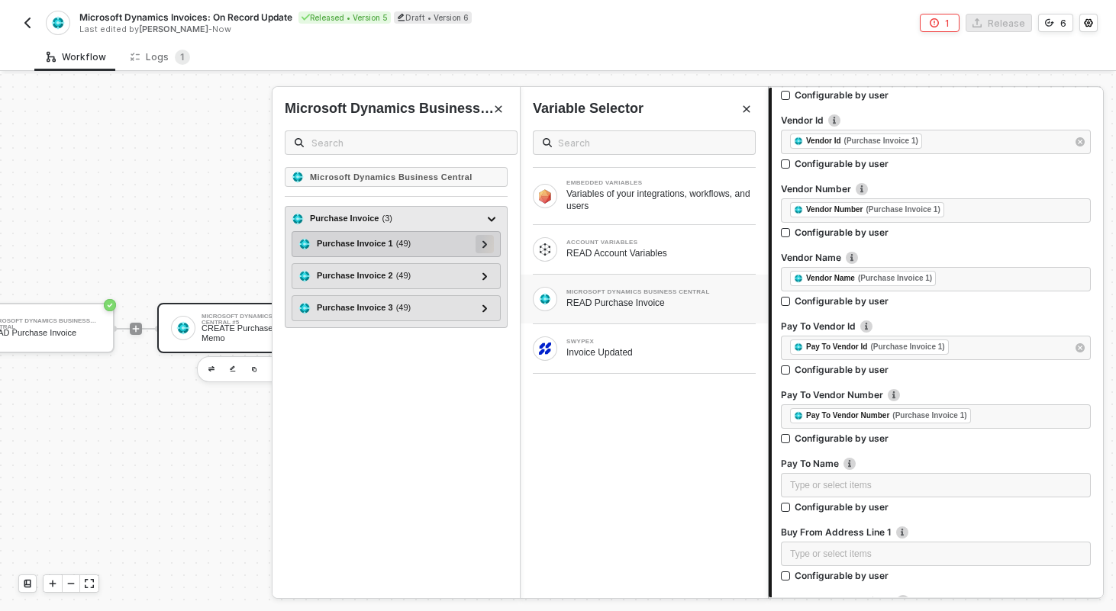
click at [486, 250] on div at bounding box center [485, 243] width 8 height 17
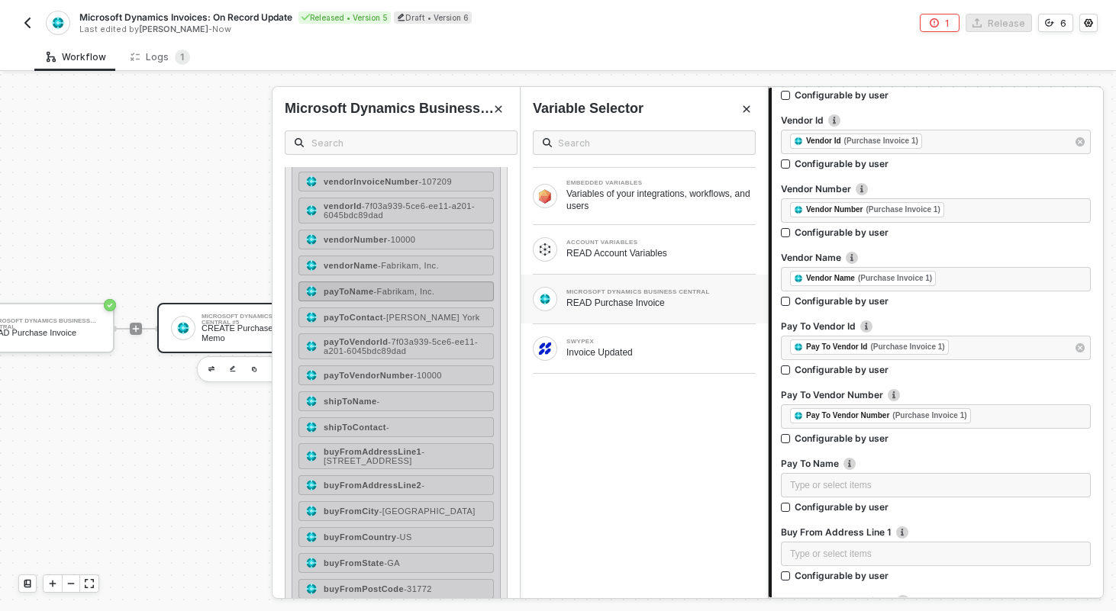
scroll to position [220, 0]
click at [374, 289] on strong "payToName" at bounding box center [349, 292] width 50 height 9
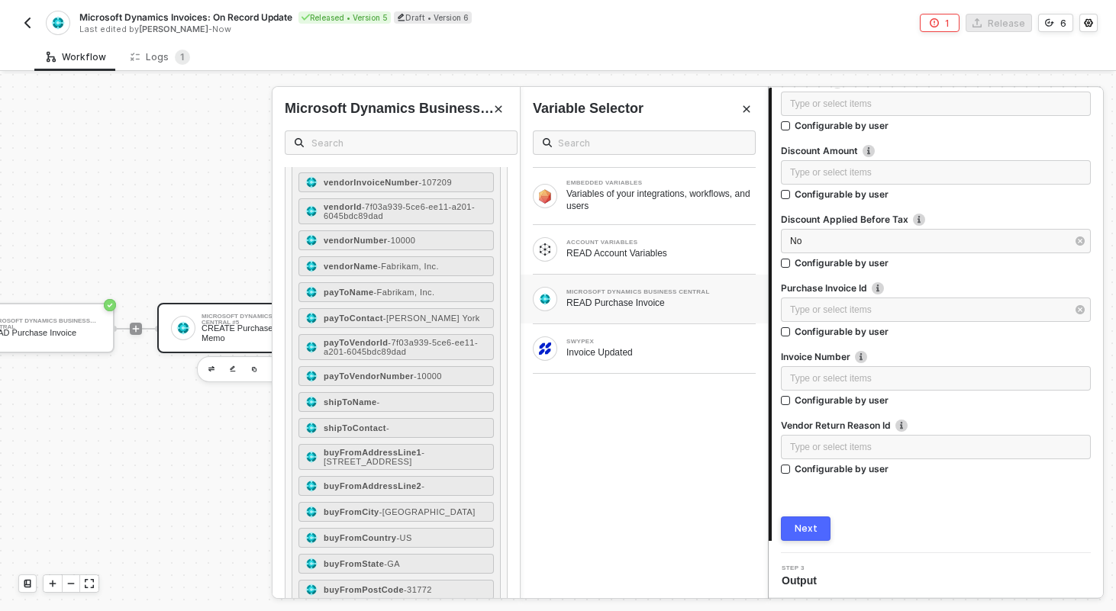
scroll to position [2286, 0]
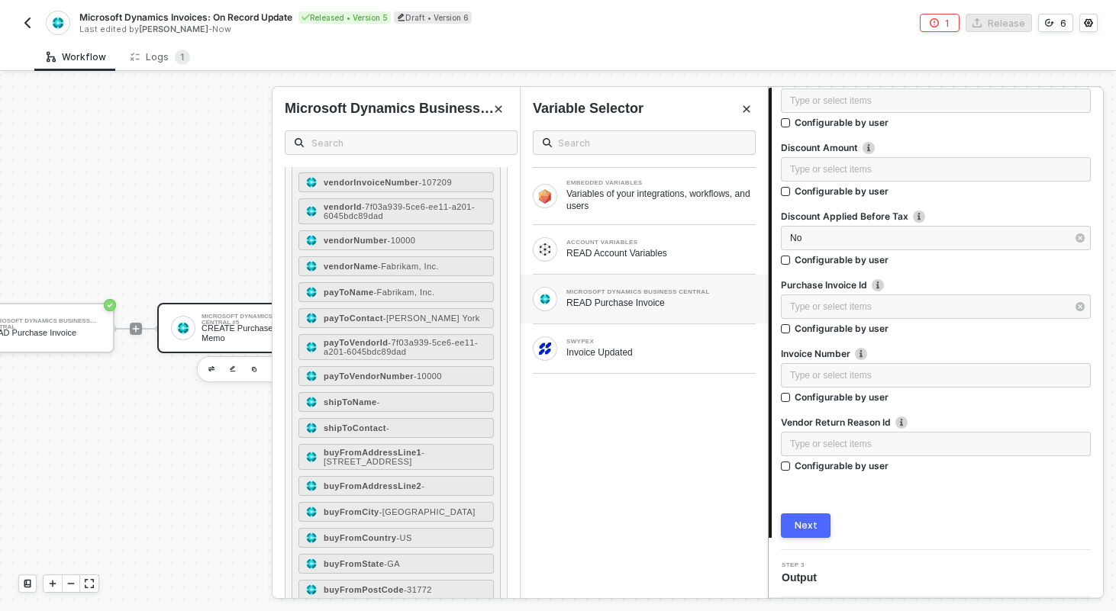
click at [801, 535] on button "Next" at bounding box center [806, 526] width 50 height 24
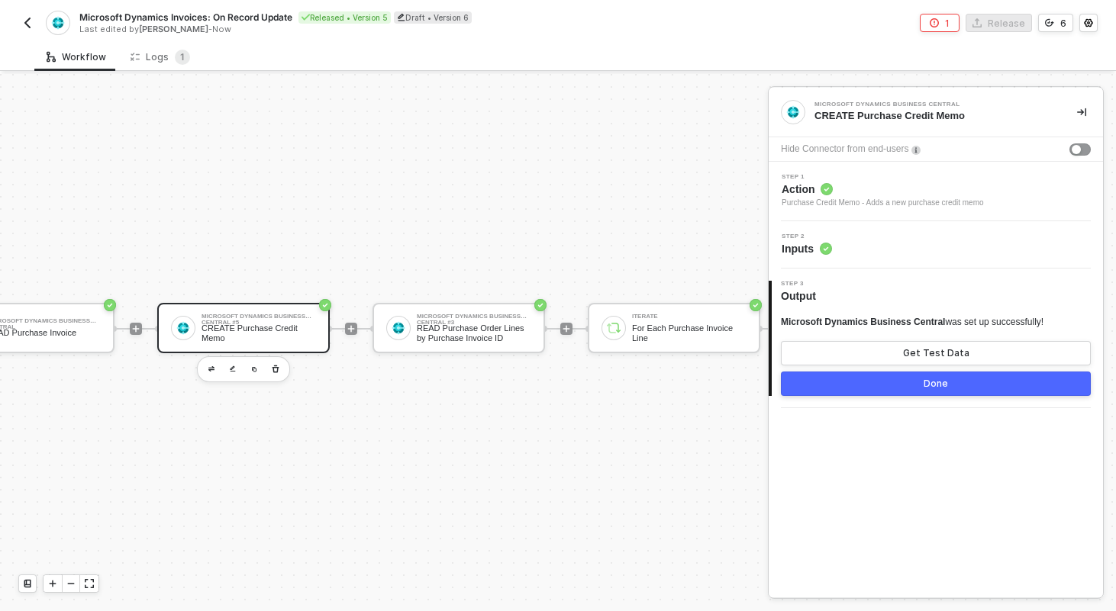
scroll to position [0, 0]
click at [879, 386] on button "Done" at bounding box center [936, 384] width 310 height 24
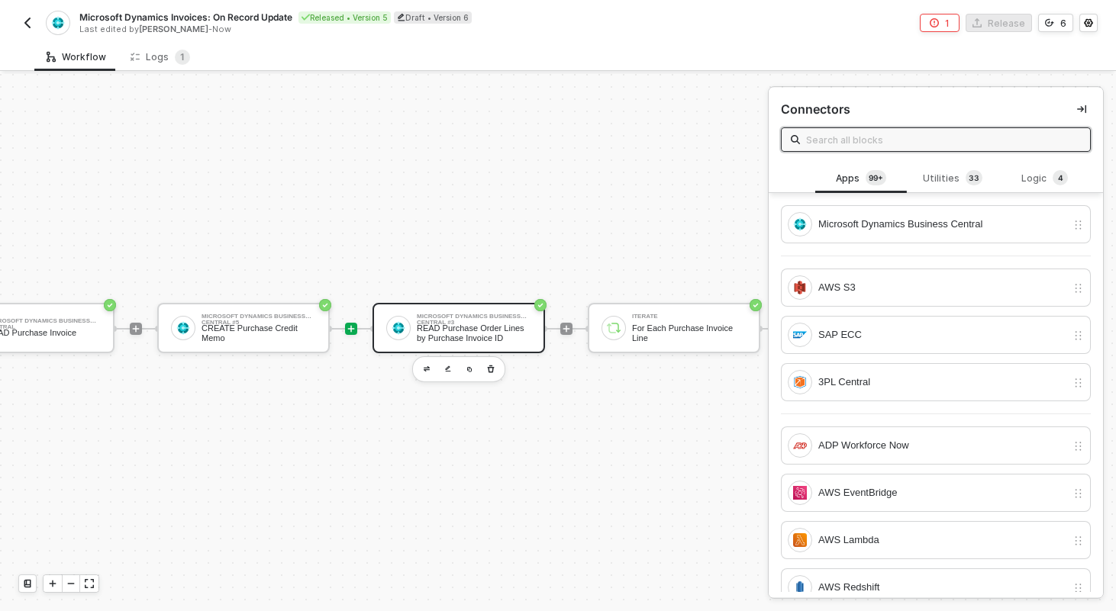
click at [488, 331] on div "READ Purchase Order Lines by Purchase Invoice ID" at bounding box center [474, 333] width 115 height 19
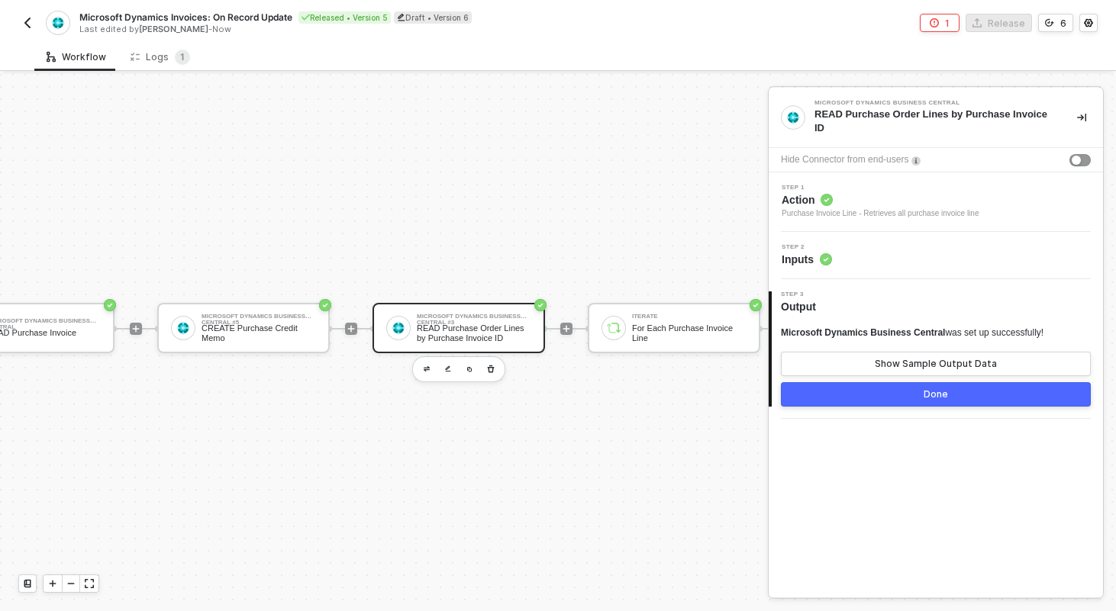
click at [876, 257] on div "Step 2 Inputs" at bounding box center [938, 255] width 331 height 23
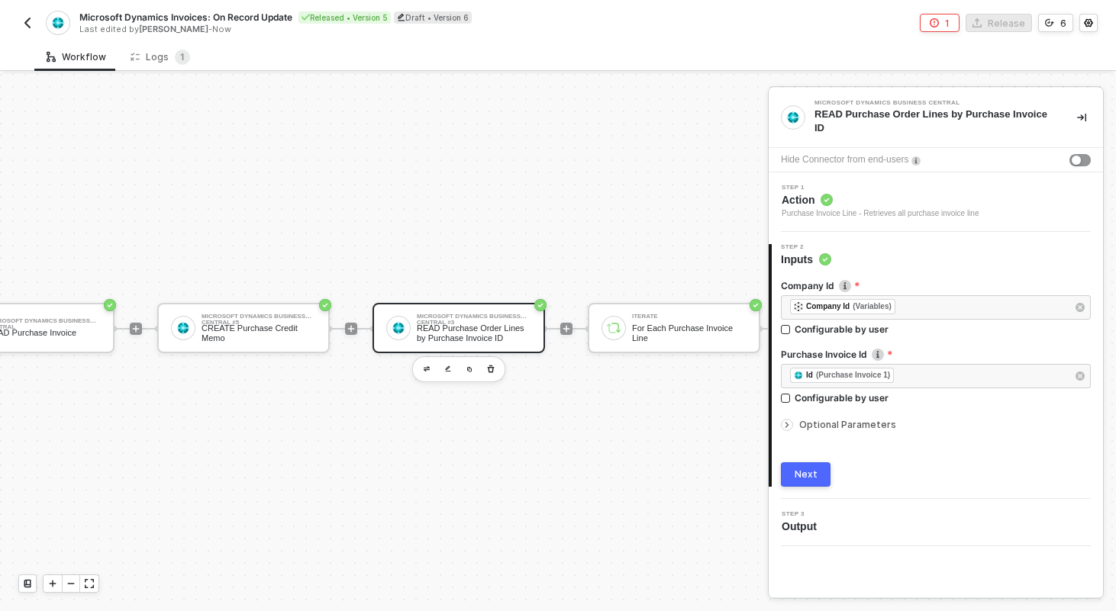
click at [830, 424] on span "Optional Parameters" at bounding box center [847, 424] width 97 height 11
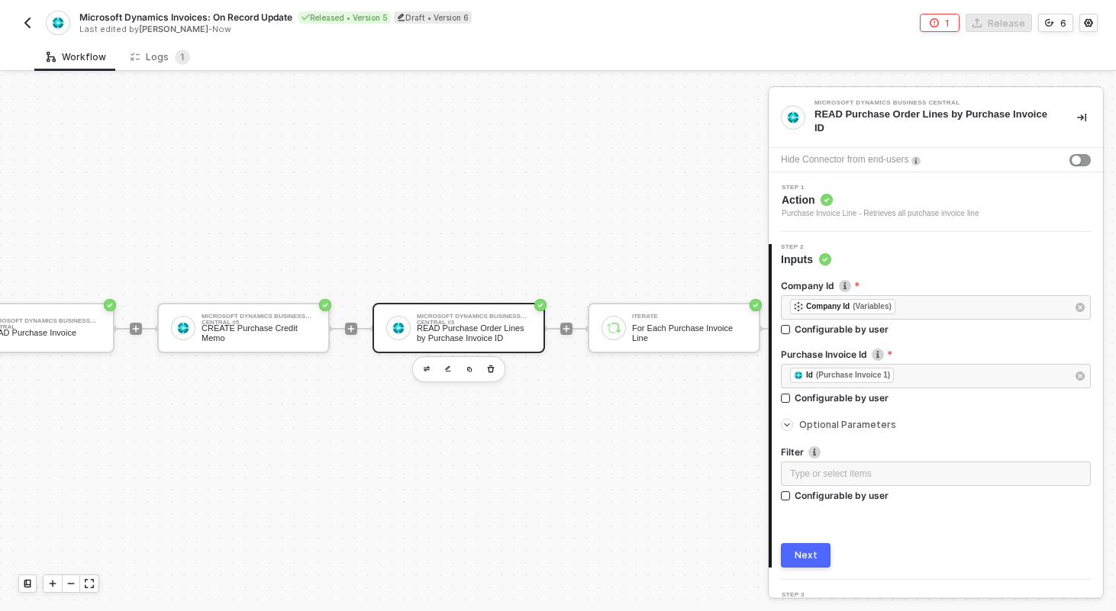
click at [830, 424] on span "Optional Parameters" at bounding box center [847, 424] width 97 height 11
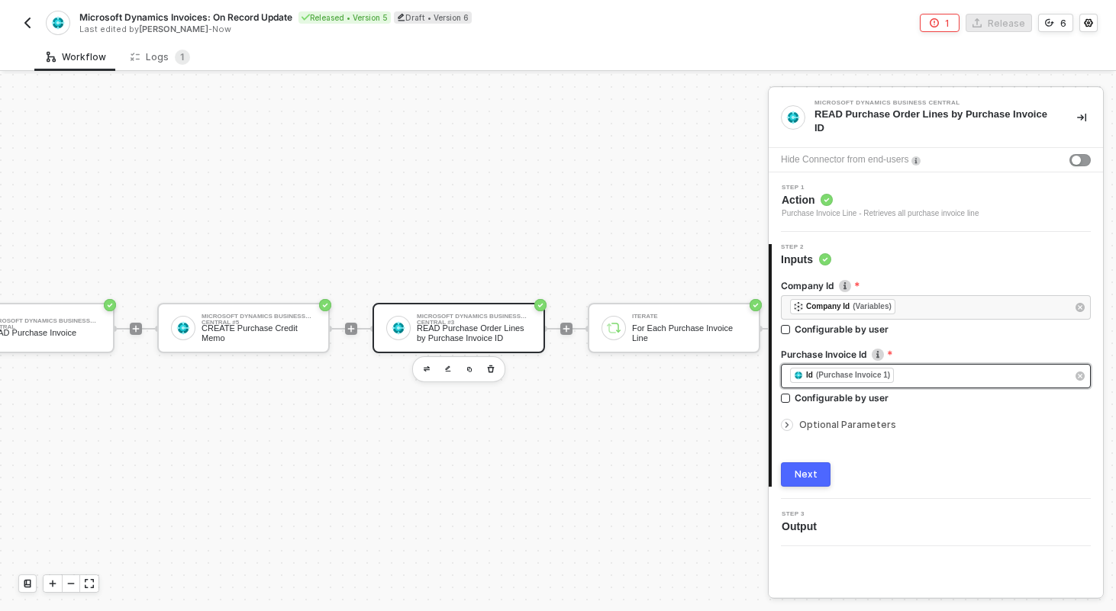
click at [924, 375] on div "﻿ ﻿ Id (Purchase Invoice 1) ﻿" at bounding box center [928, 376] width 276 height 17
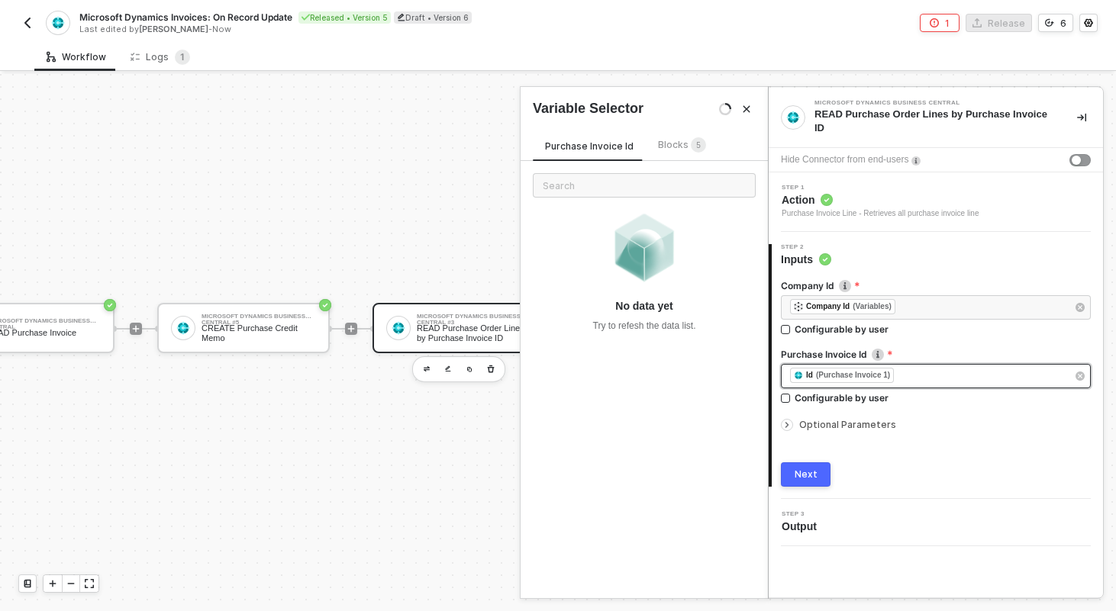
click at [924, 375] on div "﻿ ﻿ Id (Purchase Invoice 1) ﻿" at bounding box center [928, 376] width 276 height 17
click at [904, 381] on div "﻿ ﻿ Id (Purchase Invoice 1) ﻿" at bounding box center [928, 376] width 276 height 17
click at [856, 382] on div "Type or select items ﻿" at bounding box center [928, 376] width 276 height 15
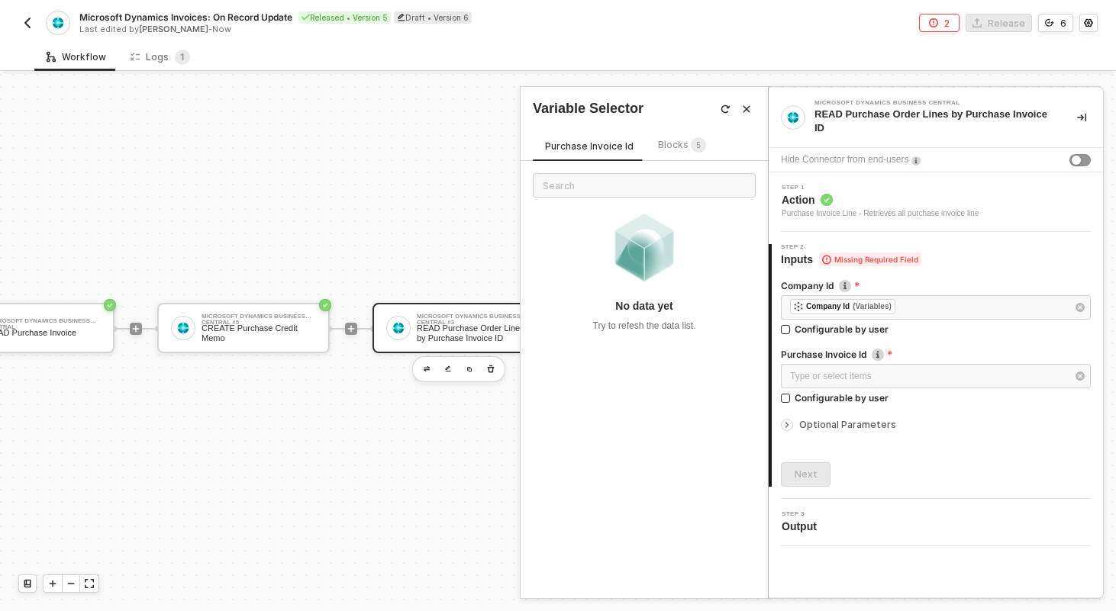
click at [678, 153] on div "Blocks 5" at bounding box center [682, 145] width 48 height 17
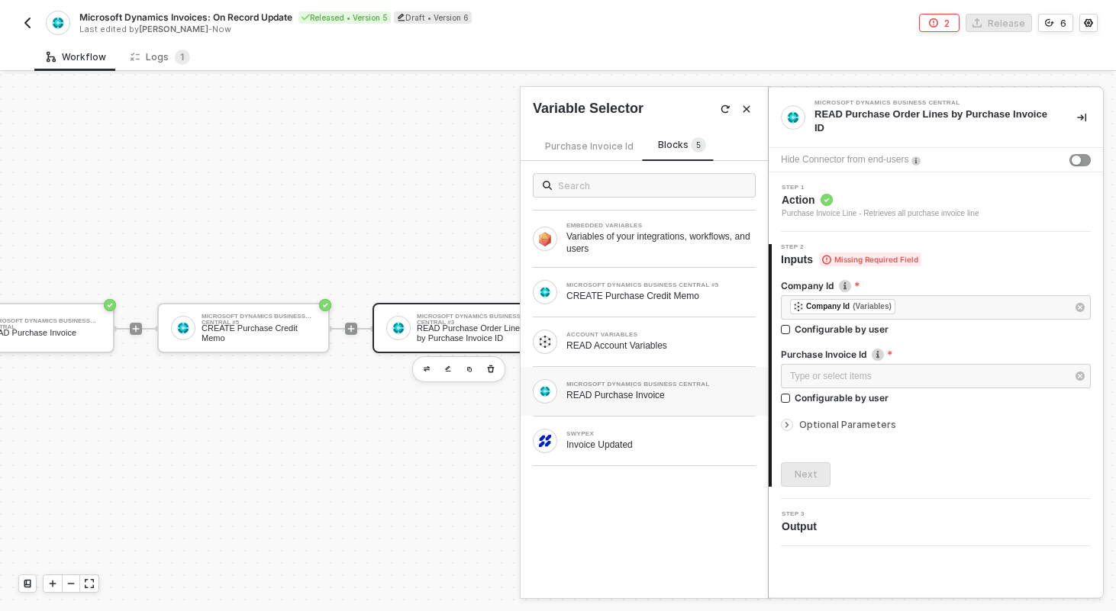
click at [596, 389] on div "READ Purchase Invoice" at bounding box center [660, 395] width 189 height 12
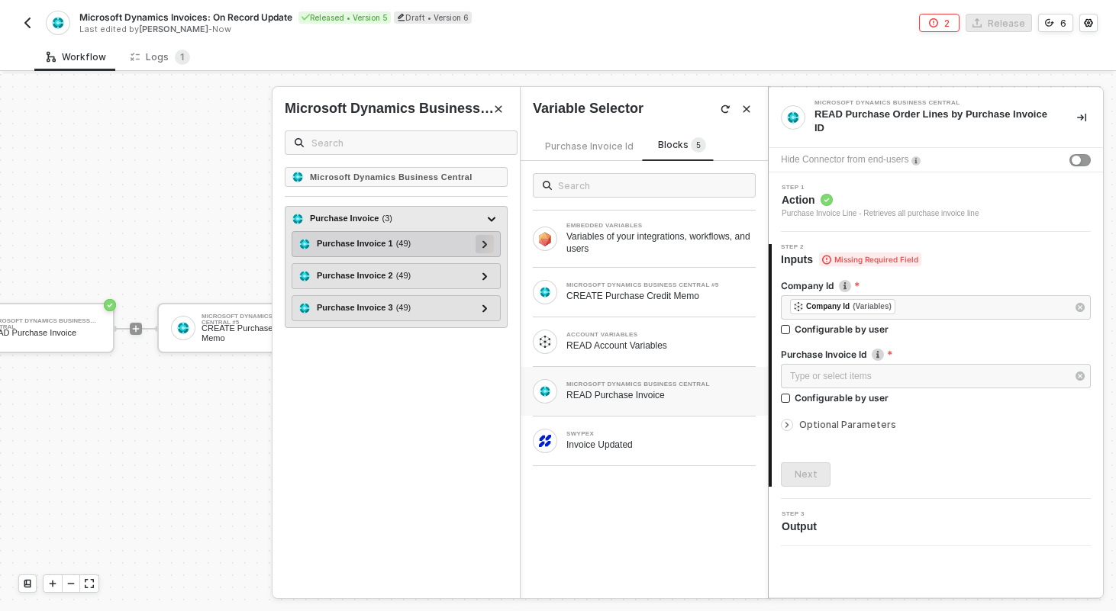
click at [482, 249] on div at bounding box center [485, 243] width 8 height 17
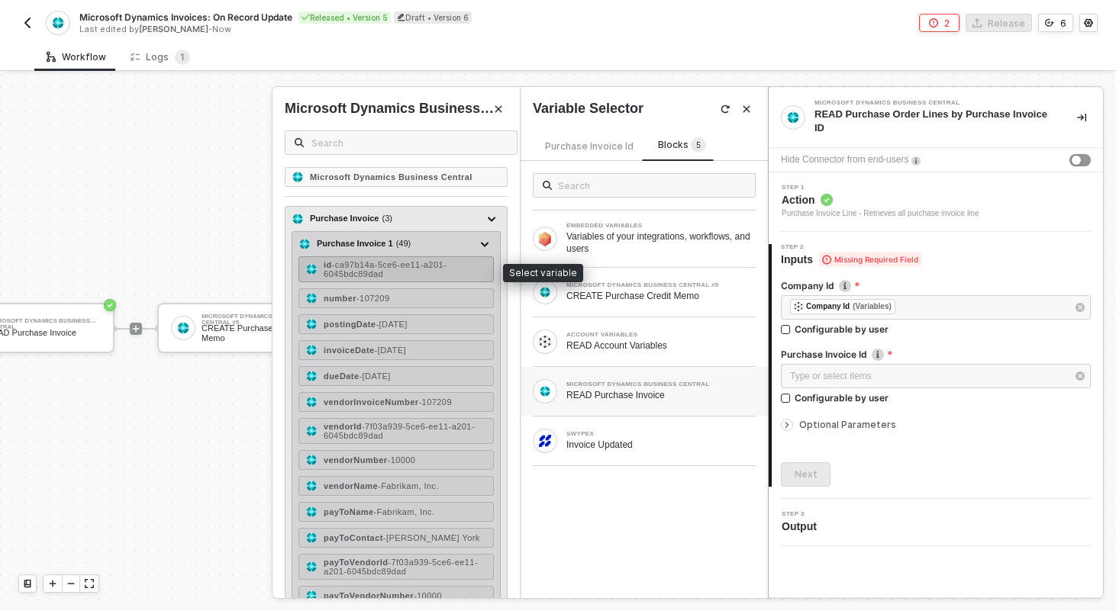
click at [368, 266] on span "- ca97b14a-5ce6-ee11-a201-6045bdc89dad" at bounding box center [385, 269] width 123 height 18
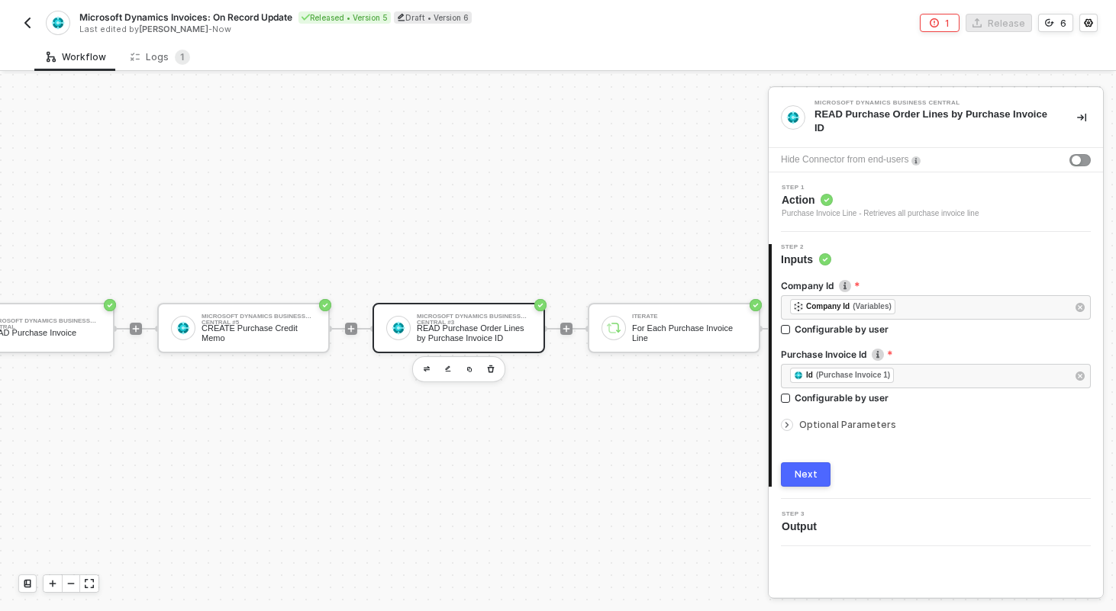
click at [806, 478] on div "Next" at bounding box center [806, 475] width 23 height 12
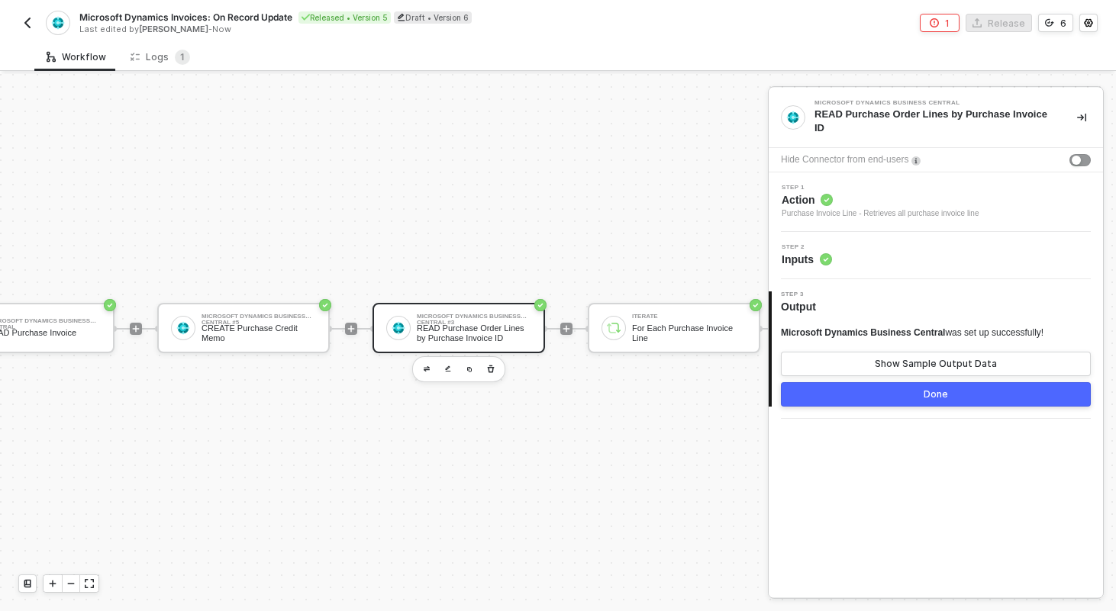
click at [868, 398] on button "Done" at bounding box center [936, 394] width 310 height 24
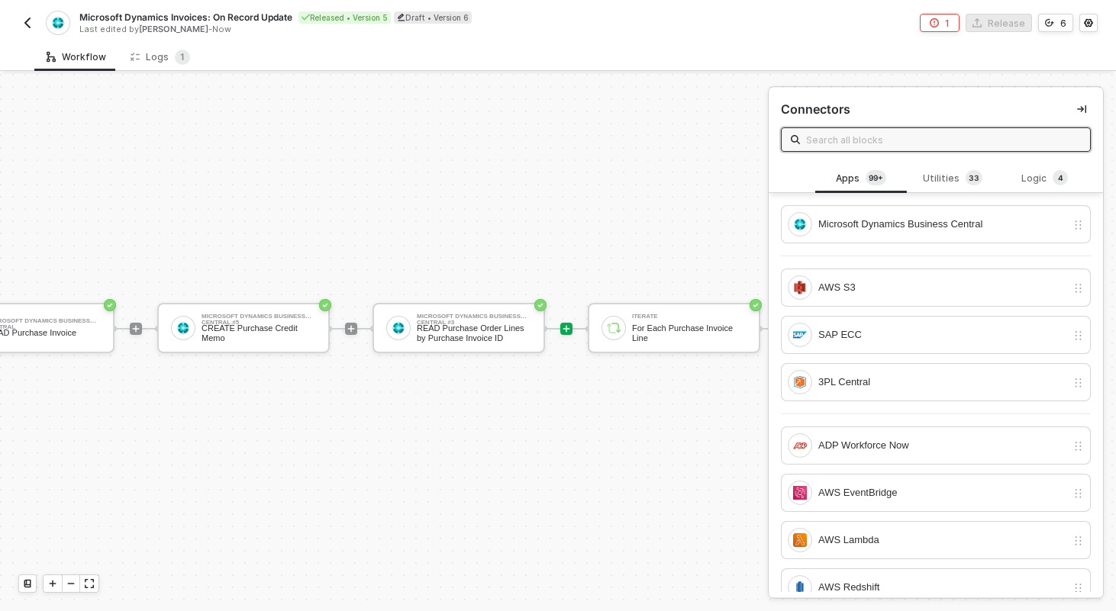
click at [658, 514] on div "TRIGGER Swypex Invoice Updated Account Variables READ Account Variables Microso…" at bounding box center [345, 329] width 1705 height 566
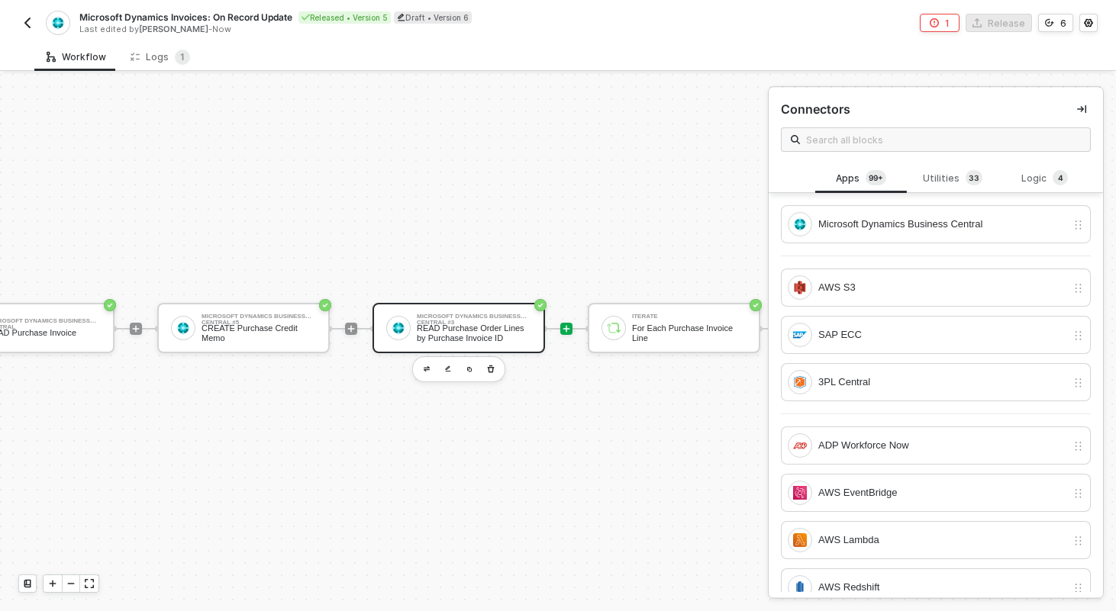
click at [510, 325] on div "READ Purchase Order Lines by Purchase Invoice ID" at bounding box center [474, 333] width 115 height 19
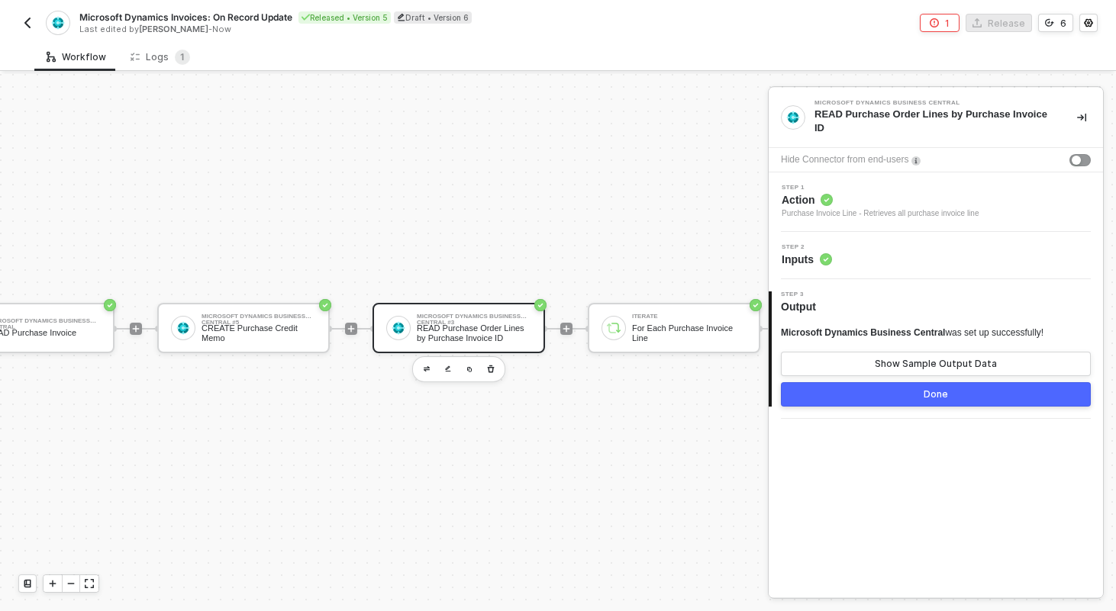
click at [846, 267] on div "Step 2 Inputs" at bounding box center [936, 255] width 334 height 47
click at [863, 246] on div "Step 2 Inputs" at bounding box center [938, 255] width 331 height 23
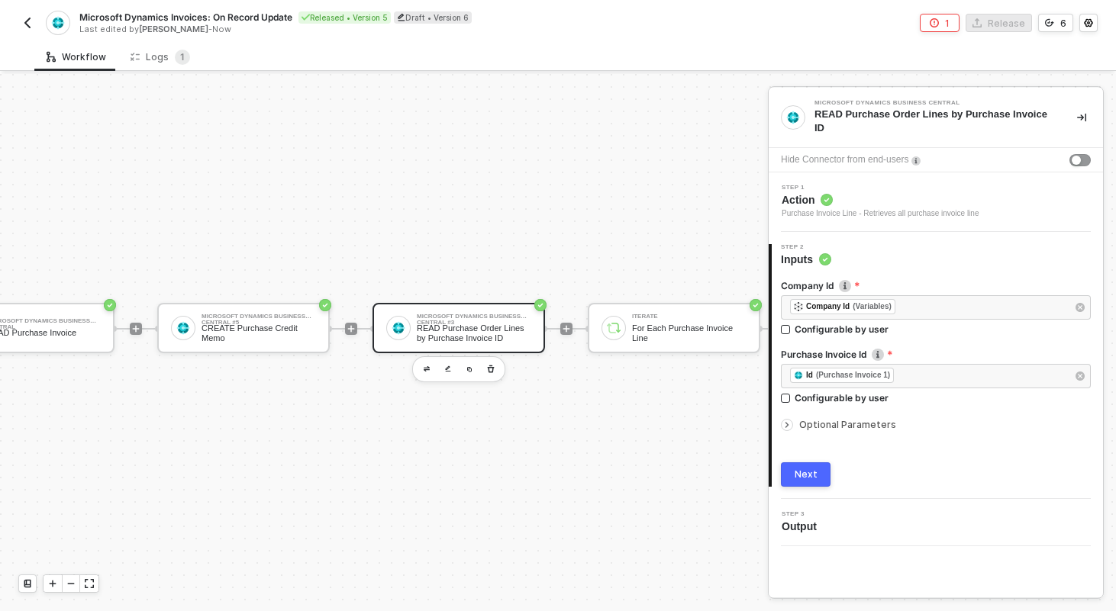
click at [819, 424] on span "Optional Parameters" at bounding box center [847, 424] width 97 height 11
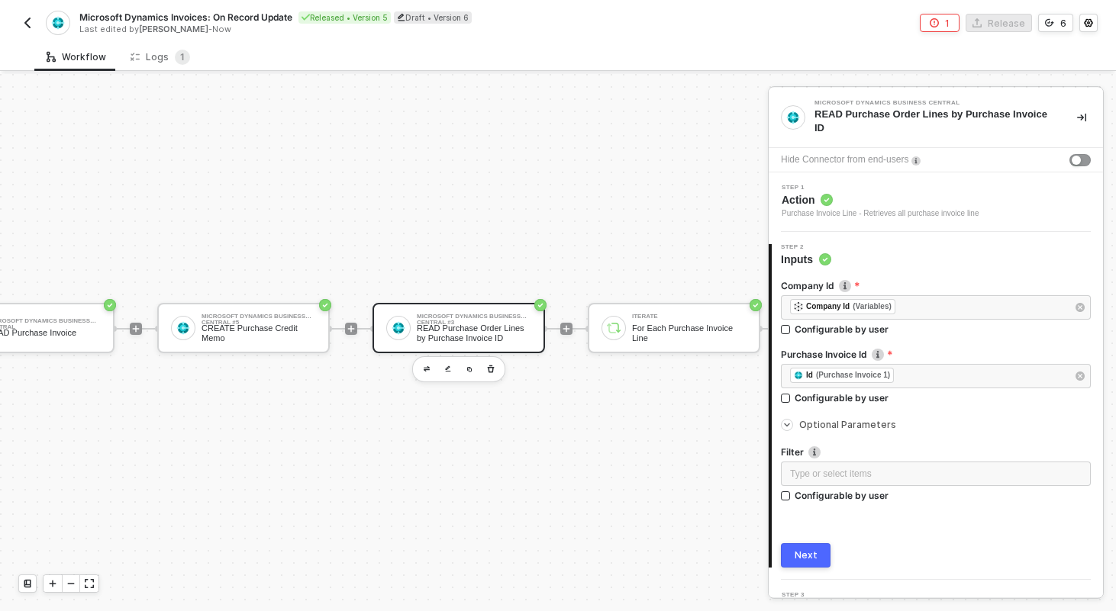
click at [821, 427] on span "Optional Parameters" at bounding box center [847, 424] width 97 height 11
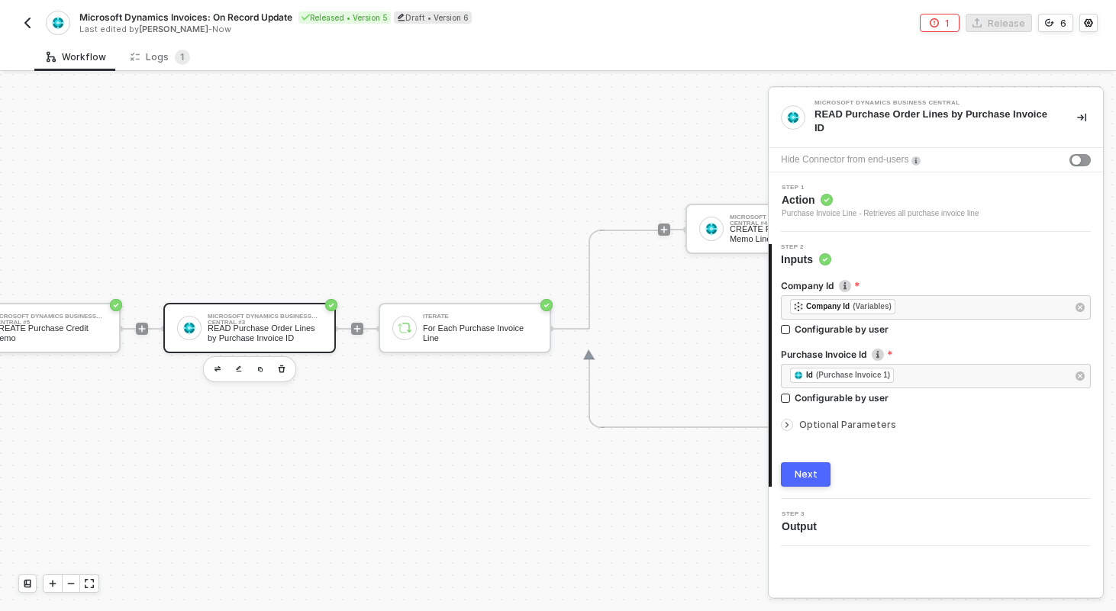
scroll to position [28, 718]
click at [474, 342] on div "Iterate For Each Purchase Invoice Line" at bounding box center [463, 328] width 173 height 50
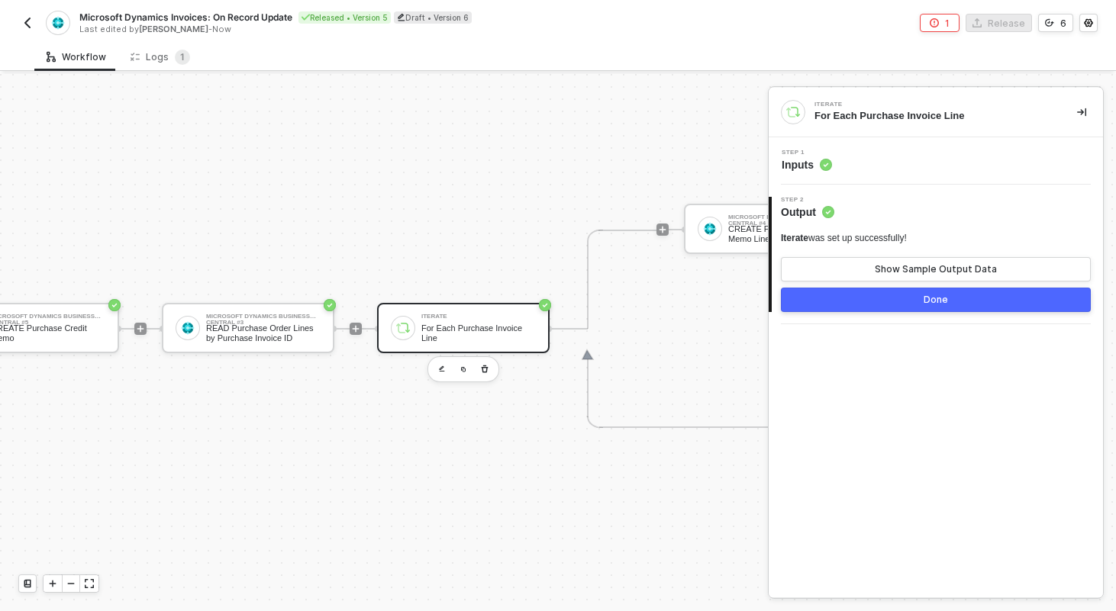
click at [884, 150] on div "Step 1 Inputs" at bounding box center [938, 161] width 331 height 23
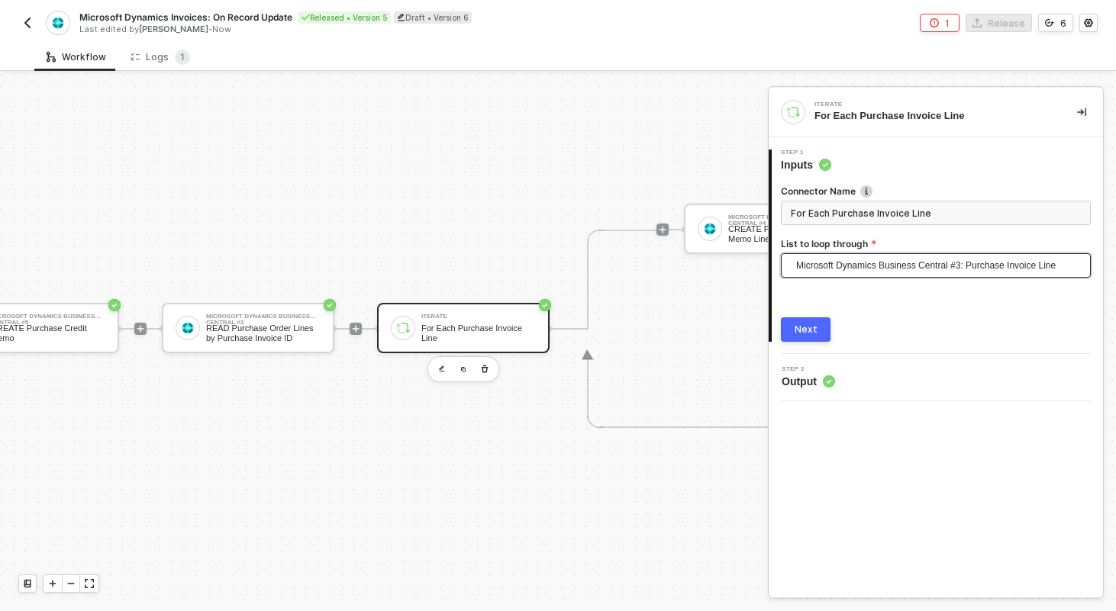
click at [886, 269] on span "Microsoft Dynamics Business Central #3: Purchase Invoice Line" at bounding box center [938, 265] width 285 height 23
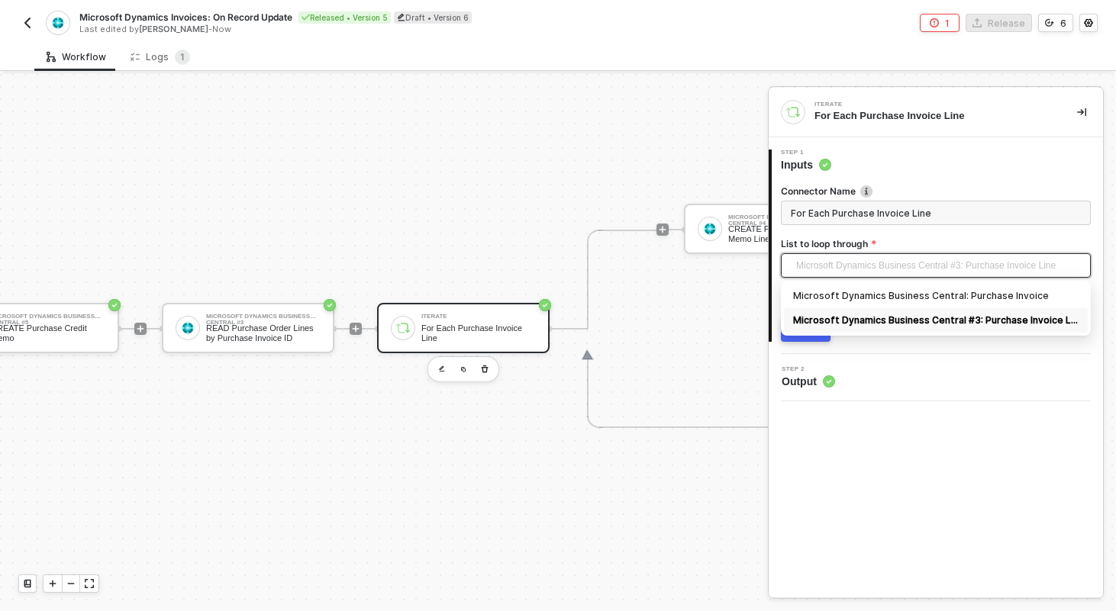
click at [940, 427] on div "Iterate For Each Purchase Invoice Line 1 Step 1 Inputs Connector Name For Each …" at bounding box center [936, 343] width 334 height 510
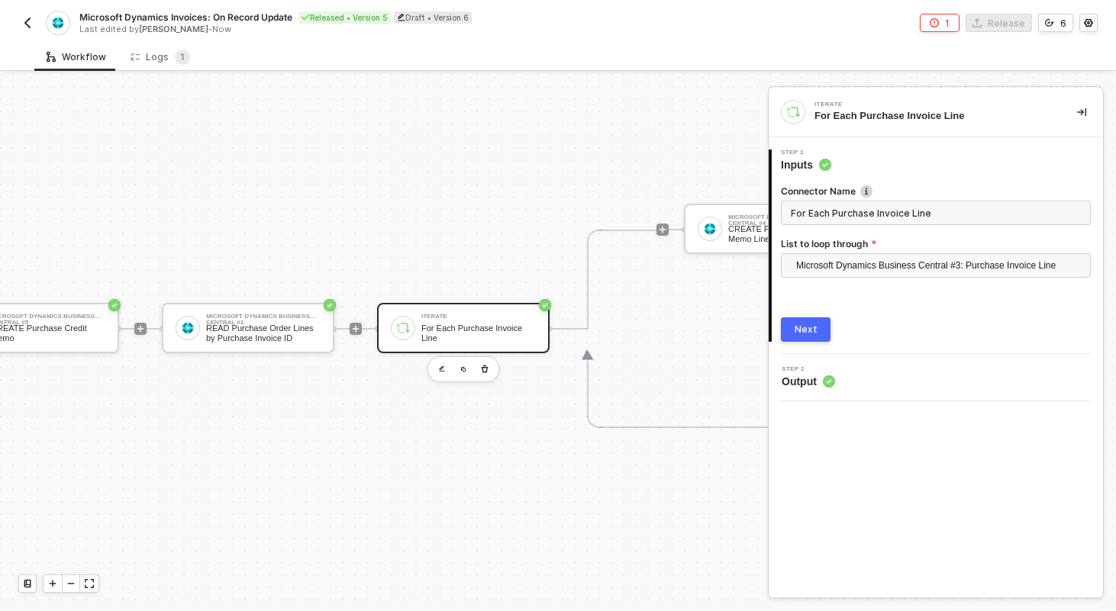
click at [522, 171] on div "TRIGGER Swypex Invoice Updated Account Variables READ Account Variables Microso…" at bounding box center [134, 329] width 1705 height 566
click at [1083, 113] on icon "icon-collapse-right" at bounding box center [1081, 112] width 9 height 9
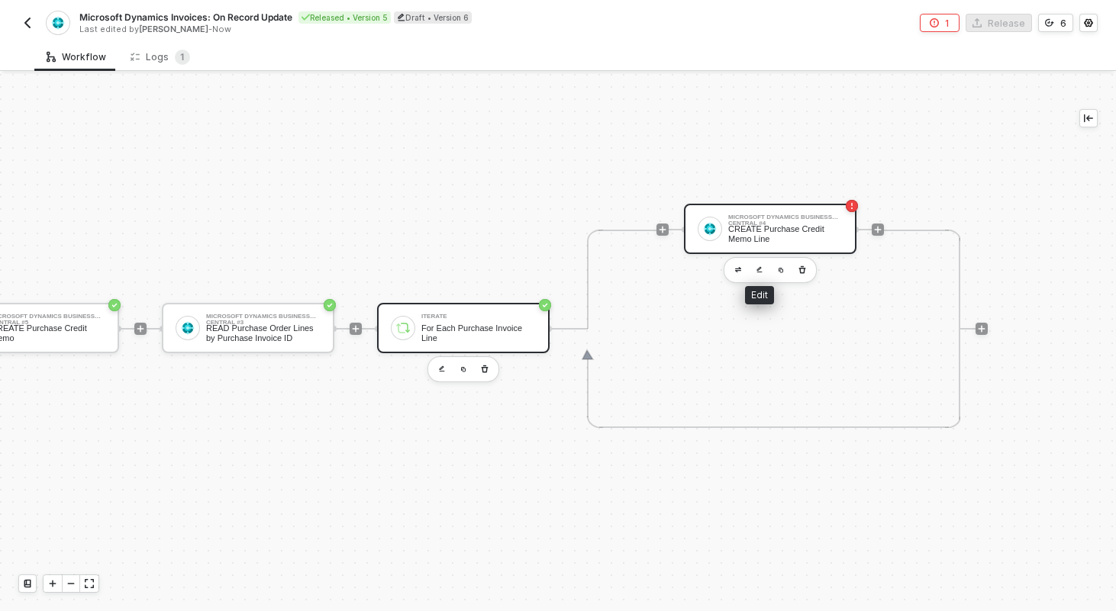
click at [763, 238] on div "CREATE Purchase Credit Memo Line" at bounding box center [785, 233] width 115 height 19
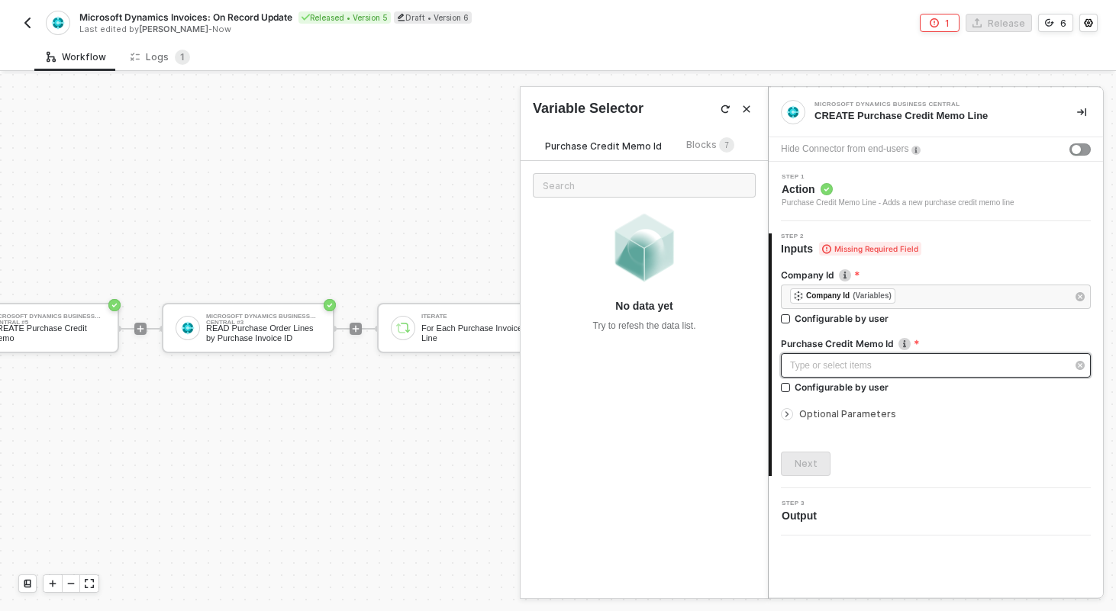
click at [825, 373] on div "Type or select items ﻿" at bounding box center [936, 365] width 310 height 24
click at [708, 147] on span "Blocks 7" at bounding box center [710, 144] width 48 height 11
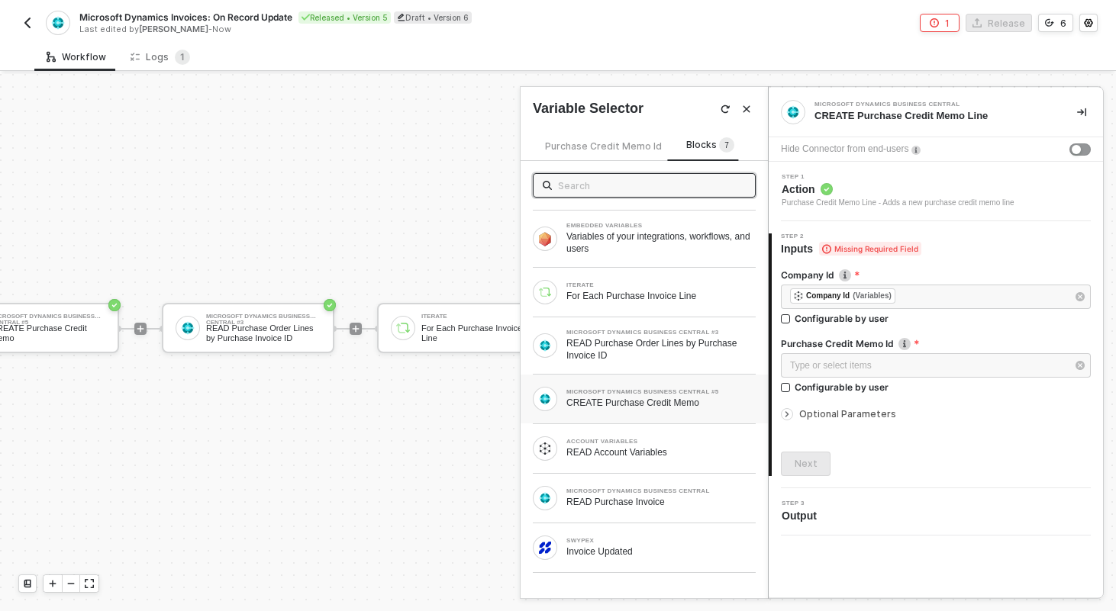
click at [623, 405] on div "CREATE Purchase Credit Memo" at bounding box center [660, 403] width 189 height 12
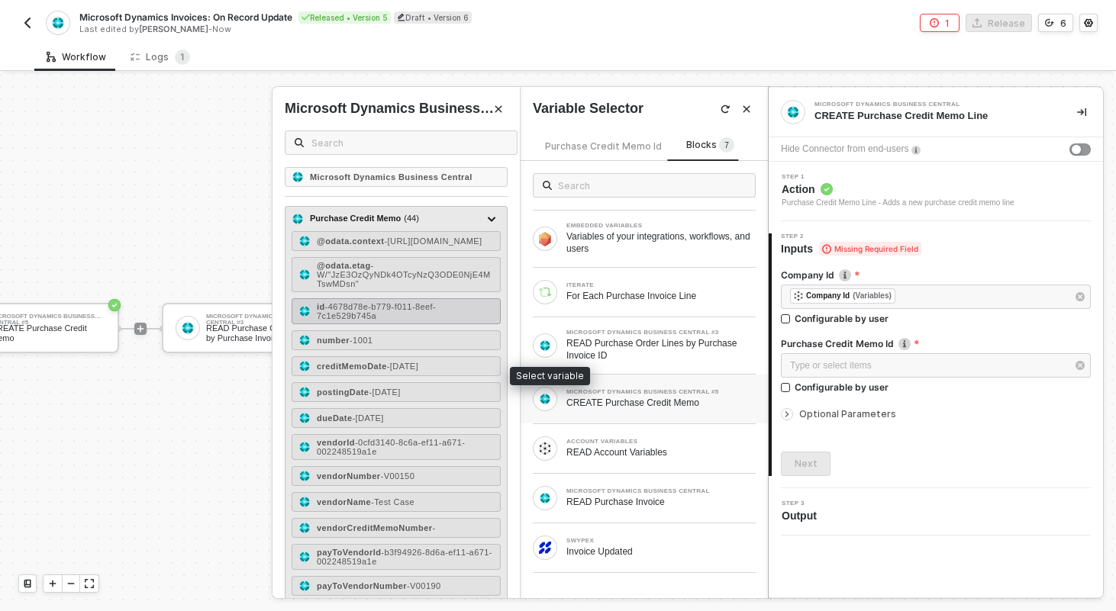
click at [376, 321] on span "- 4678d78e-b779-f011-8eef-7c1e529b745a" at bounding box center [376, 311] width 119 height 18
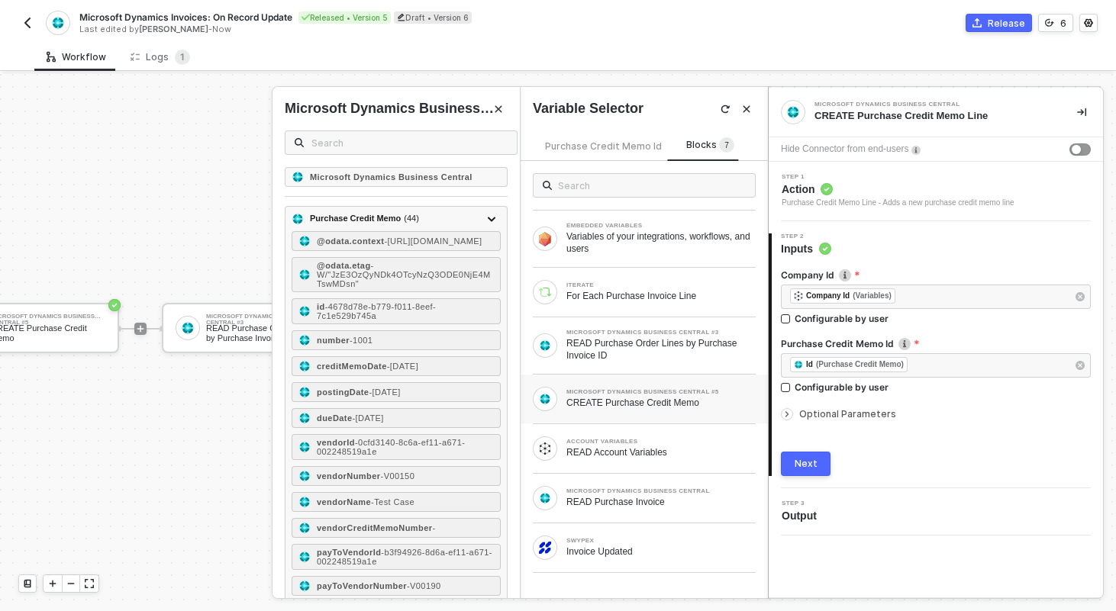
click at [808, 413] on span "Optional Parameters" at bounding box center [847, 413] width 97 height 11
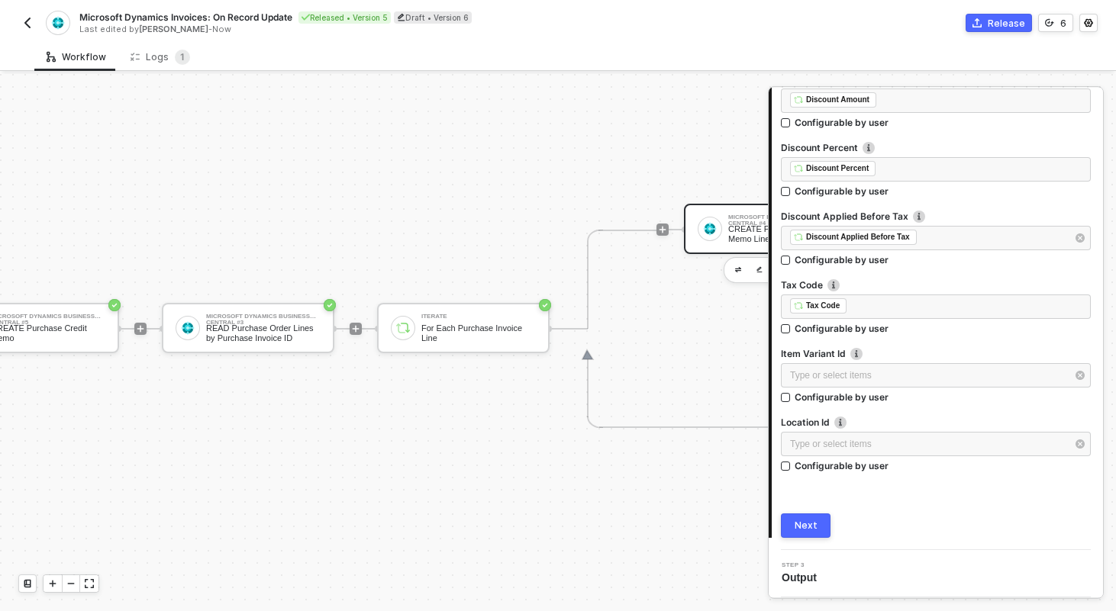
scroll to position [534, 0]
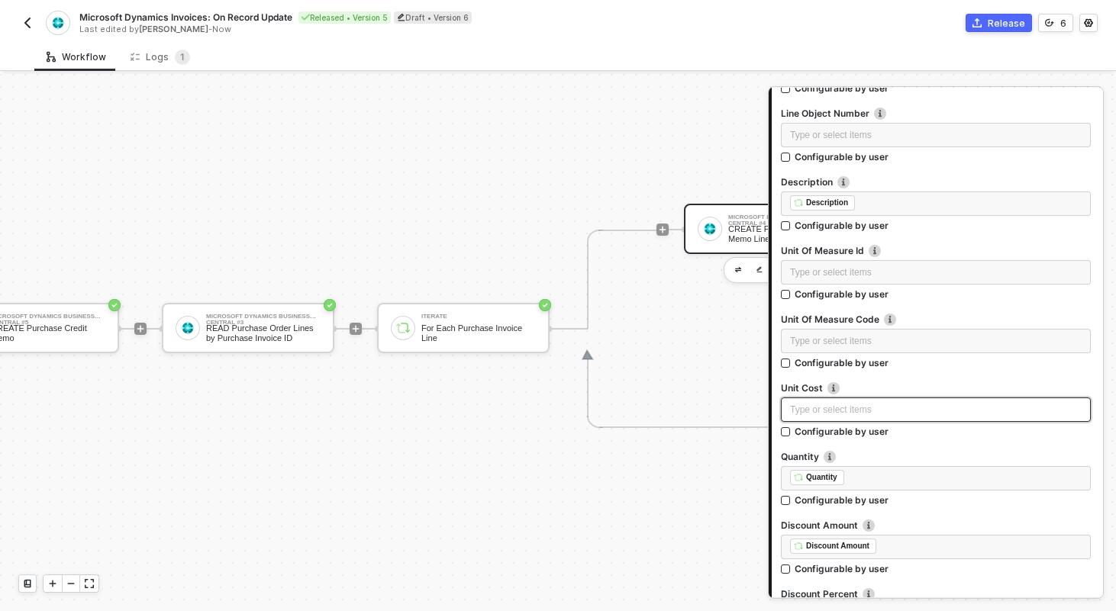
click at [809, 408] on div "Type or select items ﻿" at bounding box center [936, 410] width 292 height 15
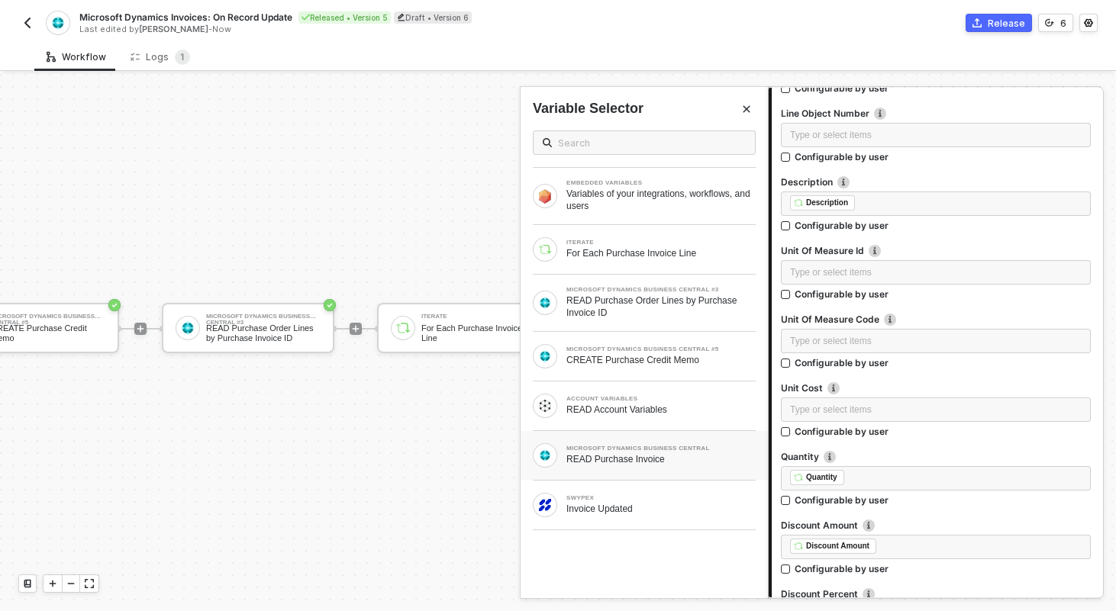
click at [644, 453] on div "MICROSOFT DYNAMICS BUSINESS CENTRAL READ Purchase Invoice" at bounding box center [660, 456] width 189 height 20
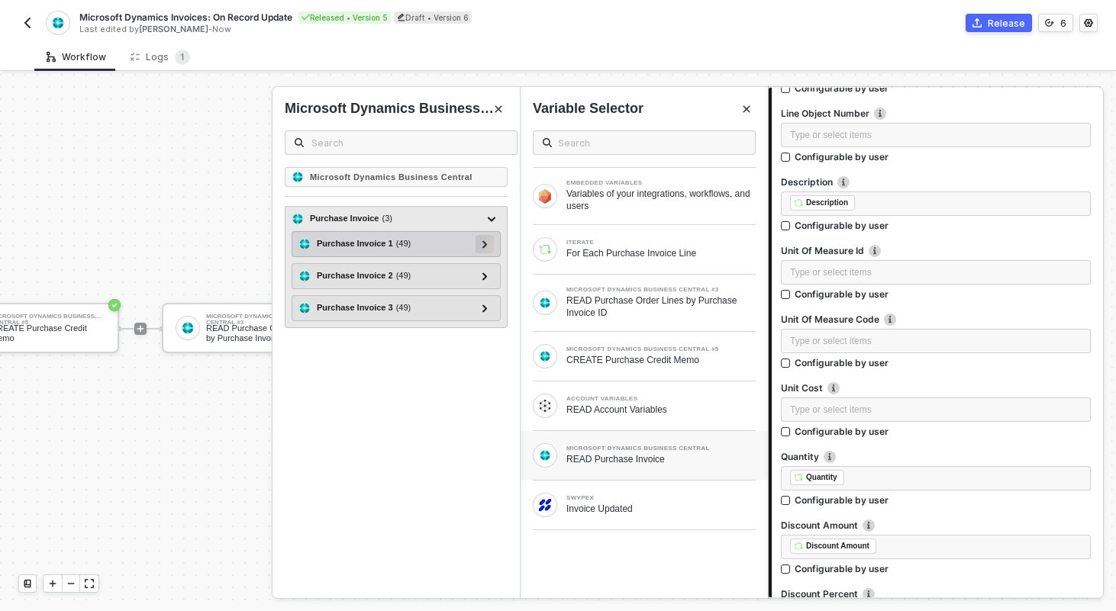
click at [485, 248] on div at bounding box center [485, 243] width 8 height 17
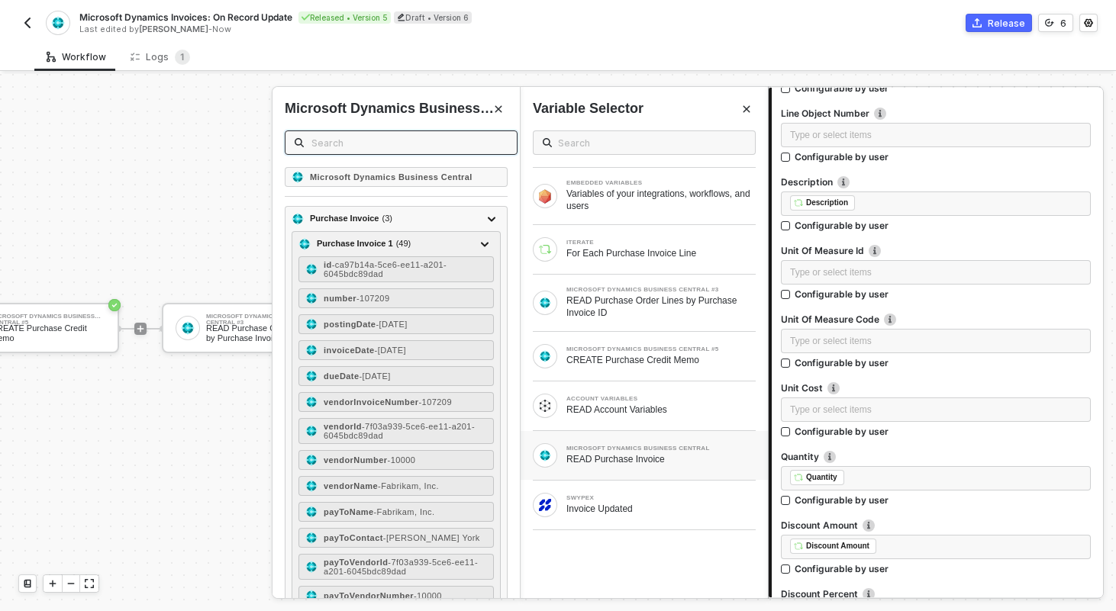
click at [388, 143] on input "text" at bounding box center [409, 142] width 196 height 17
type input "cost"
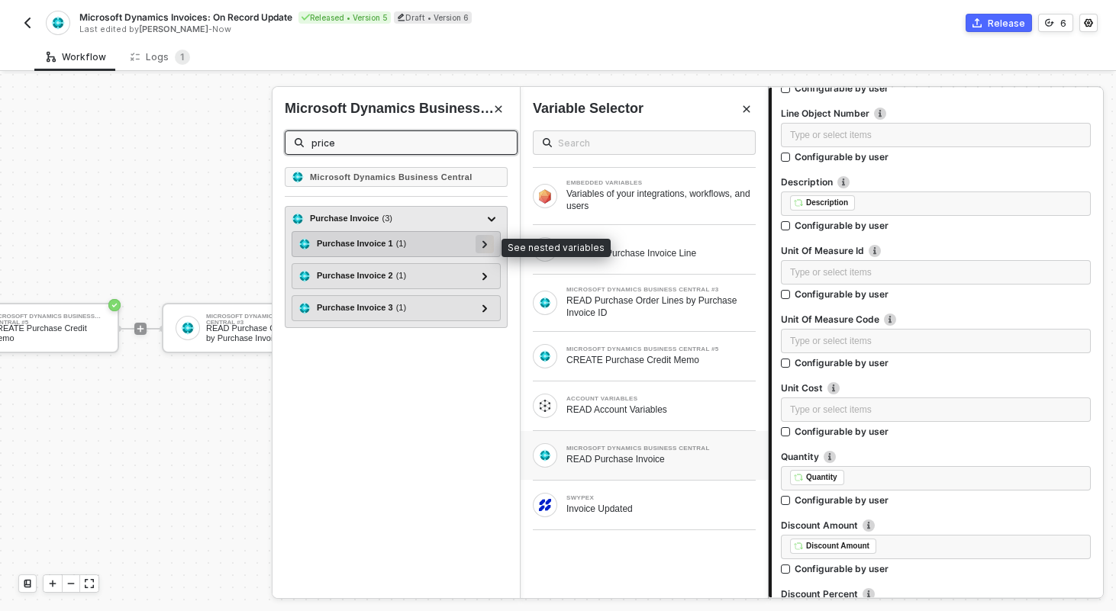
type input "price"
click at [483, 240] on icon at bounding box center [484, 244] width 5 height 8
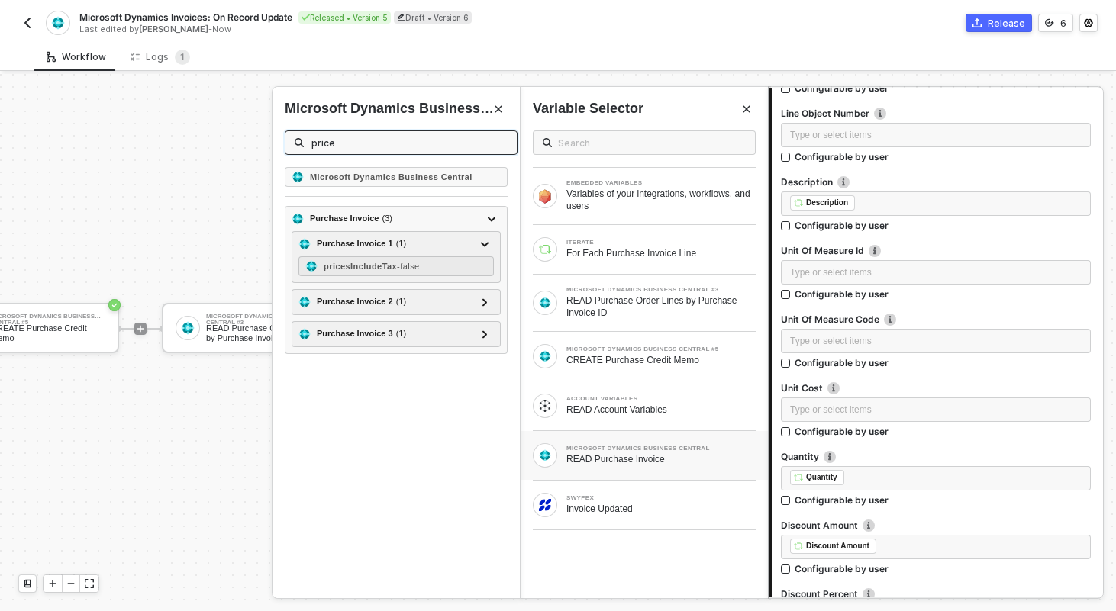
click at [405, 149] on input "price" at bounding box center [409, 142] width 196 height 17
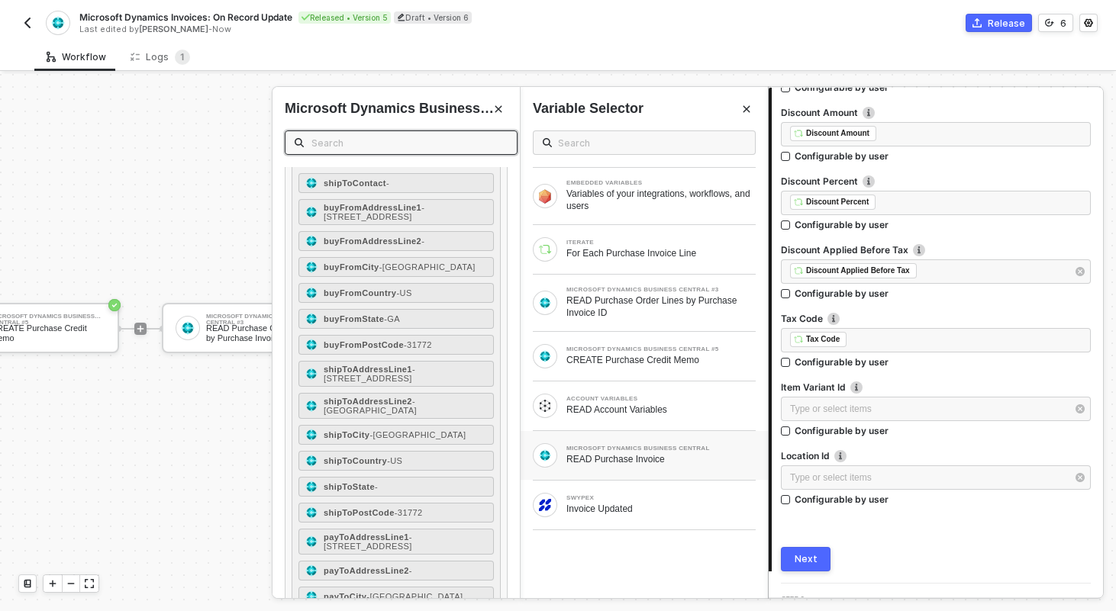
scroll to position [950, 0]
click at [794, 546] on button "Next" at bounding box center [806, 556] width 50 height 24
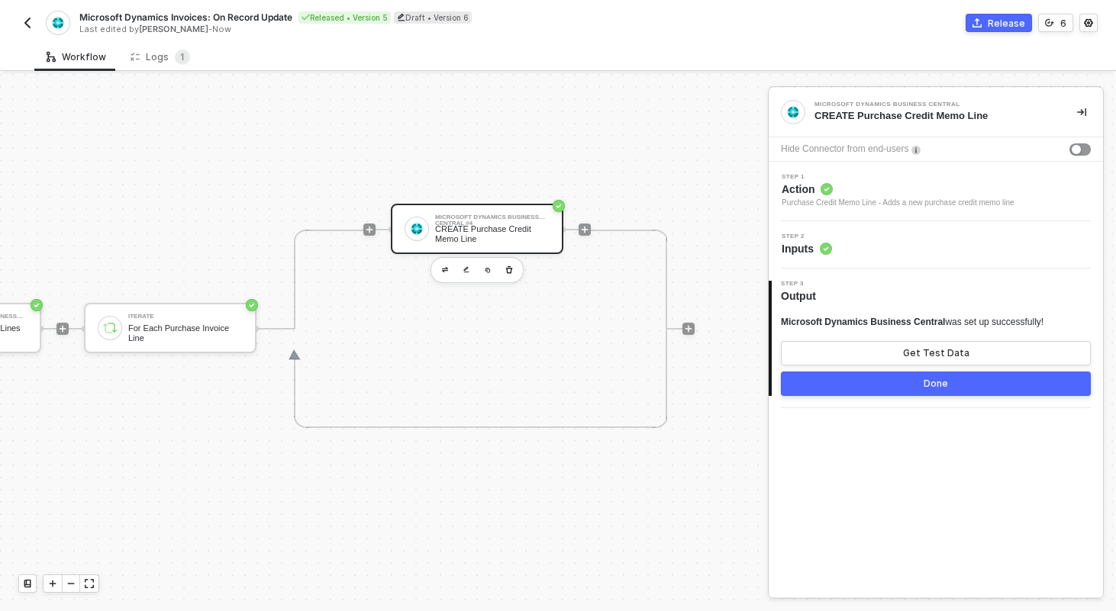
scroll to position [28, 1012]
click at [907, 392] on button "Done" at bounding box center [936, 384] width 310 height 24
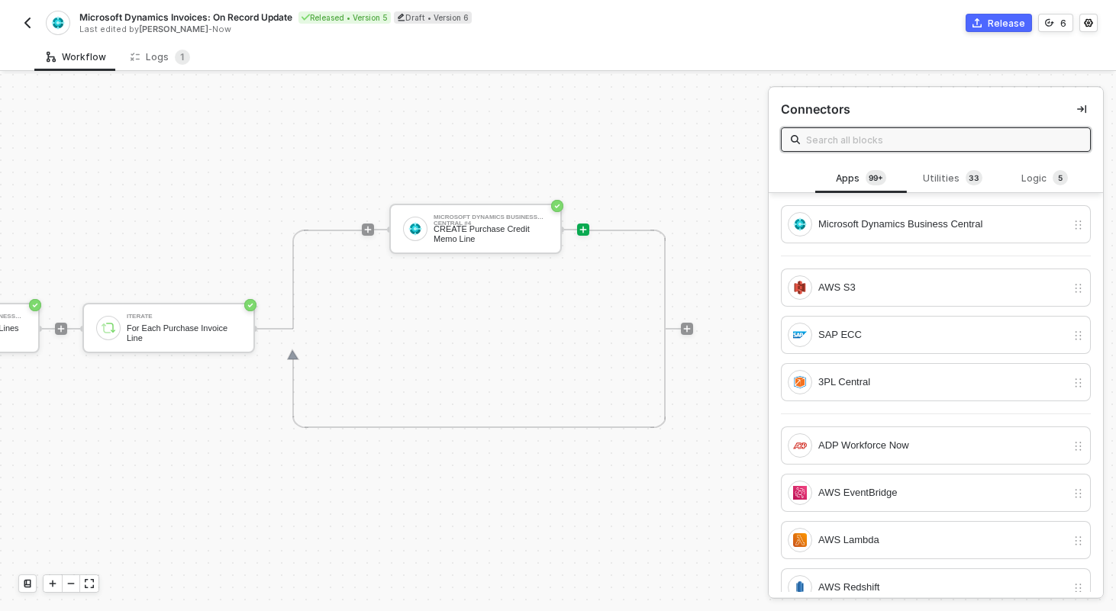
click at [1002, 24] on div "Release" at bounding box center [1006, 23] width 37 height 13
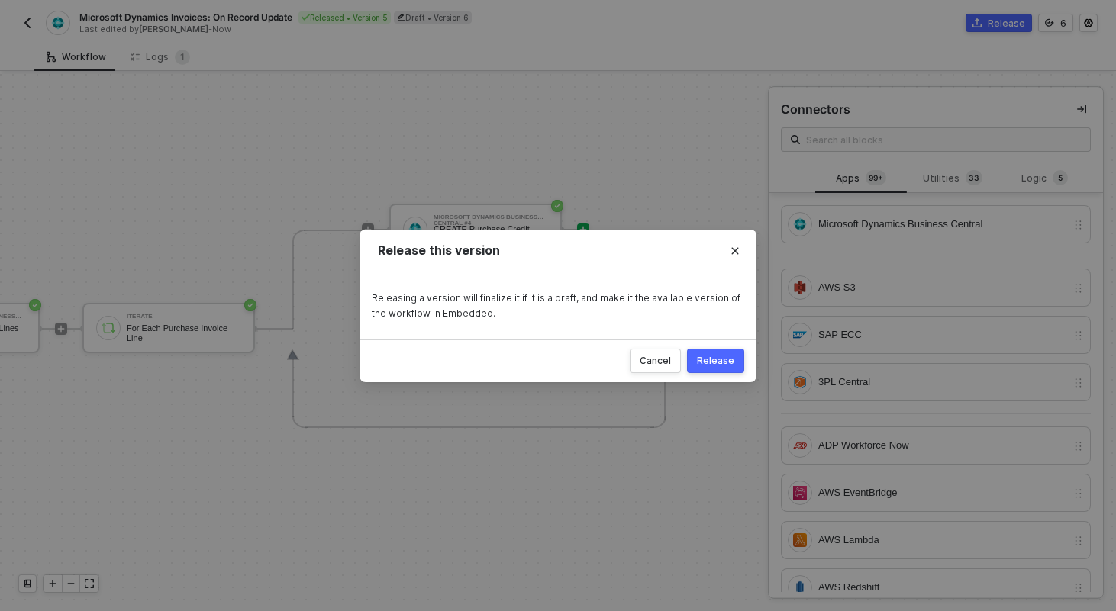
click at [715, 355] on div "Release" at bounding box center [715, 361] width 37 height 12
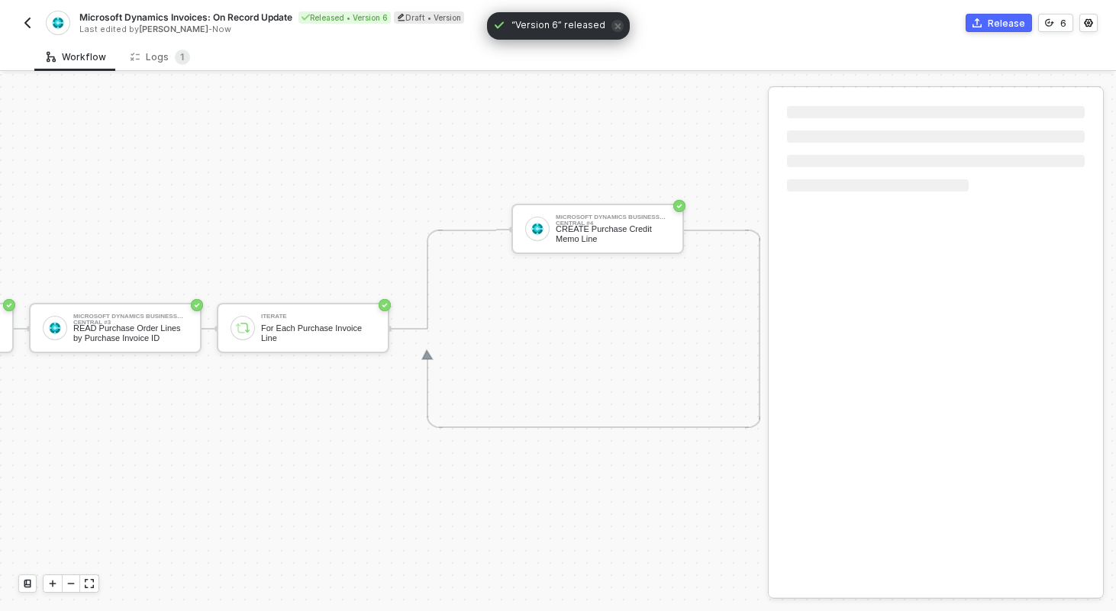
scroll to position [28, 740]
click at [20, 16] on button "button" at bounding box center [27, 23] width 18 height 18
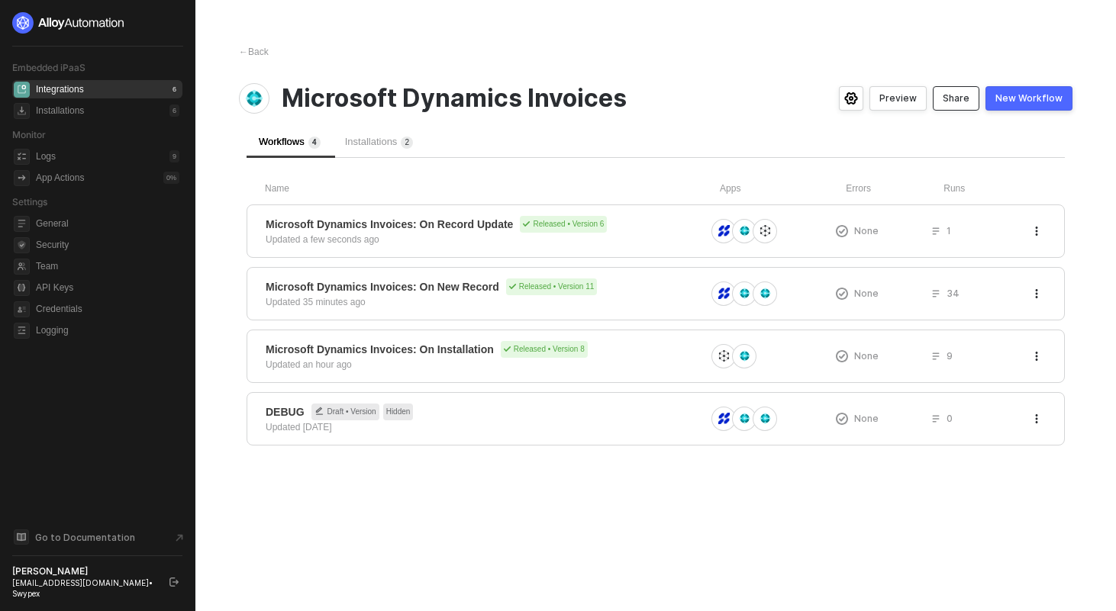
click at [956, 103] on div "Share" at bounding box center [956, 98] width 27 height 12
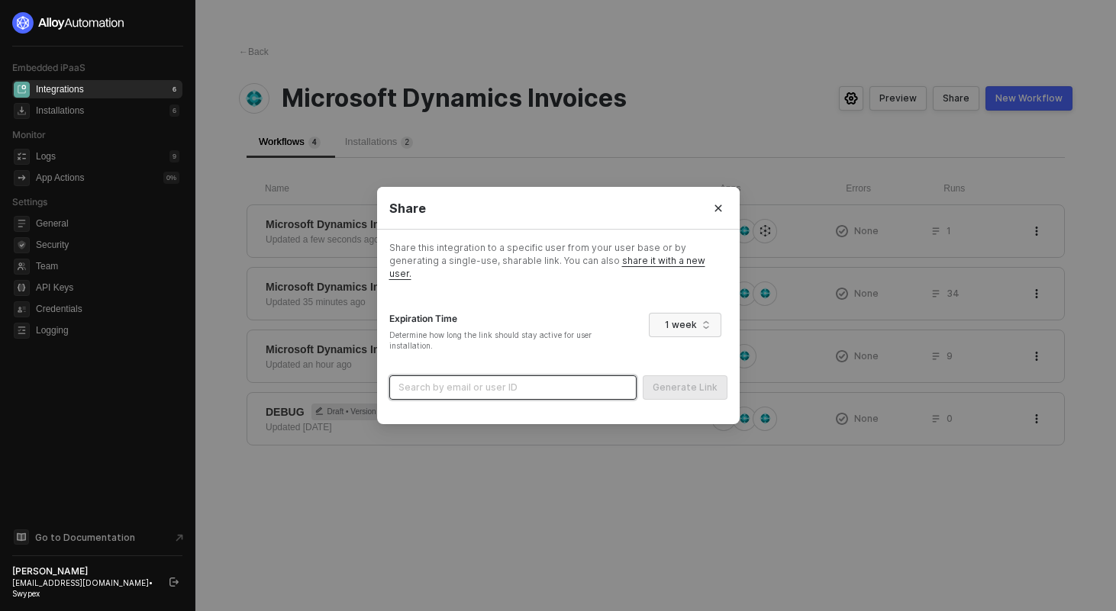
click at [547, 379] on input "search" at bounding box center [512, 387] width 229 height 23
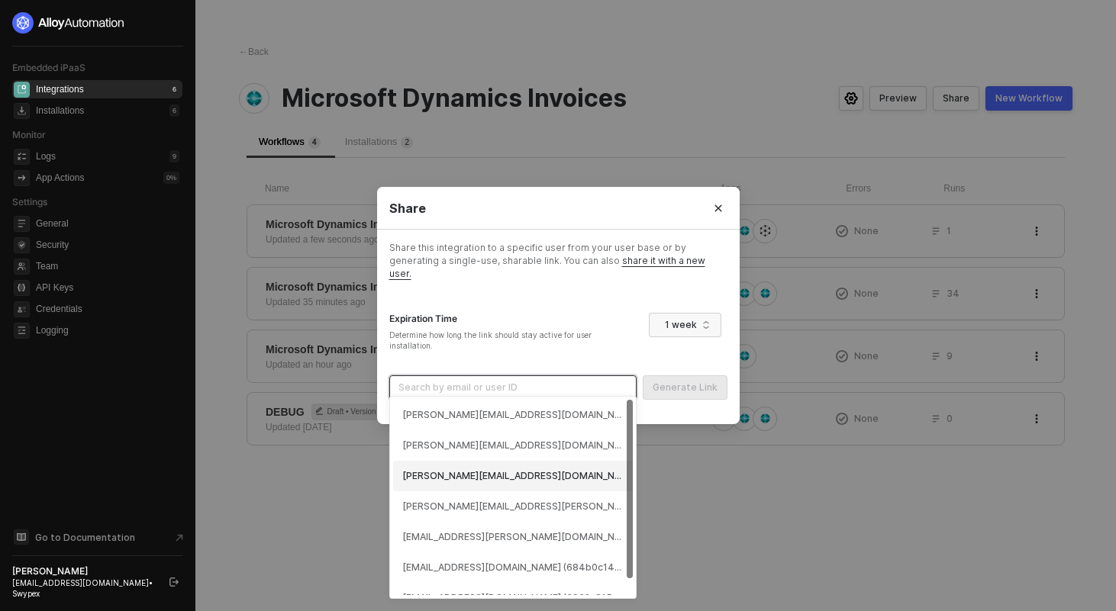
click at [517, 470] on div "[PERSON_NAME][EMAIL_ADDRESS][DOMAIN_NAME] (6877f0a8d3a743bca19fbbf6)" at bounding box center [512, 476] width 221 height 15
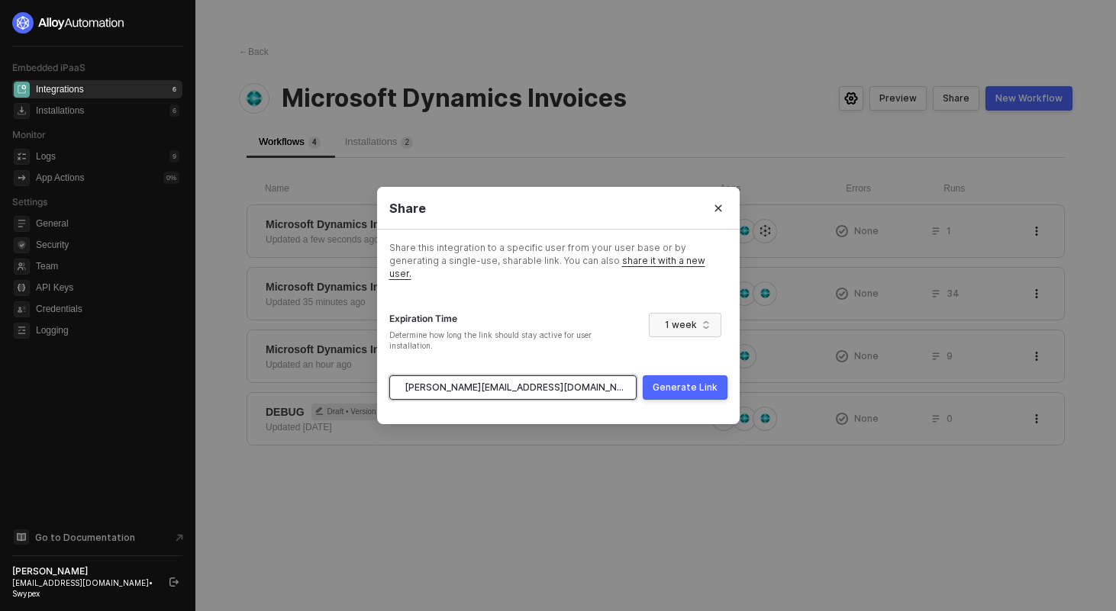
click at [672, 382] on div "Generate Link" at bounding box center [685, 388] width 65 height 12
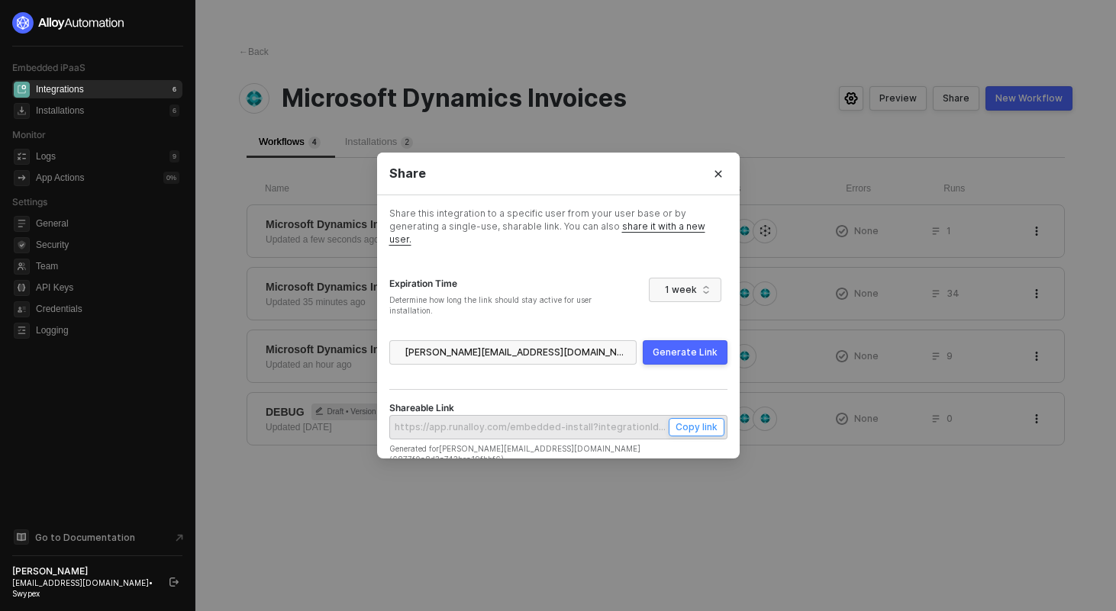
click at [692, 421] on div "Copy link" at bounding box center [697, 427] width 42 height 13
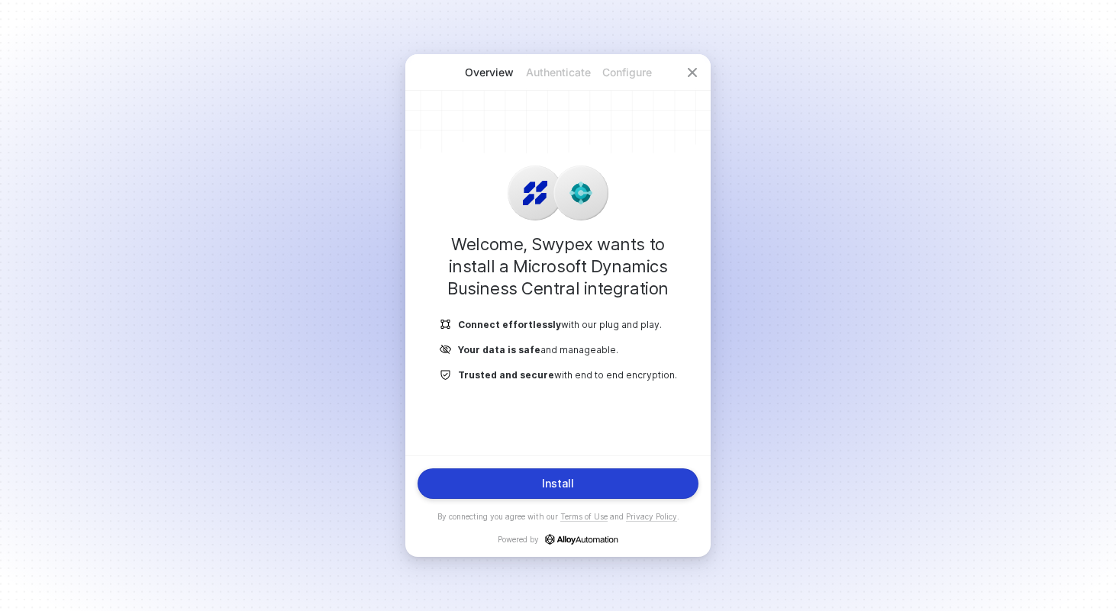
click at [548, 481] on div "Install" at bounding box center [558, 484] width 32 height 12
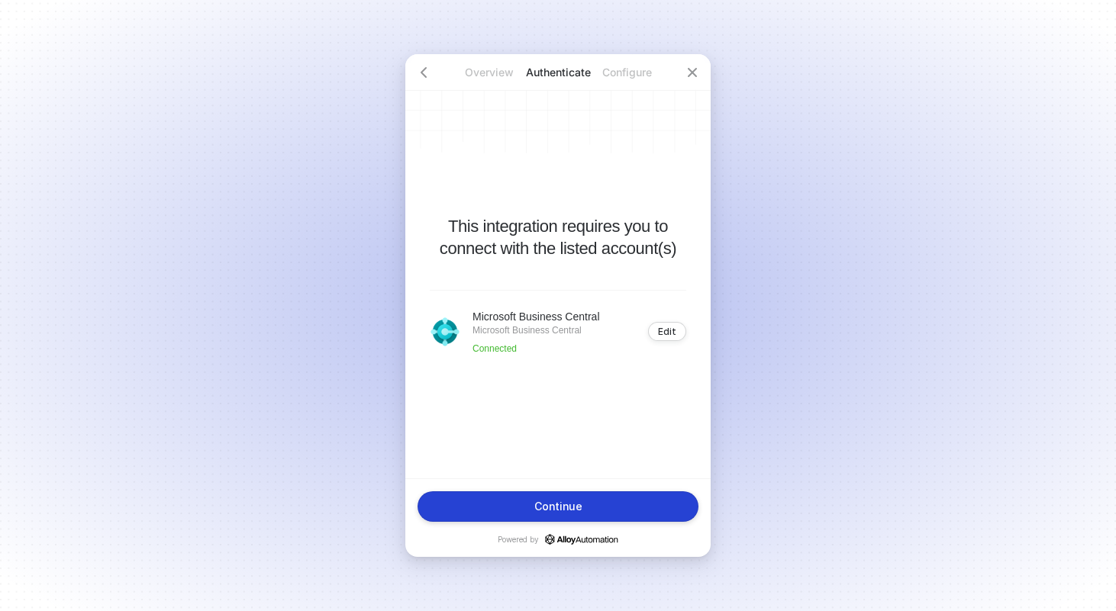
click at [603, 503] on button "Continue" at bounding box center [558, 507] width 281 height 31
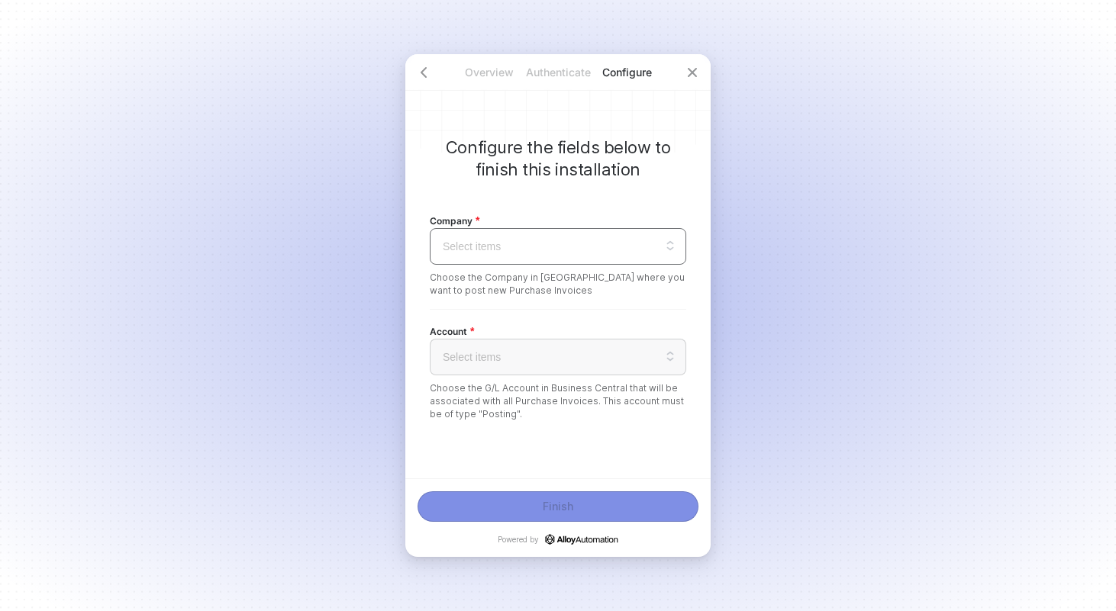
click at [558, 246] on input "search" at bounding box center [558, 246] width 238 height 35
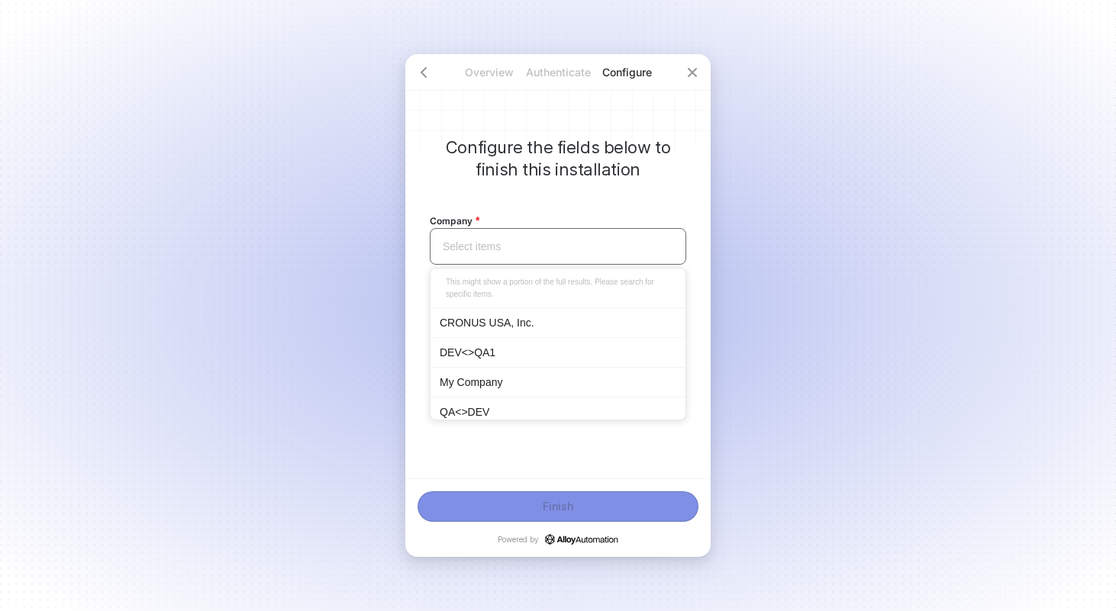
click at [527, 321] on div "CRONUS USA, Inc." at bounding box center [558, 323] width 237 height 17
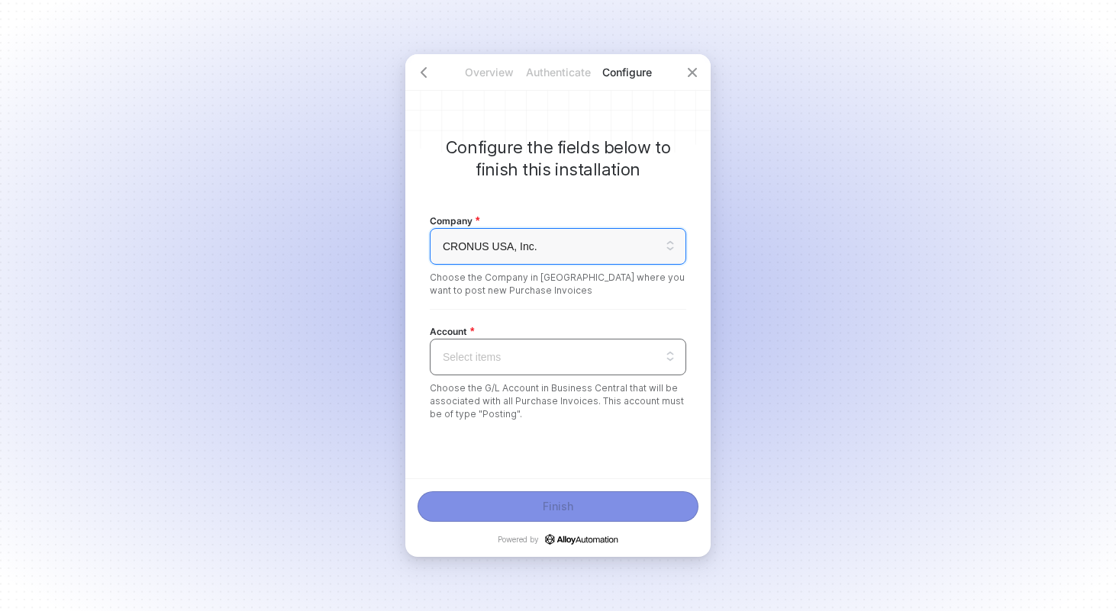
click at [531, 350] on input "search" at bounding box center [558, 357] width 238 height 35
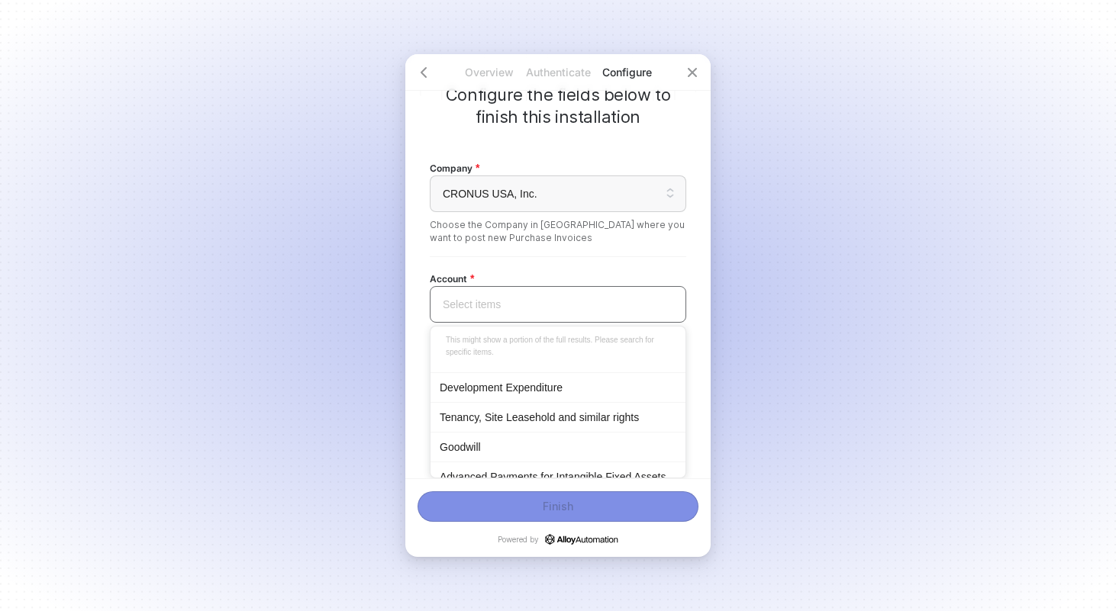
scroll to position [93, 0]
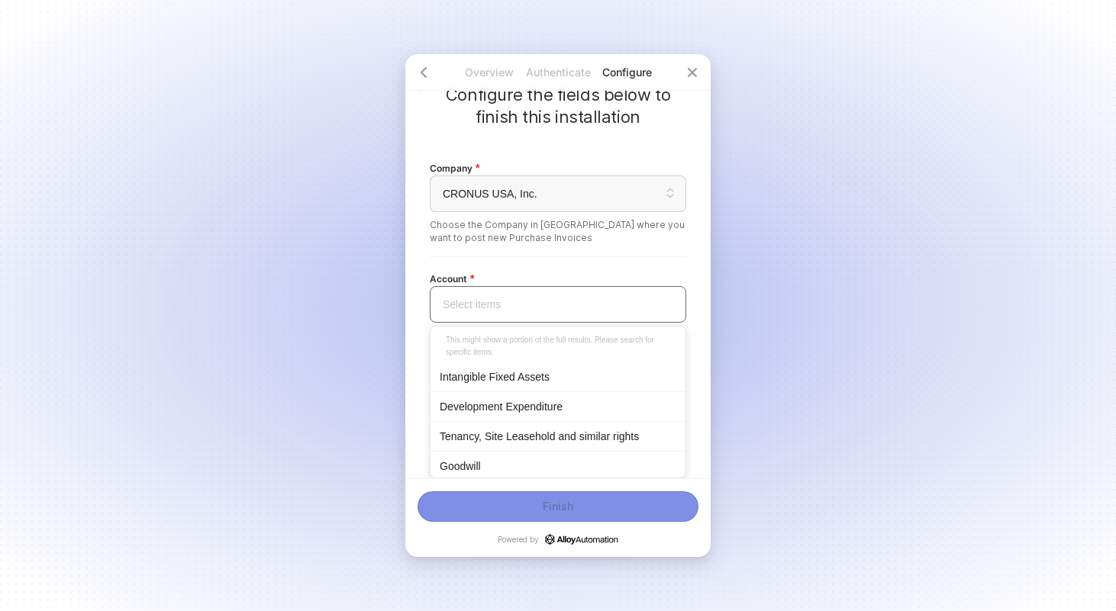
click at [531, 407] on div "Development Expenditure" at bounding box center [558, 406] width 237 height 17
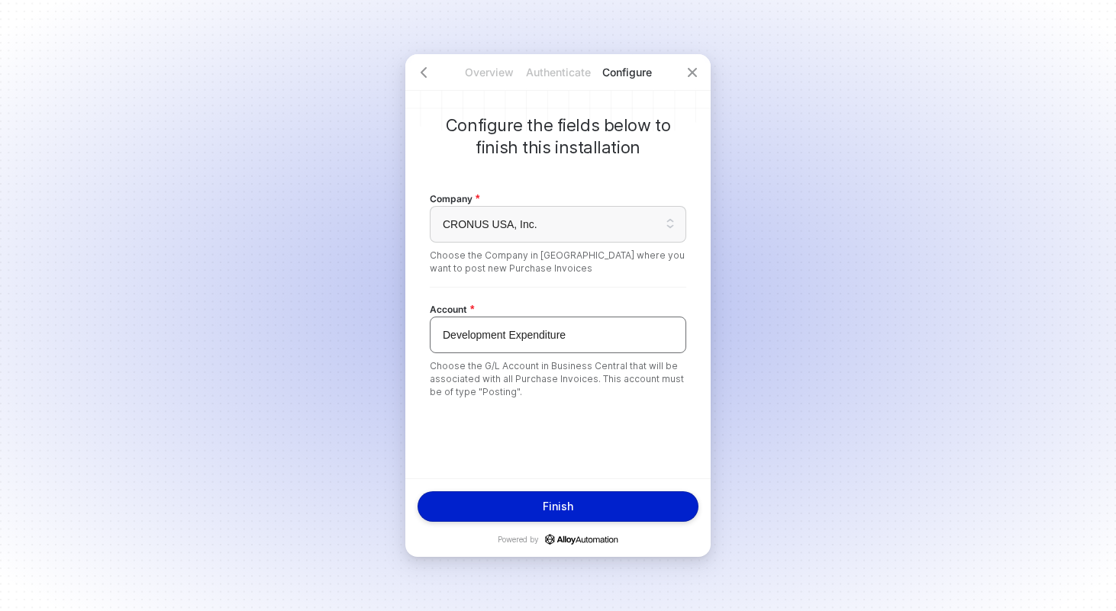
scroll to position [0, 0]
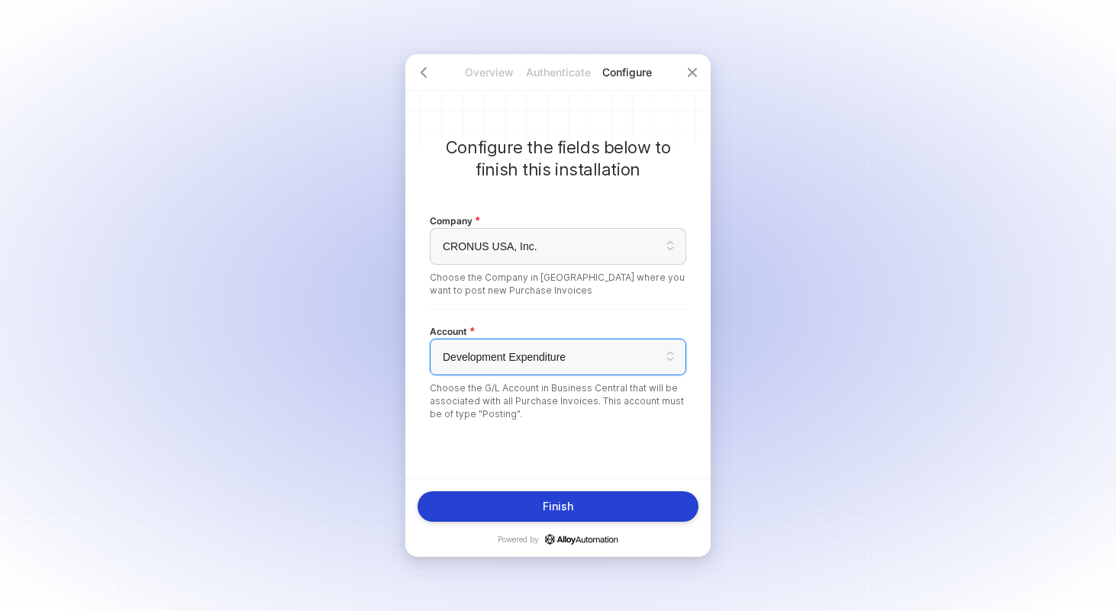
click at [556, 510] on div "Finish" at bounding box center [558, 507] width 31 height 12
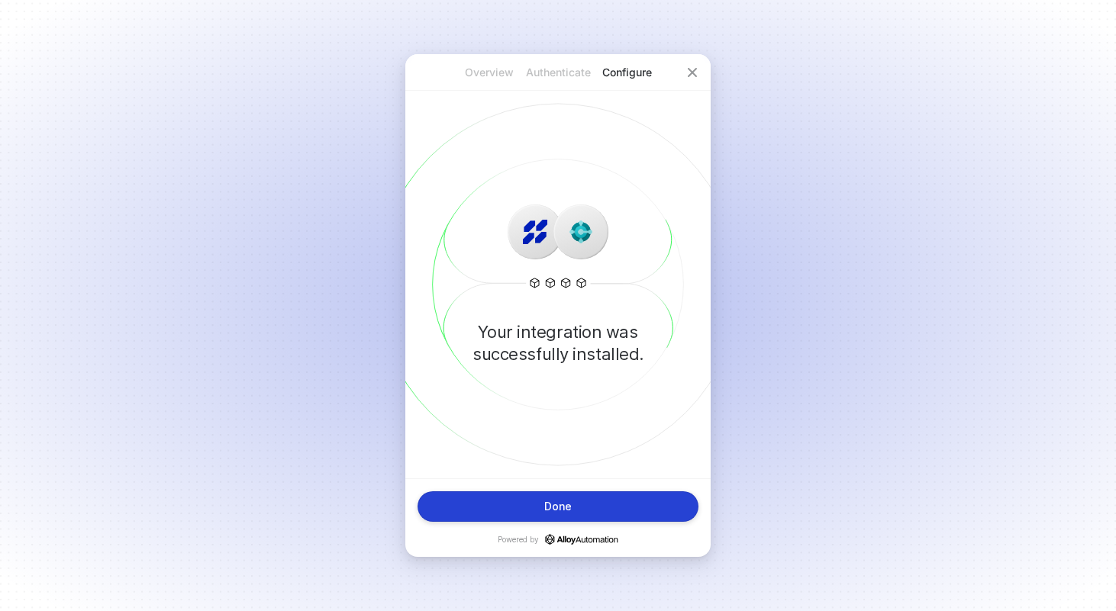
click at [610, 508] on button "Done" at bounding box center [558, 507] width 281 height 31
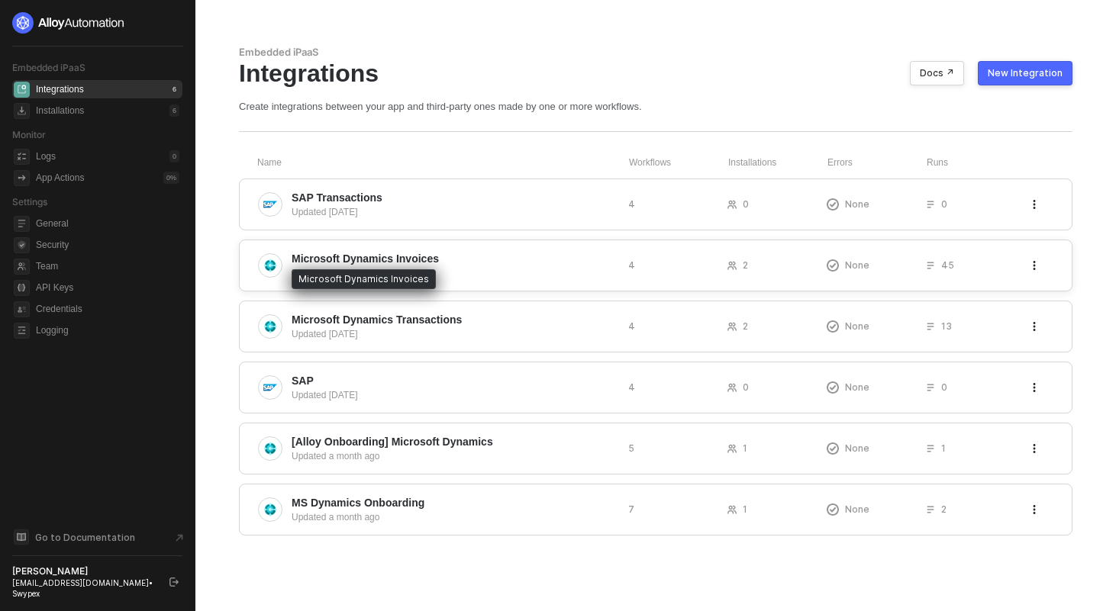
click at [428, 257] on span "Microsoft Dynamics Invoices" at bounding box center [365, 258] width 147 height 15
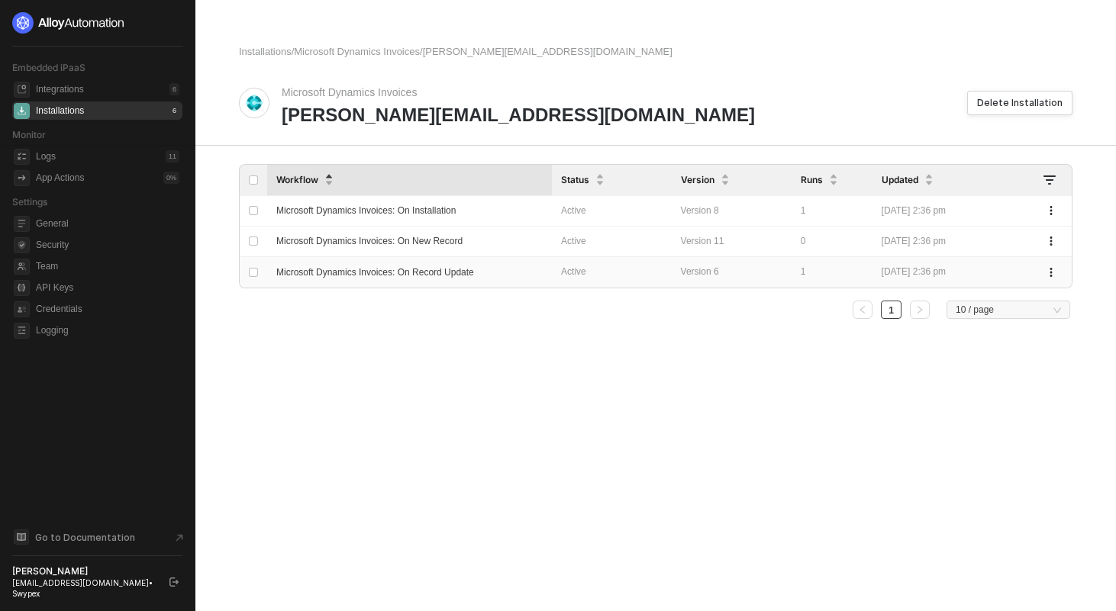
click at [418, 276] on span "Microsoft Dynamics Invoices: On Record Update" at bounding box center [375, 272] width 198 height 11
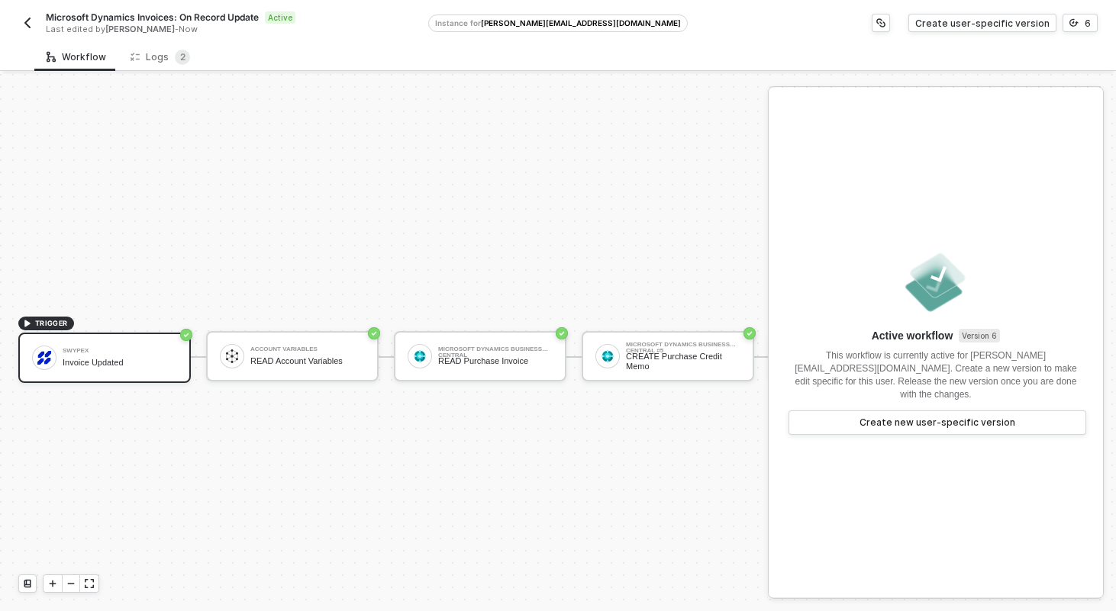
scroll to position [28, 0]
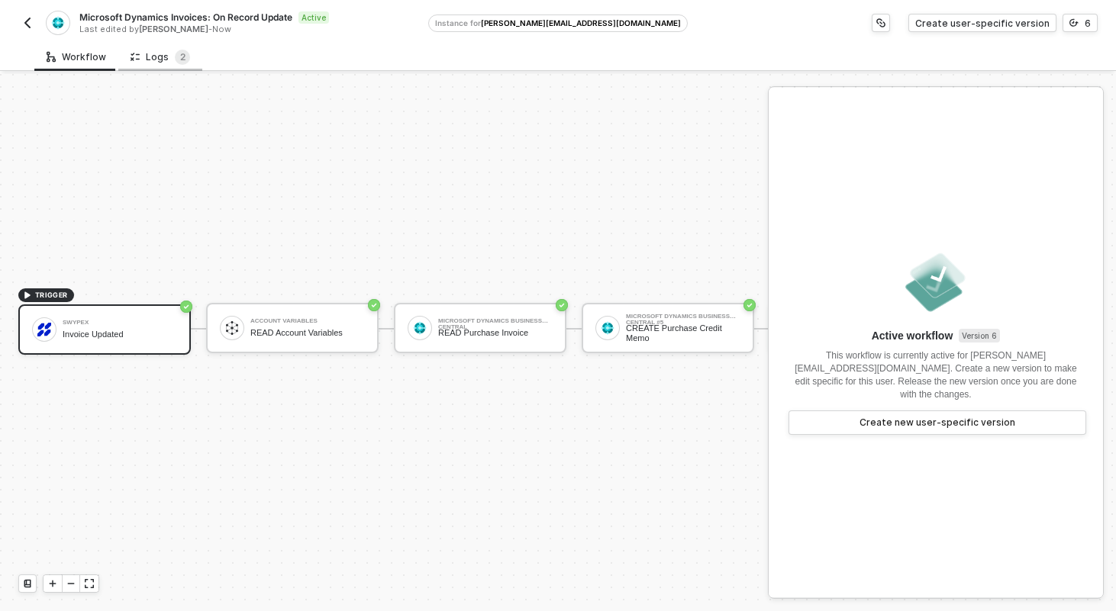
click at [173, 64] on div "Logs 2" at bounding box center [160, 57] width 84 height 28
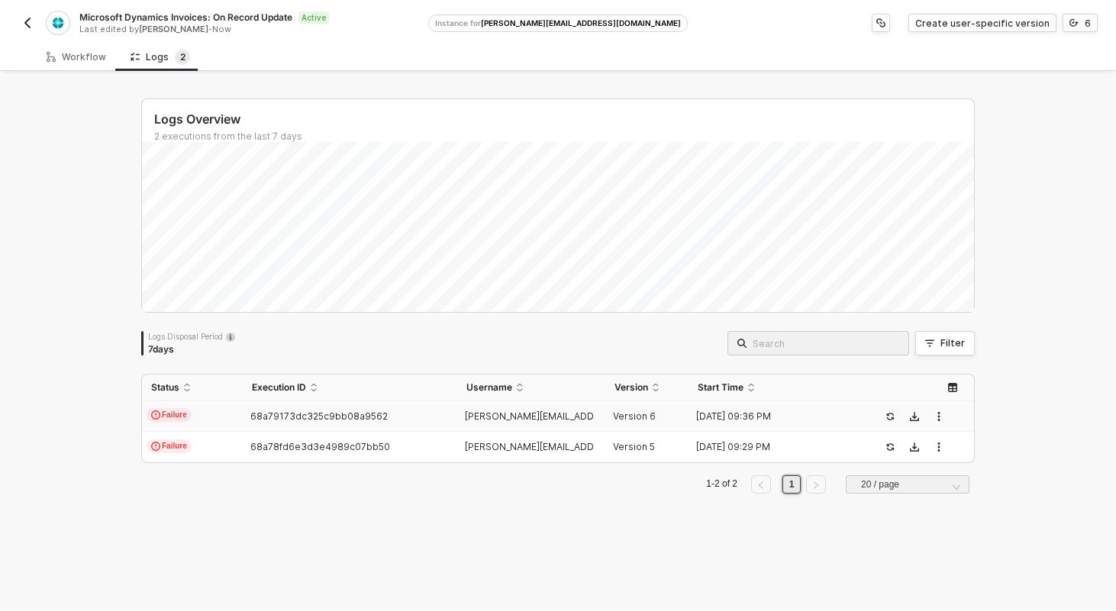
click at [214, 429] on td "Failure" at bounding box center [192, 417] width 101 height 31
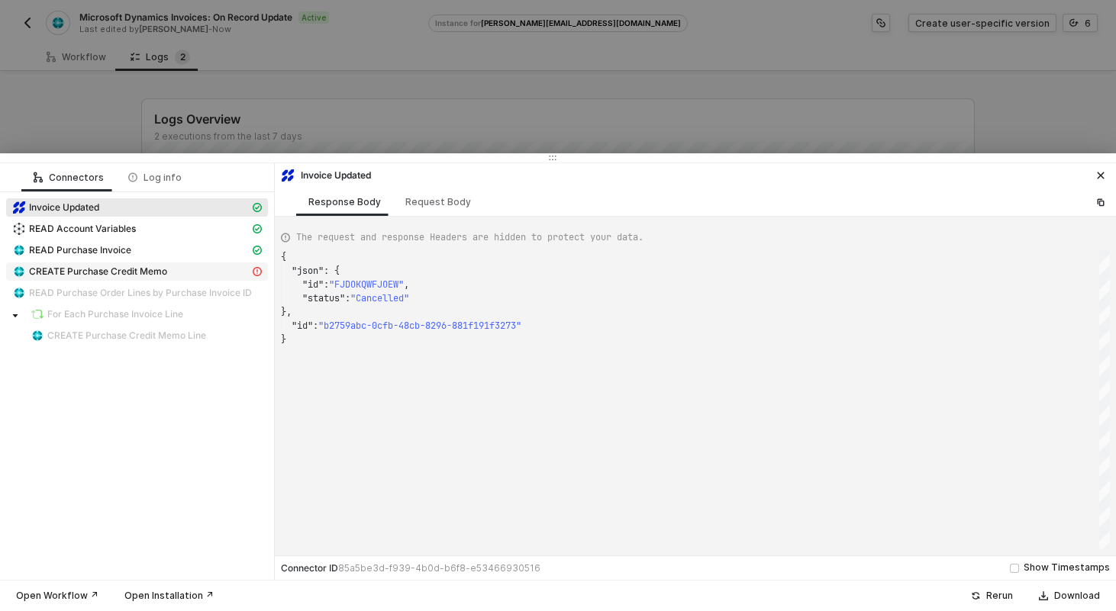
click at [166, 274] on span "CREATE Purchase Credit Memo" at bounding box center [98, 272] width 138 height 12
type textarea "{ "statusCode": 400, "message": "Error : {\"error\":{\"code\":\"BadRequest\",\"…"
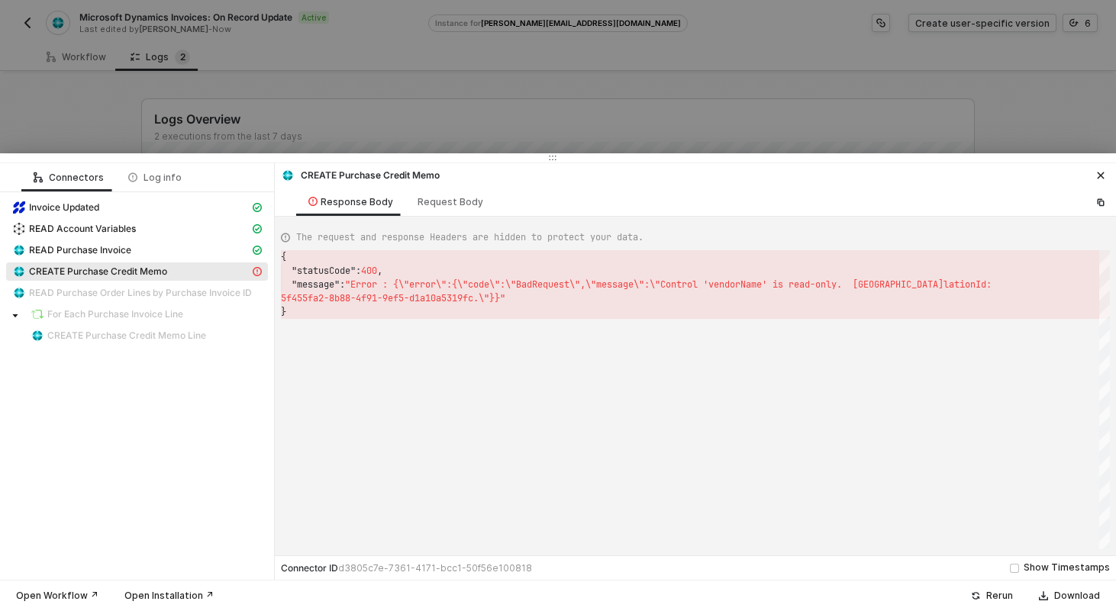
scroll to position [41, 0]
click at [185, 15] on div at bounding box center [558, 305] width 1116 height 611
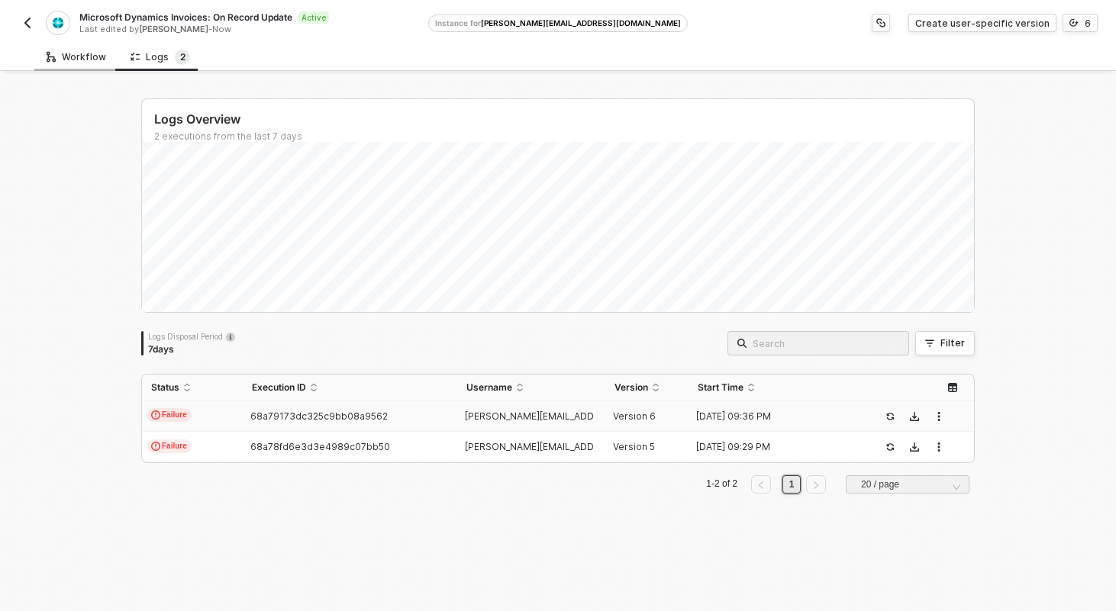
click at [76, 62] on div "Workflow" at bounding box center [77, 57] width 60 height 12
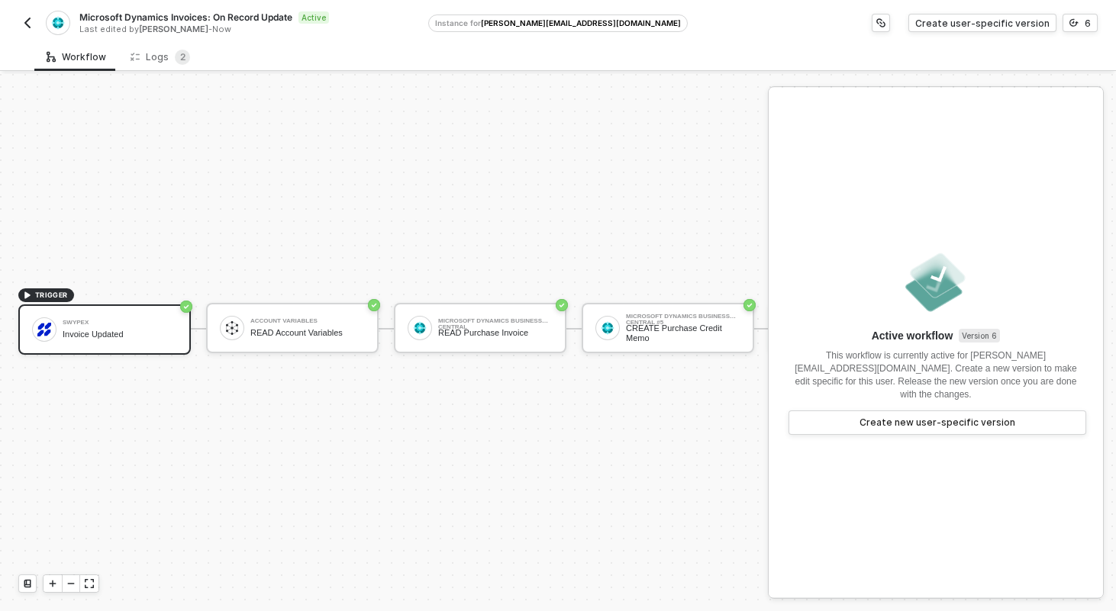
click at [35, 25] on button "button" at bounding box center [27, 23] width 18 height 18
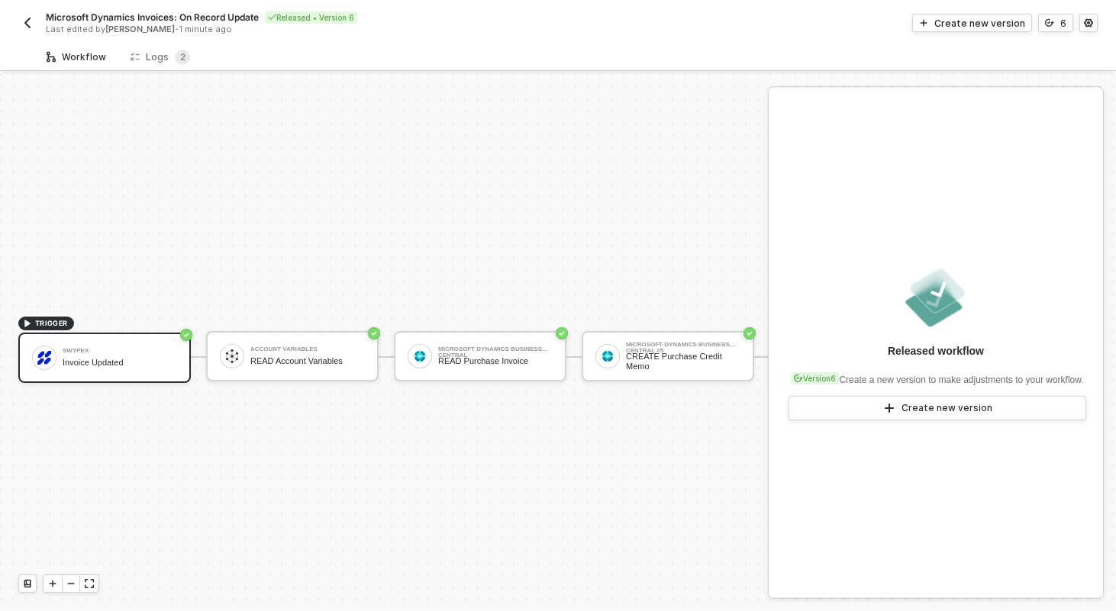
scroll to position [28, 0]
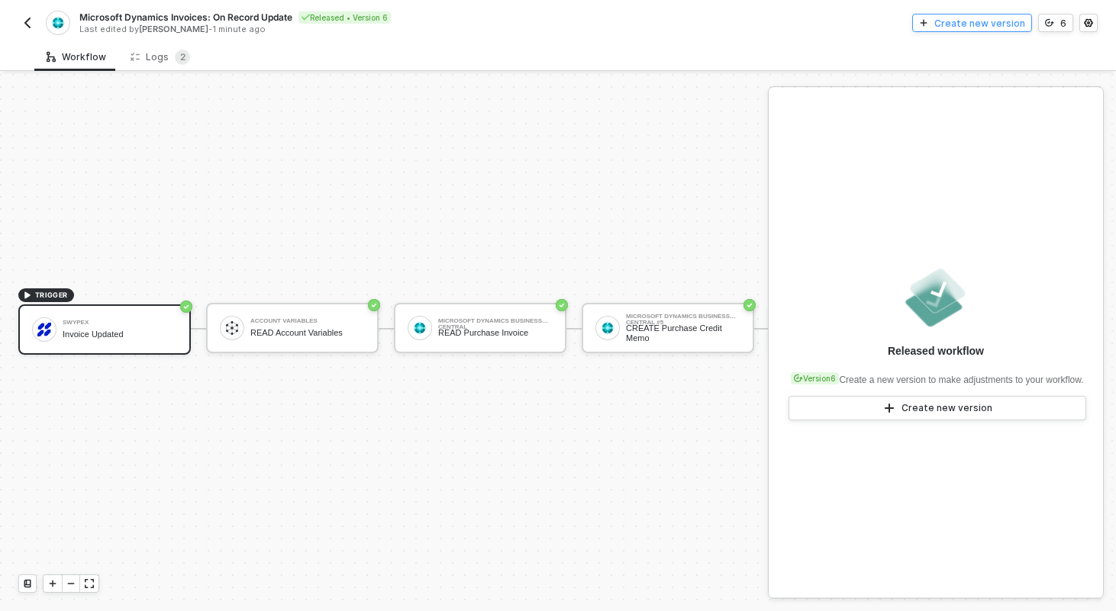
click at [985, 25] on div "Create new version" at bounding box center [979, 23] width 91 height 13
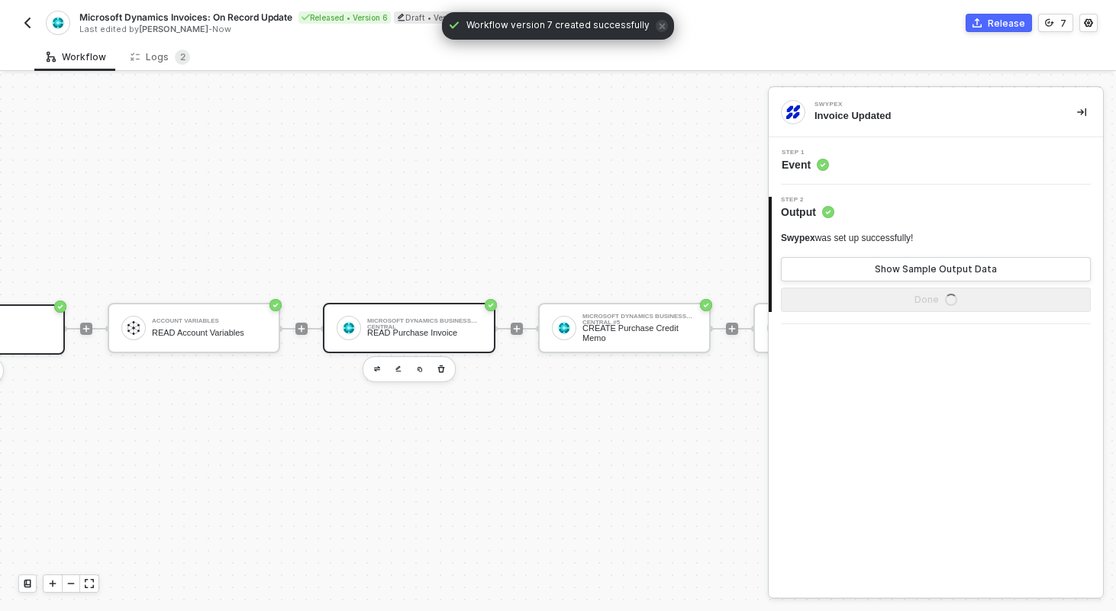
scroll to position [28, 409]
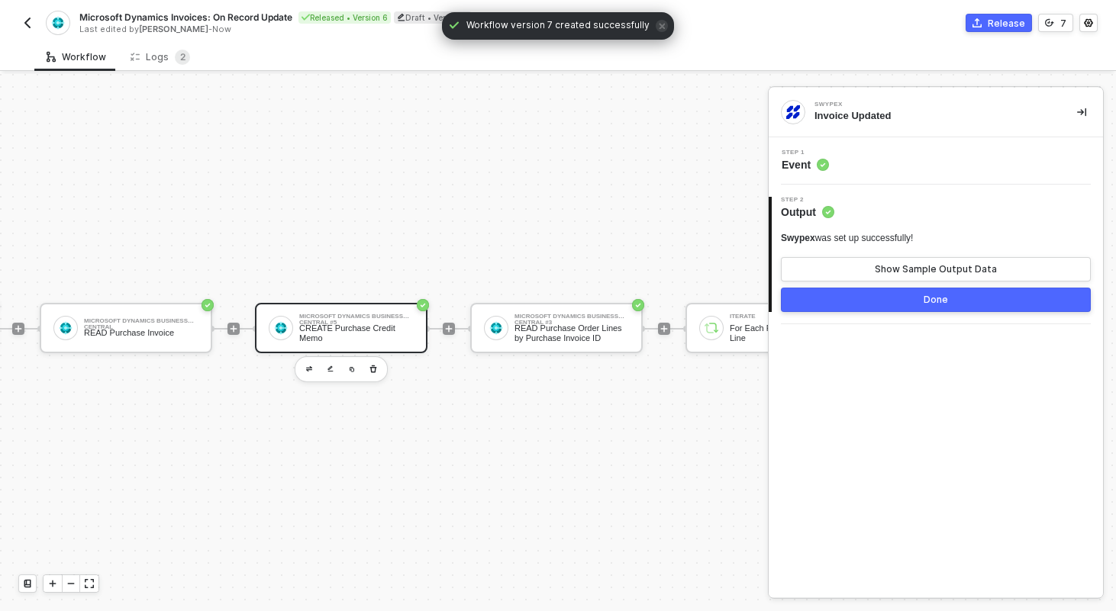
click at [355, 332] on div "CREATE Purchase Credit Memo" at bounding box center [356, 333] width 115 height 19
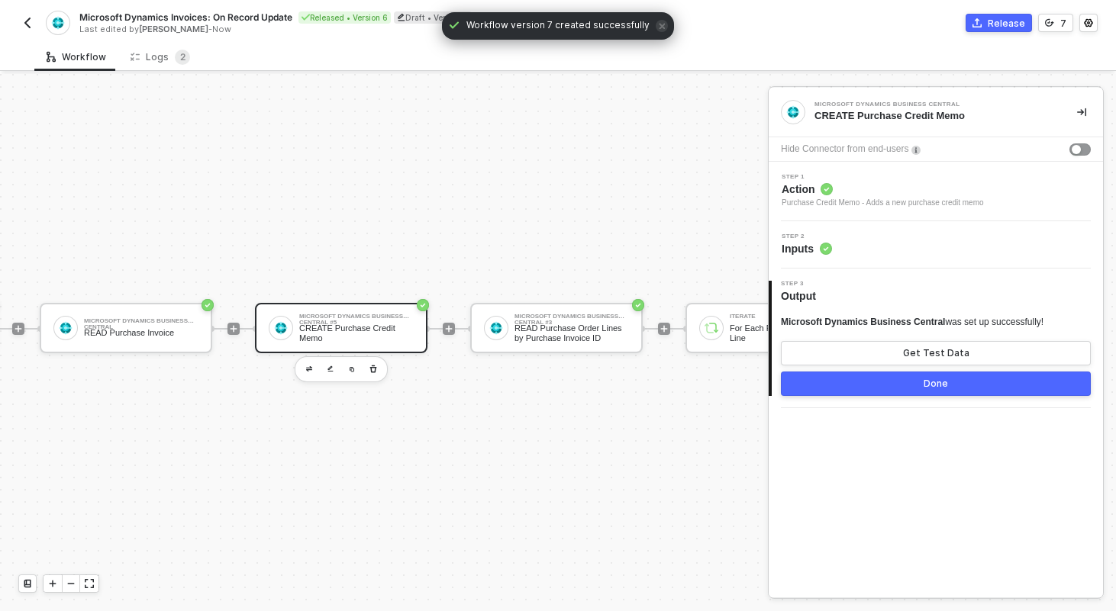
click at [862, 241] on div "Step 2 Inputs" at bounding box center [938, 245] width 331 height 23
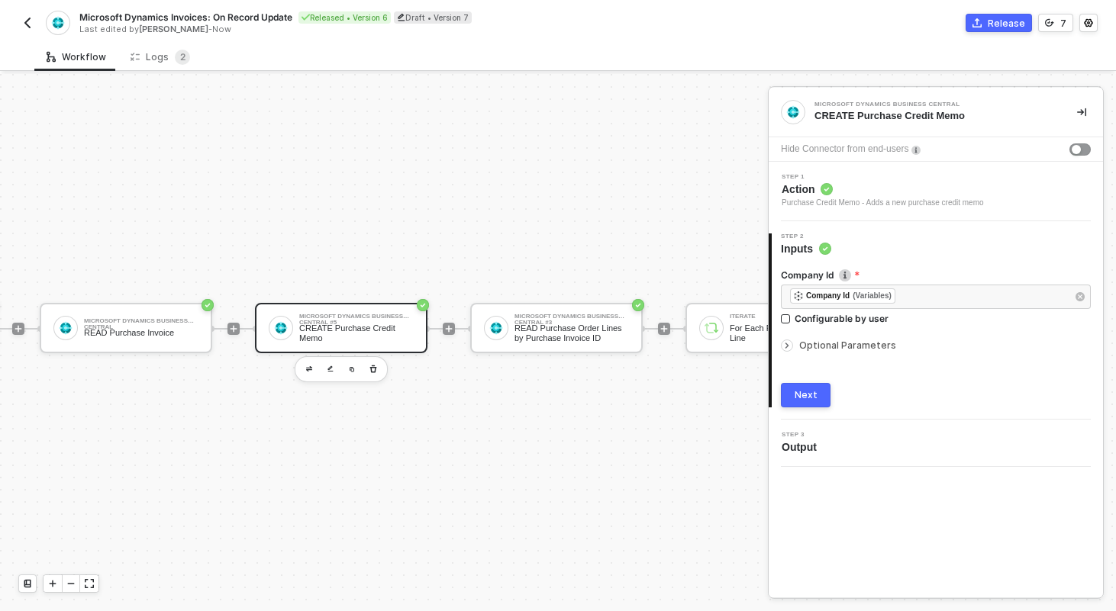
click at [809, 348] on span "Optional Parameters" at bounding box center [847, 345] width 97 height 11
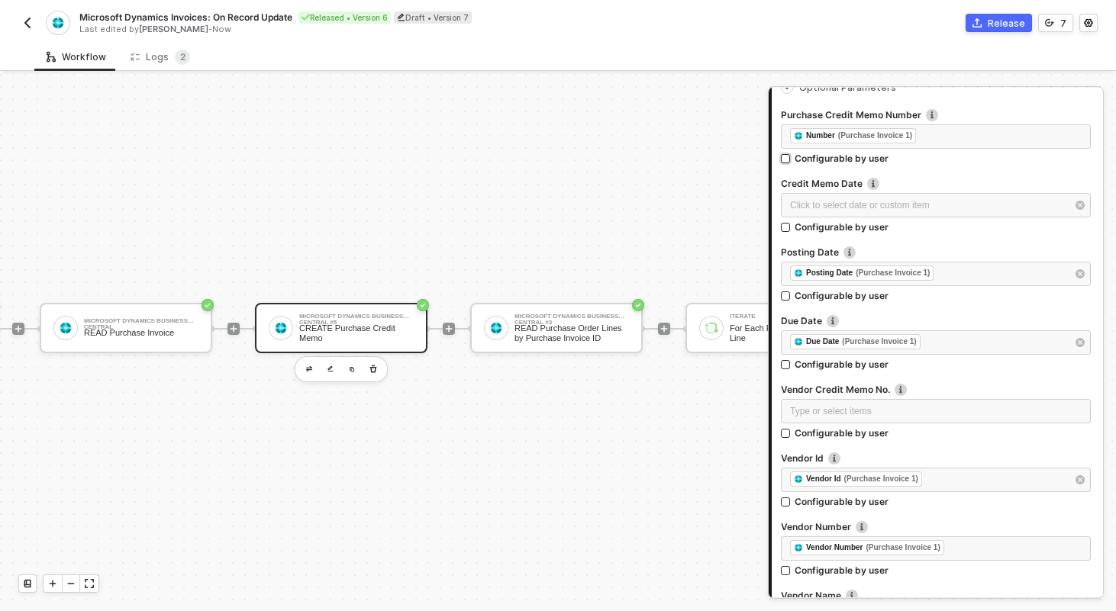
scroll to position [262, 0]
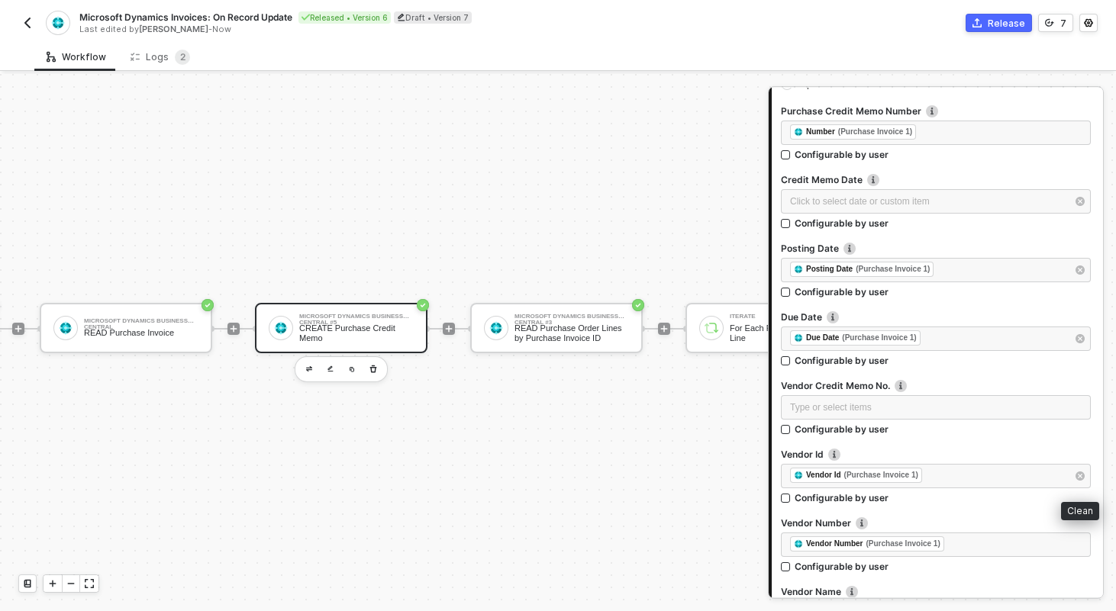
click at [1082, 476] on icon "button" at bounding box center [1080, 476] width 9 height 9
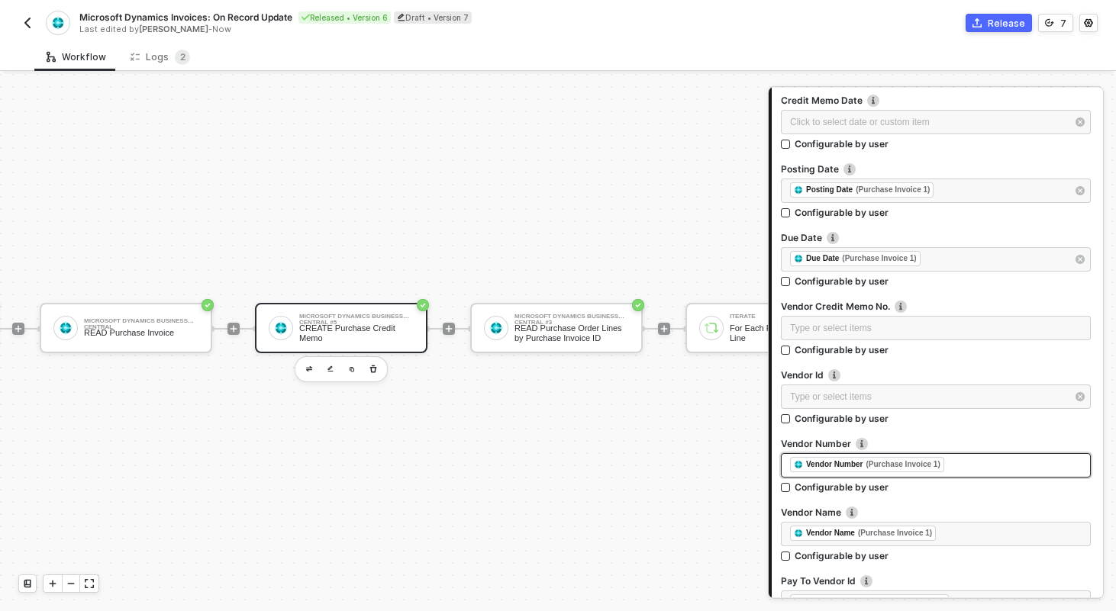
click at [1015, 468] on div "﻿ ﻿ Vendor Number (Purchase Invoice 1) ﻿" at bounding box center [936, 465] width 292 height 17
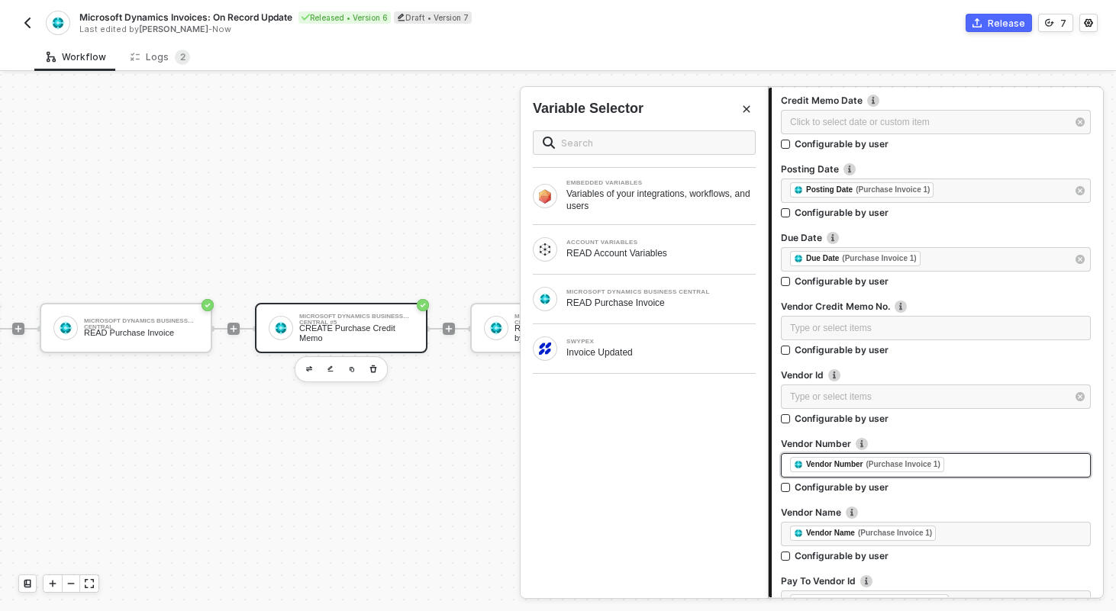
click at [982, 465] on div "﻿ ﻿ Vendor Number (Purchase Invoice 1) ﻿" at bounding box center [936, 465] width 292 height 17
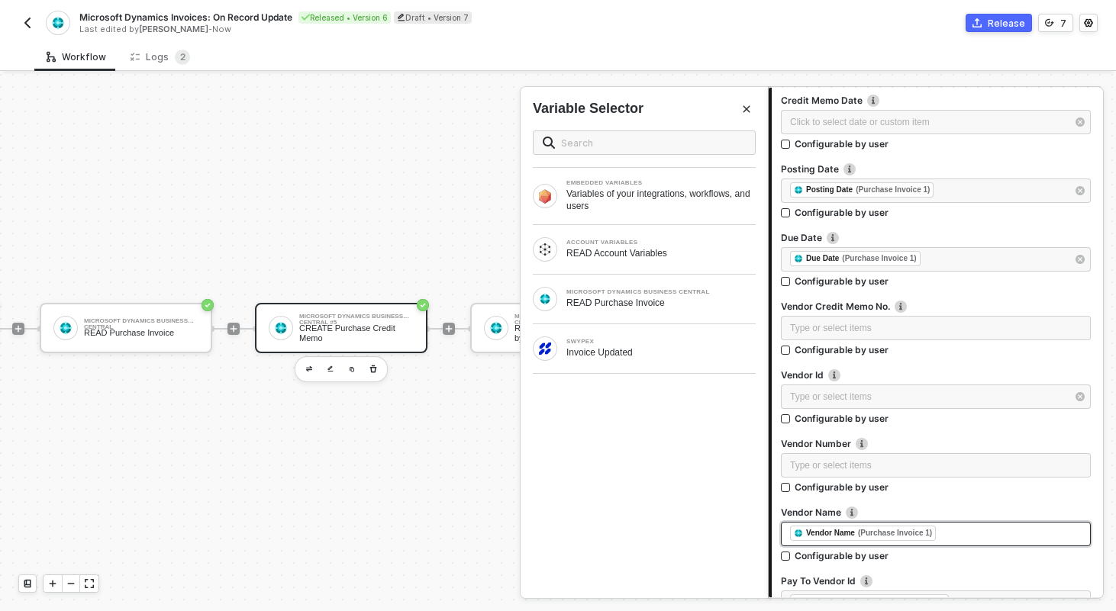
click at [963, 540] on div "﻿ ﻿ Vendor Name (Purchase Invoice 1) ﻿" at bounding box center [936, 534] width 292 height 17
click at [963, 539] on div "﻿ ﻿ Vendor Name (Purchase Invoice 1) ﻿" at bounding box center [936, 534] width 292 height 17
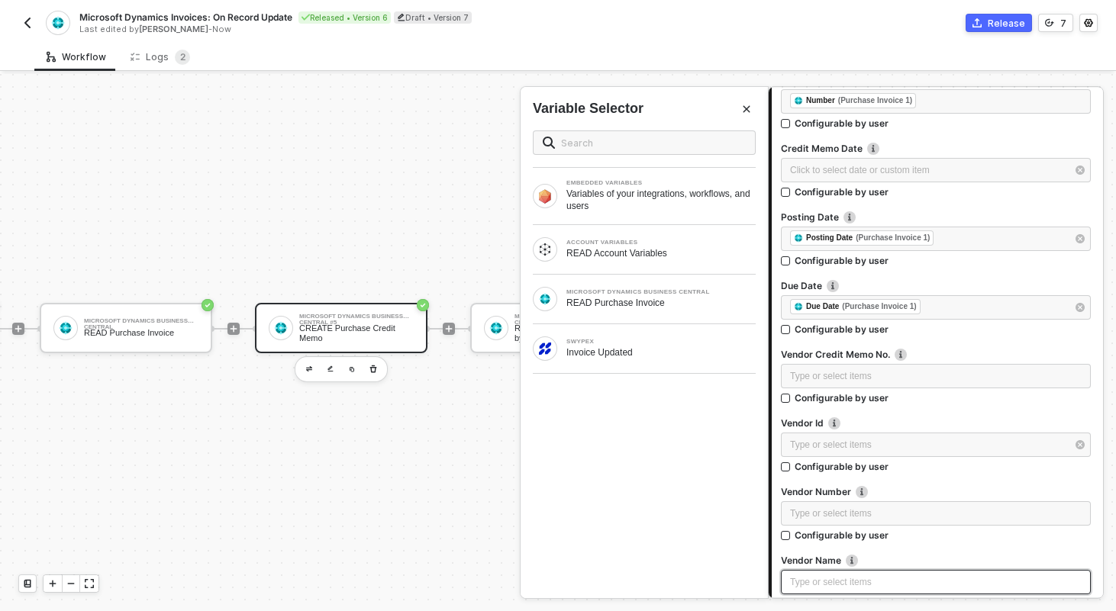
scroll to position [292, 0]
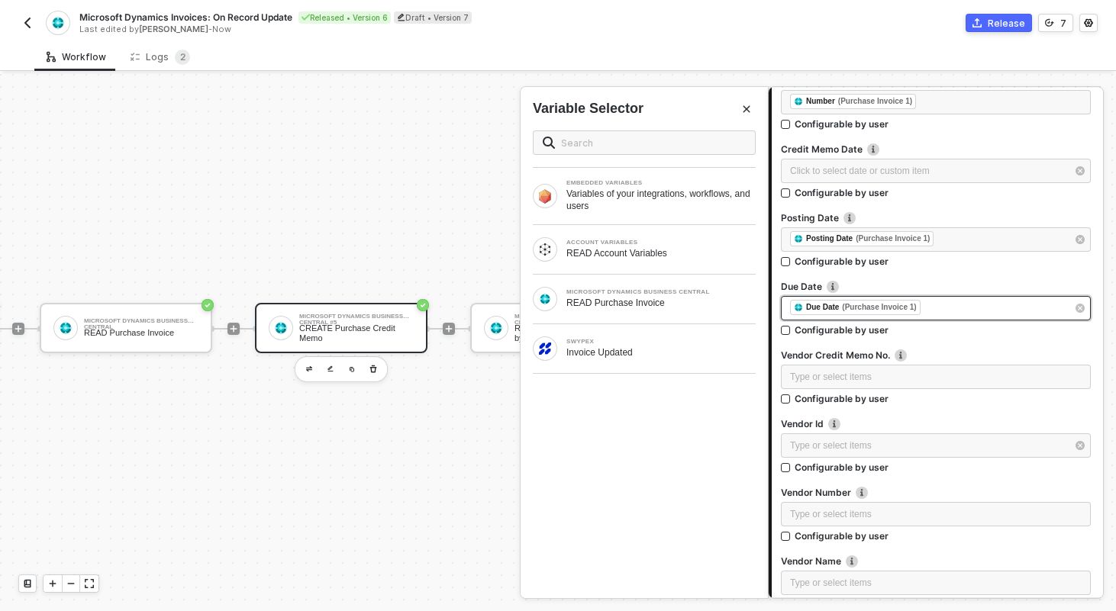
click at [937, 311] on div "﻿ ﻿ Due Date (Purchase Invoice 1) ﻿" at bounding box center [928, 308] width 276 height 17
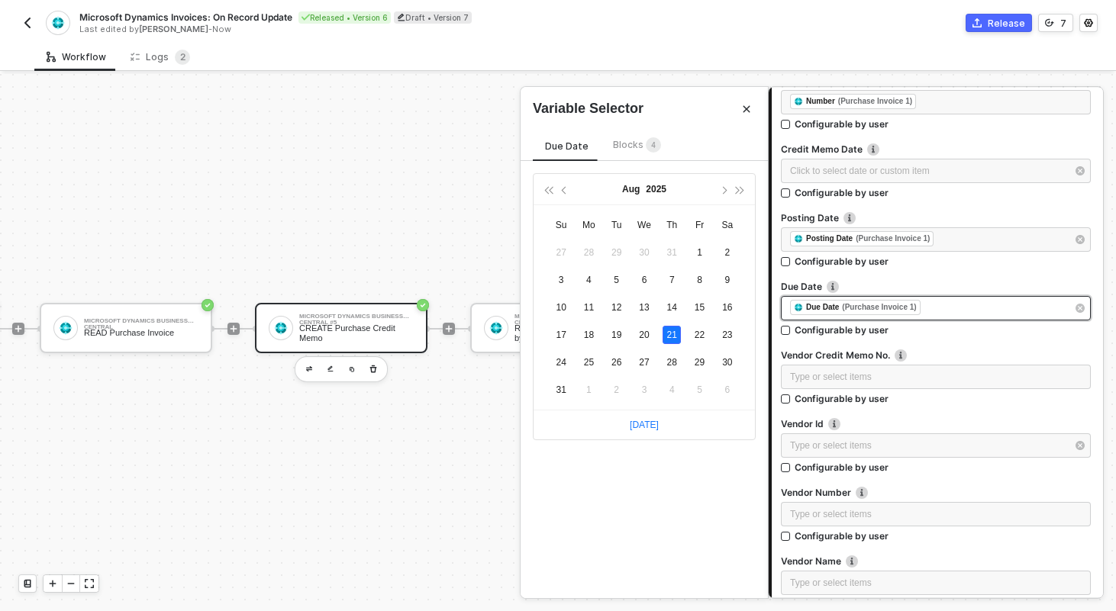
click at [937, 311] on div "﻿ ﻿ Due Date (Purchase Invoice 1) ﻿" at bounding box center [928, 308] width 276 height 17
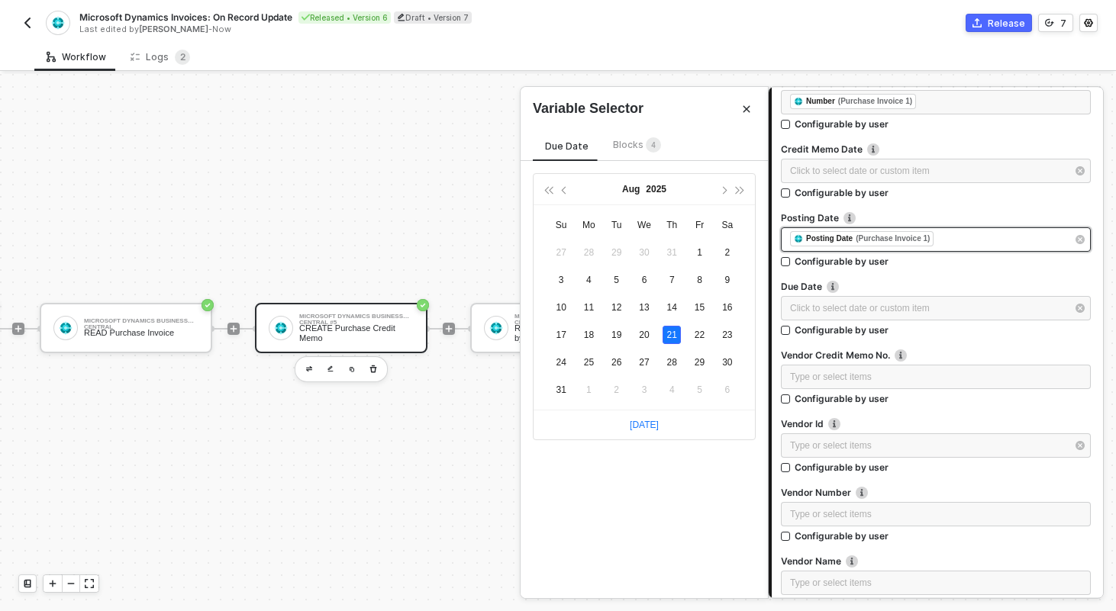
click at [960, 244] on div "﻿ ﻿ Posting Date (Purchase Invoice 1) ﻿" at bounding box center [928, 239] width 276 height 17
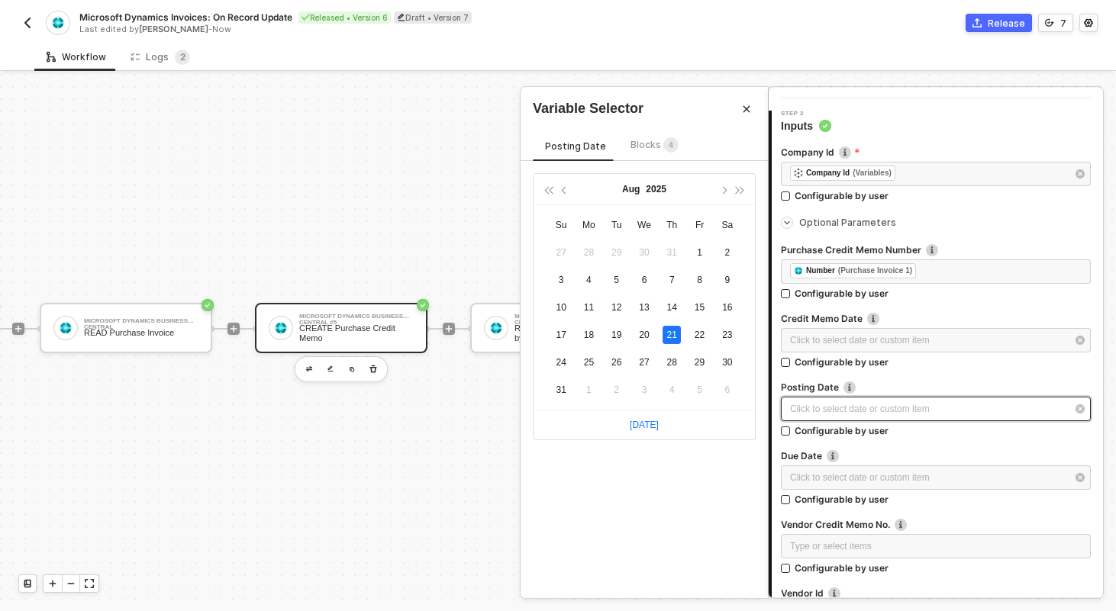
scroll to position [121, 0]
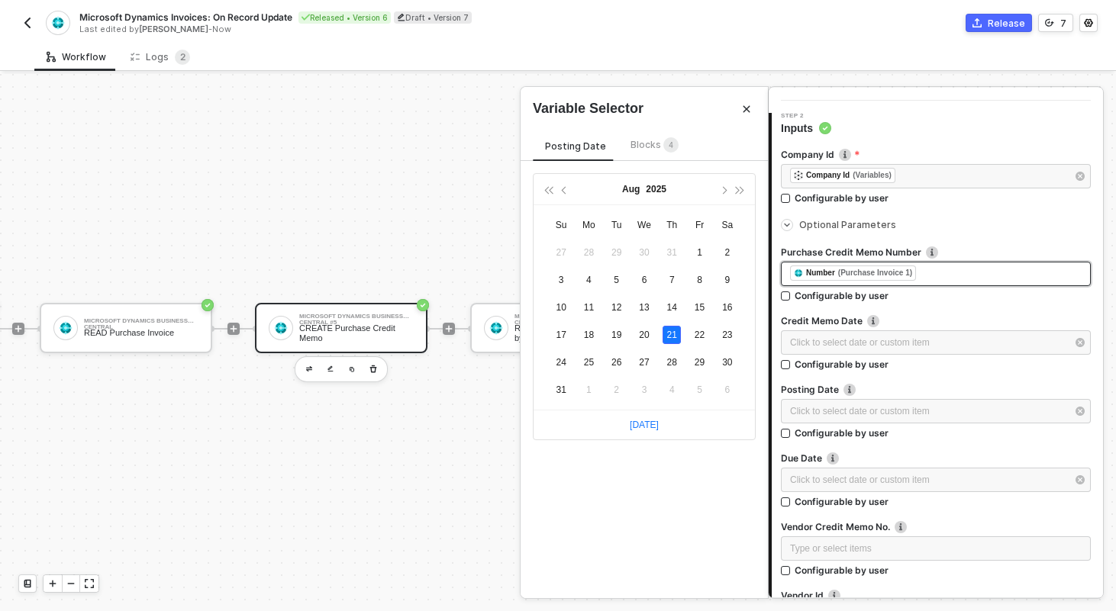
click at [963, 281] on div "﻿ ﻿ Number (Purchase Invoice 1) ﻿" at bounding box center [936, 274] width 292 height 17
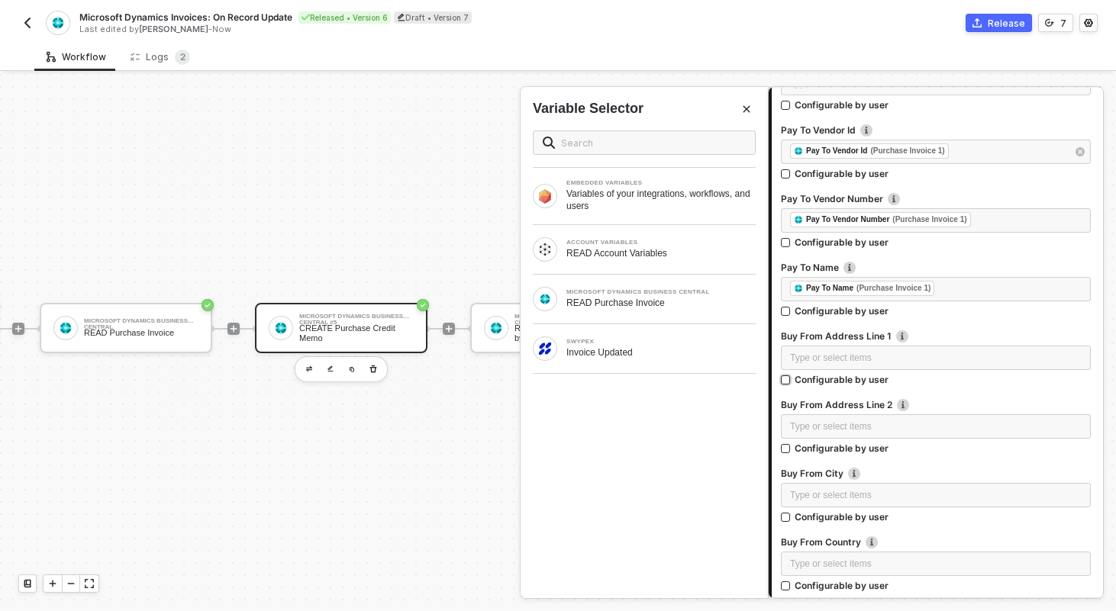
scroll to position [773, 0]
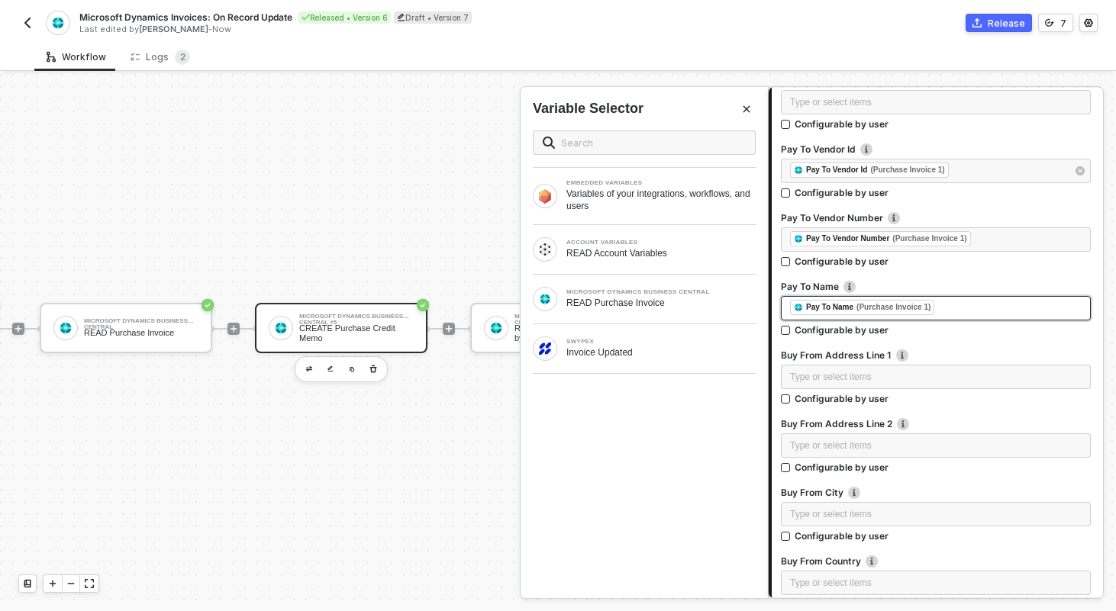
click at [965, 310] on div "﻿ ﻿ Pay To Name (Purchase Invoice 1) ﻿" at bounding box center [936, 308] width 292 height 17
click at [965, 310] on div "Type or select items ﻿" at bounding box center [936, 309] width 292 height 15
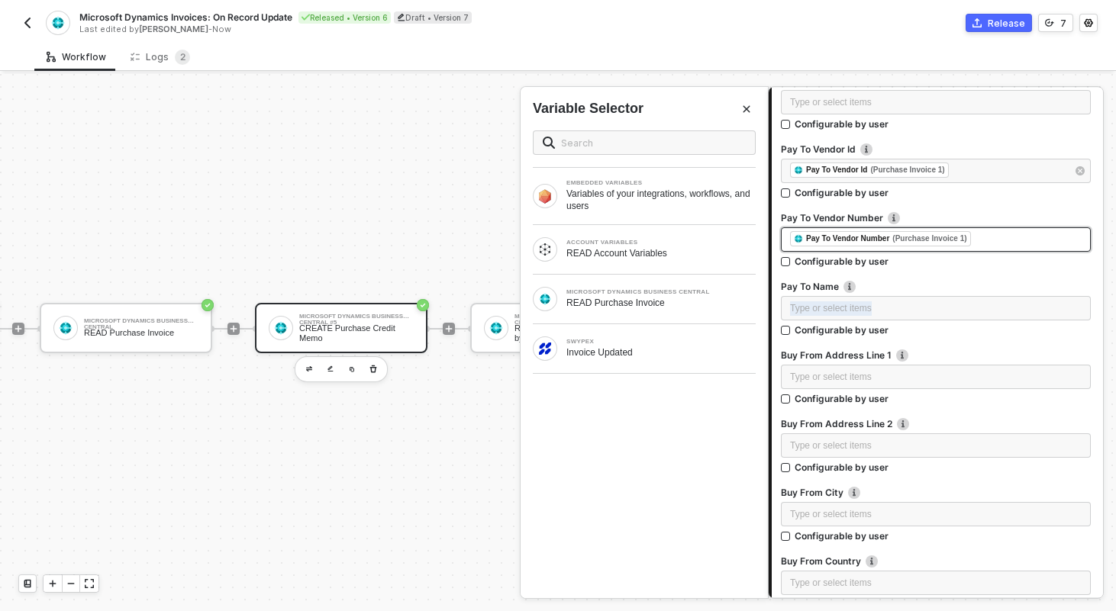
click at [1005, 237] on div "﻿ ﻿ Pay To Vendor Number (Purchase Invoice 1) ﻿" at bounding box center [936, 239] width 292 height 17
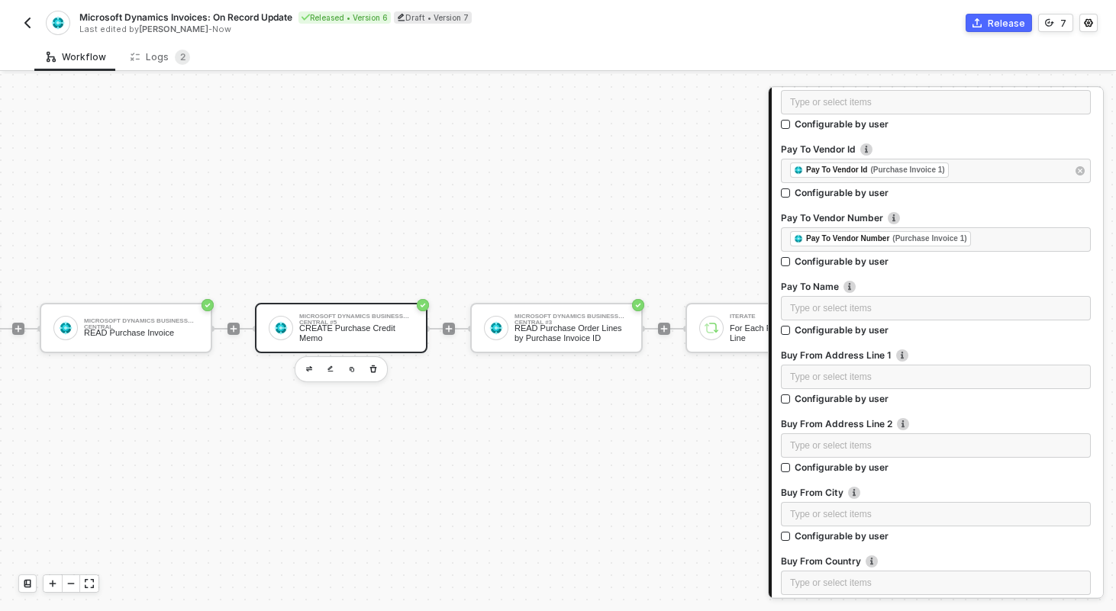
click at [992, 226] on div "Pay To Vendor Number" at bounding box center [936, 219] width 310 height 16
click at [992, 230] on div "﻿ ﻿ Pay To Vendor Number (Purchase Invoice 1) ﻿" at bounding box center [936, 239] width 310 height 24
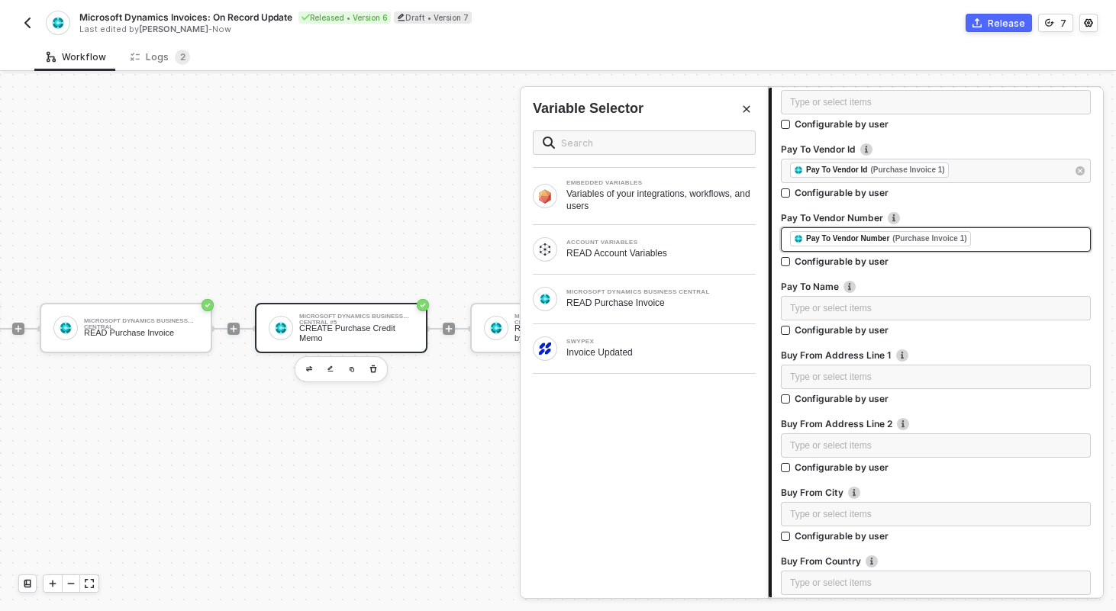
click at [992, 240] on div "﻿ ﻿ Pay To Vendor Number (Purchase Invoice 1) ﻿" at bounding box center [936, 239] width 292 height 17
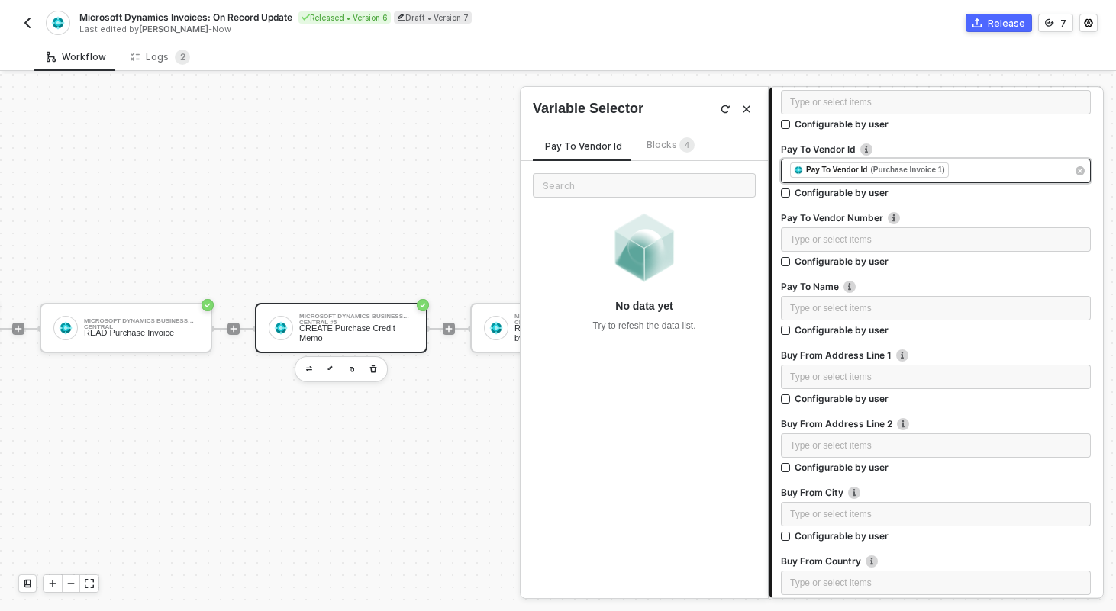
click at [980, 176] on div "﻿ ﻿ Pay To Vendor Id (Purchase Invoice 1) ﻿" at bounding box center [928, 171] width 276 height 17
click at [977, 172] on div "﻿ ﻿ Pay To Vendor Id (Purchase Invoice 1) ﻿" at bounding box center [928, 171] width 276 height 17
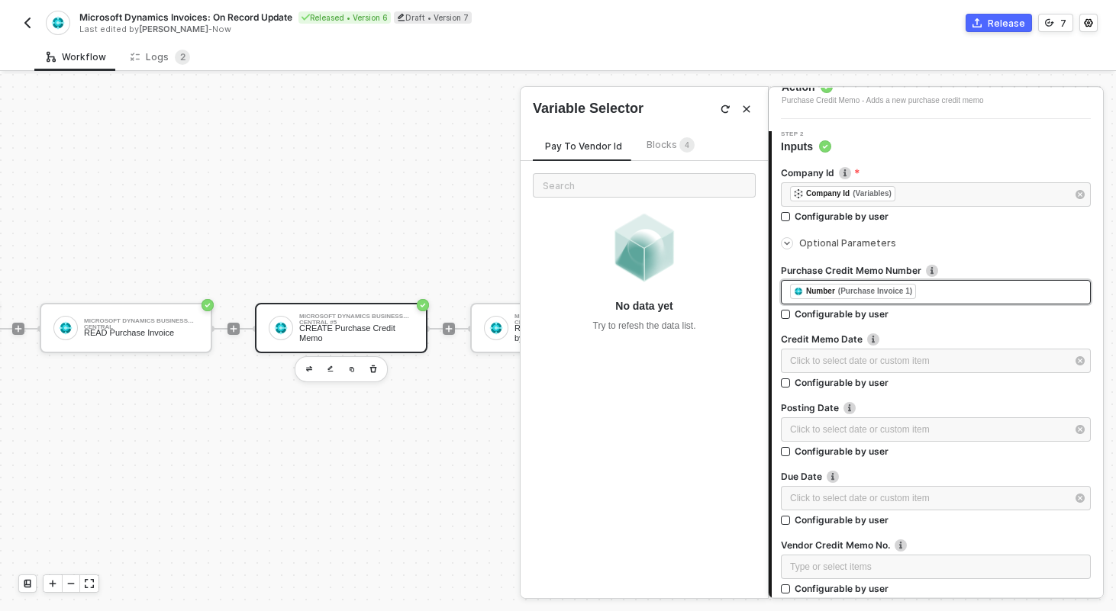
scroll to position [98, 0]
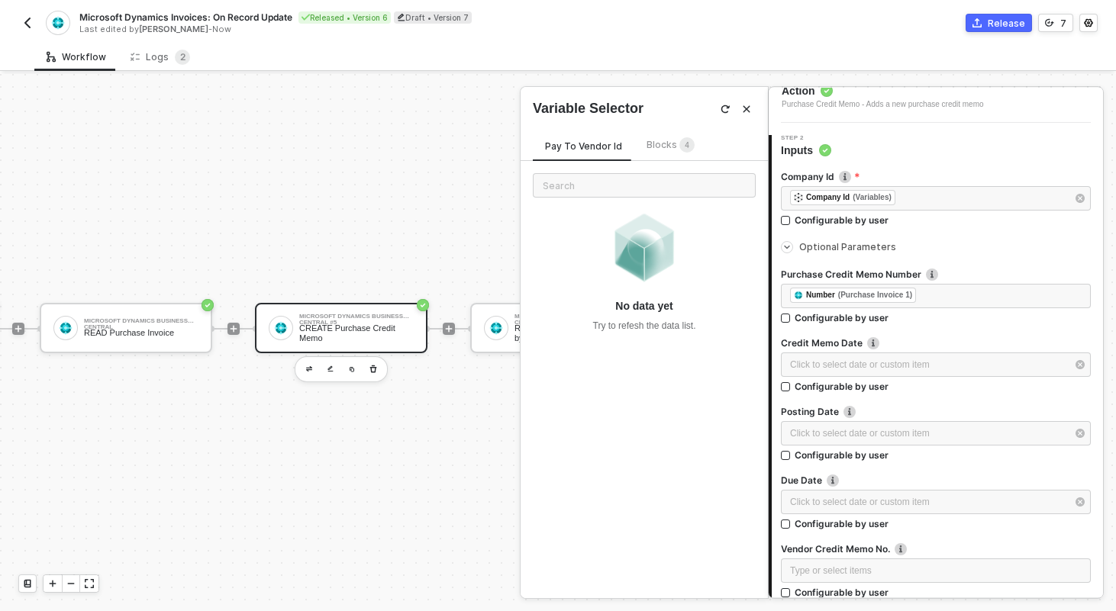
click at [853, 243] on span "Optional Parameters" at bounding box center [847, 246] width 97 height 11
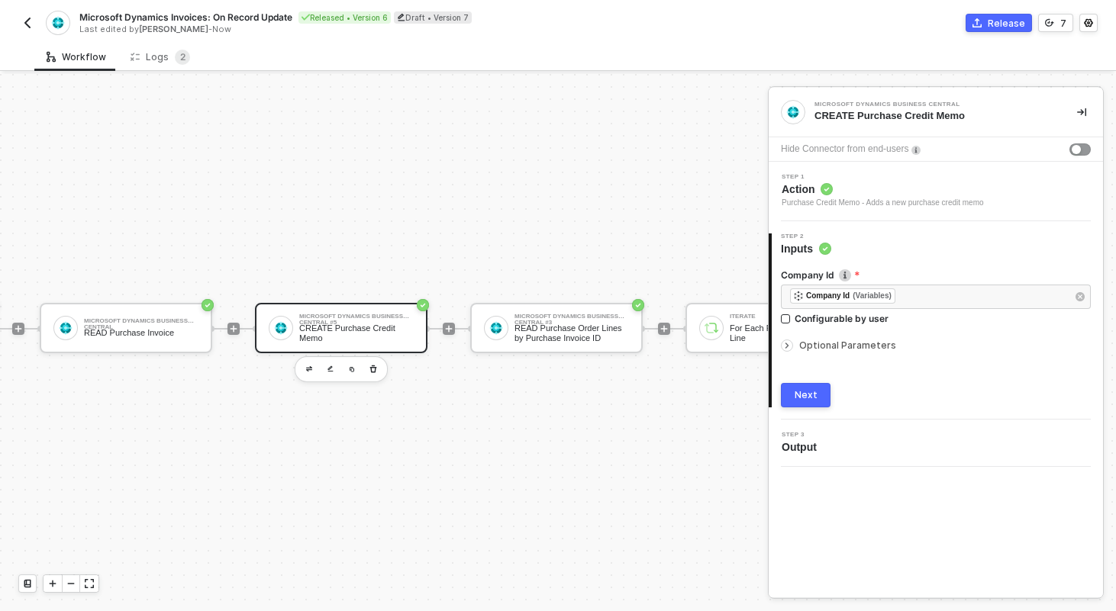
scroll to position [0, 0]
click at [806, 398] on div "Next" at bounding box center [806, 395] width 23 height 12
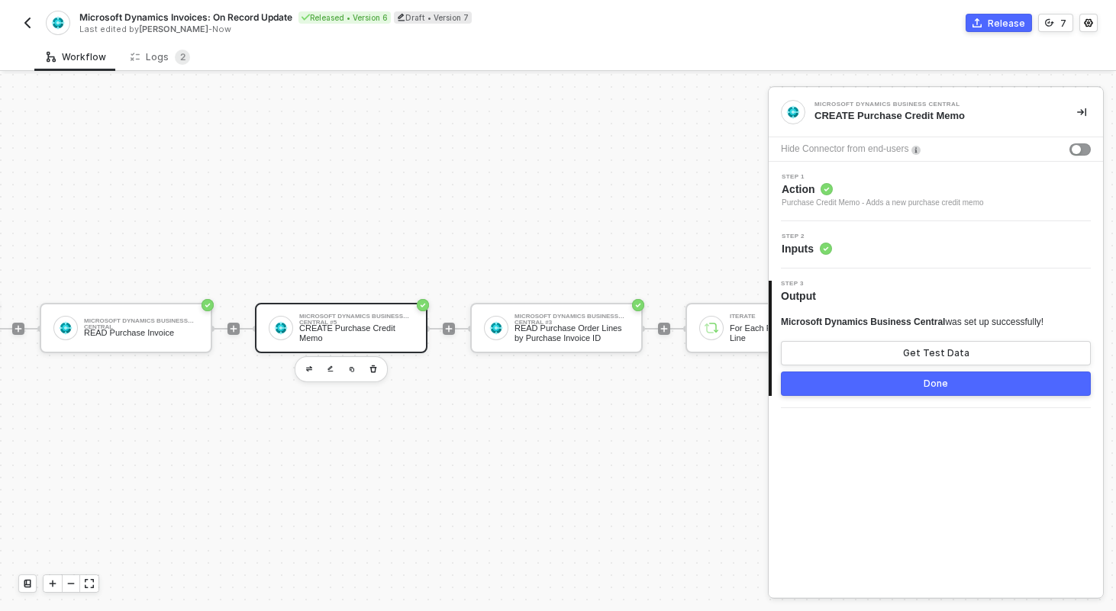
click at [937, 386] on div "Done" at bounding box center [936, 384] width 24 height 12
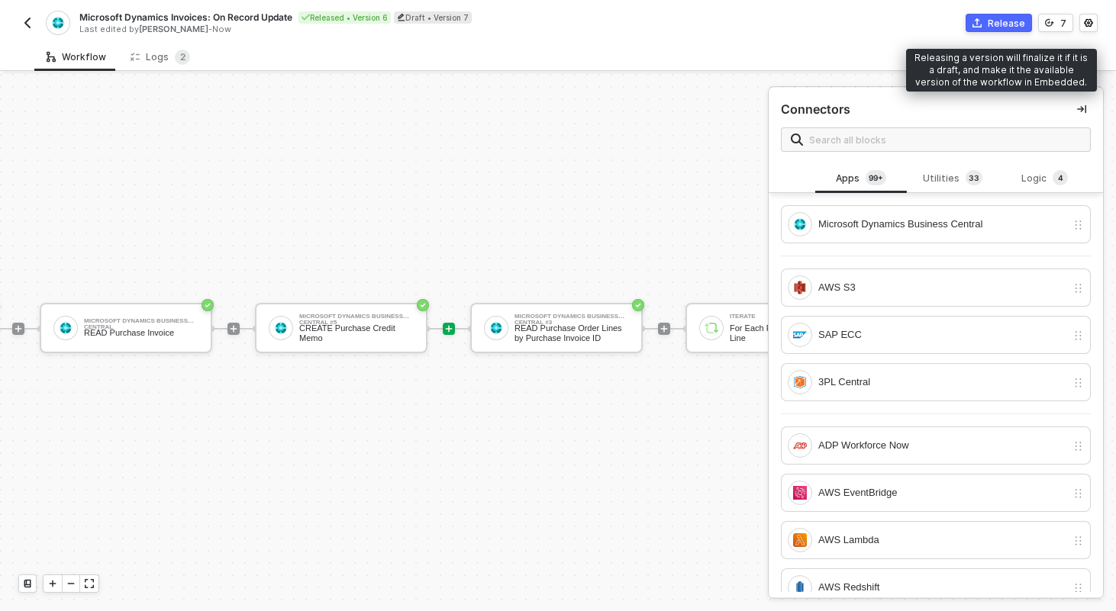
click at [1008, 23] on div "Release" at bounding box center [1006, 23] width 37 height 13
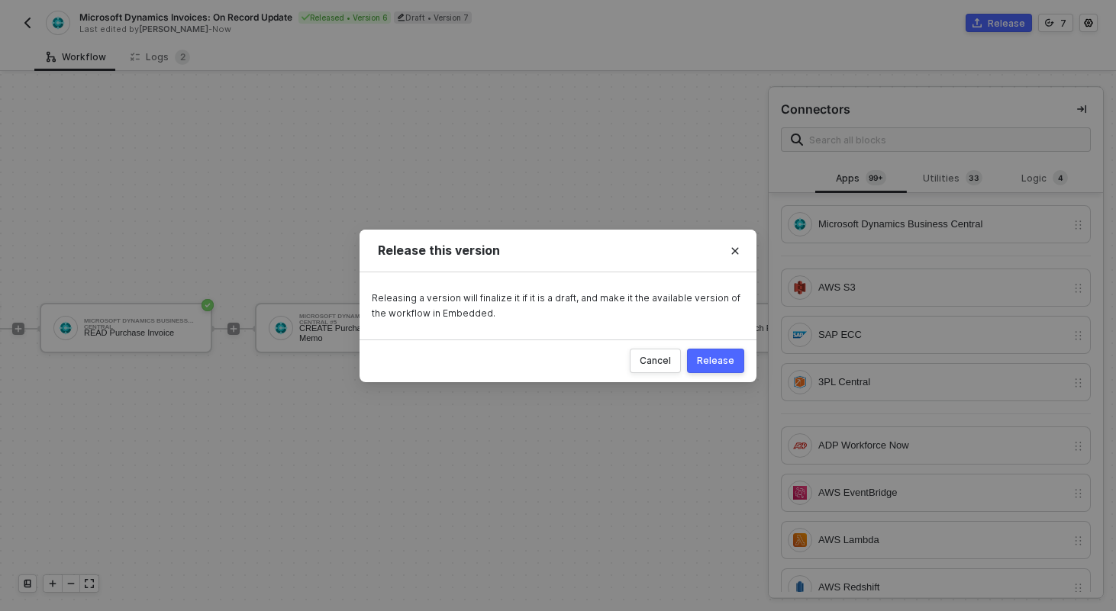
click at [724, 363] on div "Release" at bounding box center [715, 361] width 37 height 12
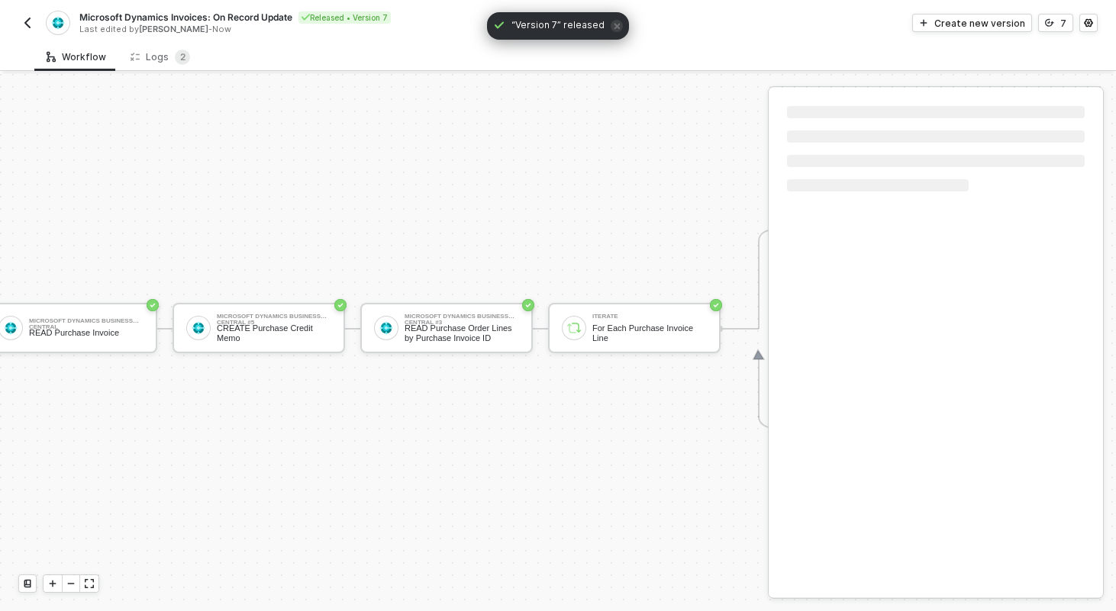
click at [19, 21] on button "button" at bounding box center [27, 23] width 18 height 18
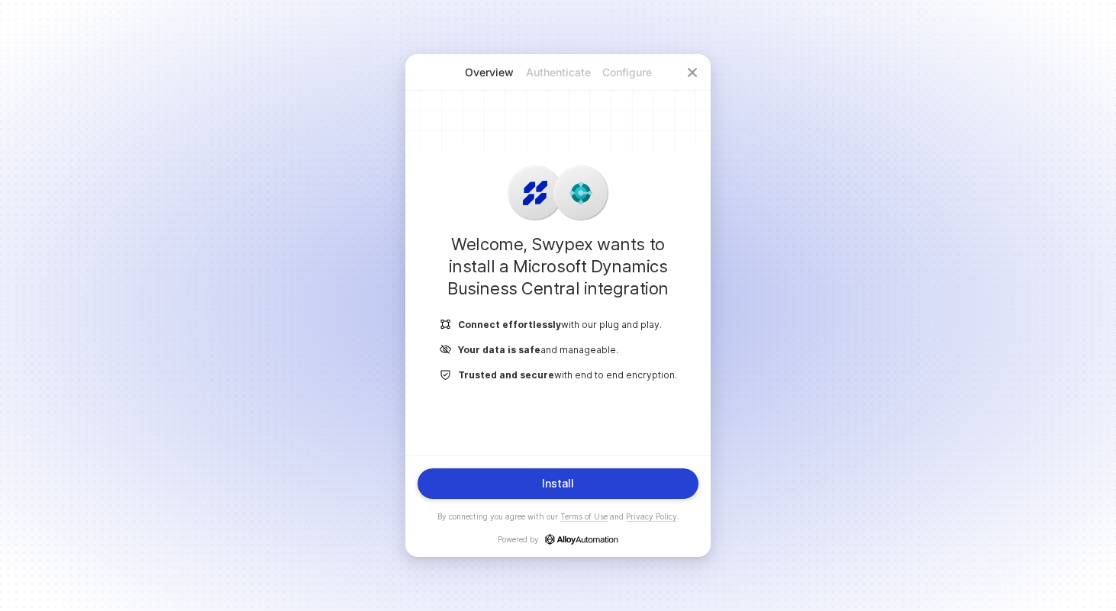
click at [603, 489] on button "Install" at bounding box center [558, 484] width 281 height 31
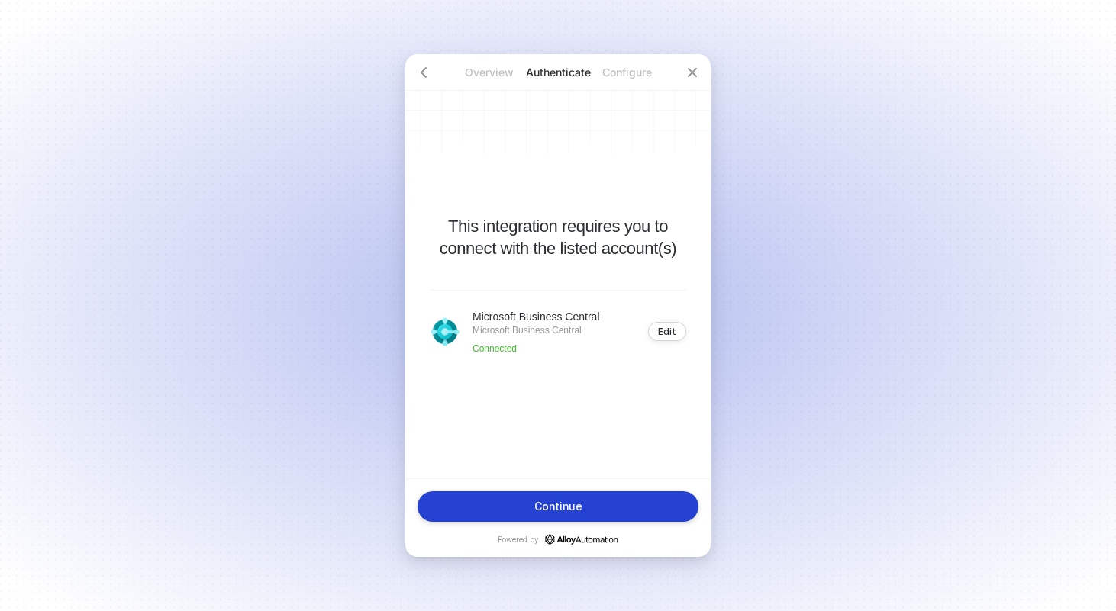
click at [605, 505] on button "Continue" at bounding box center [558, 507] width 281 height 31
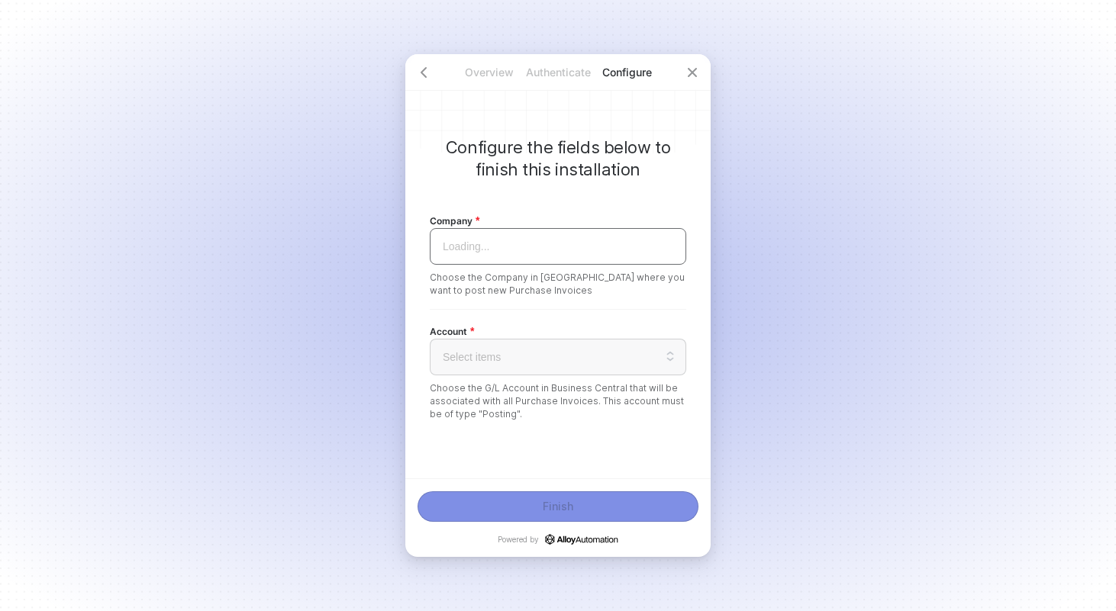
click at [595, 261] on input "search" at bounding box center [558, 246] width 238 height 35
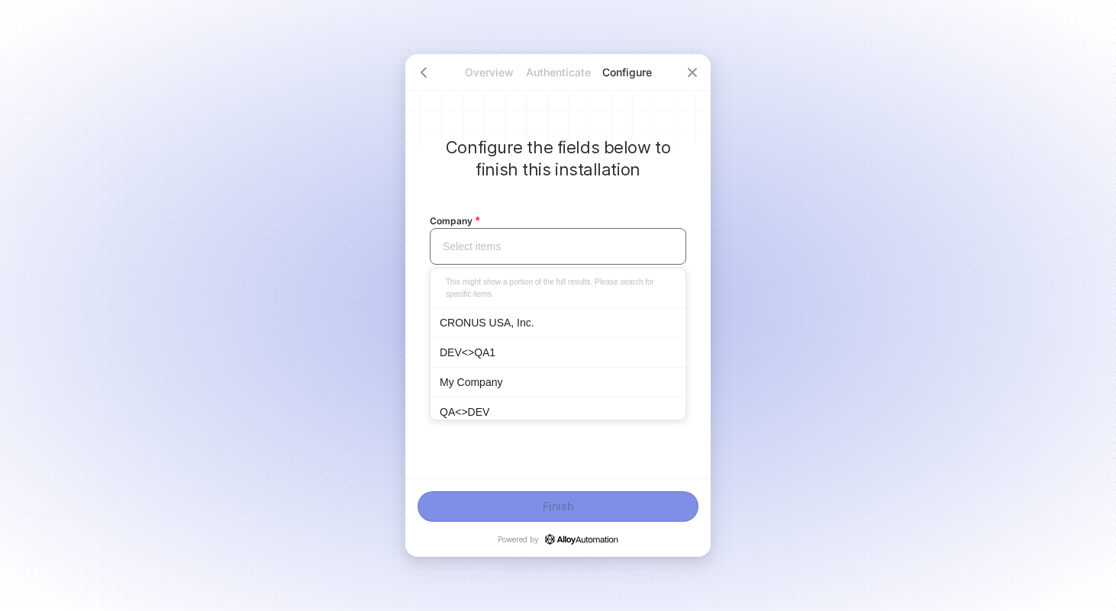
click at [561, 316] on div "CRONUS USA, Inc." at bounding box center [558, 323] width 237 height 17
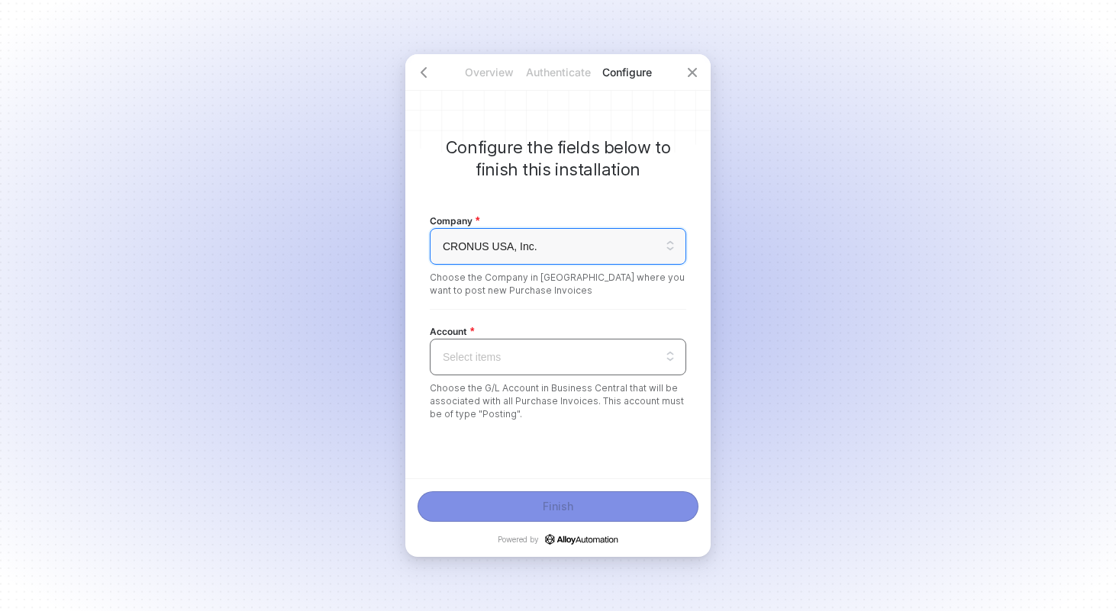
click at [556, 375] on div "Select items" at bounding box center [558, 357] width 256 height 37
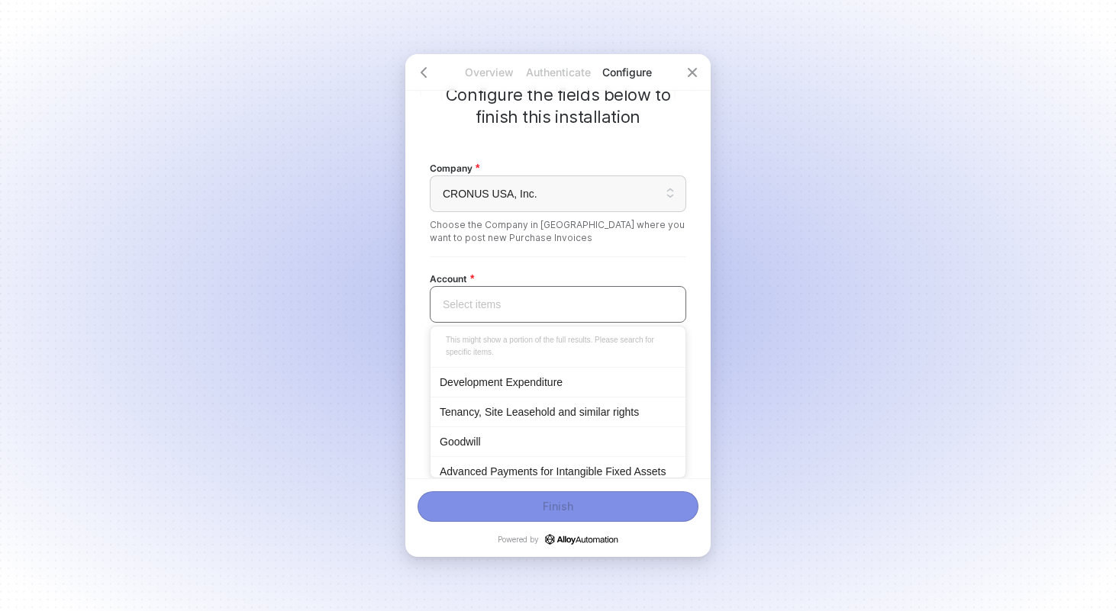
scroll to position [127, 0]
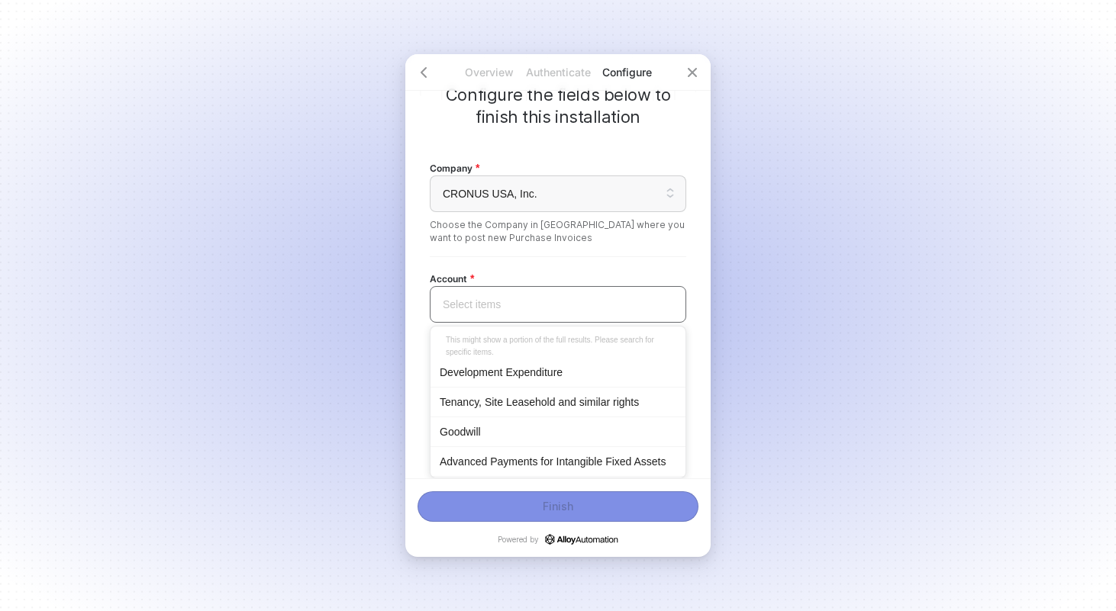
click at [550, 376] on div "Development Expenditure" at bounding box center [558, 372] width 237 height 17
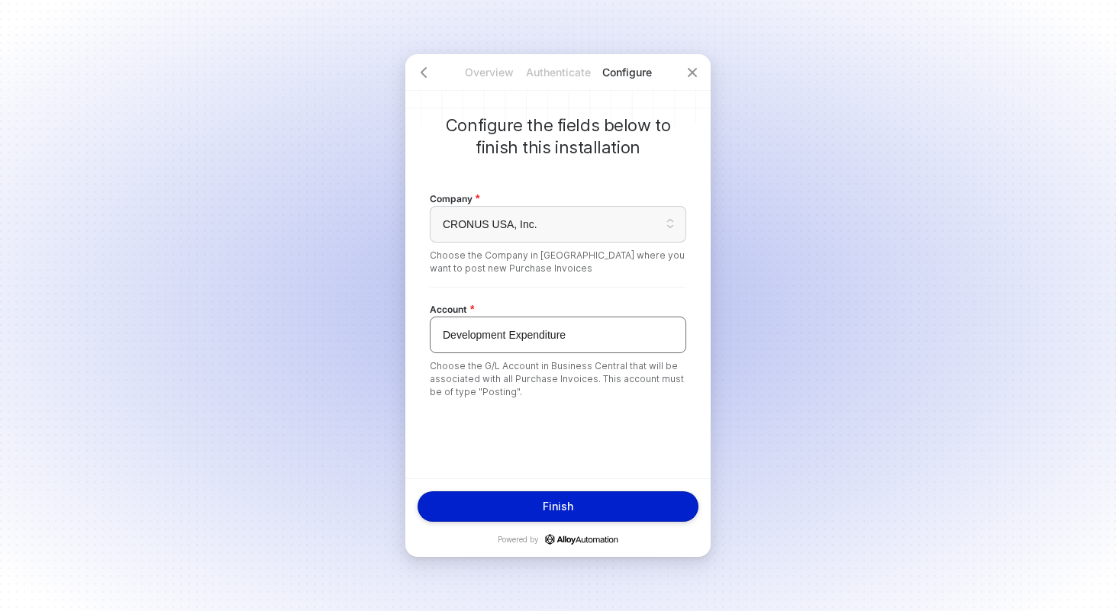
scroll to position [0, 0]
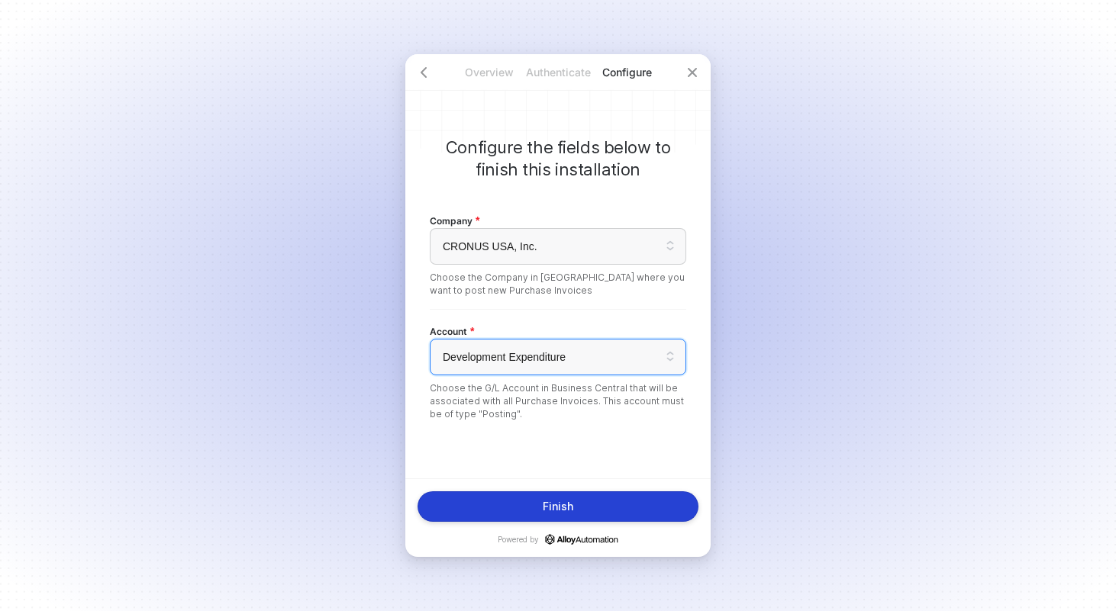
click at [565, 510] on div "Finish" at bounding box center [558, 507] width 31 height 12
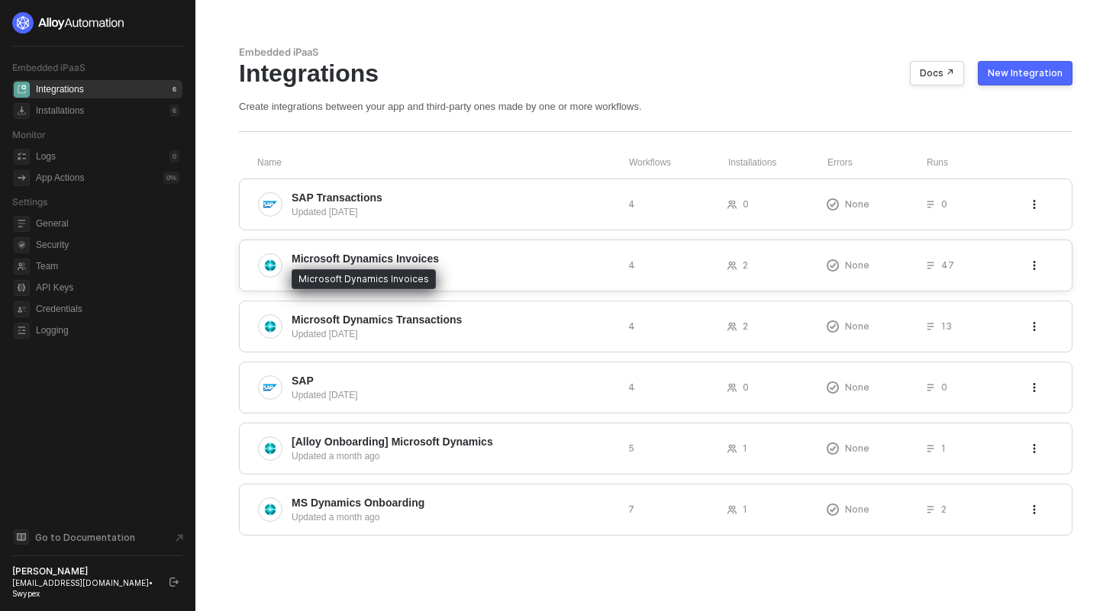
click at [402, 254] on span "Microsoft Dynamics Invoices" at bounding box center [365, 258] width 147 height 15
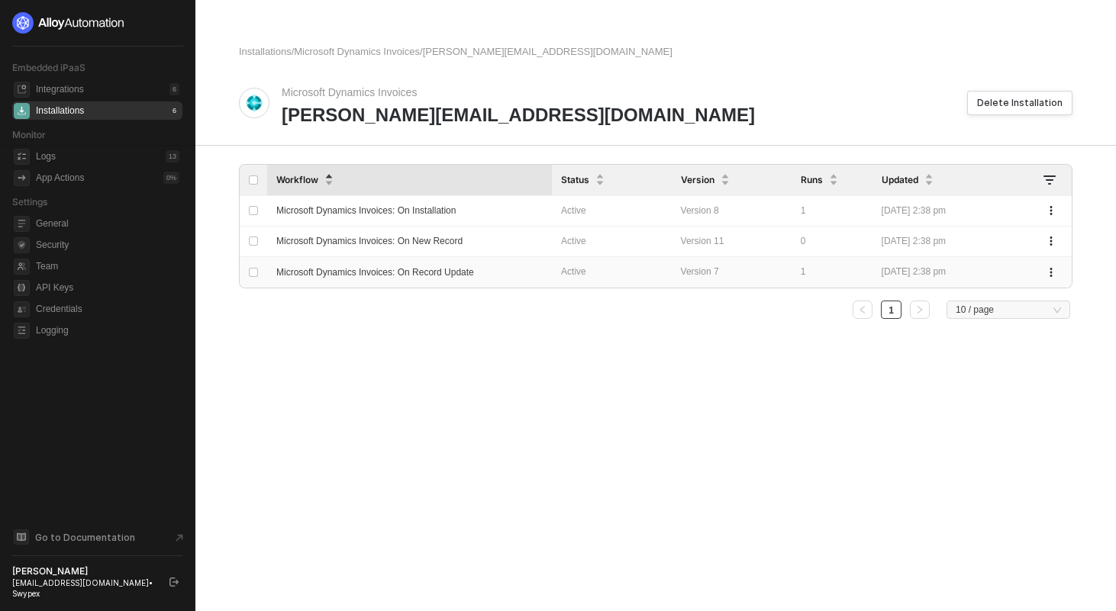
click at [450, 273] on span "Microsoft Dynamics Invoices: On Record Update" at bounding box center [375, 272] width 198 height 11
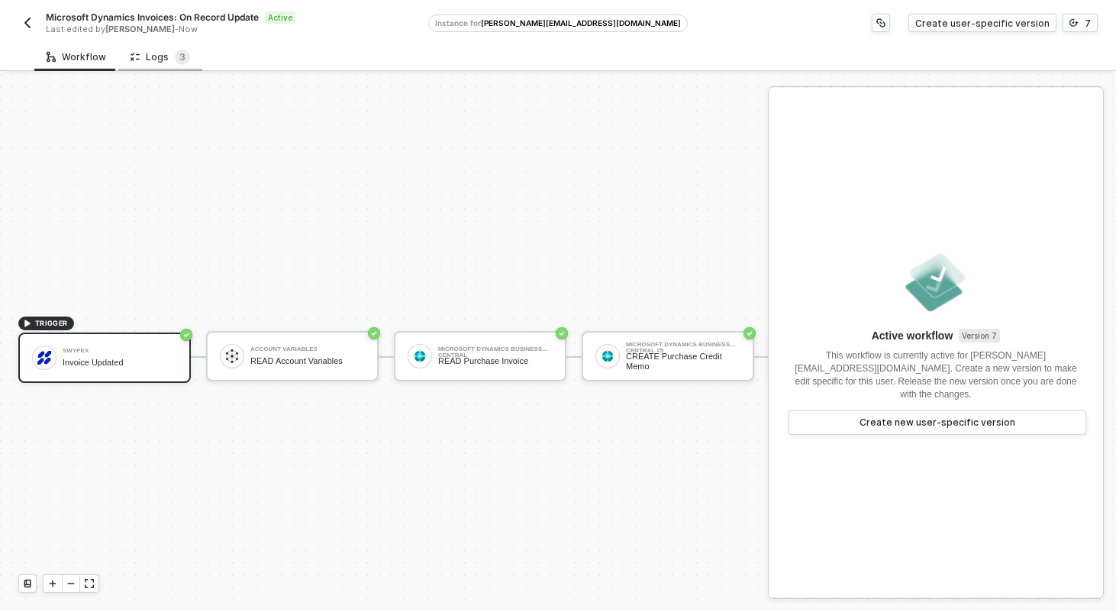
scroll to position [28, 0]
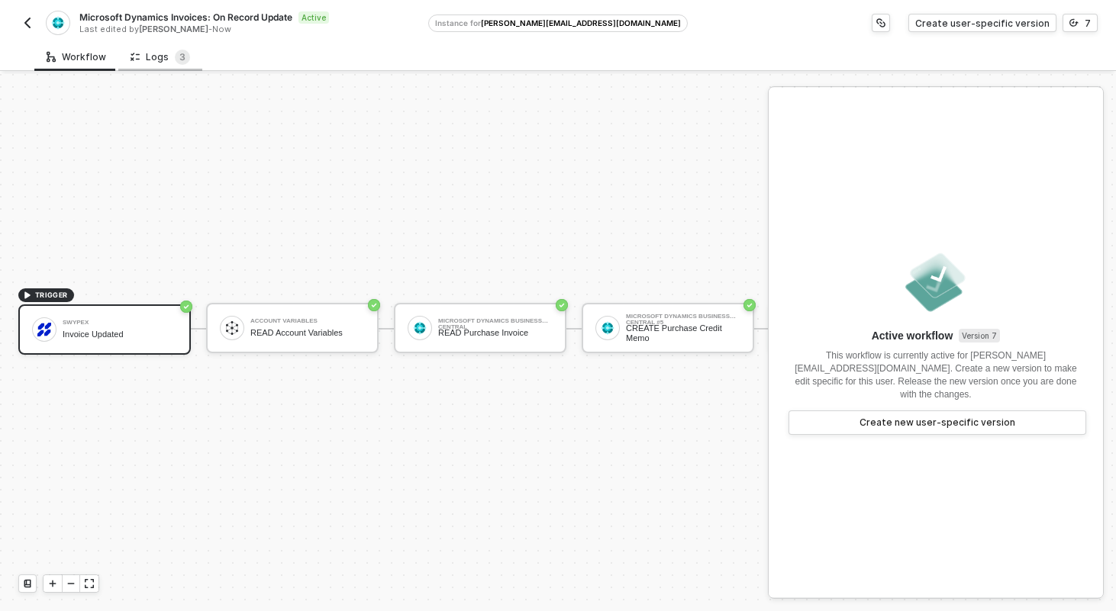
click at [147, 63] on div "Logs 3" at bounding box center [161, 57] width 60 height 15
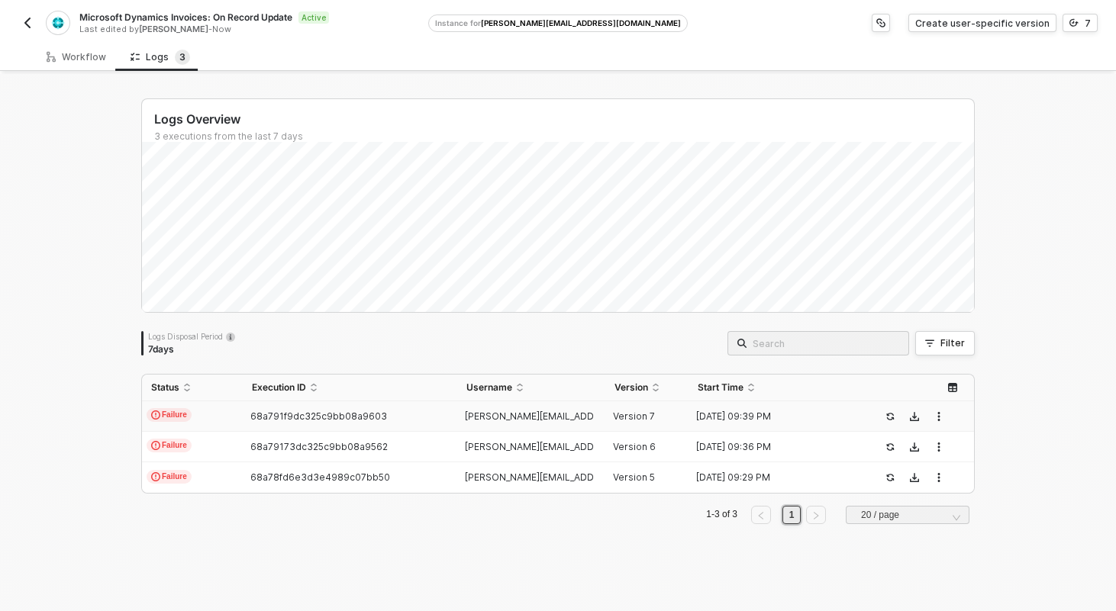
click at [225, 406] on td "Failure" at bounding box center [192, 417] width 101 height 31
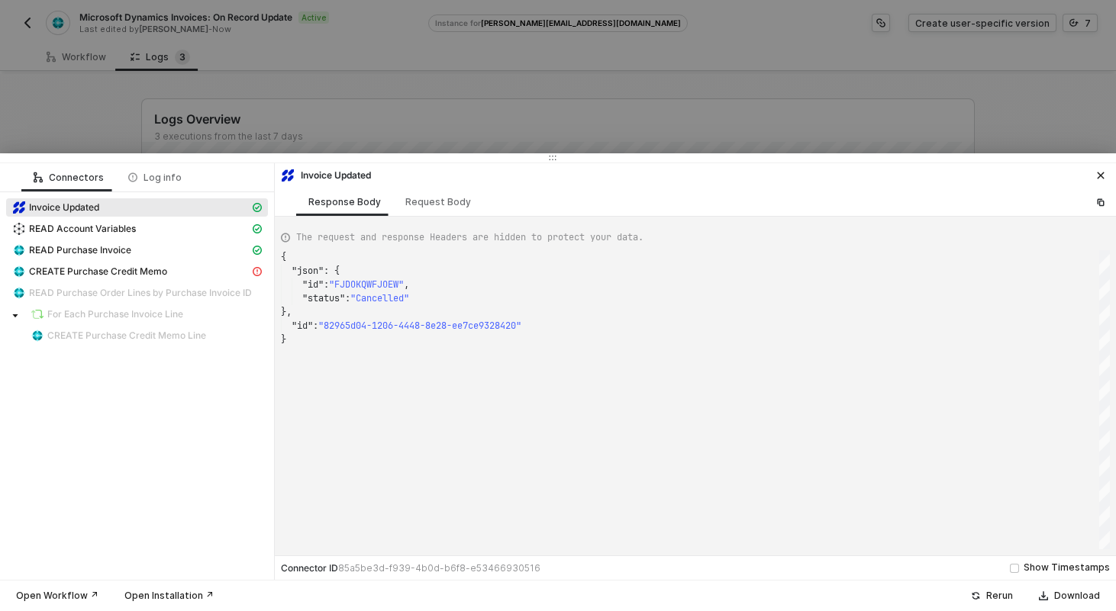
scroll to position [82, 0]
click at [153, 266] on span "CREATE Purchase Credit Memo" at bounding box center [98, 272] width 138 height 12
type textarea "{ "statusCode": 400, "message": "Error : {\"error\":{\"code\":\"Application_Dia…"
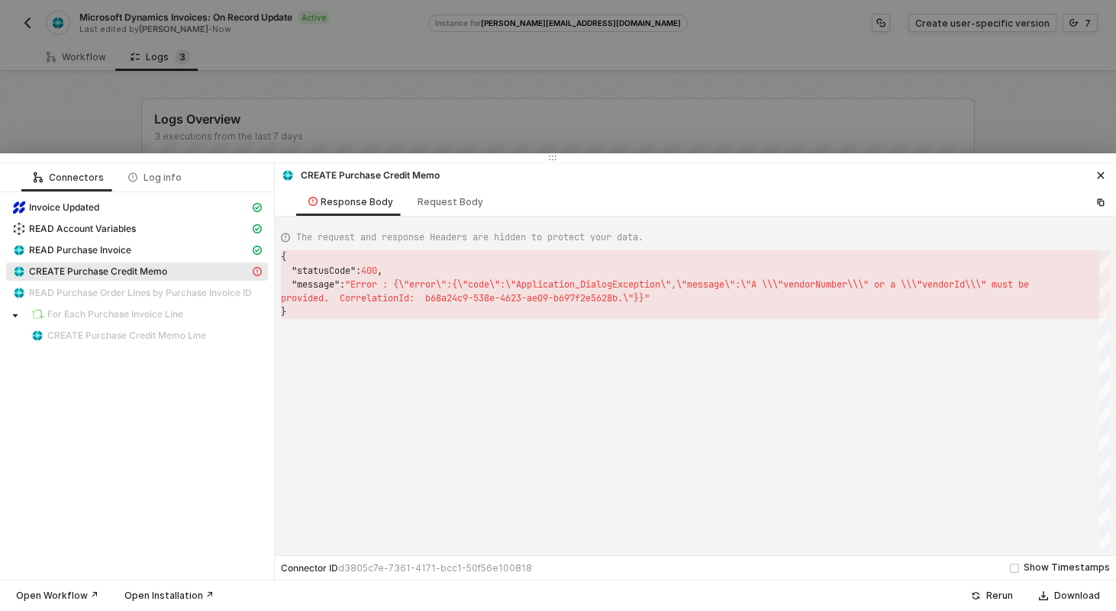
click at [601, 59] on div at bounding box center [558, 305] width 1116 height 611
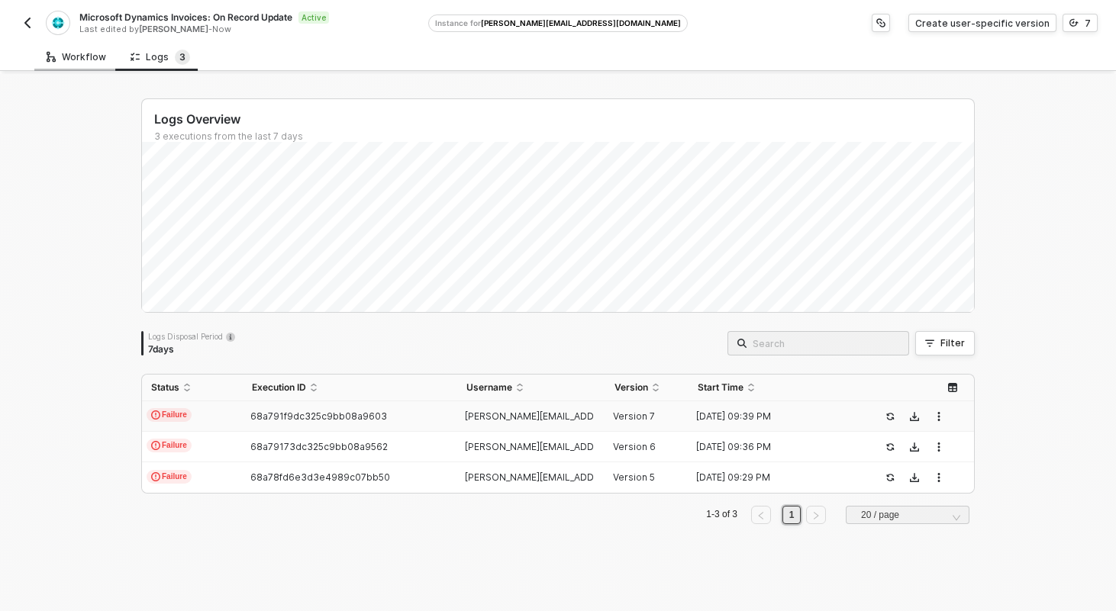
click at [70, 58] on div "Workflow" at bounding box center [77, 57] width 60 height 12
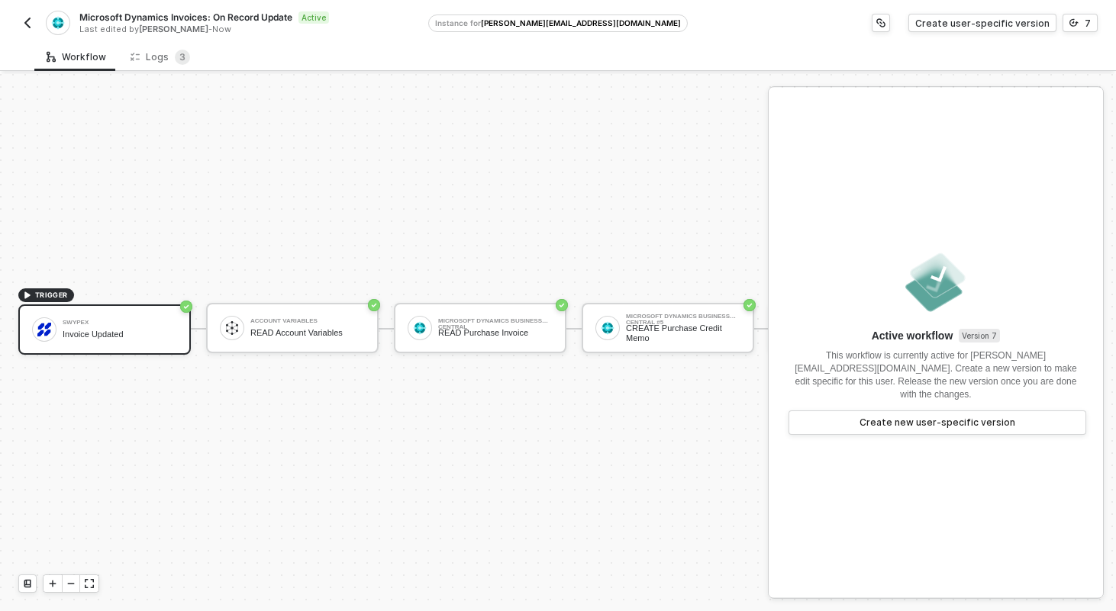
click at [20, 23] on button "button" at bounding box center [27, 23] width 18 height 18
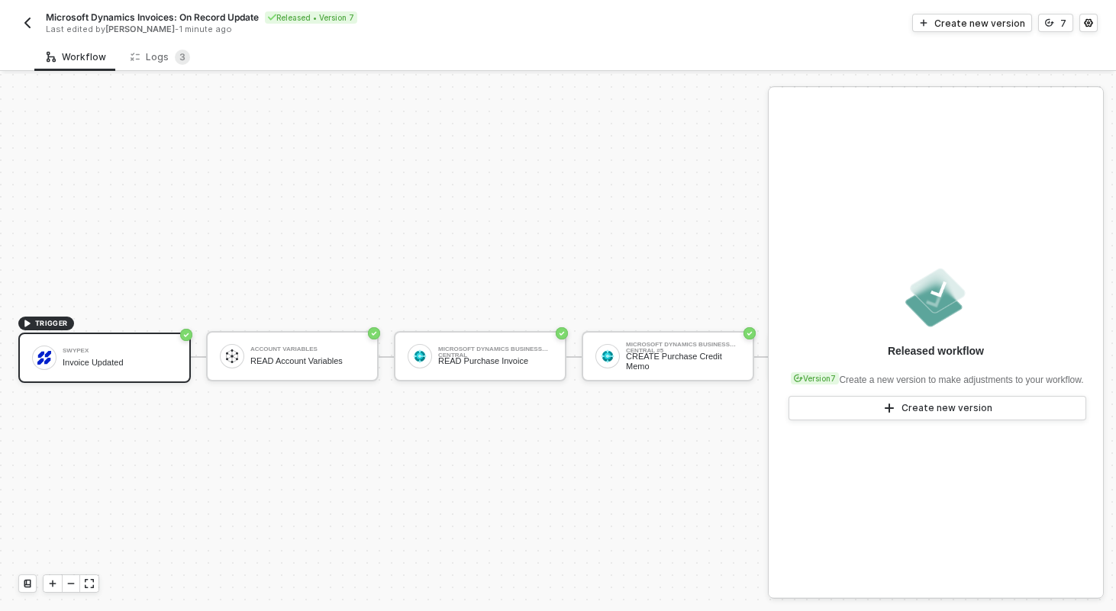
scroll to position [28, 0]
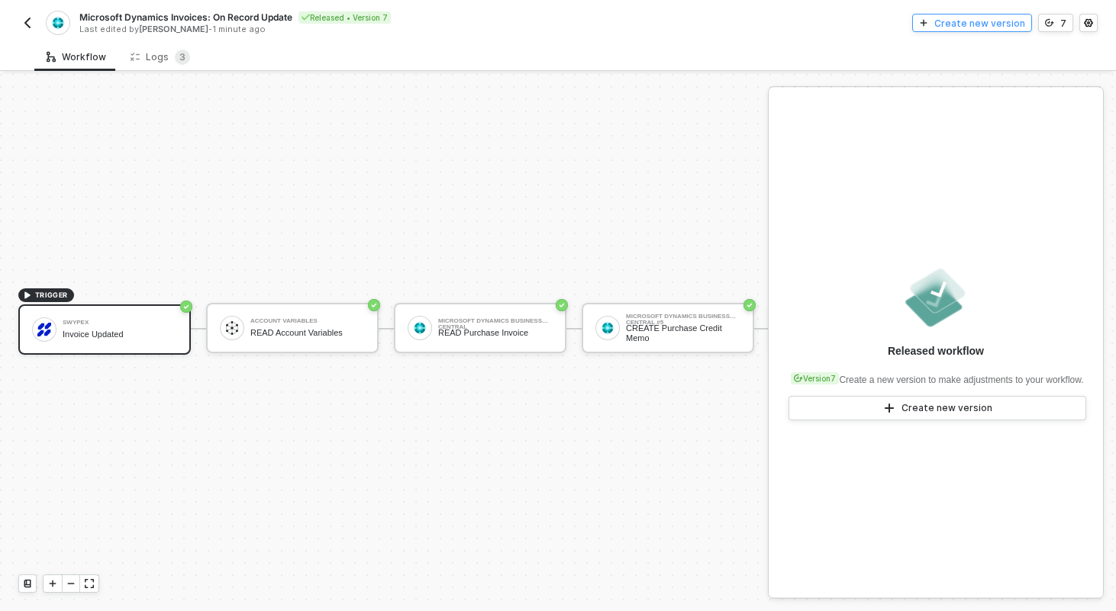
click at [982, 31] on button "Create new version" at bounding box center [972, 23] width 120 height 18
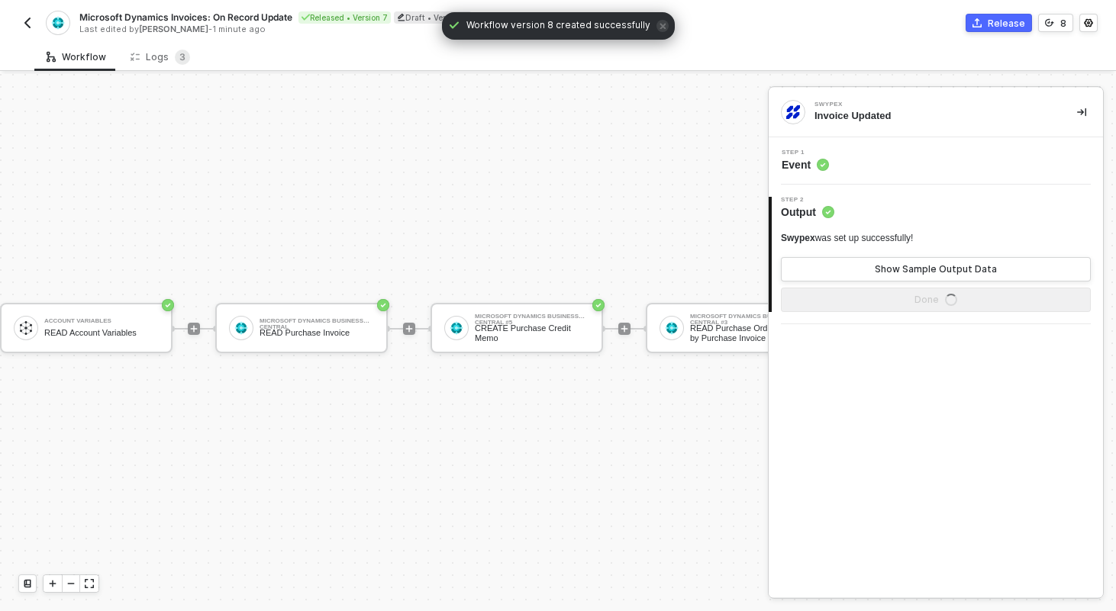
scroll to position [28, 373]
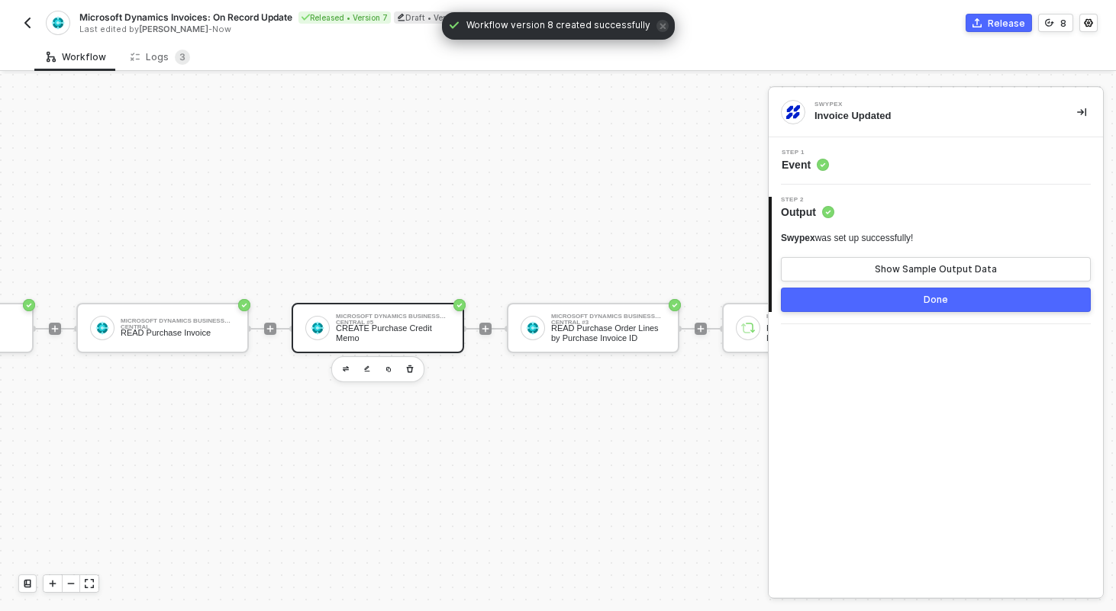
click at [426, 331] on div "CREATE Purchase Credit Memo" at bounding box center [393, 333] width 115 height 19
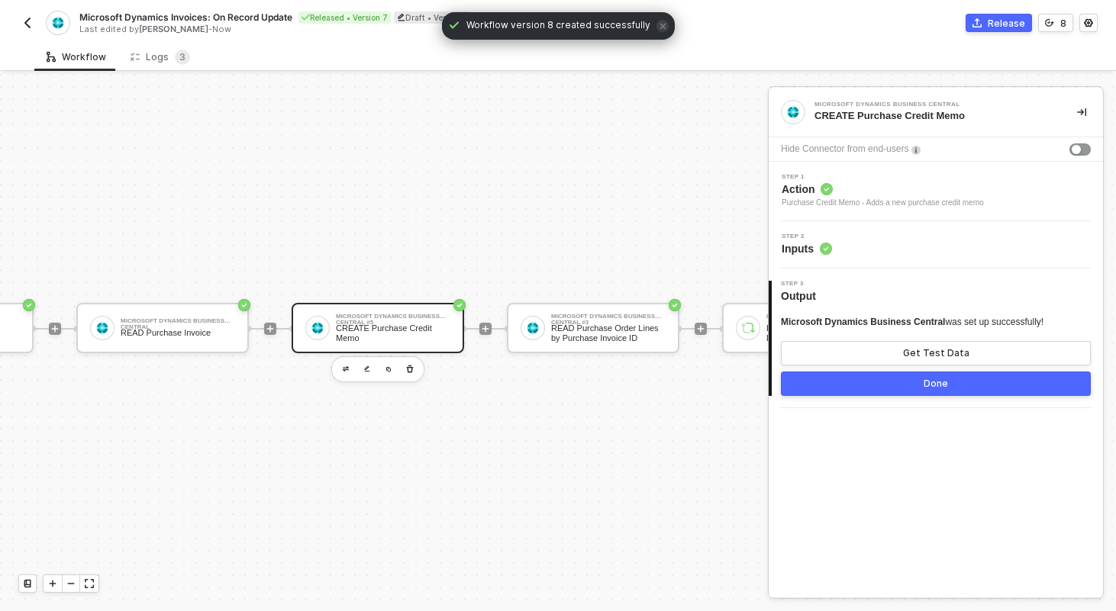
click at [882, 250] on div "Step 2 Inputs" at bounding box center [938, 245] width 331 height 23
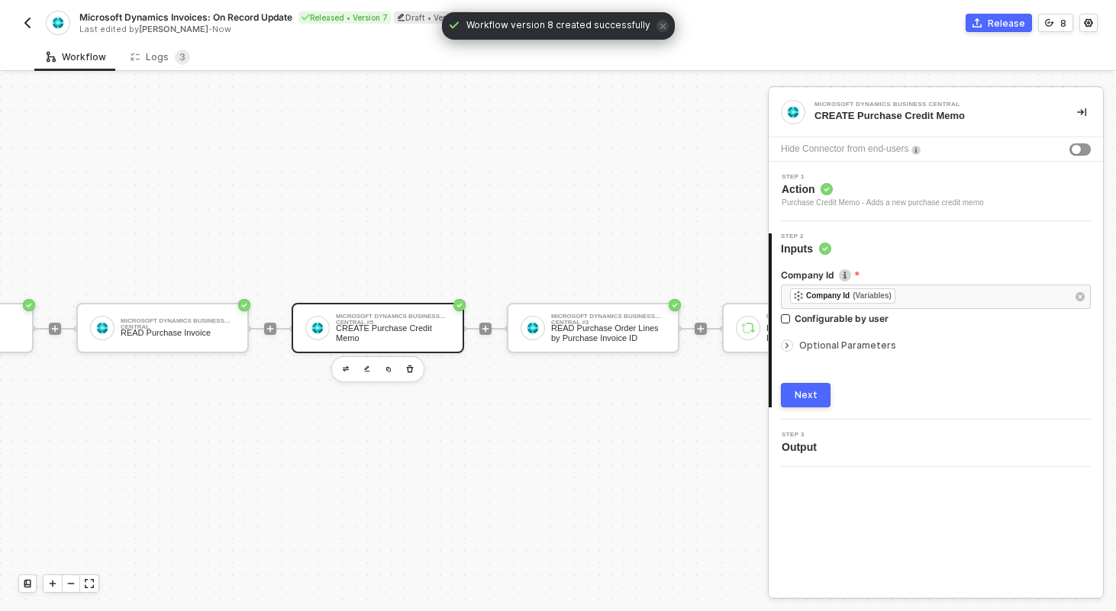
click at [834, 358] on div "Company Id ﻿ ﻿ Company Id (Variables) ﻿ Configurable by user Optional Parameter…" at bounding box center [936, 331] width 310 height 151
click at [834, 351] on div "Optional Parameters" at bounding box center [936, 345] width 310 height 17
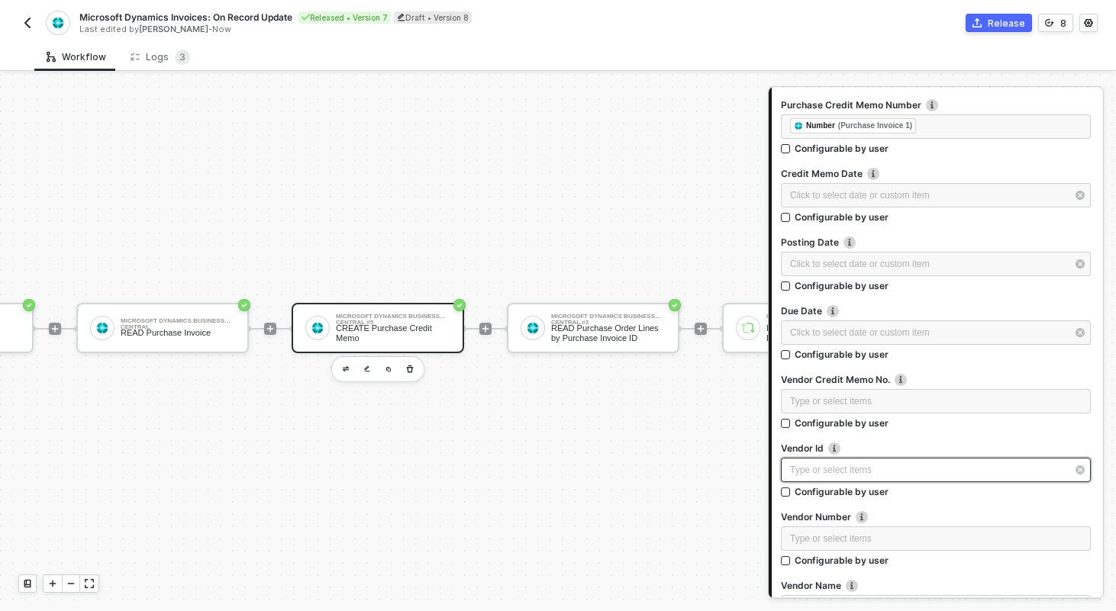
scroll to position [280, 0]
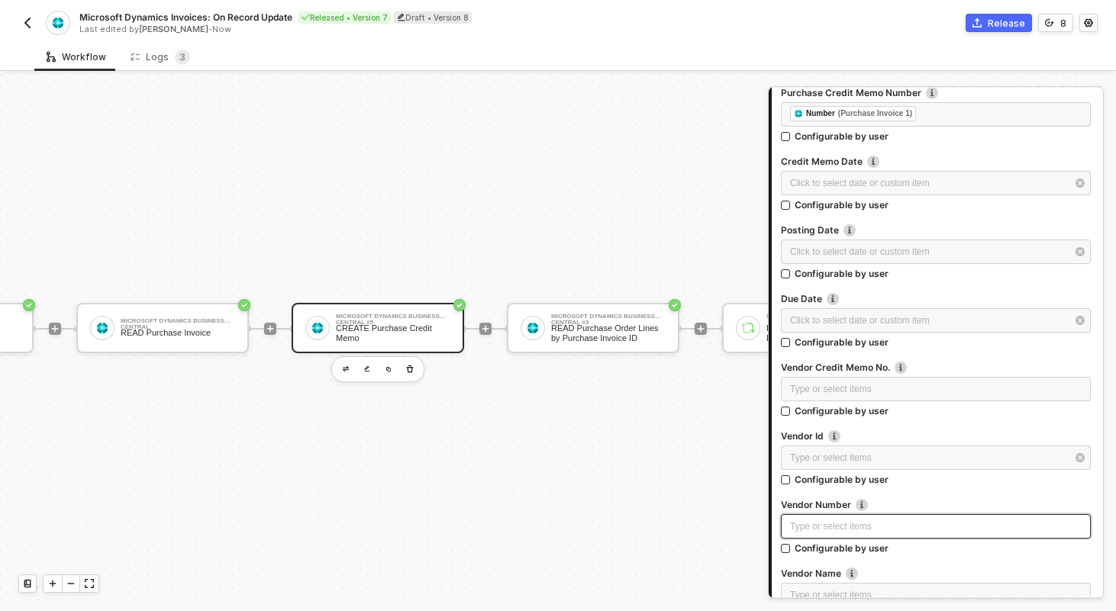
click at [827, 527] on div "Type or select items ﻿" at bounding box center [936, 527] width 292 height 15
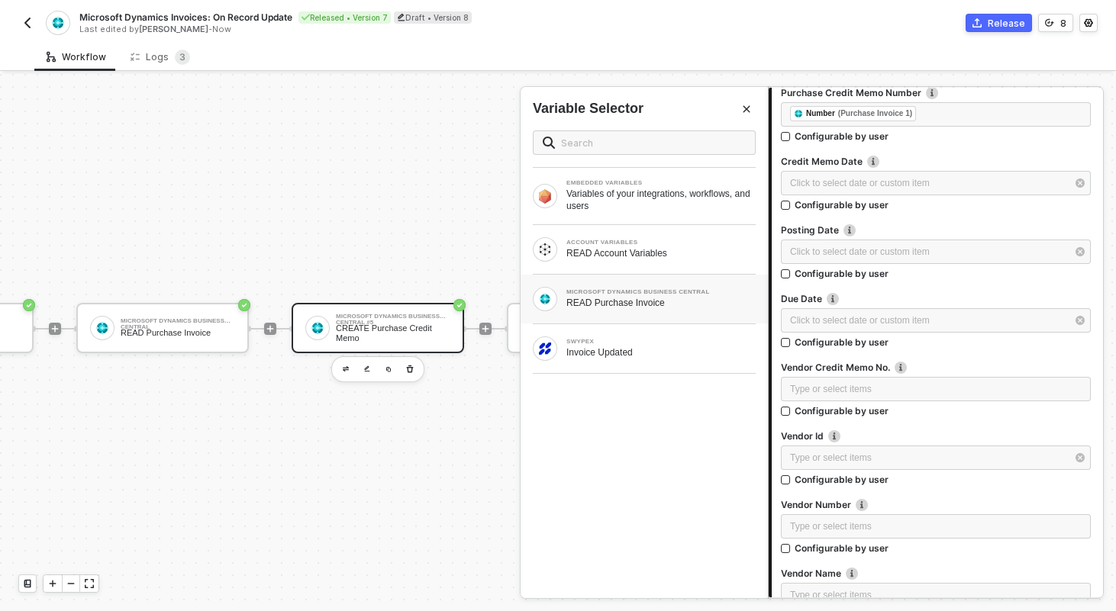
click at [598, 300] on div "READ Purchase Invoice" at bounding box center [660, 303] width 189 height 12
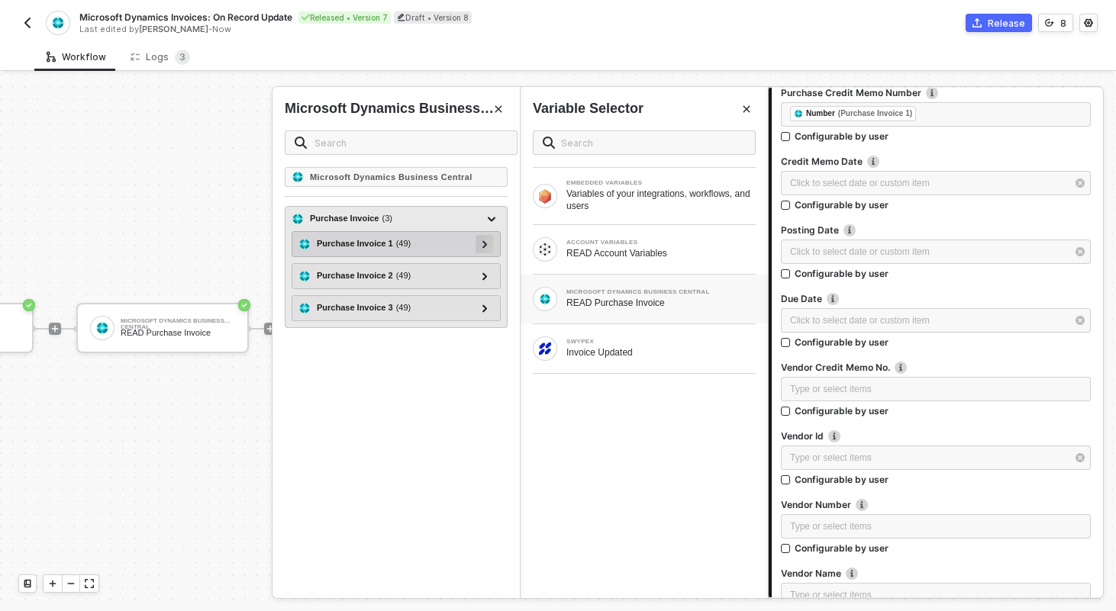
click at [485, 244] on icon at bounding box center [484, 244] width 5 height 8
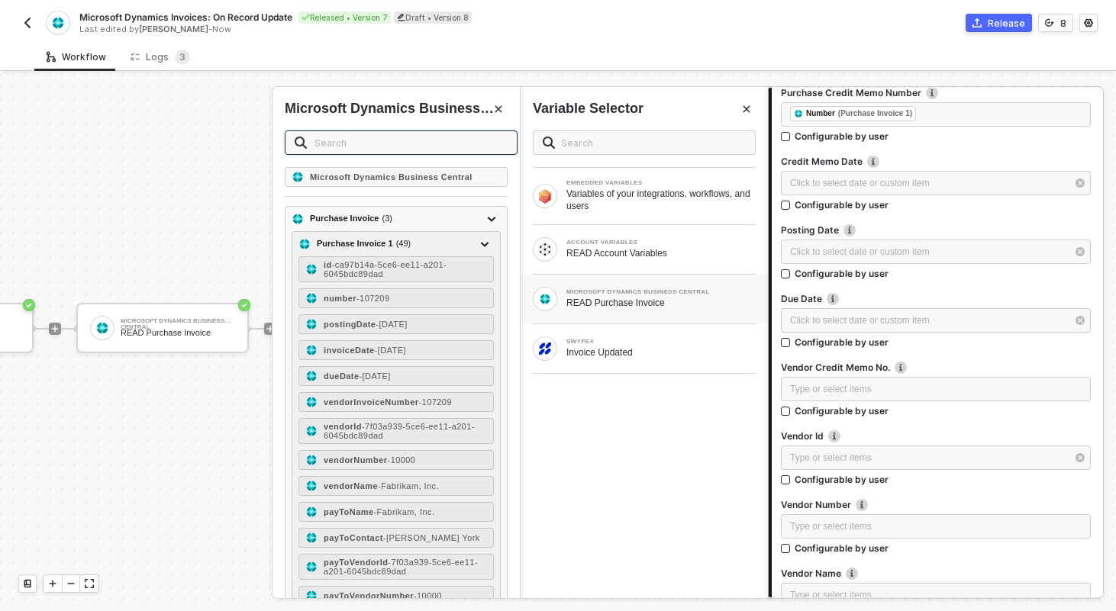
click at [389, 144] on input "text" at bounding box center [411, 142] width 193 height 17
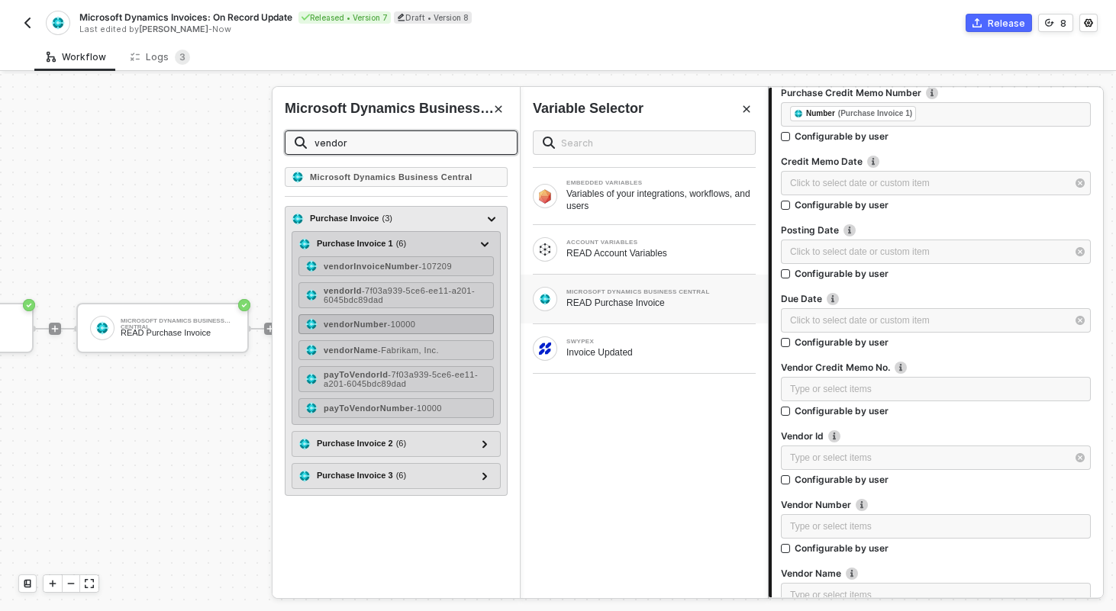
type input "vendor"
click at [402, 331] on div "vendorNumber - 10000" at bounding box center [395, 325] width 195 height 20
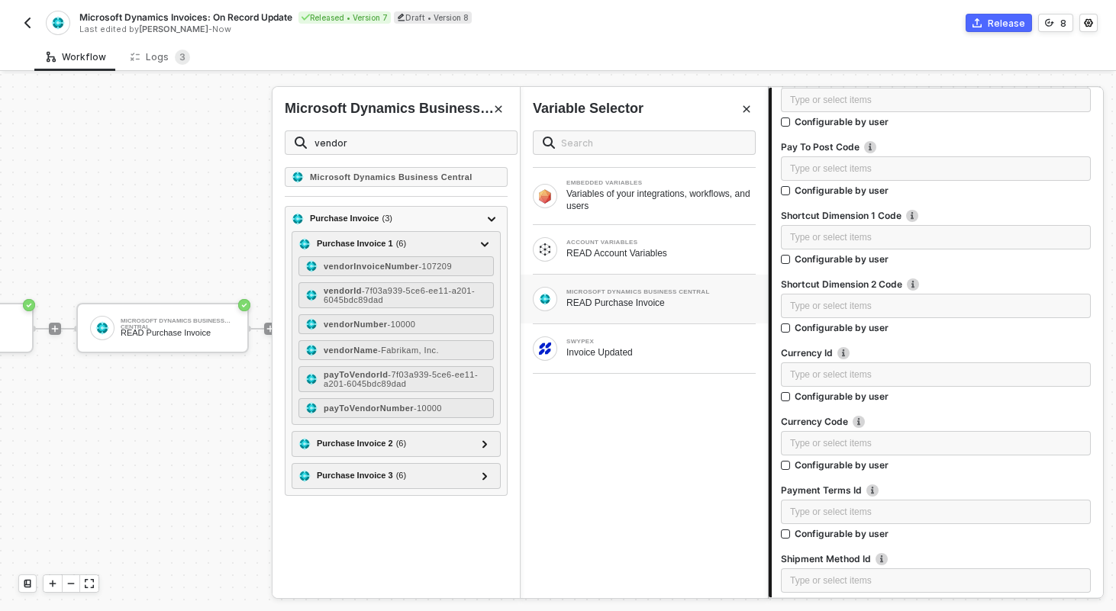
scroll to position [2286, 0]
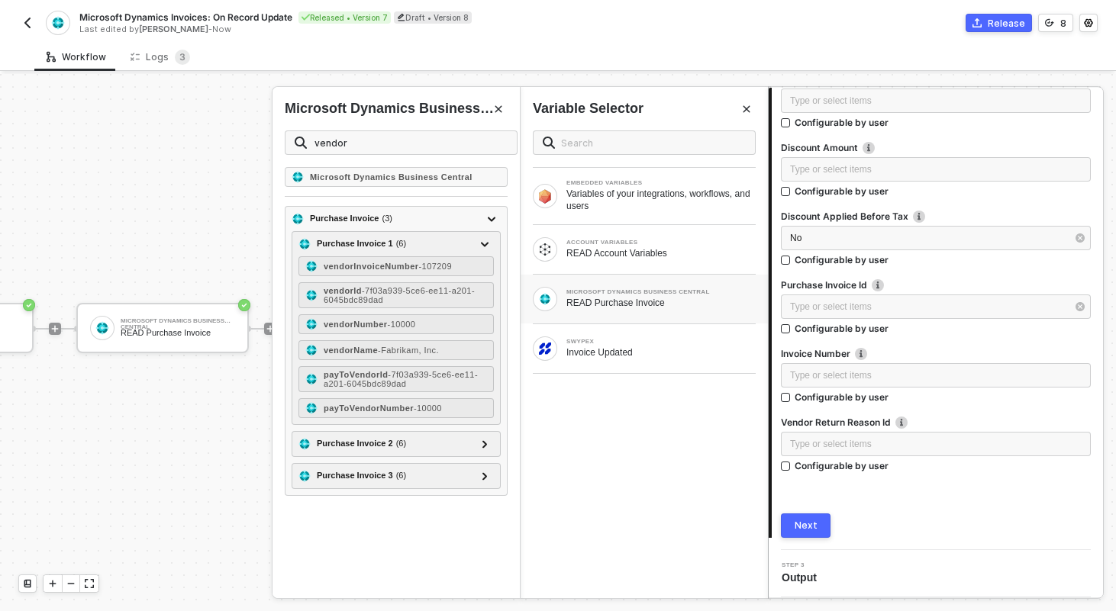
click at [828, 530] on button "Next" at bounding box center [806, 526] width 50 height 24
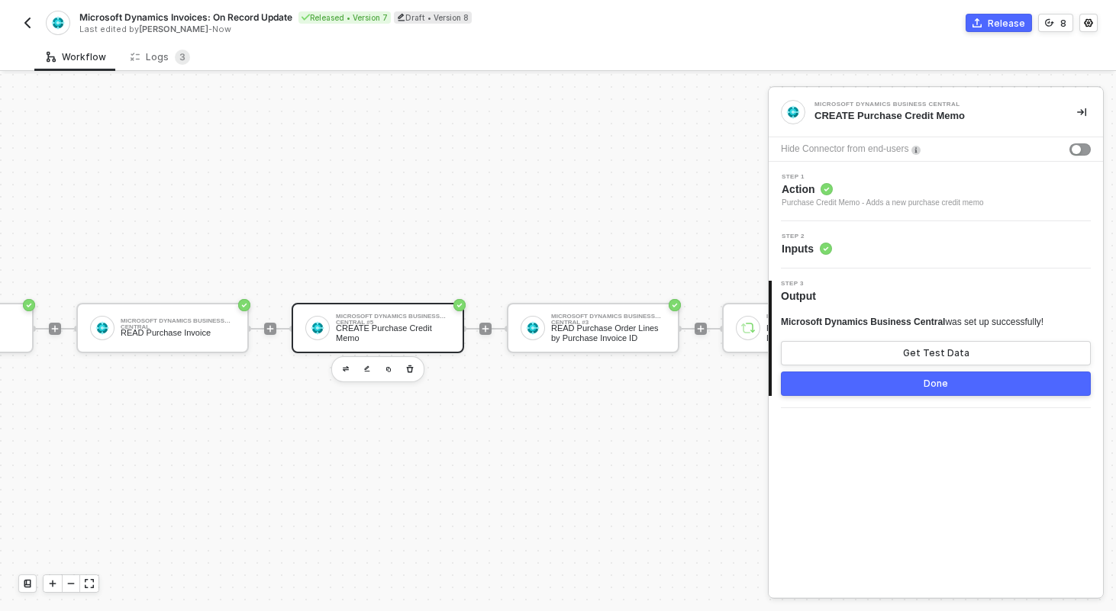
scroll to position [0, 0]
click at [927, 387] on div "Done" at bounding box center [936, 384] width 24 height 12
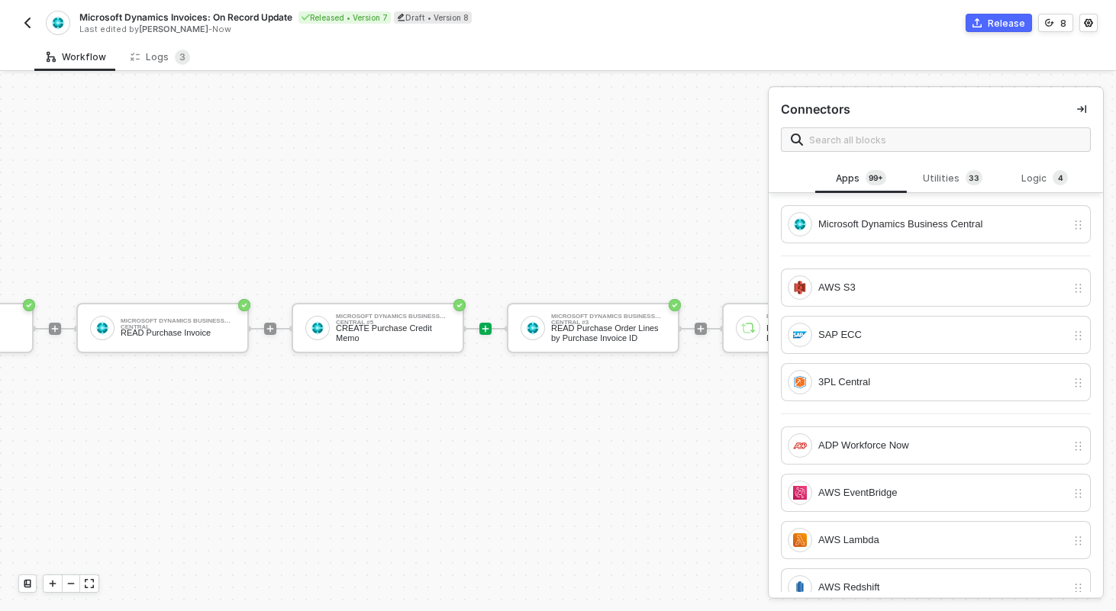
click at [1001, 35] on div "Microsoft Dynamics Invoices: On Record Update Released • Version 7 Draft • Vers…" at bounding box center [557, 21] width 1079 height 43
click at [998, 22] on div "Release" at bounding box center [1006, 23] width 37 height 13
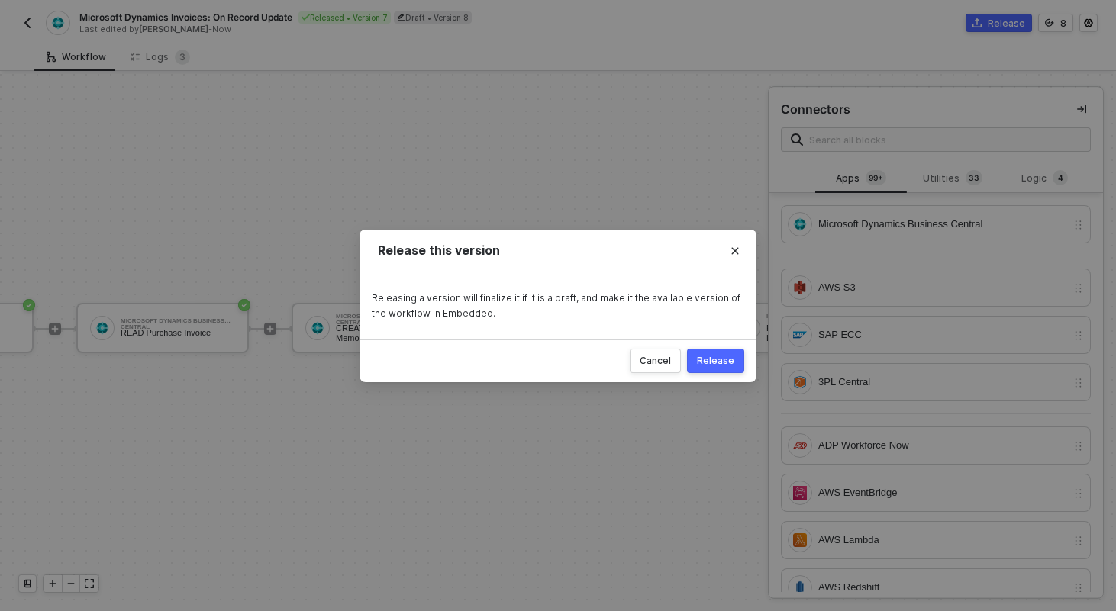
click at [726, 353] on button "Release" at bounding box center [715, 361] width 57 height 24
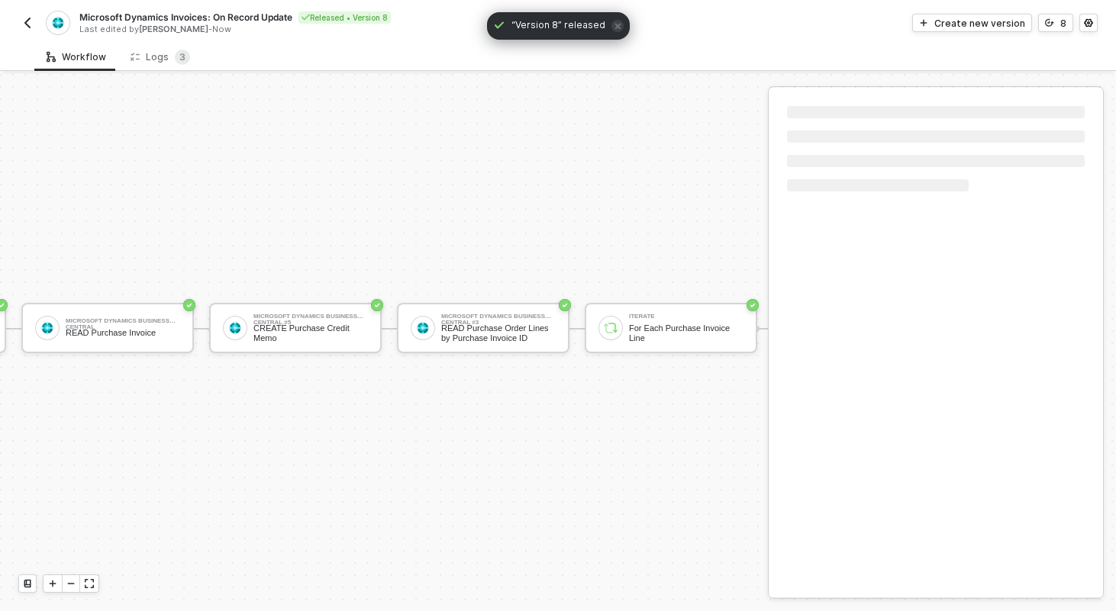
click at [29, 26] on img "button" at bounding box center [27, 23] width 12 height 12
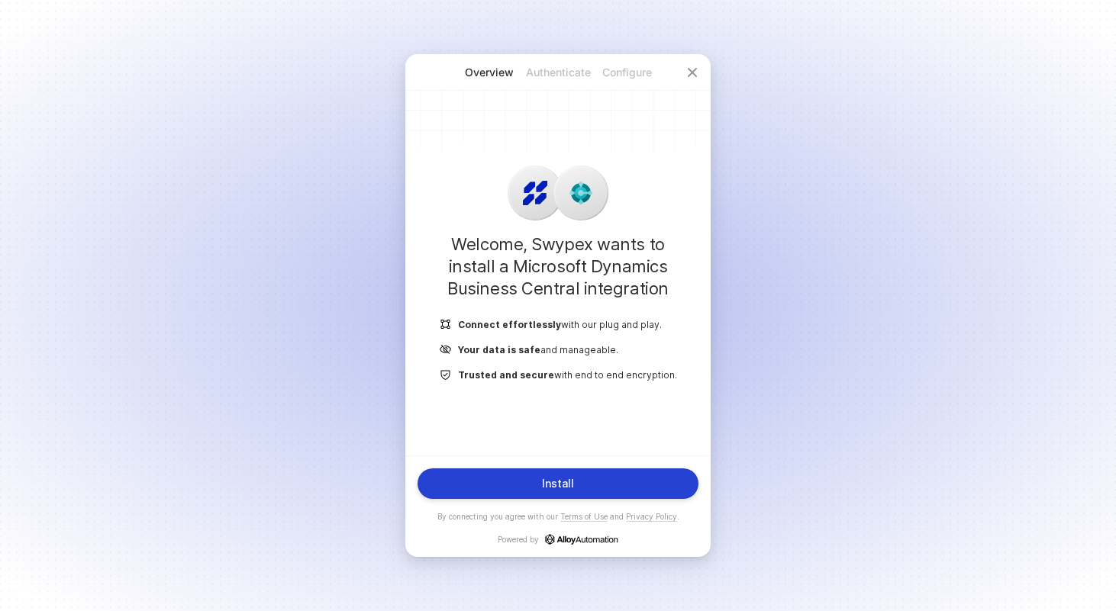
click at [566, 482] on div "Install" at bounding box center [558, 484] width 32 height 12
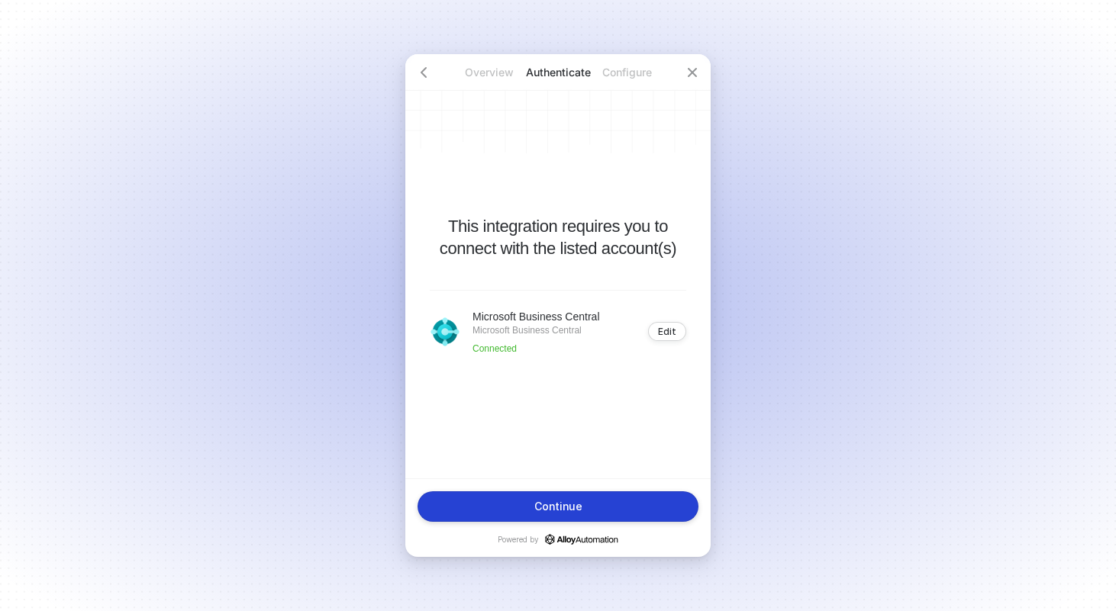
click at [614, 505] on button "Continue" at bounding box center [558, 507] width 281 height 31
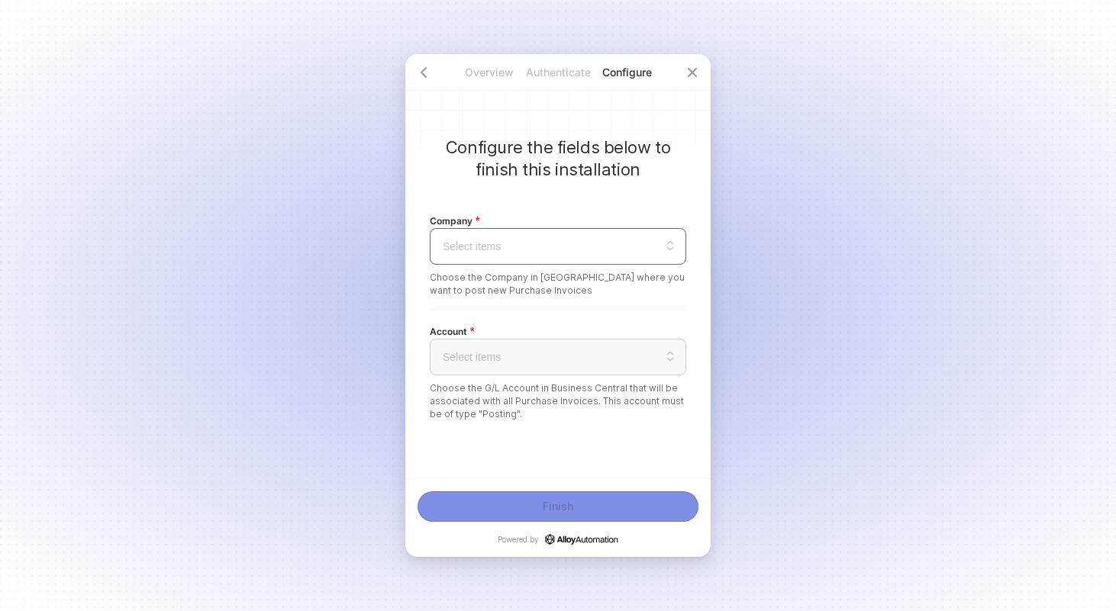
click at [649, 247] on input "search" at bounding box center [558, 246] width 238 height 35
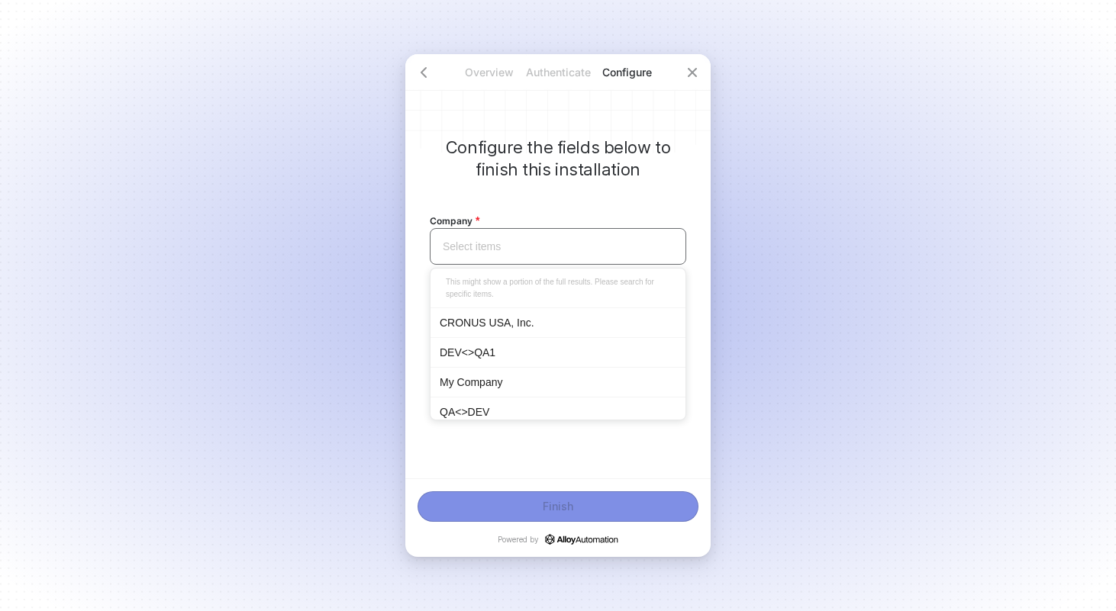
click at [628, 318] on div "CRONUS USA, Inc." at bounding box center [558, 323] width 237 height 17
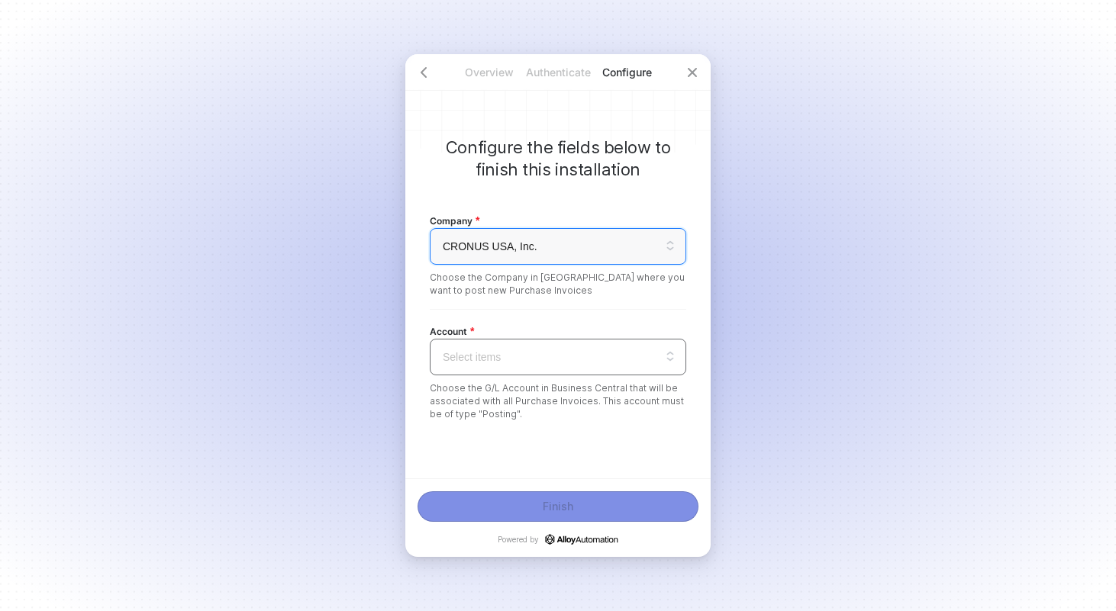
click at [628, 357] on input "search" at bounding box center [558, 357] width 238 height 35
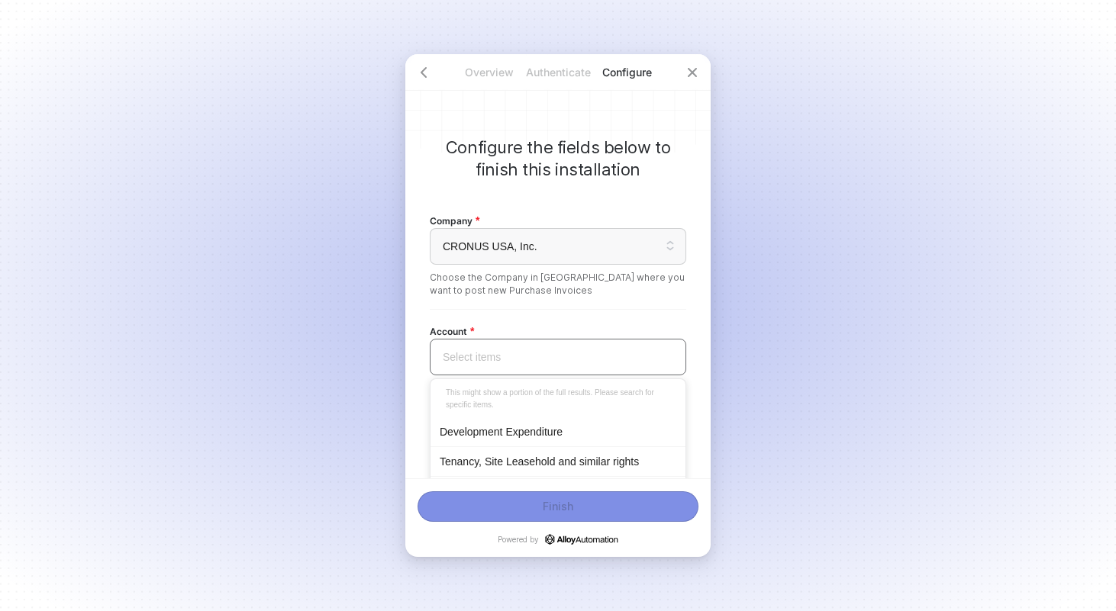
scroll to position [97, 0]
click at [568, 455] on div "Development Expenditure" at bounding box center [558, 455] width 237 height 17
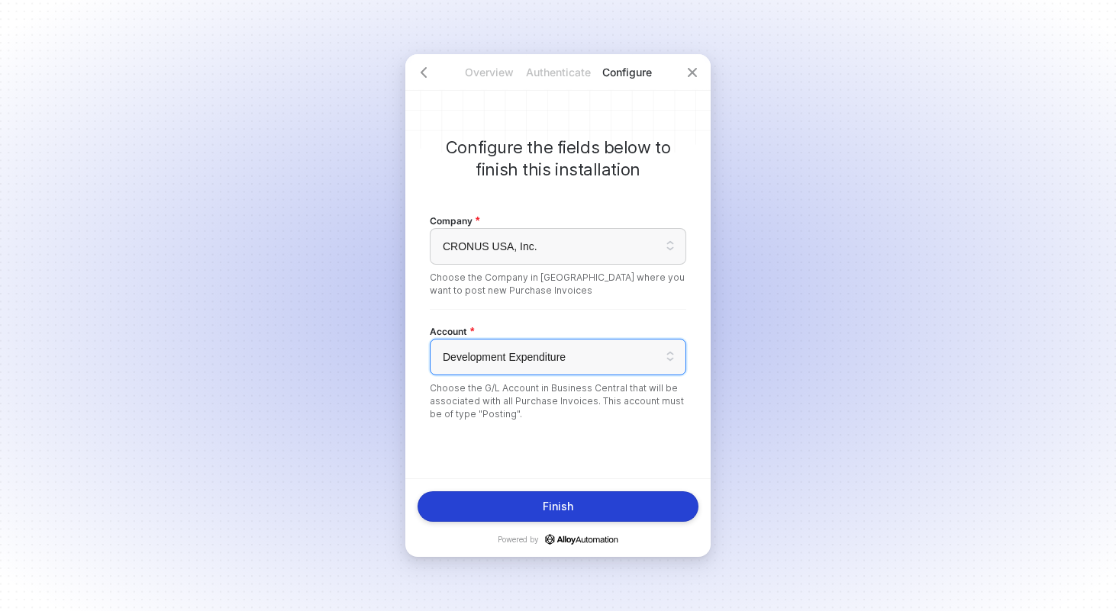
click at [569, 502] on div "Finish" at bounding box center [558, 507] width 31 height 12
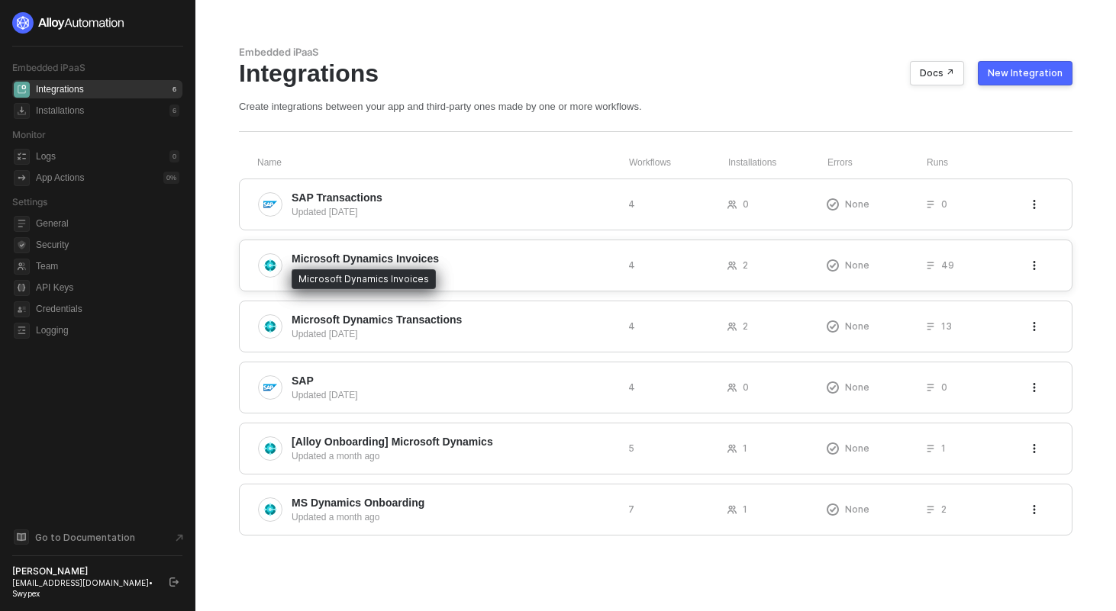
click at [360, 262] on span "Microsoft Dynamics Invoices" at bounding box center [365, 258] width 147 height 15
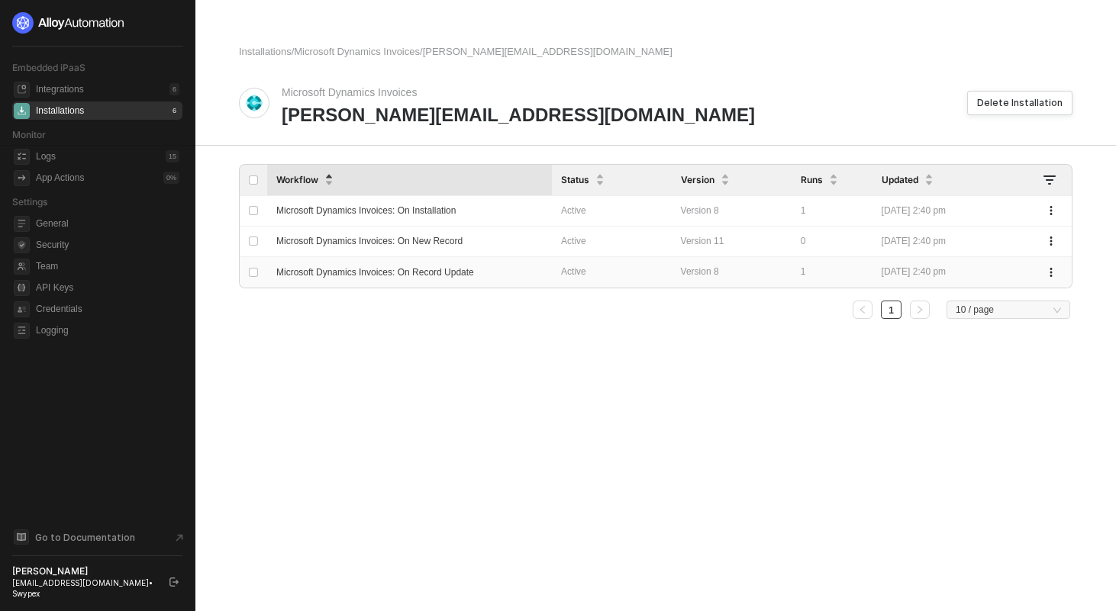
click at [359, 276] on span "Microsoft Dynamics Invoices: On Record Update" at bounding box center [375, 272] width 198 height 11
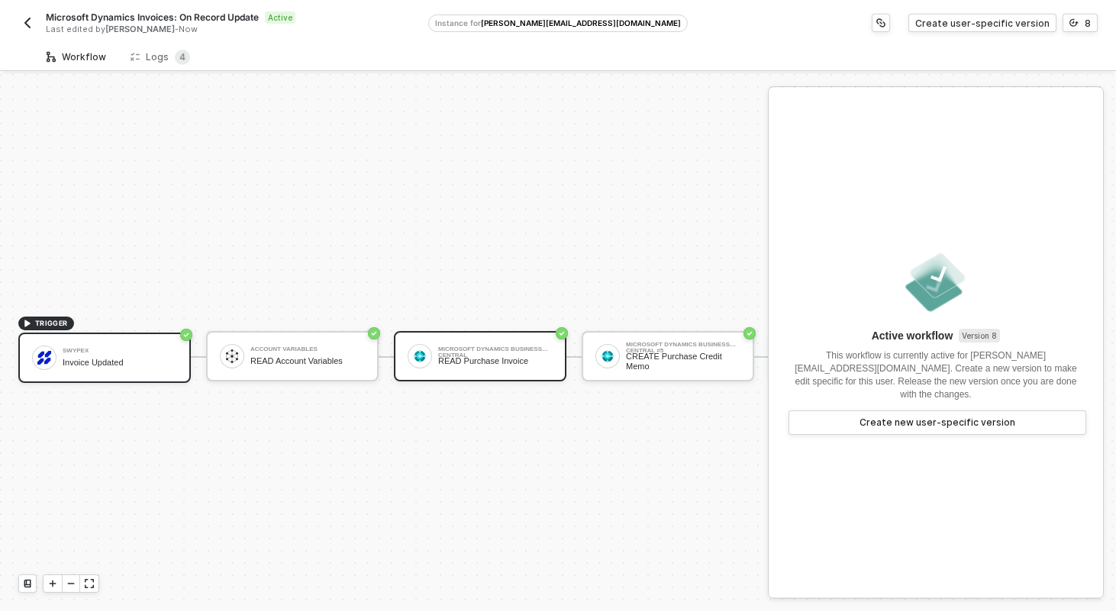
scroll to position [28, 0]
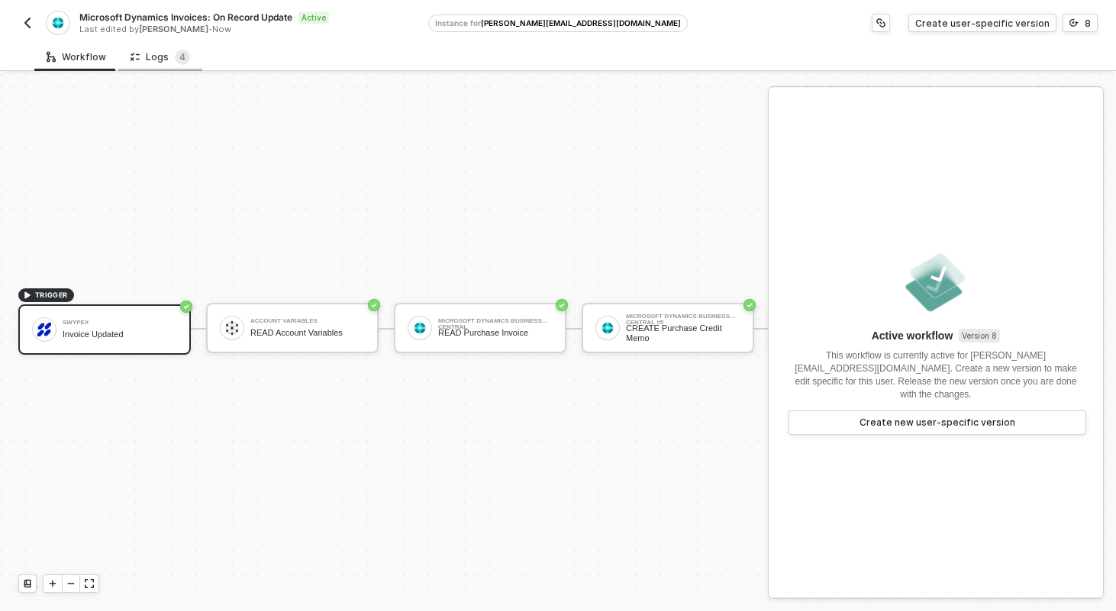
click at [166, 66] on div "Logs 4" at bounding box center [160, 57] width 84 height 28
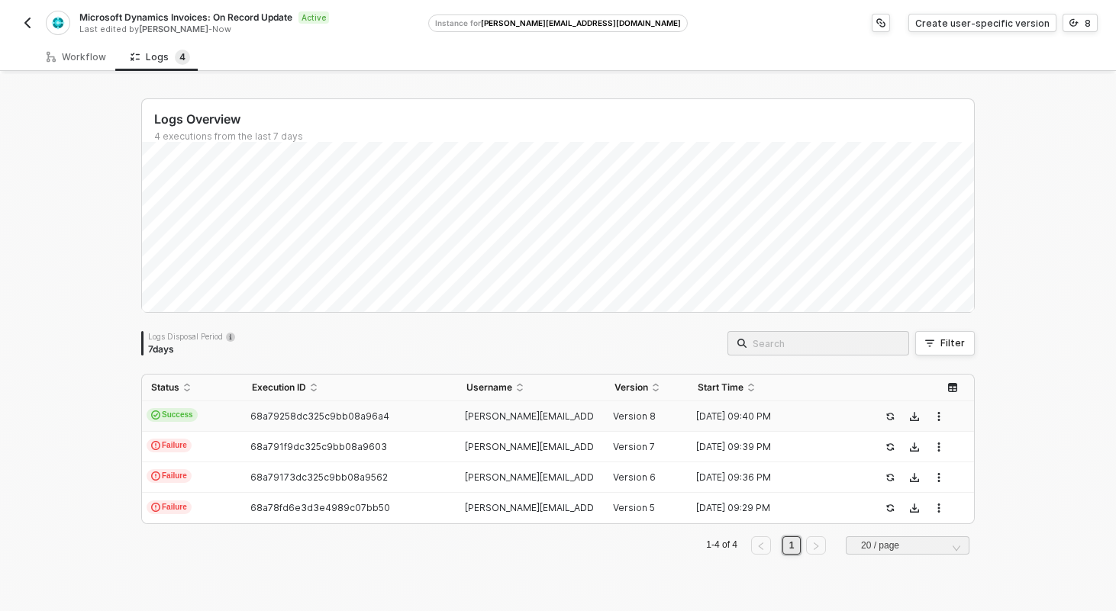
click at [224, 412] on td "Success" at bounding box center [192, 417] width 101 height 31
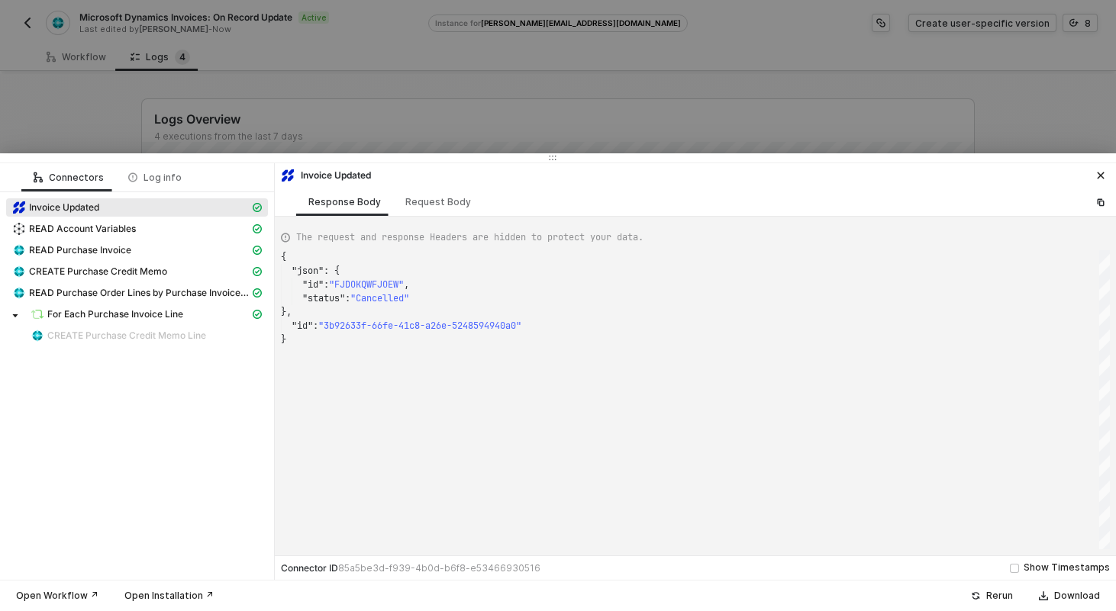
scroll to position [82, 0]
click at [154, 318] on span "For Each Purchase Invoice Line" at bounding box center [115, 314] width 136 height 12
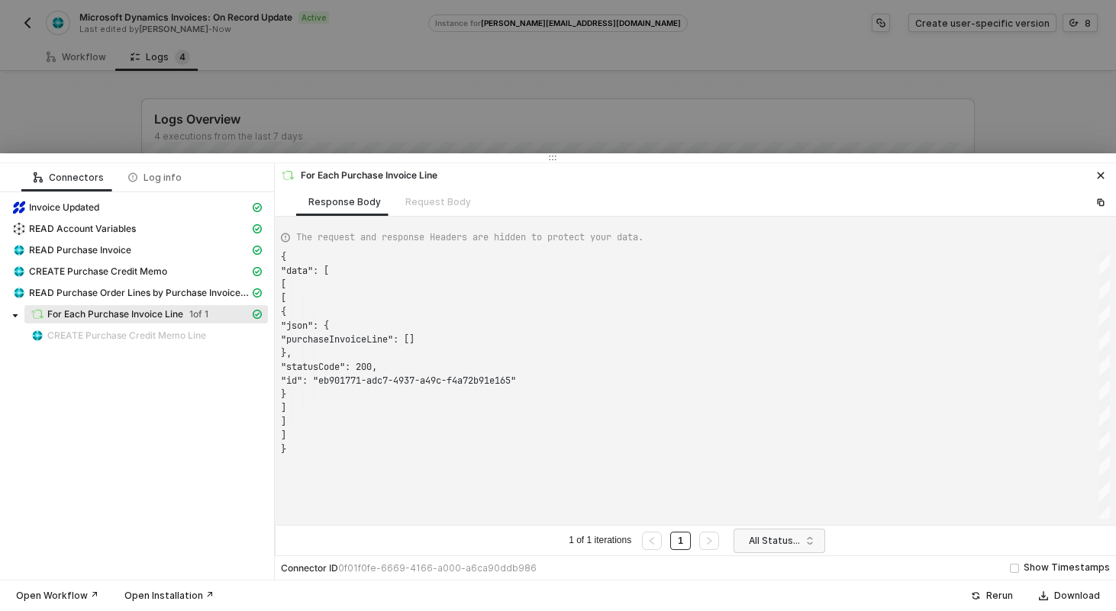
scroll to position [137, 0]
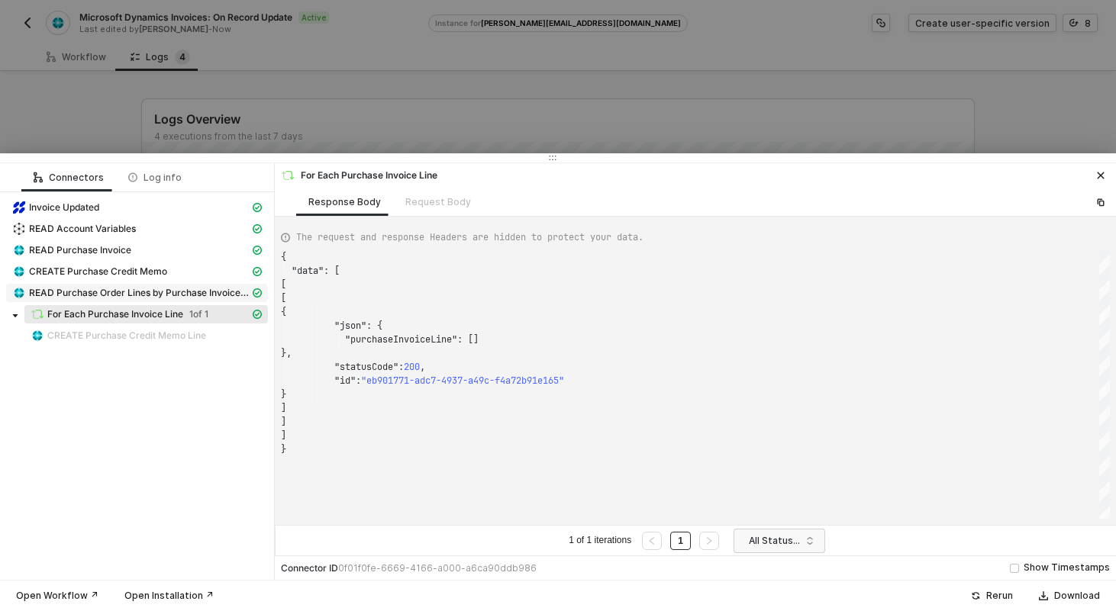
click at [160, 295] on span "READ Purchase Order Lines by Purchase Invoice ID" at bounding box center [139, 293] width 221 height 12
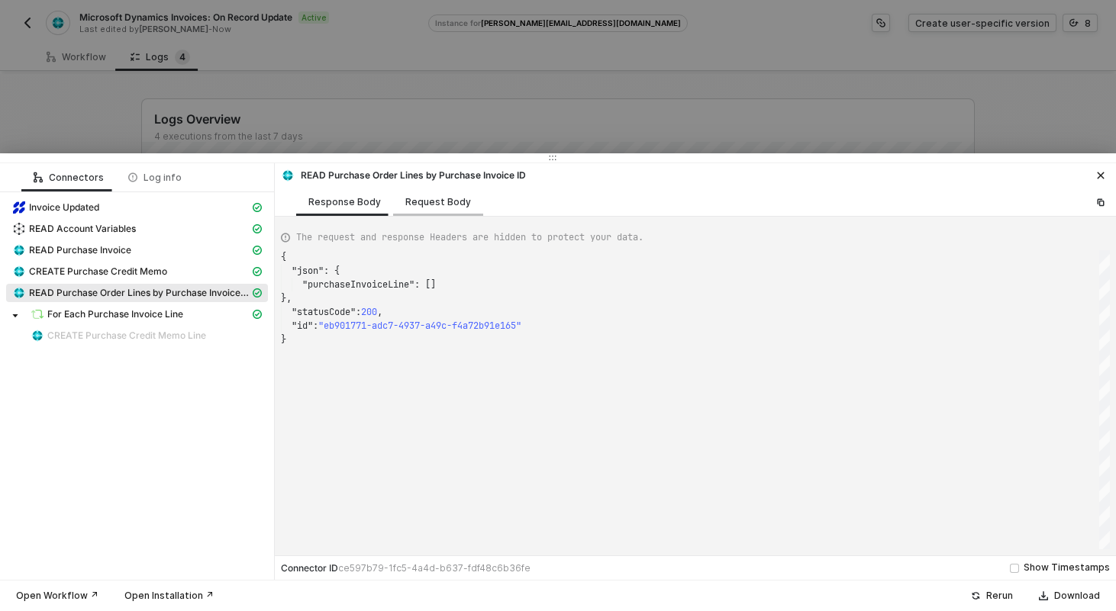
click at [432, 205] on div "Request Body" at bounding box center [438, 202] width 66 height 12
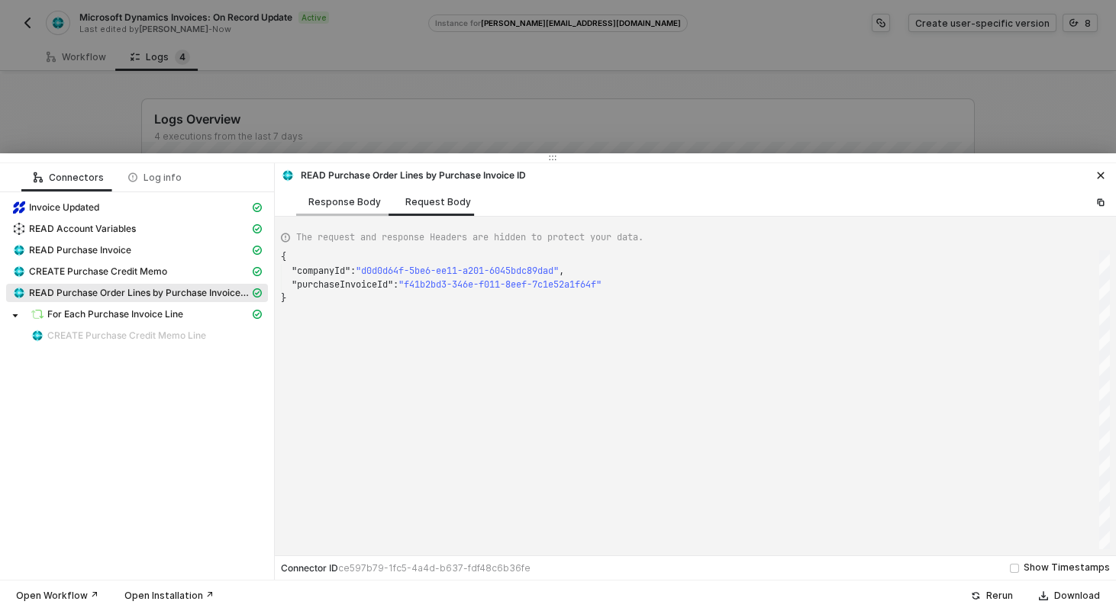
click at [347, 196] on div "Response Body" at bounding box center [344, 202] width 73 height 12
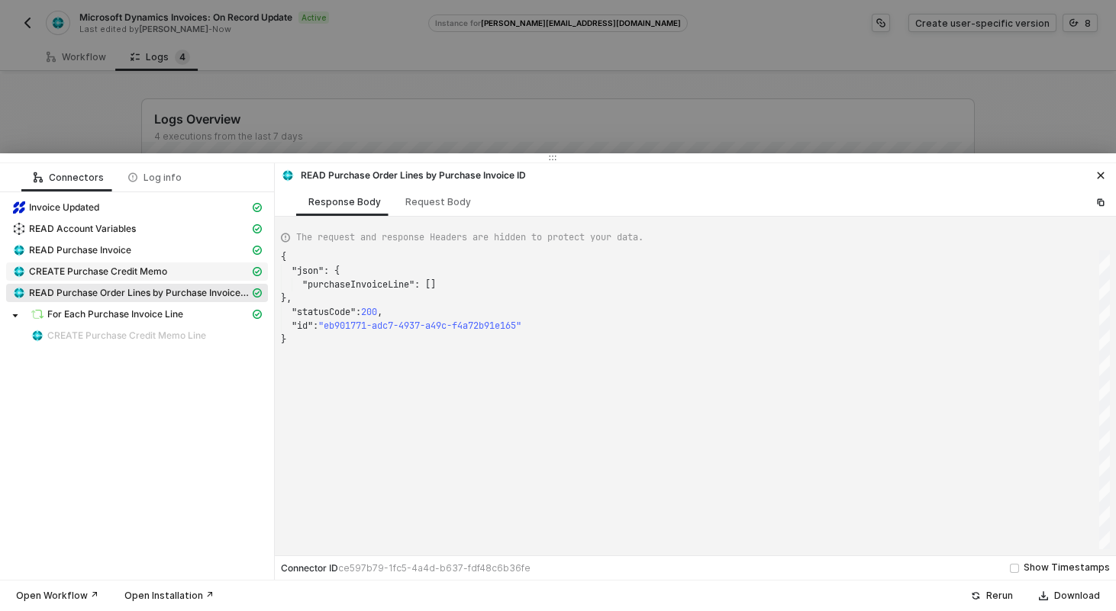
click at [128, 270] on span "CREATE Purchase Credit Memo" at bounding box center [98, 272] width 138 height 12
type textarea "{ "json": { "purchaseCreditMemo": { "id": "a42dc979-d77e-f011-8eef-6045bdbe2ba1…"
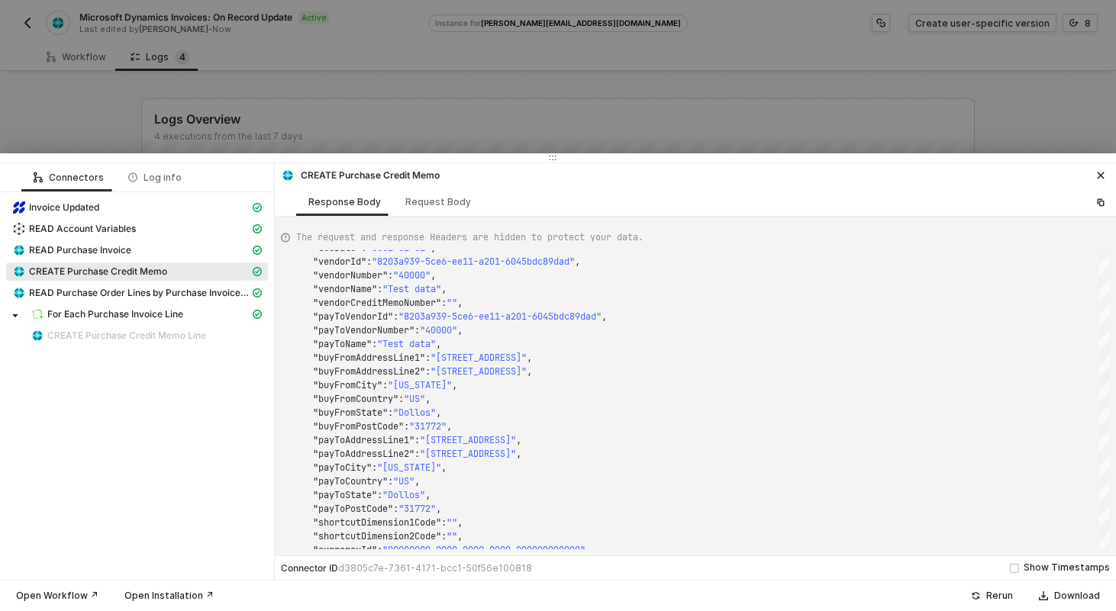
click at [311, 64] on div at bounding box center [558, 305] width 1116 height 611
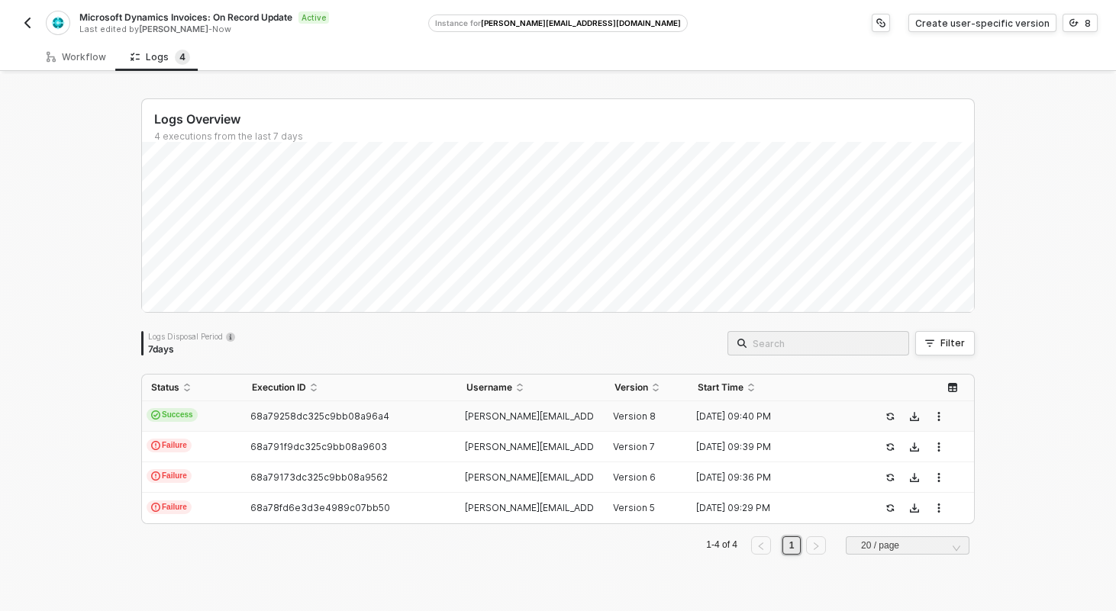
click at [28, 20] on img "button" at bounding box center [27, 23] width 12 height 12
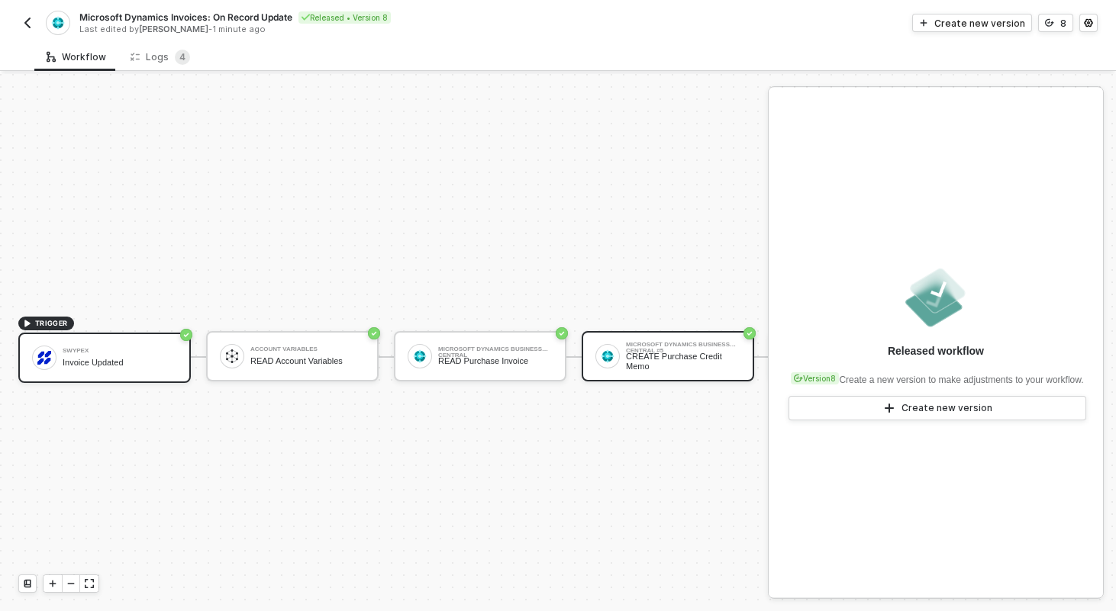
scroll to position [28, 0]
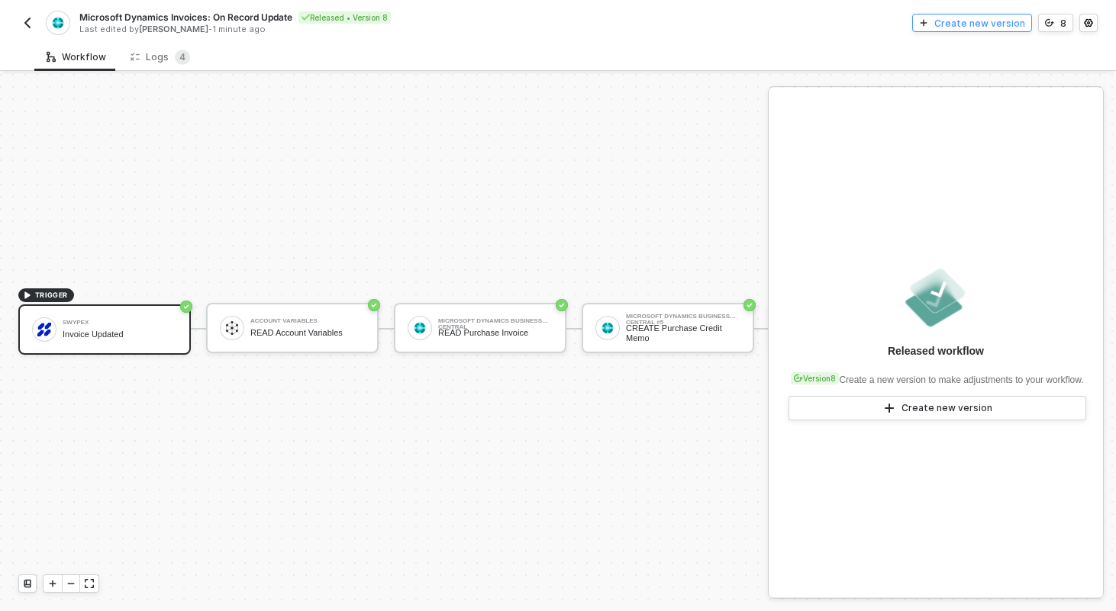
click at [950, 15] on button "Create new version" at bounding box center [972, 23] width 120 height 18
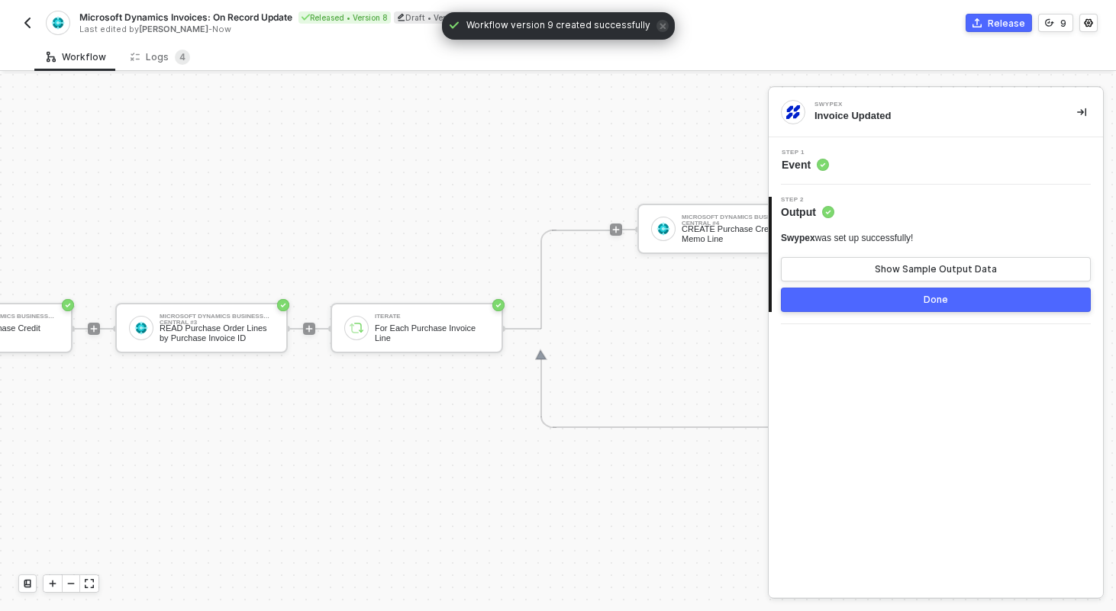
scroll to position [28, 750]
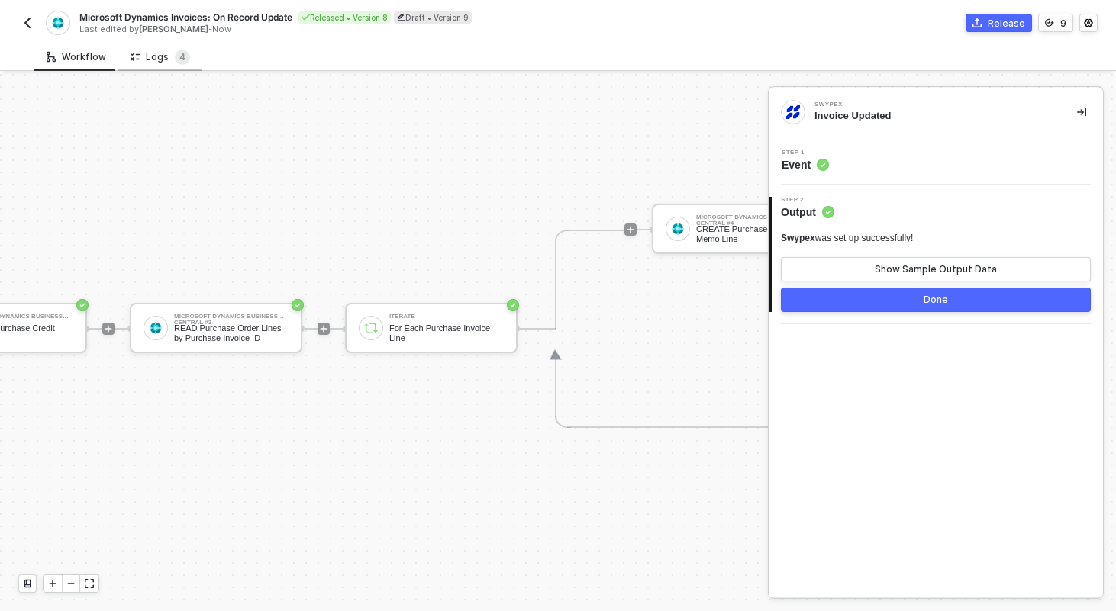
click at [140, 47] on div "Logs 4" at bounding box center [160, 57] width 84 height 28
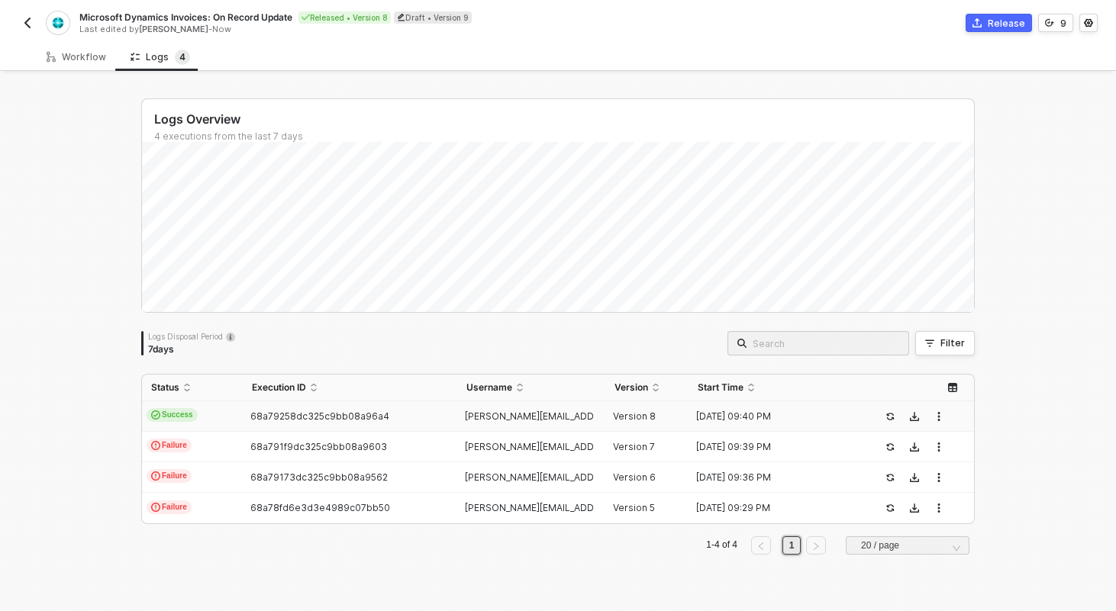
click at [213, 402] on td "Success" at bounding box center [192, 417] width 101 height 31
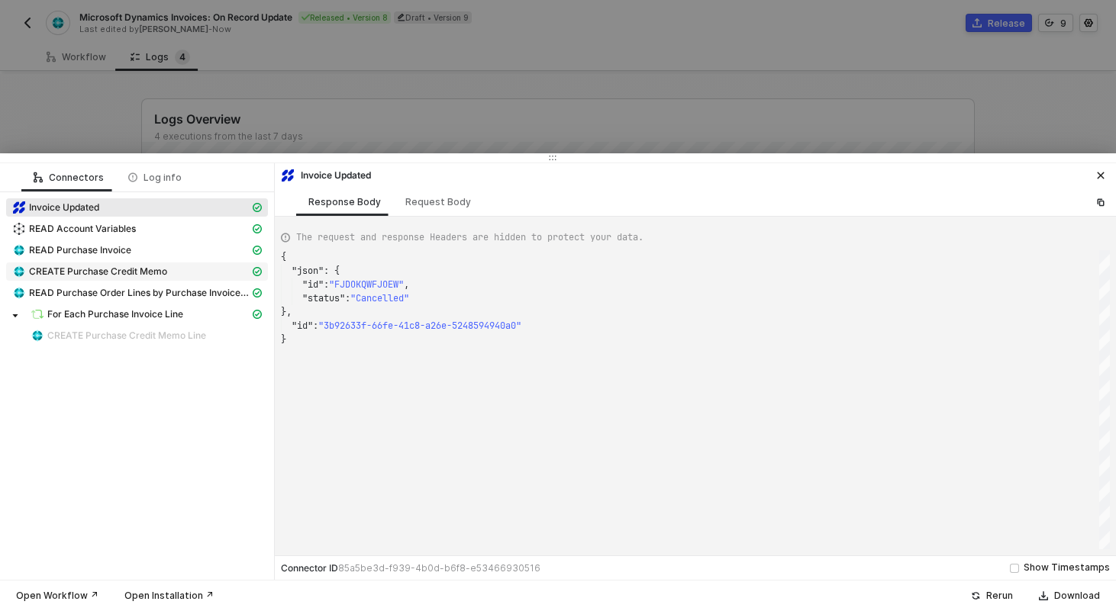
scroll to position [82, 0]
click at [155, 292] on span "READ Purchase Order Lines by Purchase Invoice ID" at bounding box center [139, 293] width 221 height 12
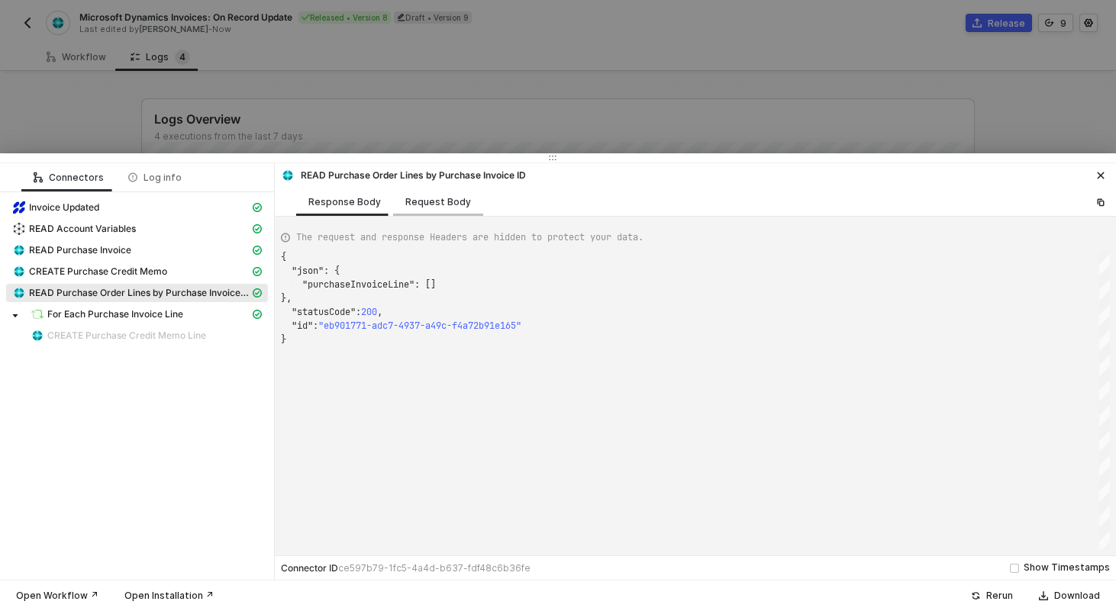
click at [440, 205] on div "Request Body" at bounding box center [438, 202] width 66 height 12
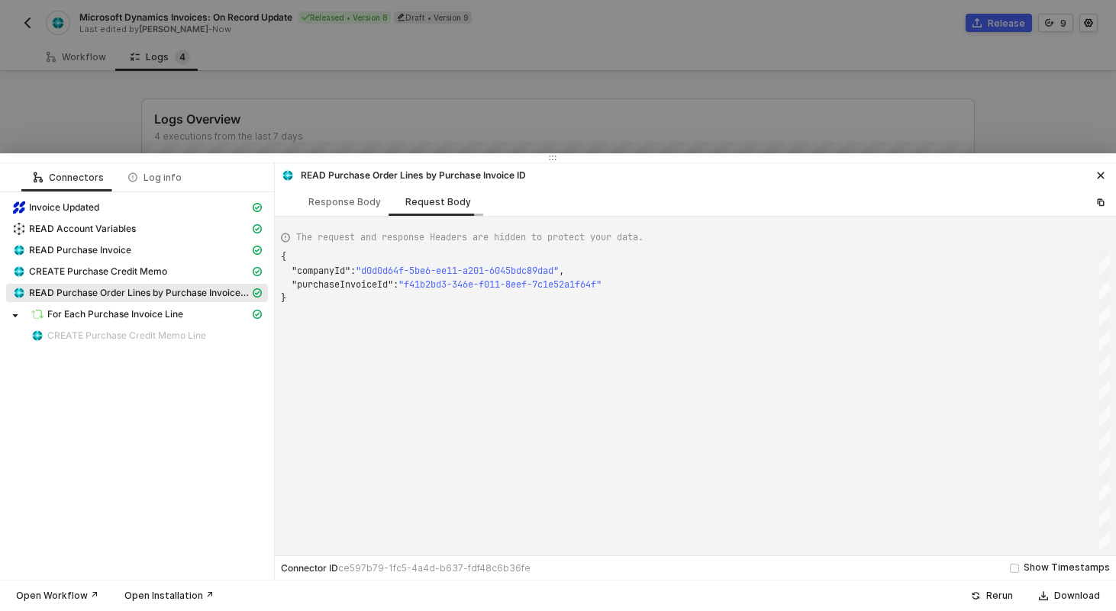
scroll to position [41, 0]
click at [150, 270] on span "CREATE Purchase Credit Memo" at bounding box center [98, 272] width 138 height 12
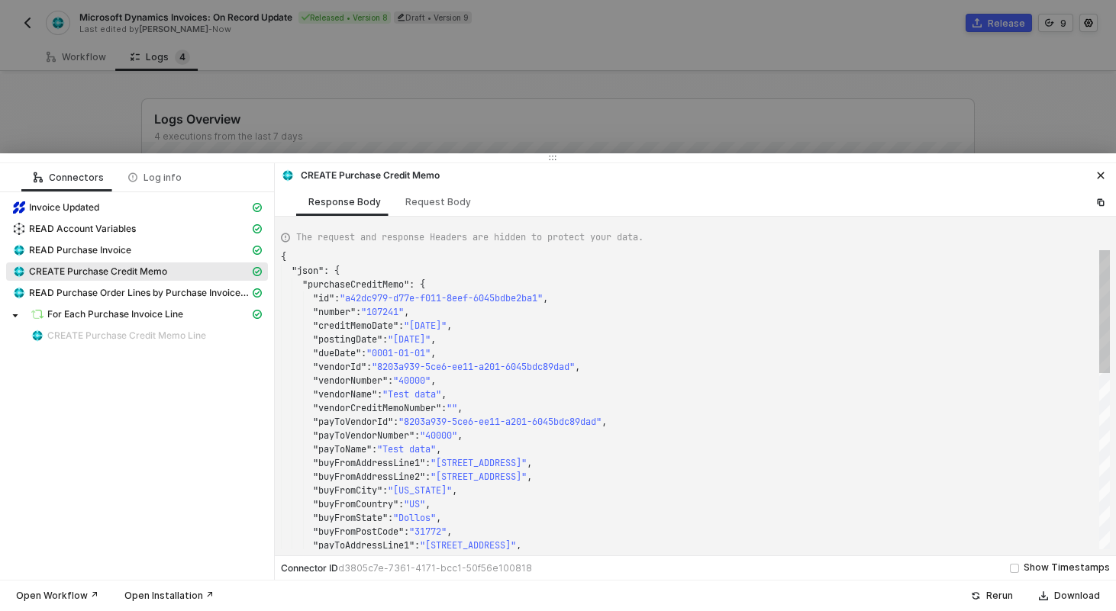
scroll to position [137, 0]
click at [182, 287] on span "READ Purchase Order Lines by Purchase Invoice ID" at bounding box center [139, 293] width 221 height 12
type textarea "{ "json": { "purchaseInvoiceLine": [] }, "statusCode": 200, "id": "eb901771-adc…"
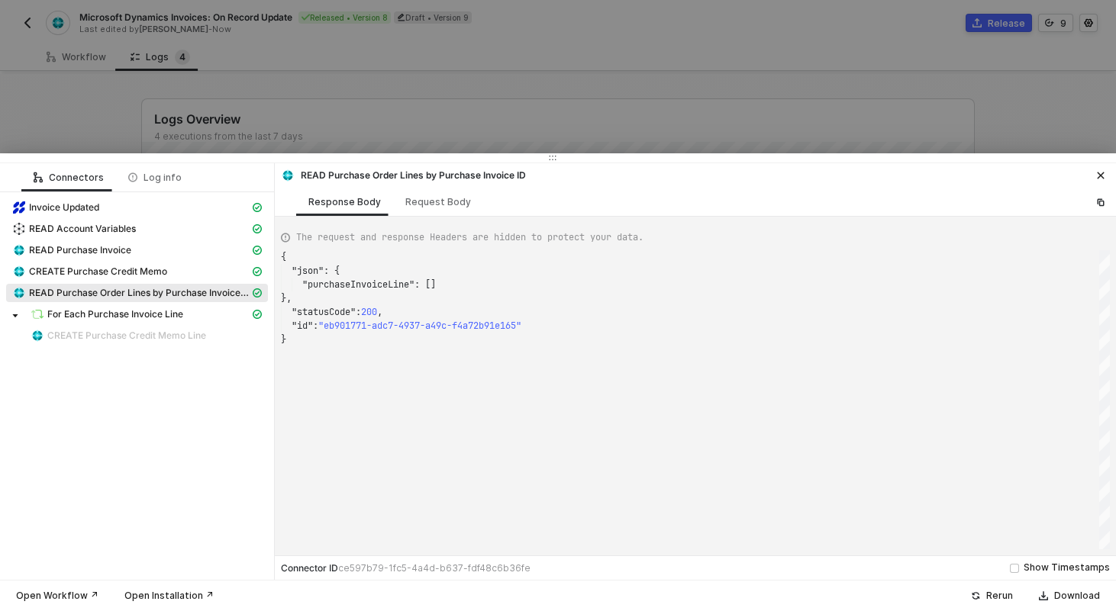
scroll to position [82, 0]
click at [305, 140] on div at bounding box center [558, 305] width 1116 height 611
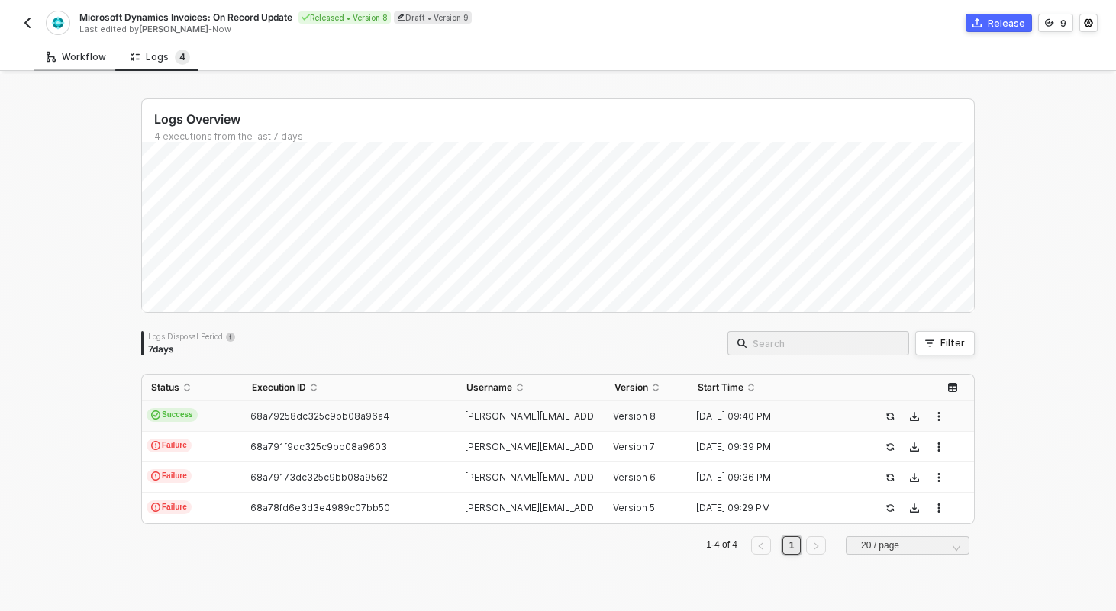
click at [73, 58] on div "Workflow" at bounding box center [77, 57] width 60 height 12
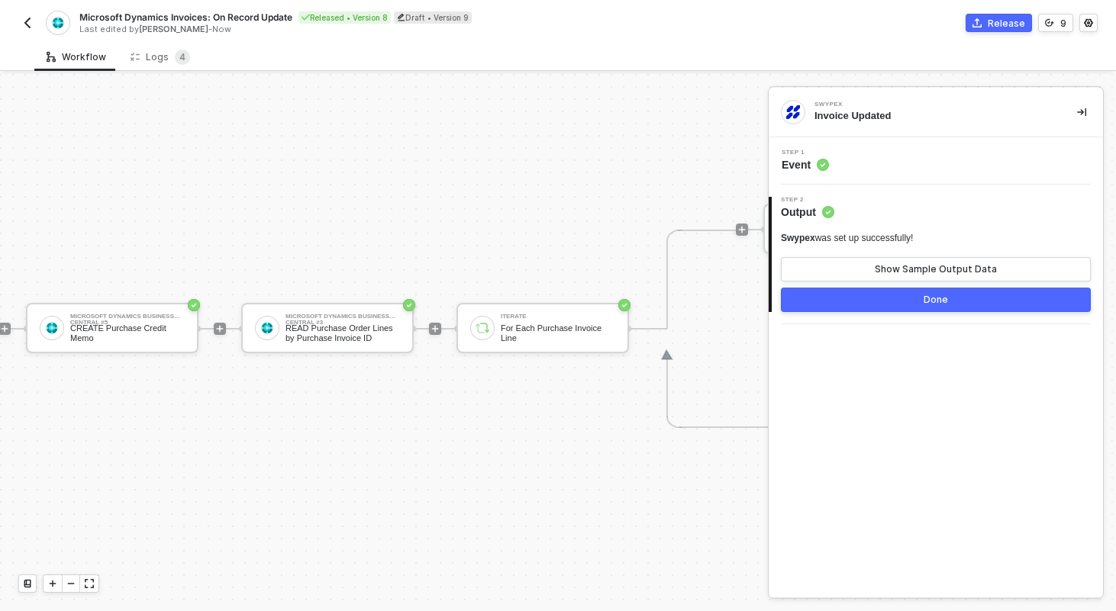
scroll to position [28, 634]
click at [379, 342] on div "Microsoft Dynamics Business Central #3 READ Purchase Order Lines by Purchase In…" at bounding box center [332, 328] width 173 height 50
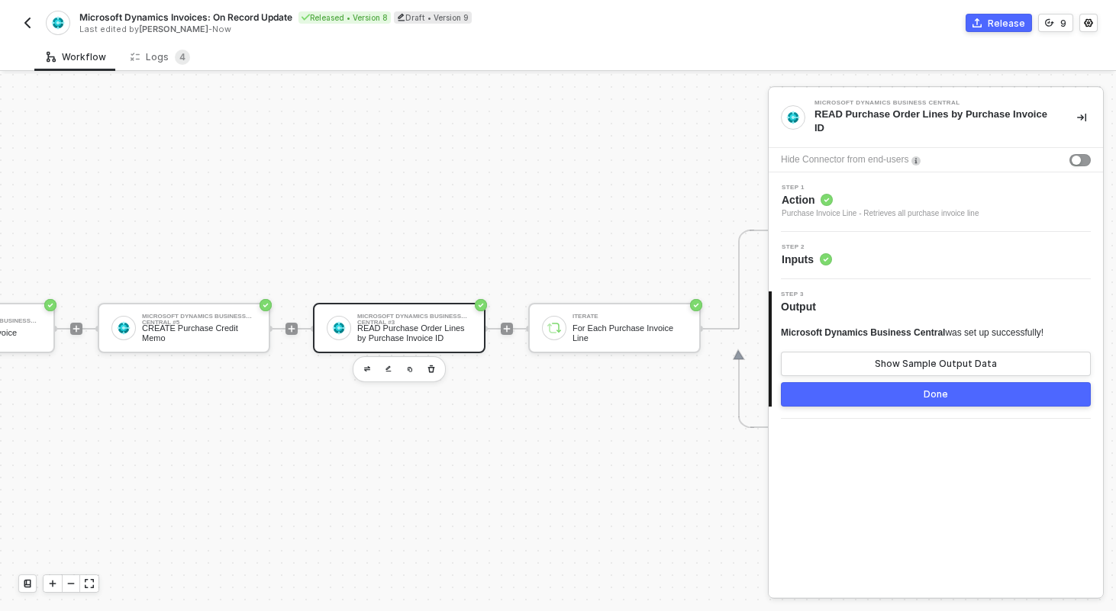
scroll to position [28, 481]
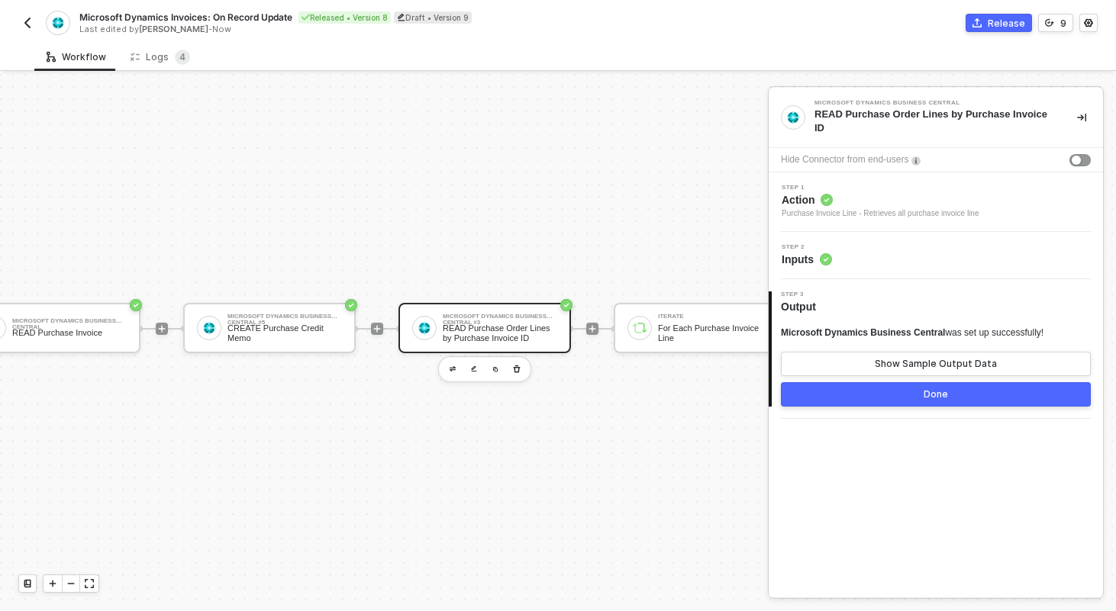
click at [270, 240] on div "TRIGGER Swypex Invoice Updated Account Variables READ Account Variables Microso…" at bounding box center [371, 329] width 1705 height 566
click at [24, 21] on img "button" at bounding box center [27, 23] width 12 height 12
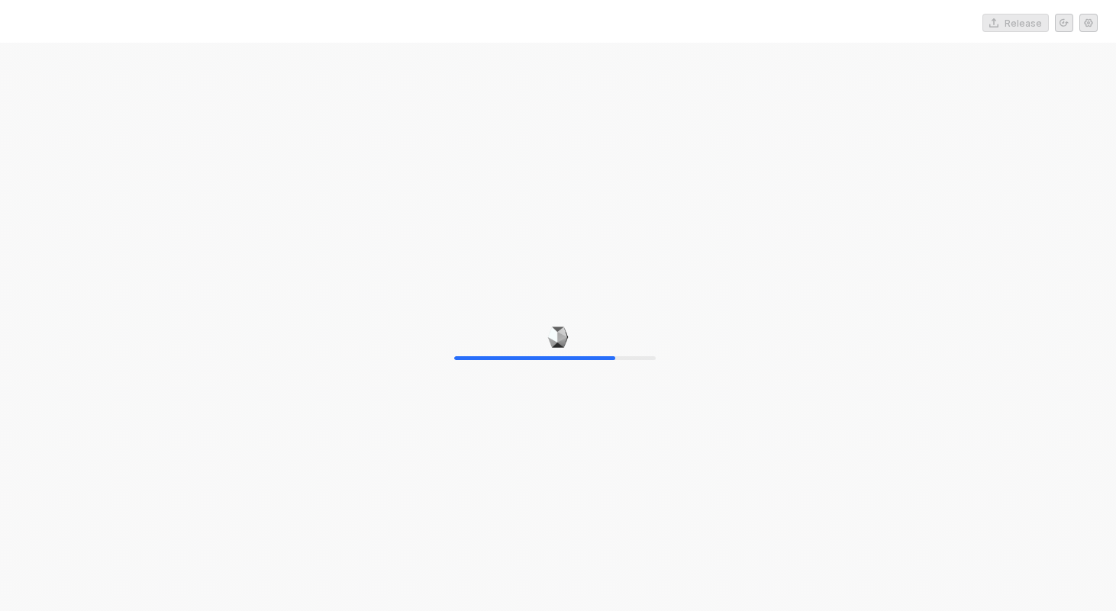
click at [610, 210] on div "80%" at bounding box center [558, 348] width 1116 height 611
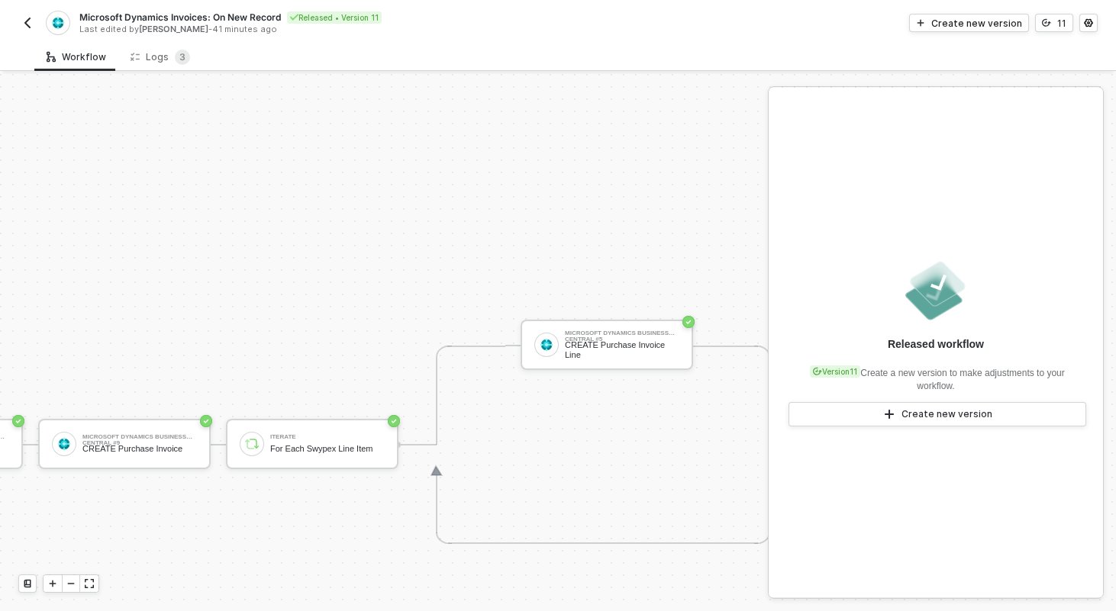
scroll to position [508, 1287]
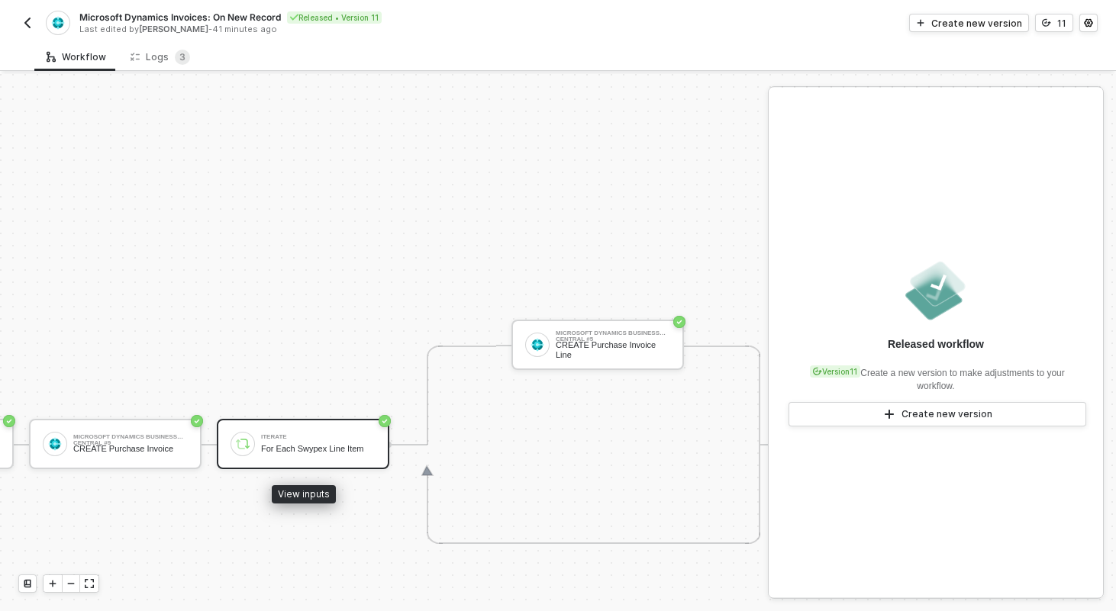
click at [324, 450] on div "For Each Swypex Line Item" at bounding box center [318, 449] width 115 height 10
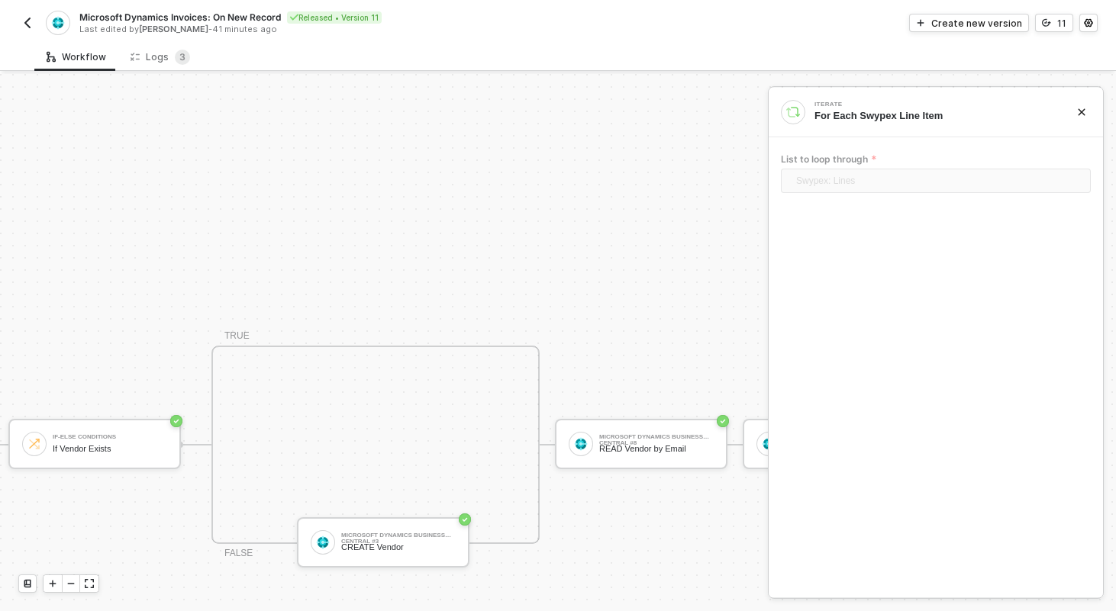
scroll to position [508, 0]
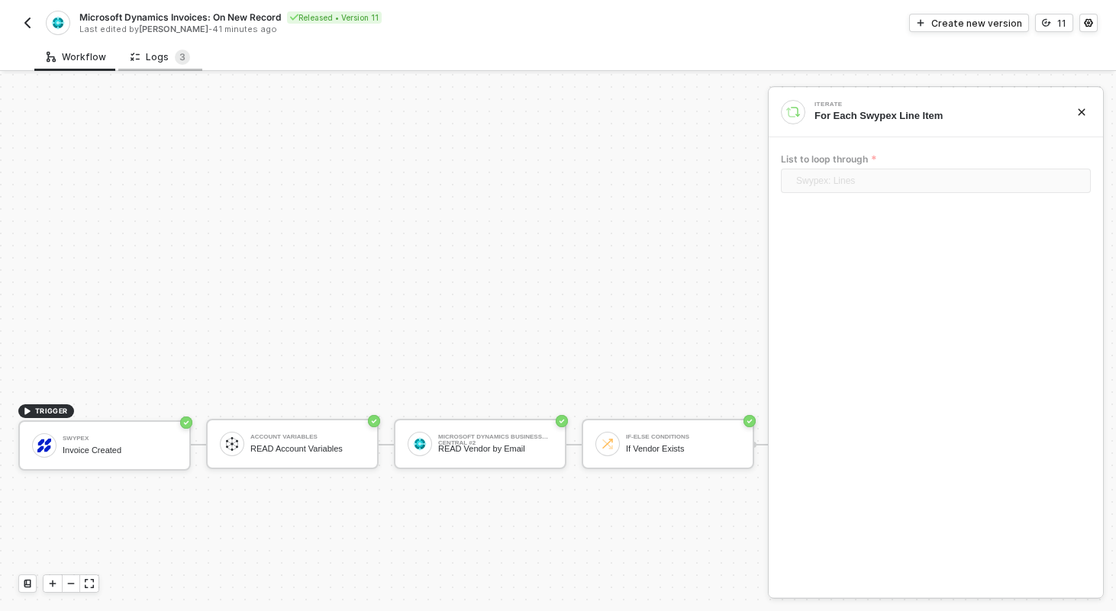
click at [157, 53] on div "Logs 3" at bounding box center [161, 57] width 60 height 15
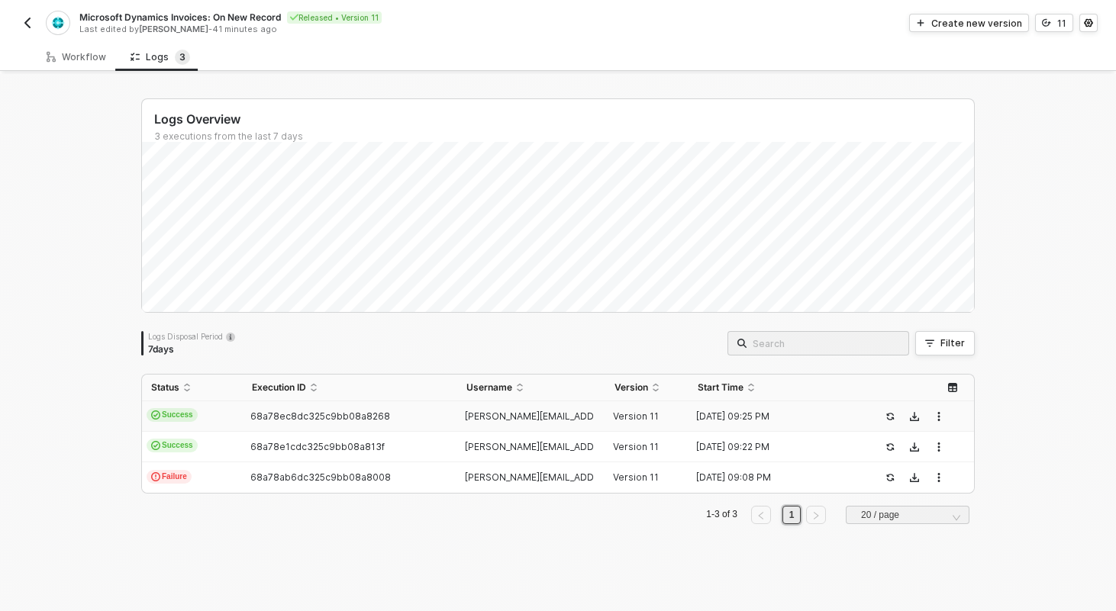
click at [222, 408] on td "Success" at bounding box center [192, 417] width 101 height 31
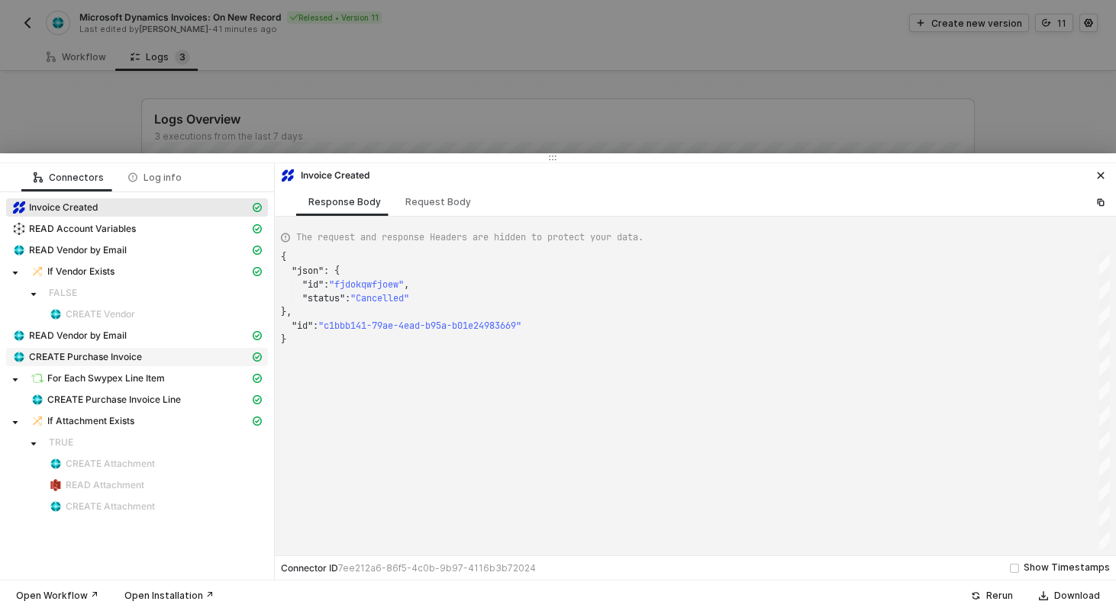
scroll to position [82, 0]
click at [82, 375] on span "For Each Swypex Line Item" at bounding box center [106, 379] width 118 height 12
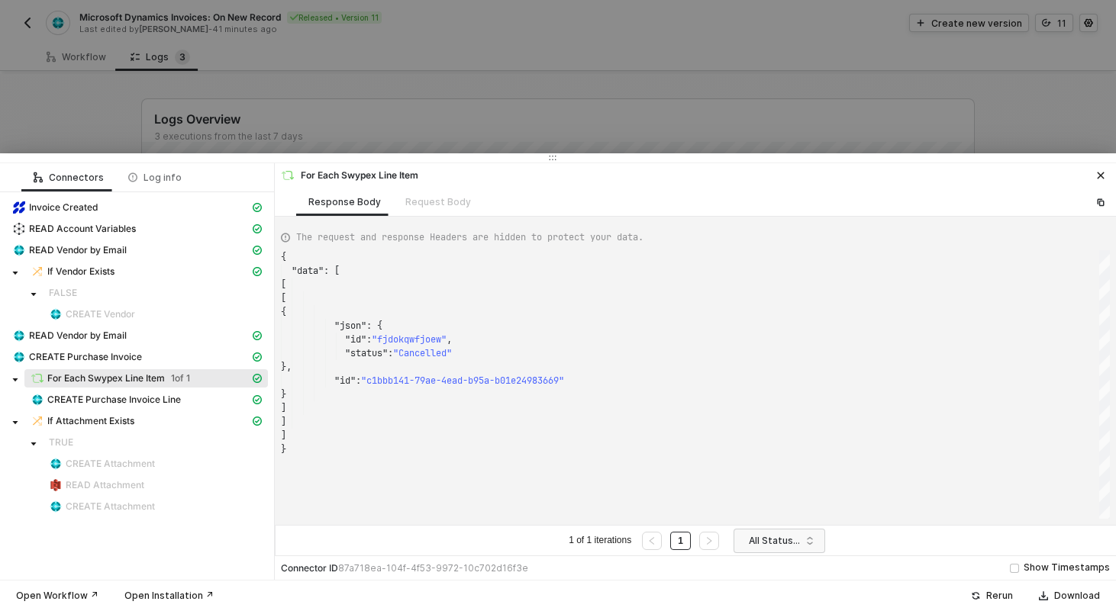
scroll to position [137, 0]
click at [418, 201] on div "Request Body" at bounding box center [438, 202] width 90 height 28
click at [220, 106] on div at bounding box center [558, 305] width 1116 height 611
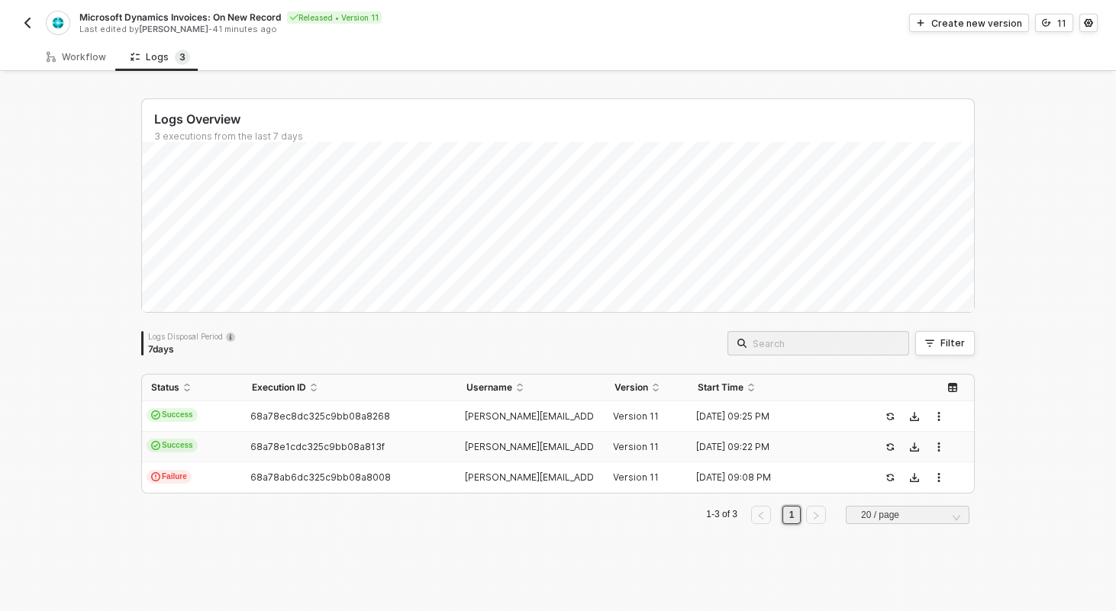
click at [229, 445] on td "Success" at bounding box center [192, 447] width 101 height 31
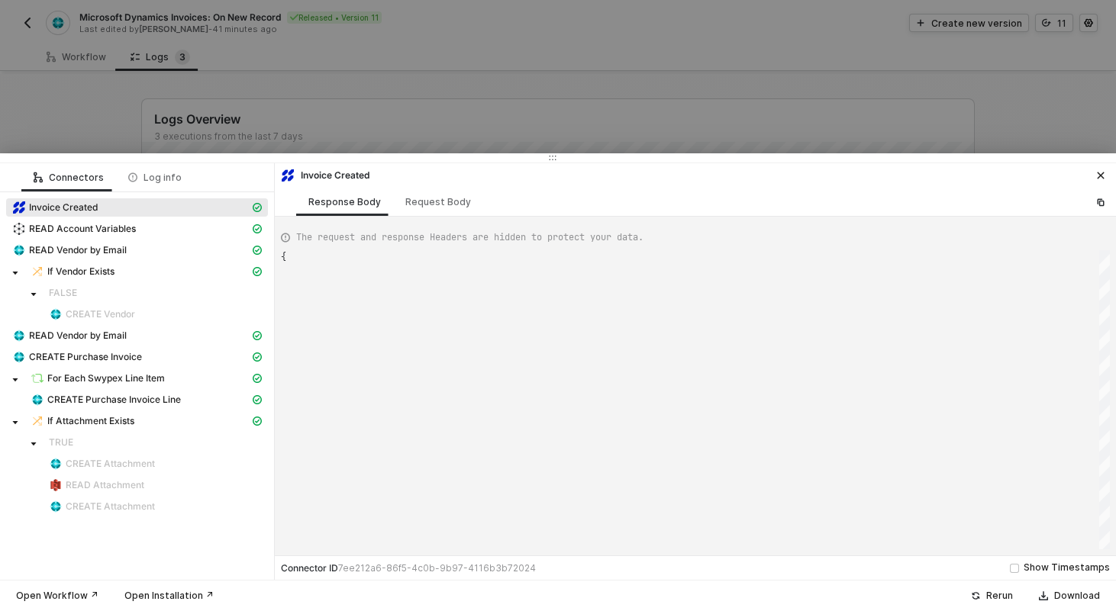
type textarea "{ "json": { "id": "fjdokqwfjoew", "internalId": "FDSFSDVC", "type": "Invoice", …"
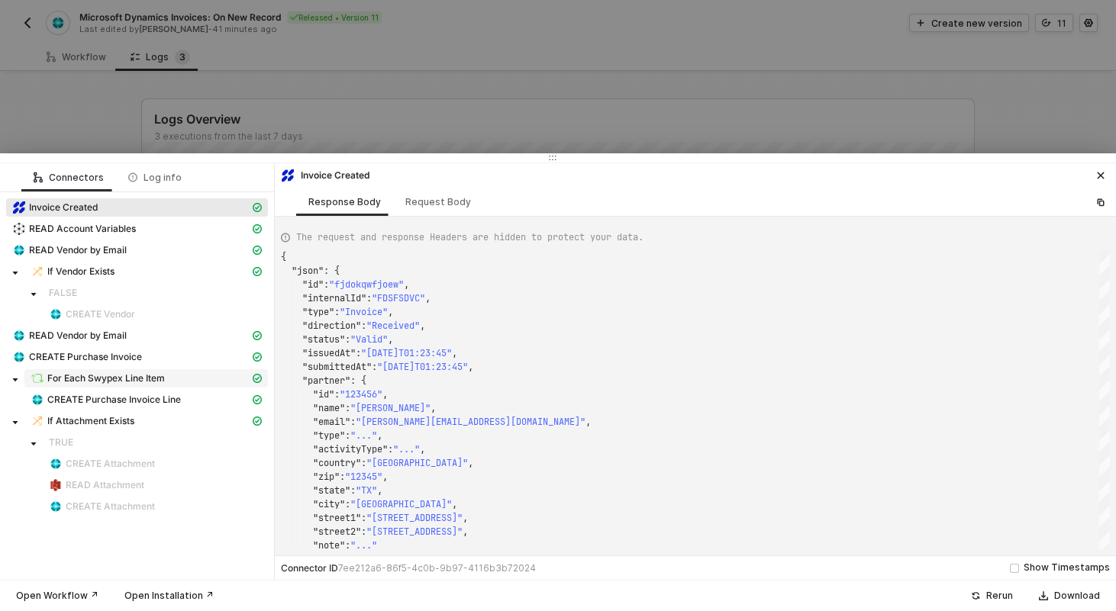
click at [121, 373] on span "For Each Swypex Line Item" at bounding box center [106, 379] width 118 height 12
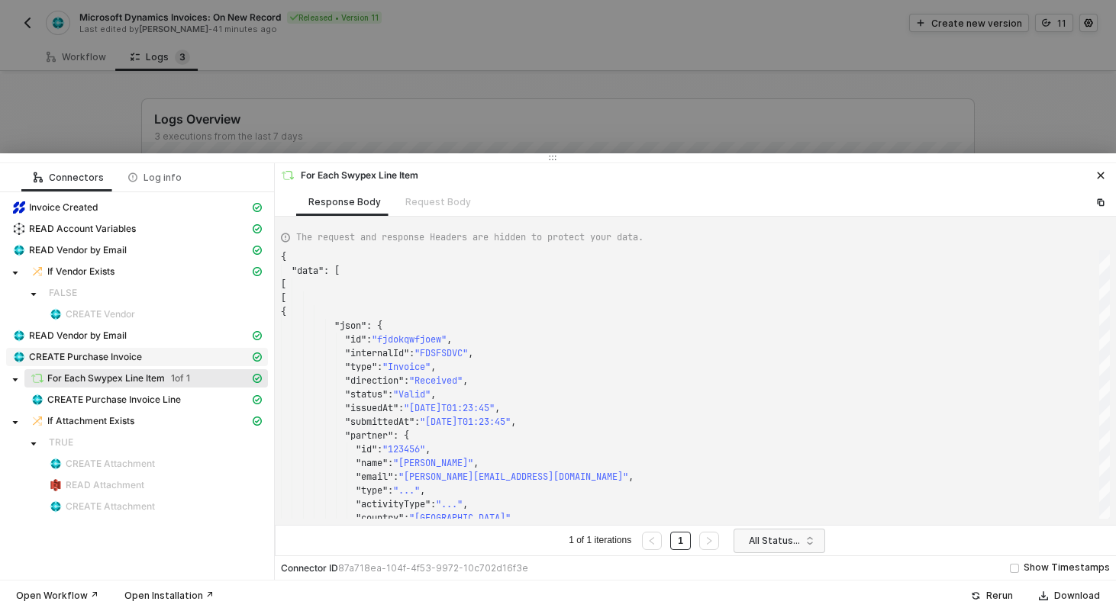
click at [111, 354] on span "CREATE Purchase Invoice" at bounding box center [85, 357] width 113 height 12
type textarea "{ "json": { "purchaseOrder": { "id": "9a8cd3f0-d47e-f011-8eef-7c1e52a1f64f", "n…"
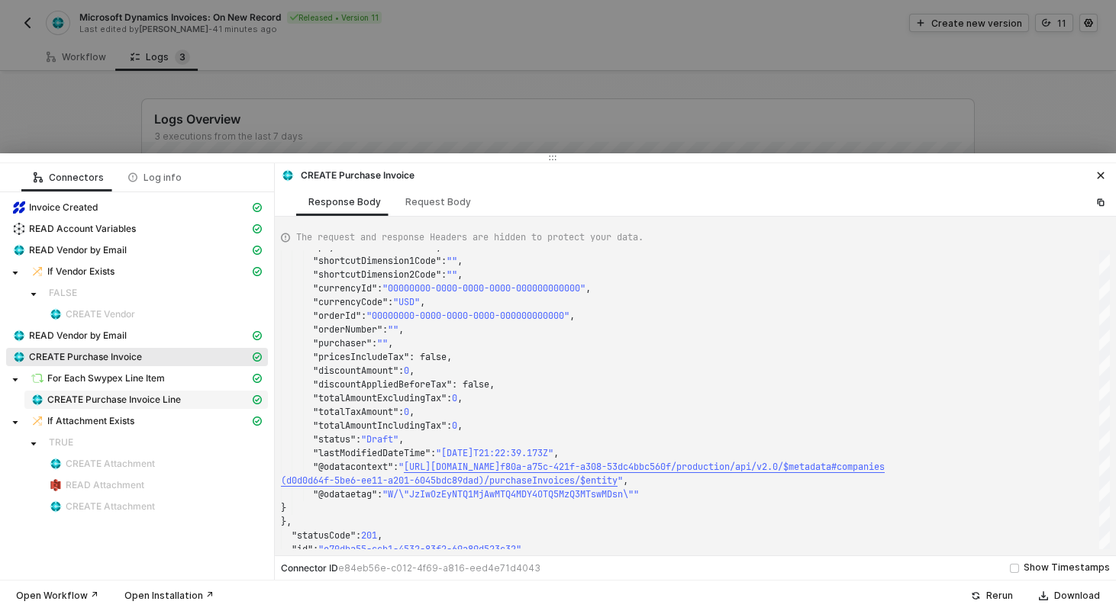
click at [66, 393] on div "CREATE Purchase Invoice Line" at bounding box center [140, 400] width 219 height 14
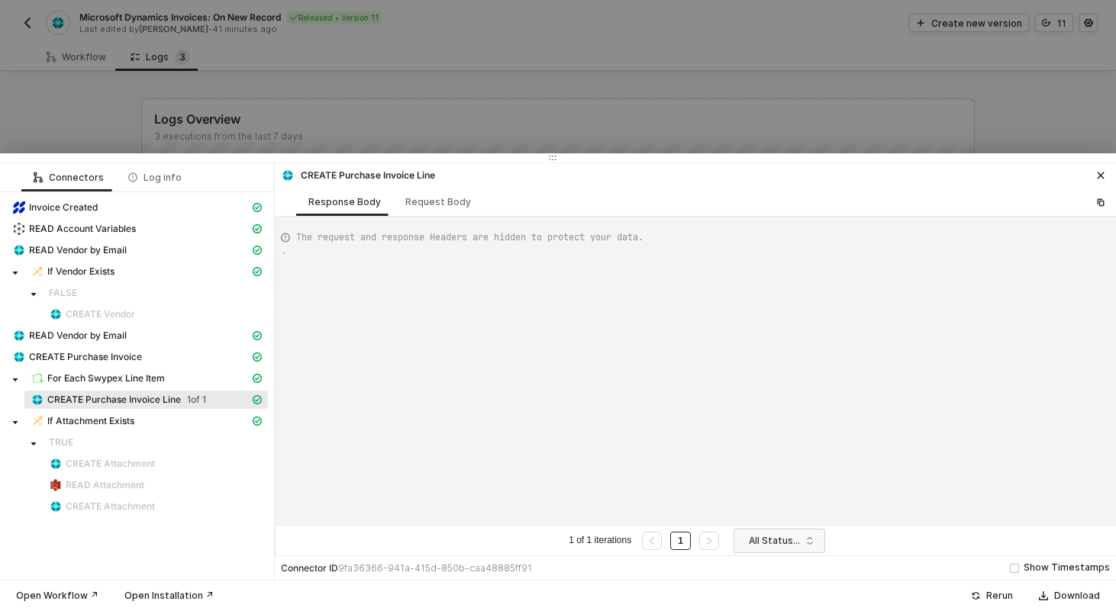
type textarea "{ "data": { "0": [ { "json": { "purchaseInvoiceLine": { "id": "9972e1f6-d47e-f0…"
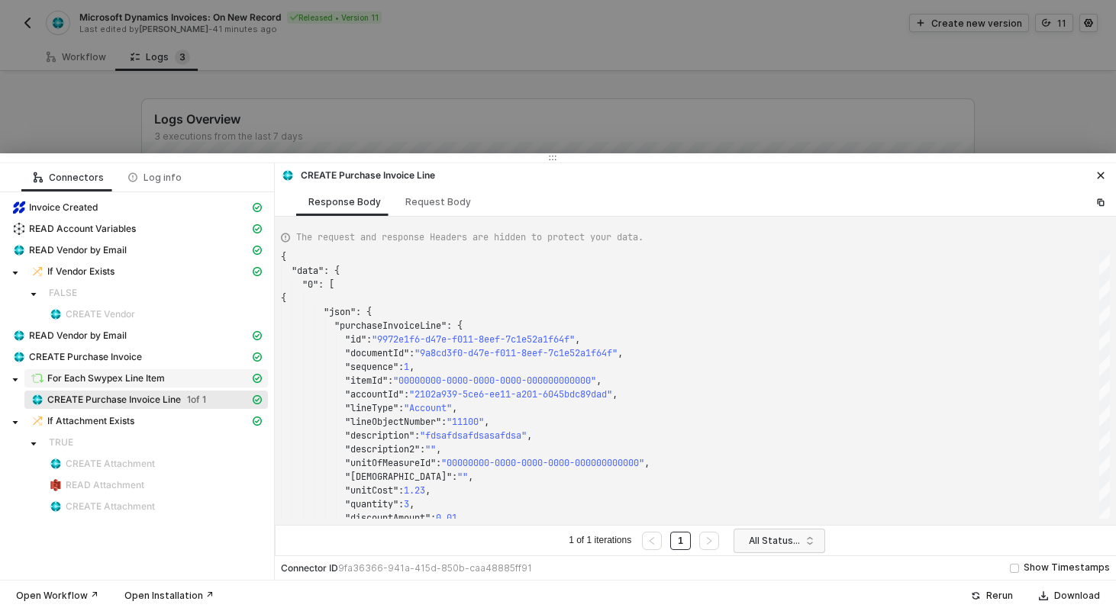
click at [89, 378] on span "For Each Swypex Line Item" at bounding box center [106, 379] width 118 height 12
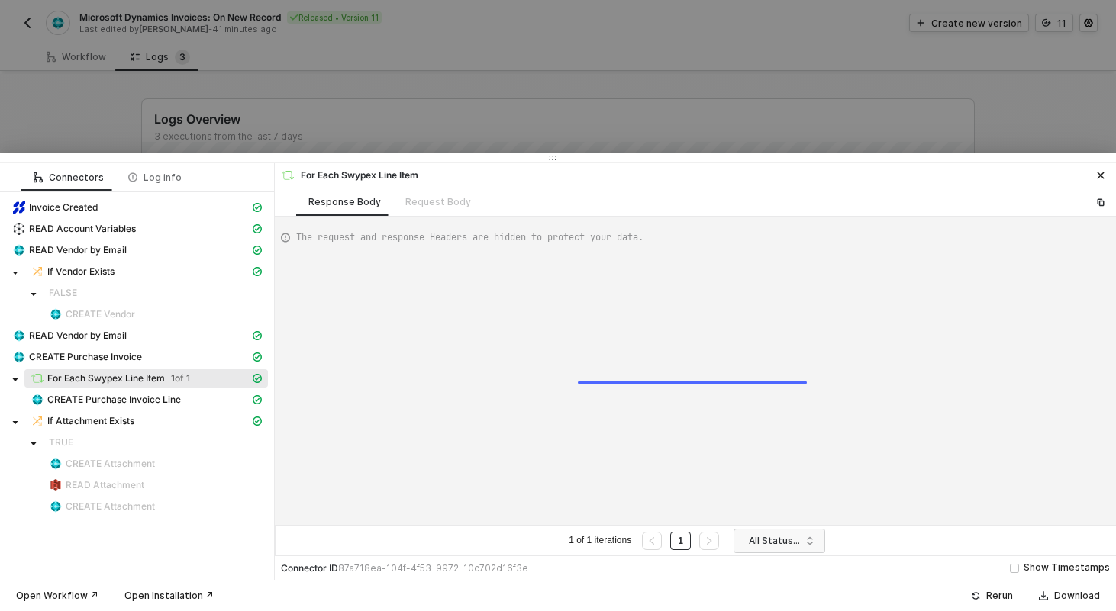
type textarea "{ "data": [ [ [ { "json": { "id": "fjdokqwfjoew", "internalId": "FDSFSDVC", "ty…"
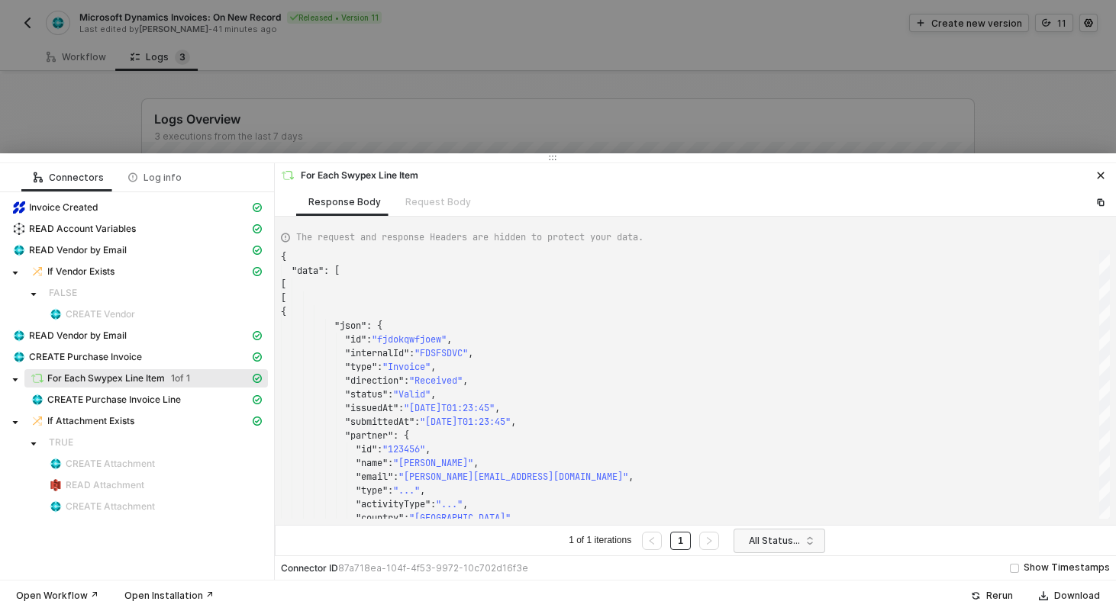
click at [163, 95] on div at bounding box center [558, 305] width 1116 height 611
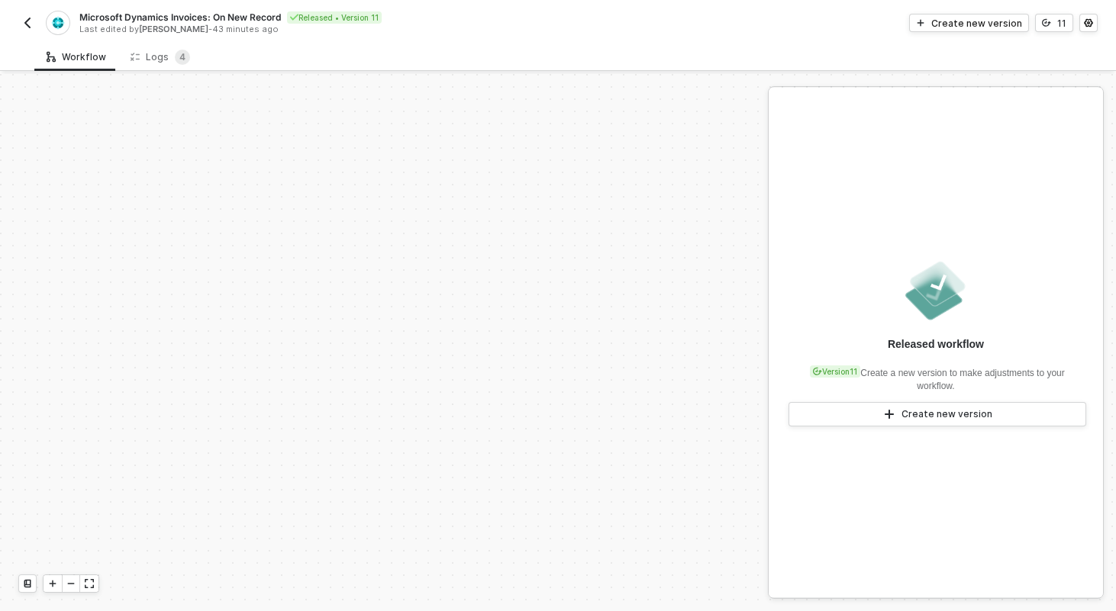
scroll to position [439, 0]
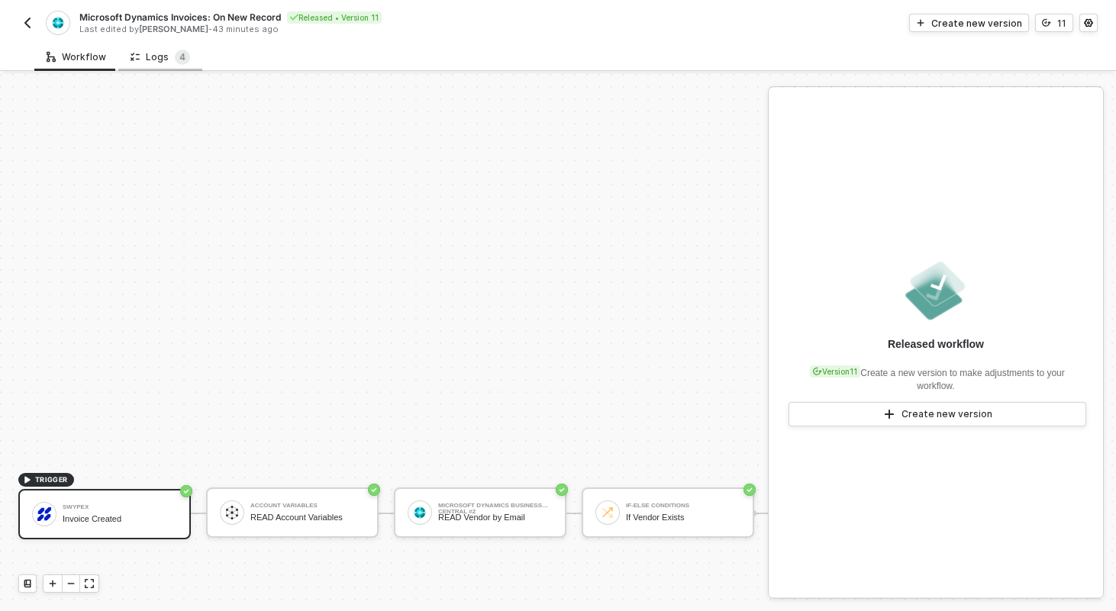
click at [164, 66] on div "Logs 4" at bounding box center [160, 57] width 84 height 28
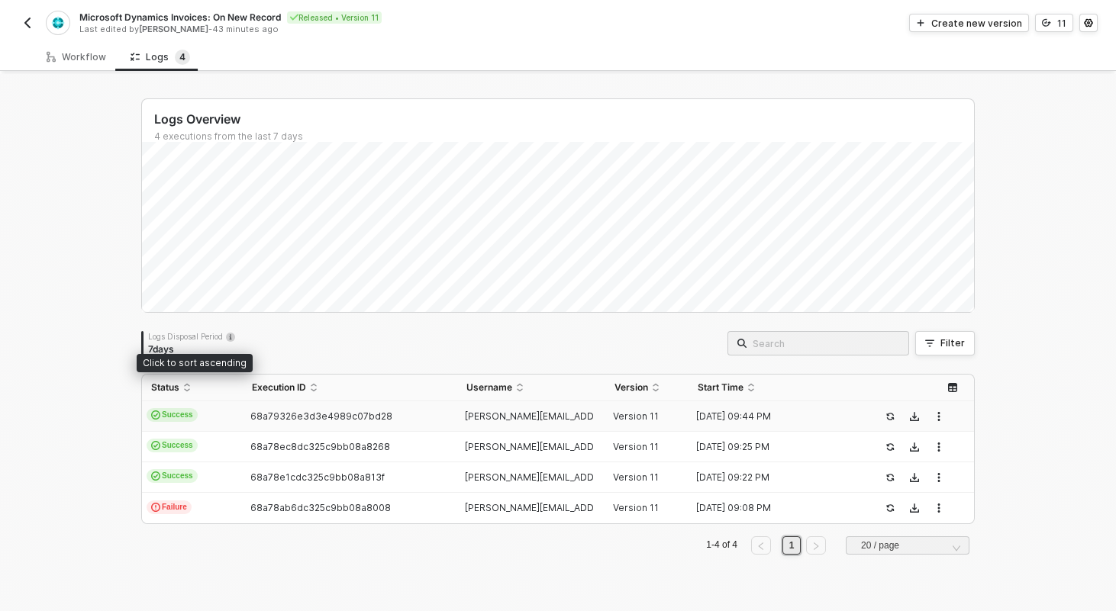
click at [234, 411] on td "Success" at bounding box center [192, 417] width 101 height 31
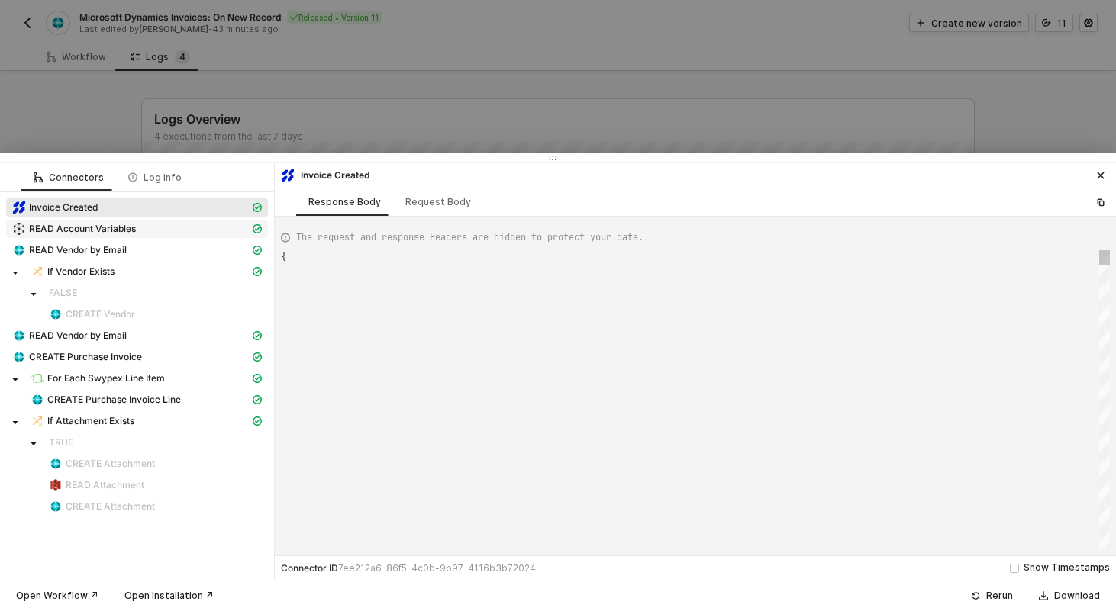
type textarea "{ "json": { "id": "FJDOKQWFJOEM", "internalId": "FDSFSDVC", "type": "Invoice", …"
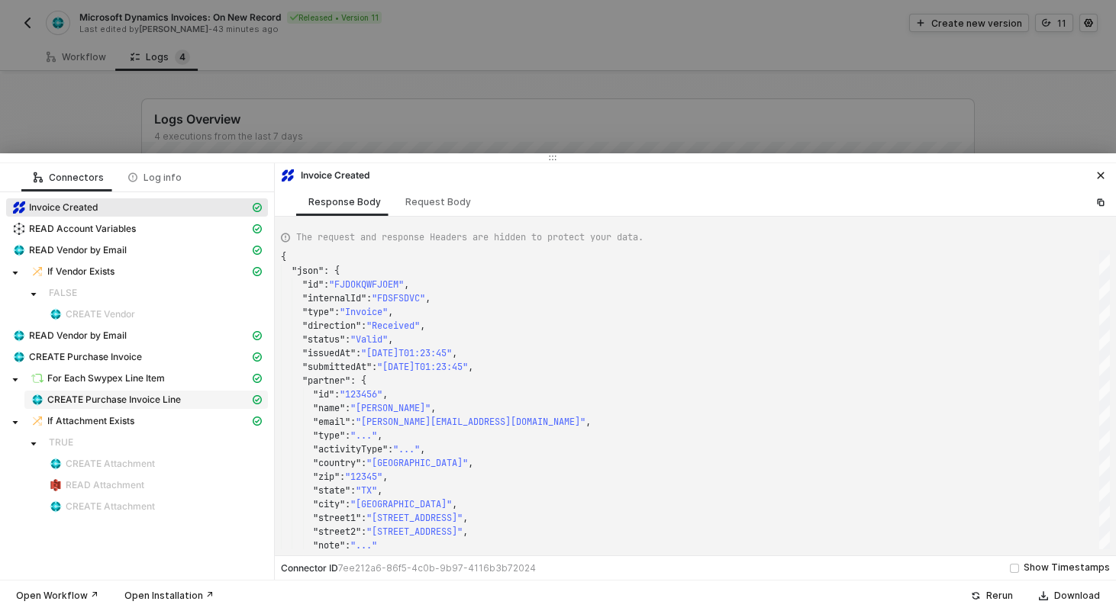
click at [98, 398] on span "CREATE Purchase Invoice Line" at bounding box center [114, 400] width 134 height 12
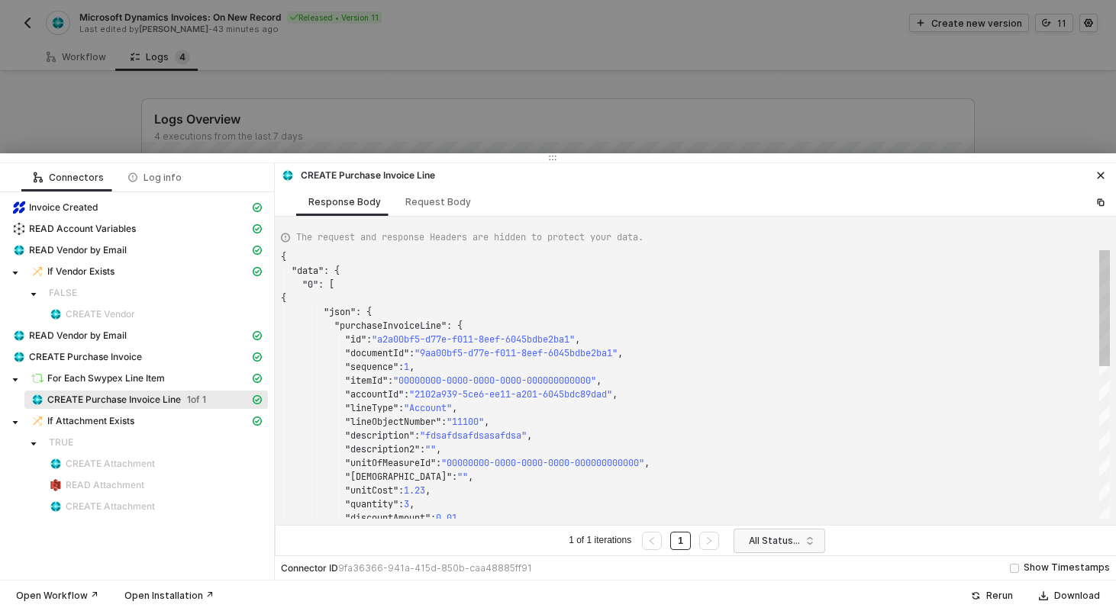
click at [221, 119] on div at bounding box center [558, 305] width 1116 height 611
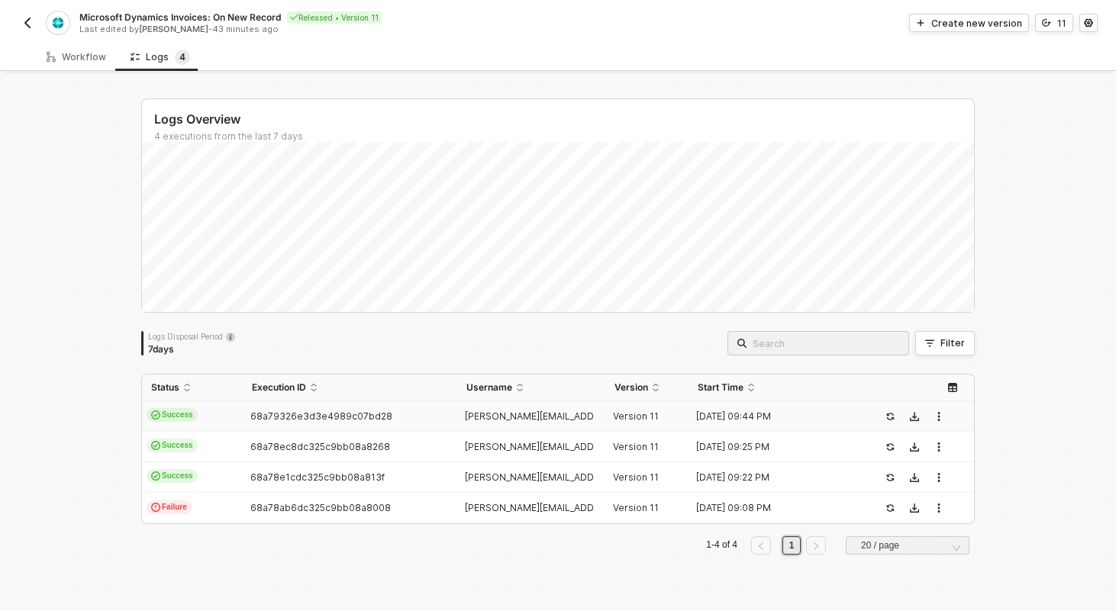
click at [35, 26] on button "button" at bounding box center [27, 23] width 18 height 18
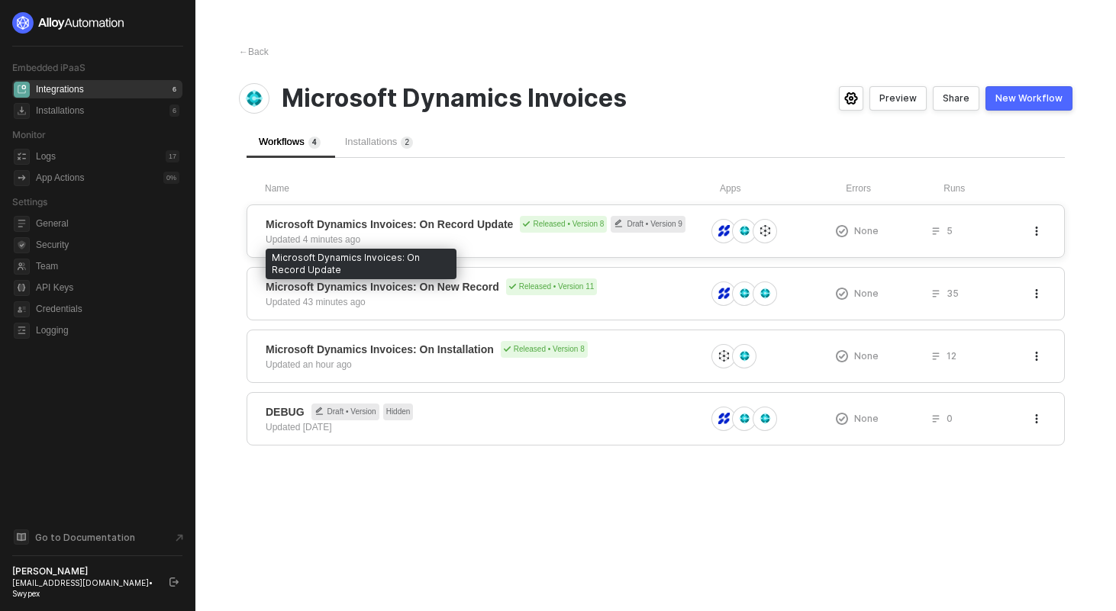
click at [489, 222] on span "Microsoft Dynamics Invoices: On Record Update" at bounding box center [389, 224] width 247 height 15
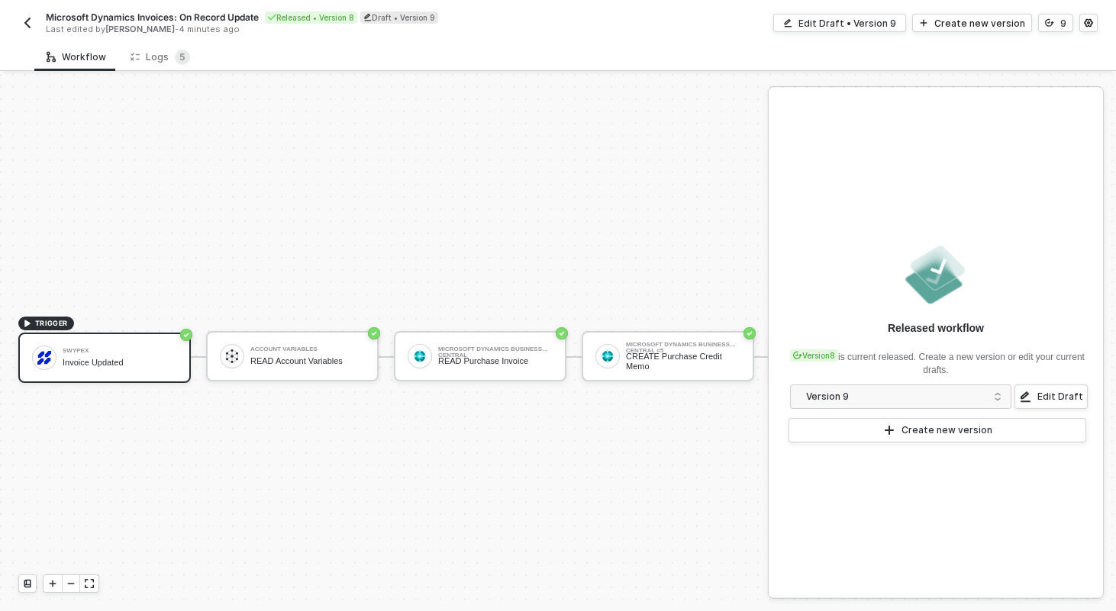
scroll to position [28, 0]
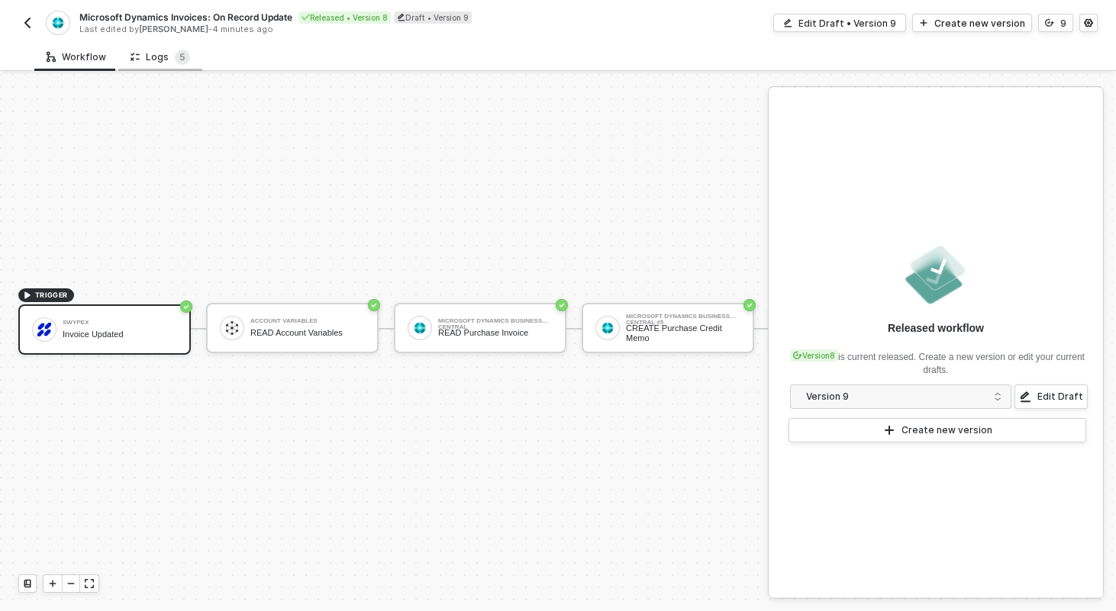
click at [154, 60] on div "Logs 5" at bounding box center [161, 57] width 60 height 15
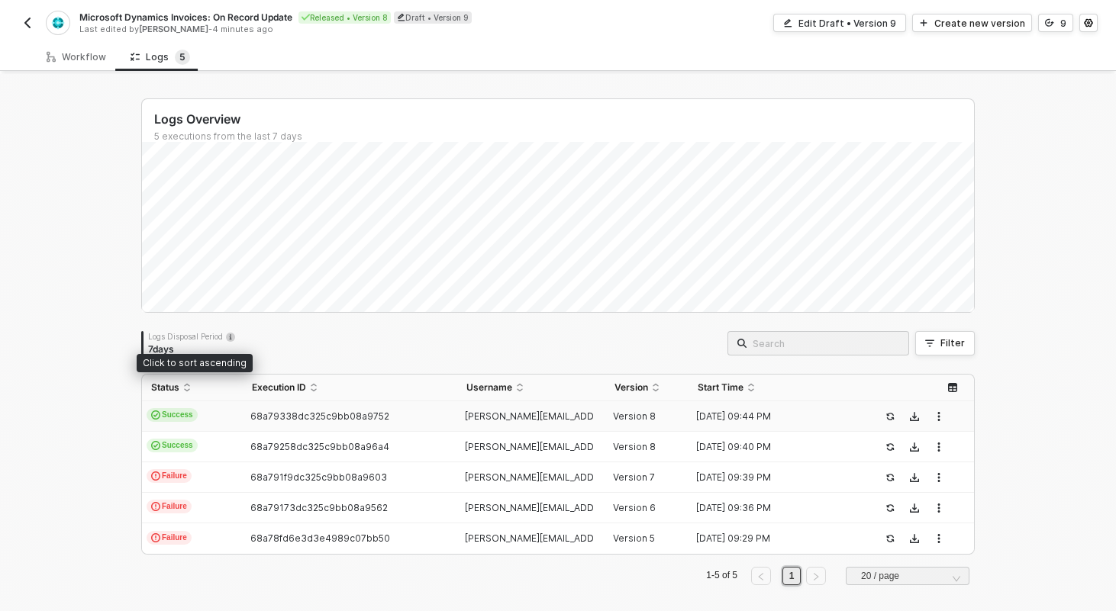
click at [230, 408] on td "Success" at bounding box center [192, 417] width 101 height 31
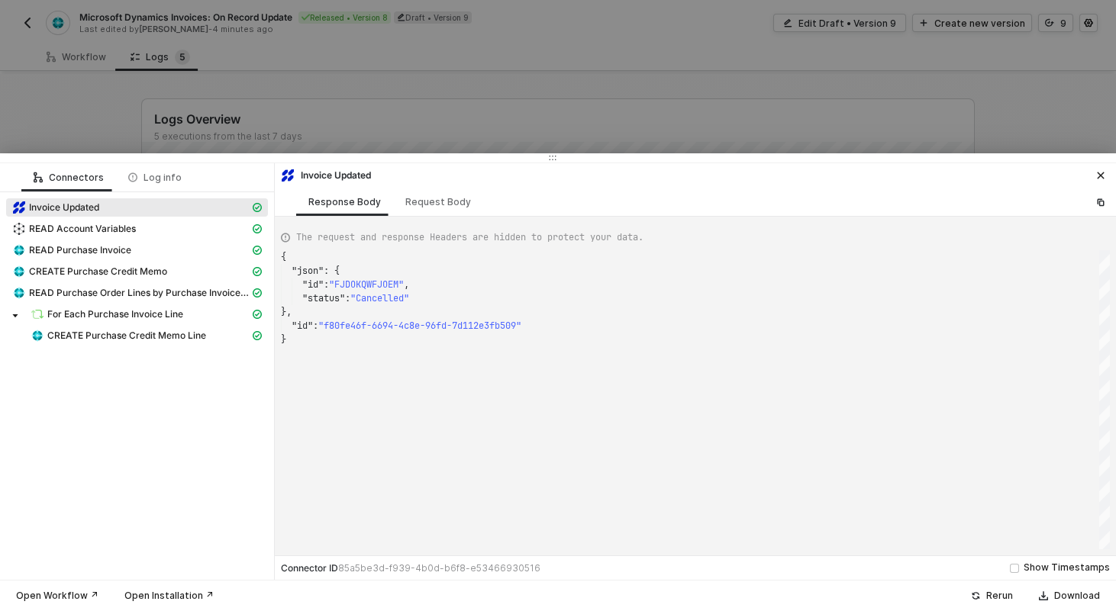
scroll to position [82, 0]
click at [189, 333] on span "CREATE Purchase Credit Memo Line" at bounding box center [126, 336] width 159 height 12
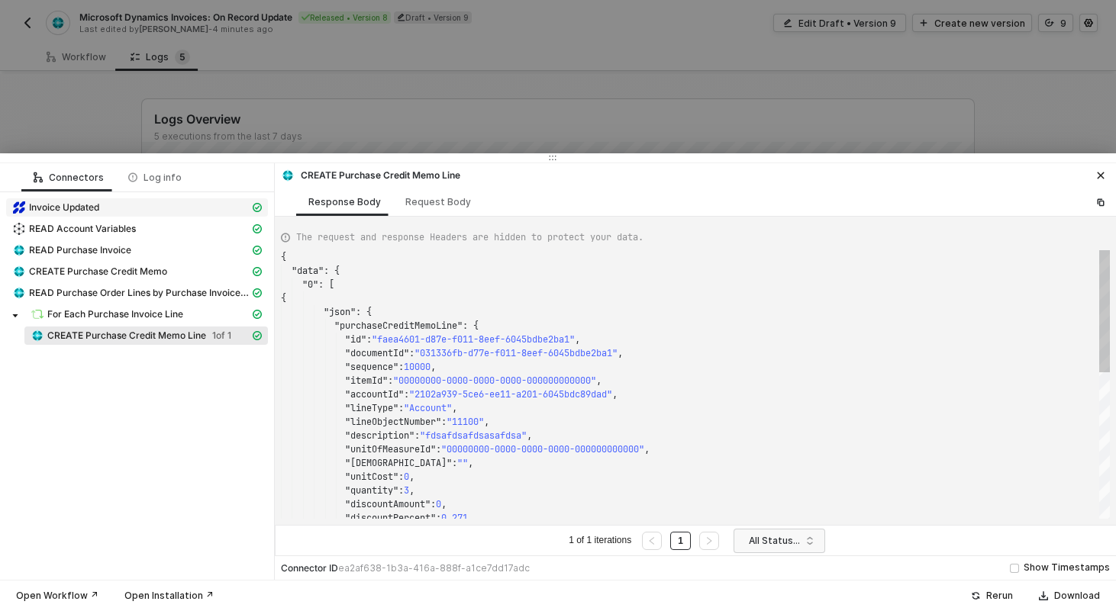
scroll to position [137, 0]
click at [450, 105] on div at bounding box center [558, 305] width 1116 height 611
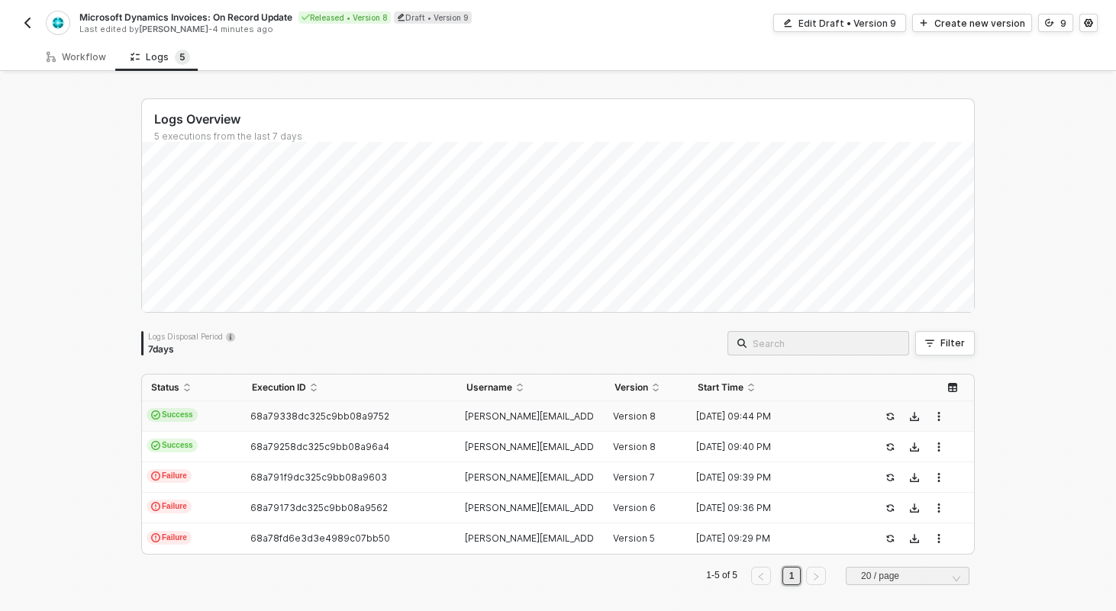
click at [28, 23] on img "button" at bounding box center [27, 23] width 12 height 12
